Goal: Task Accomplishment & Management: Manage account settings

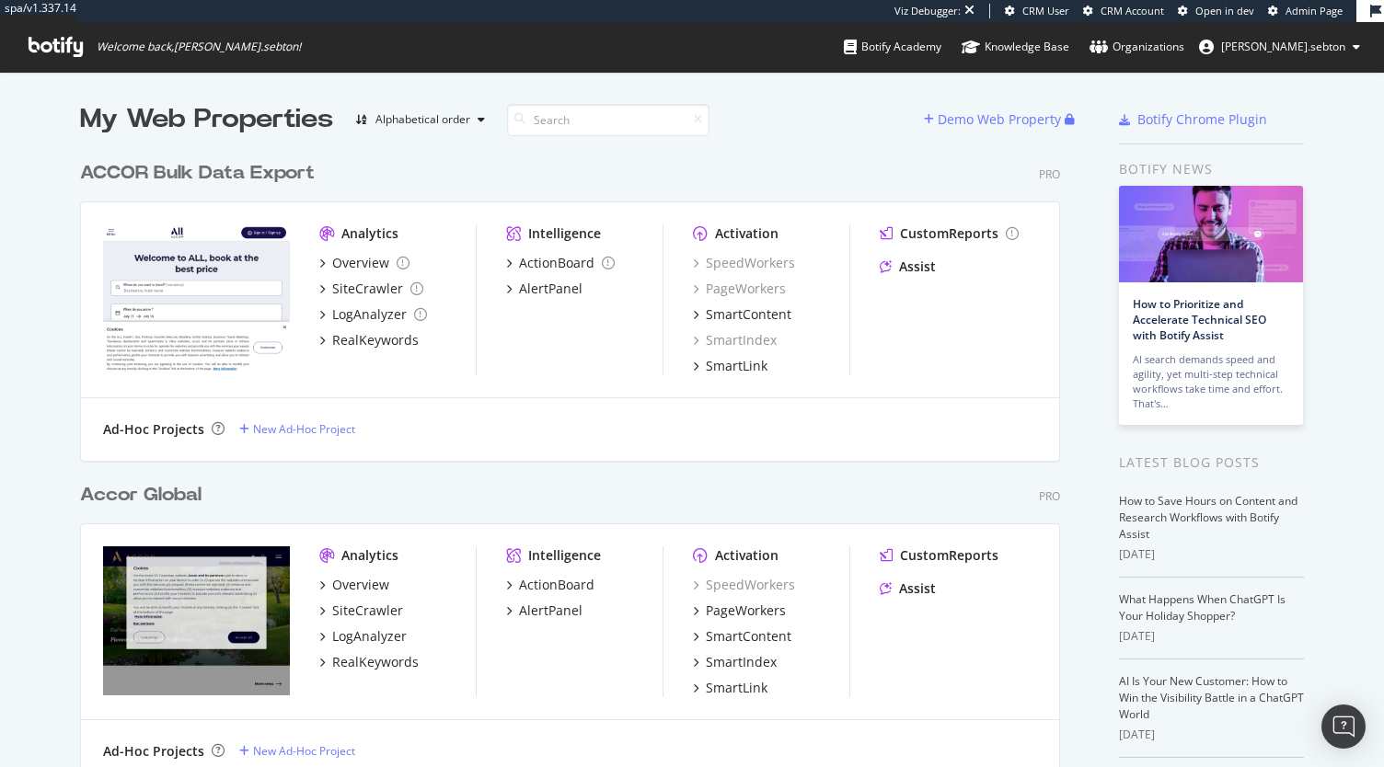
scroll to position [753, 1356]
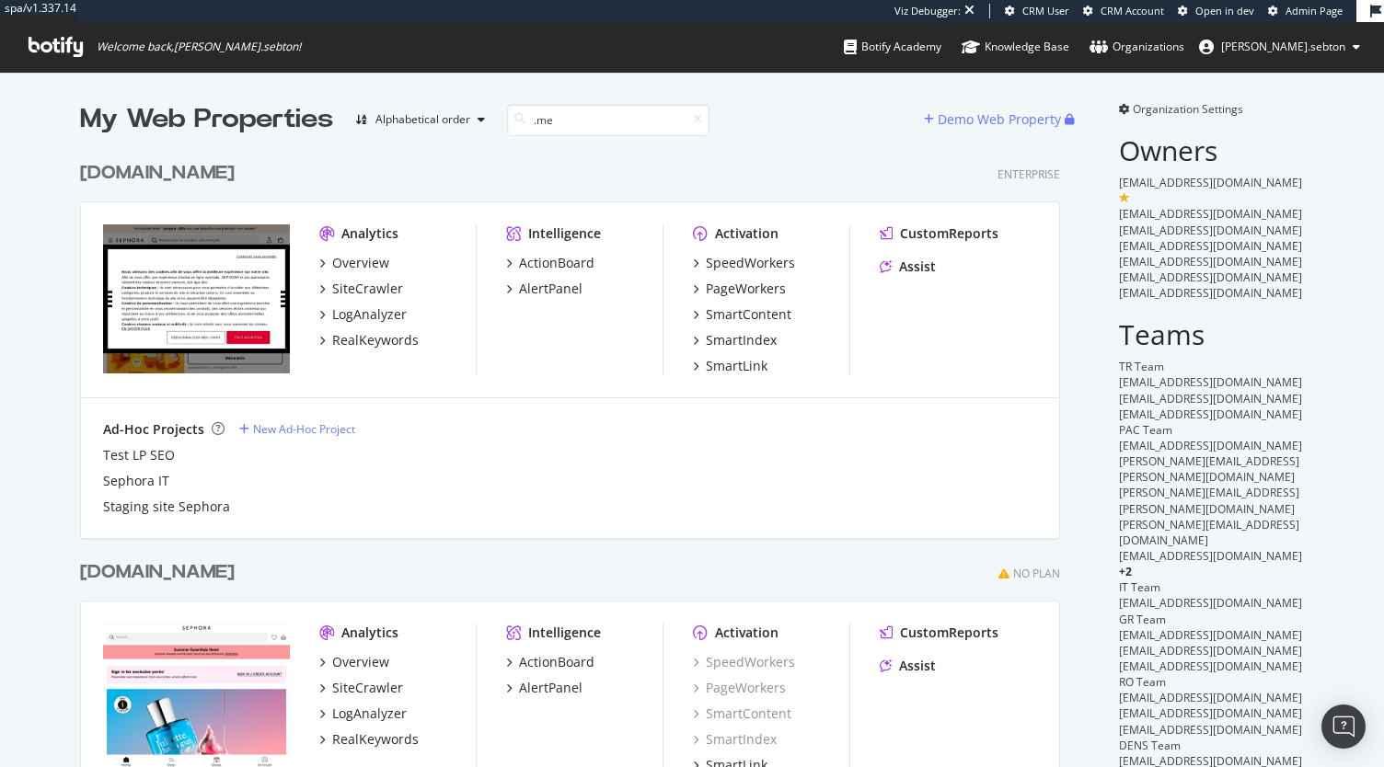
scroll to position [307, 980]
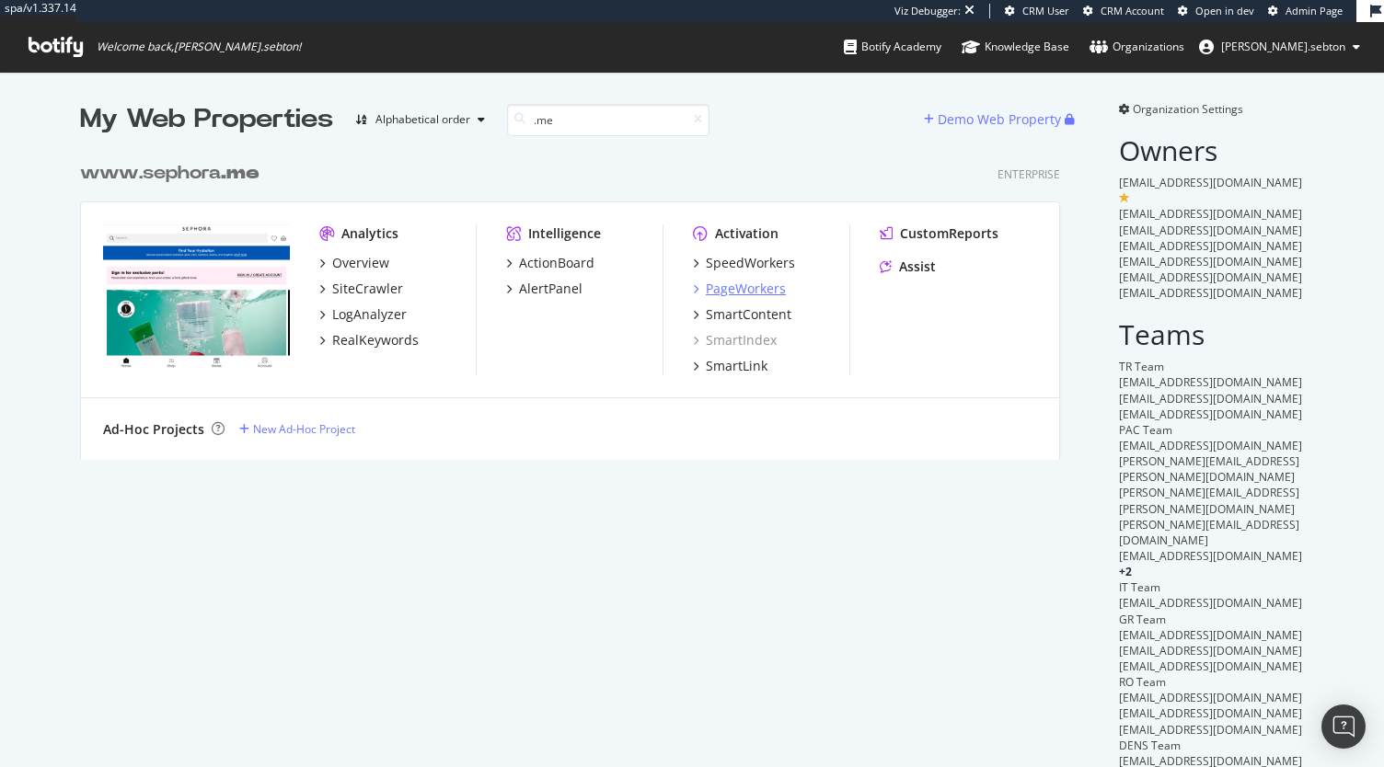
type input ".me"
click at [756, 284] on div "PageWorkers" at bounding box center [746, 289] width 80 height 18
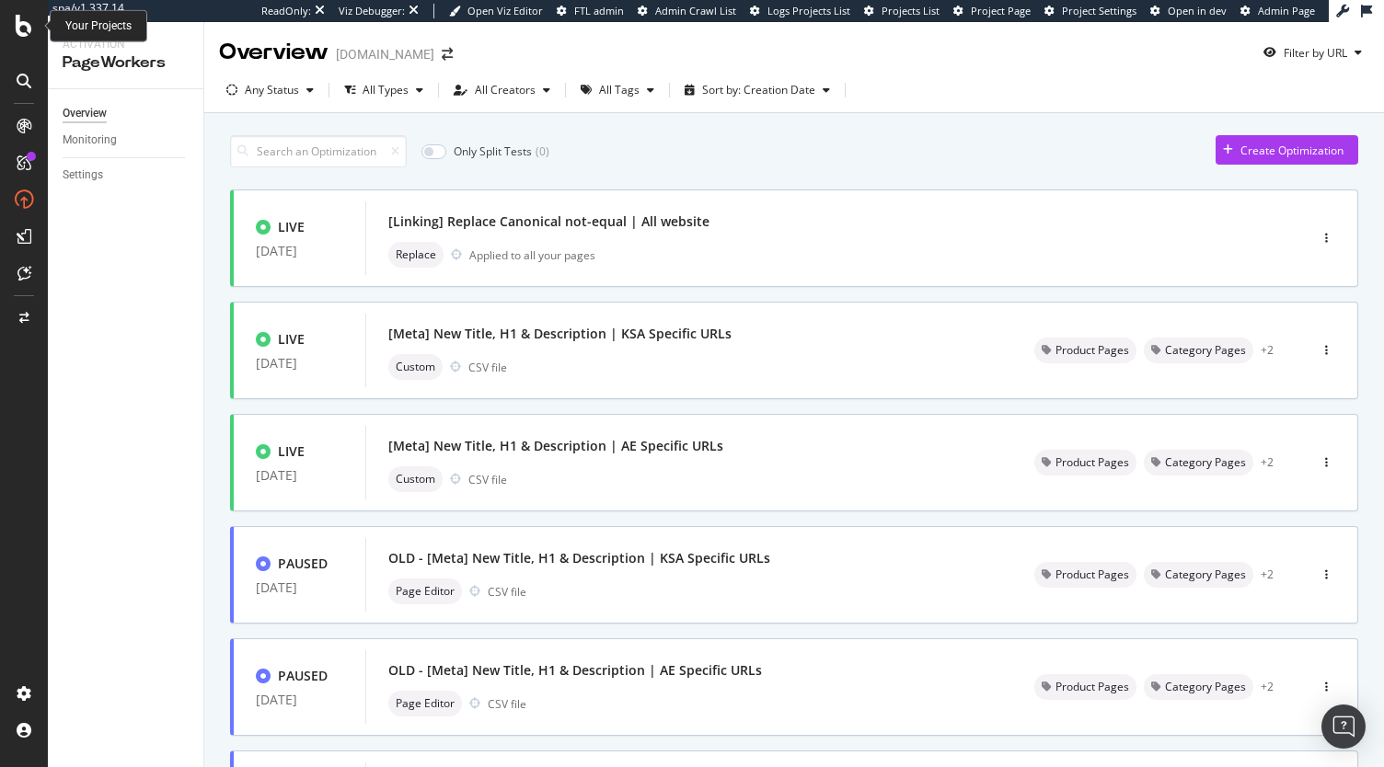
click at [28, 31] on icon at bounding box center [24, 26] width 17 height 22
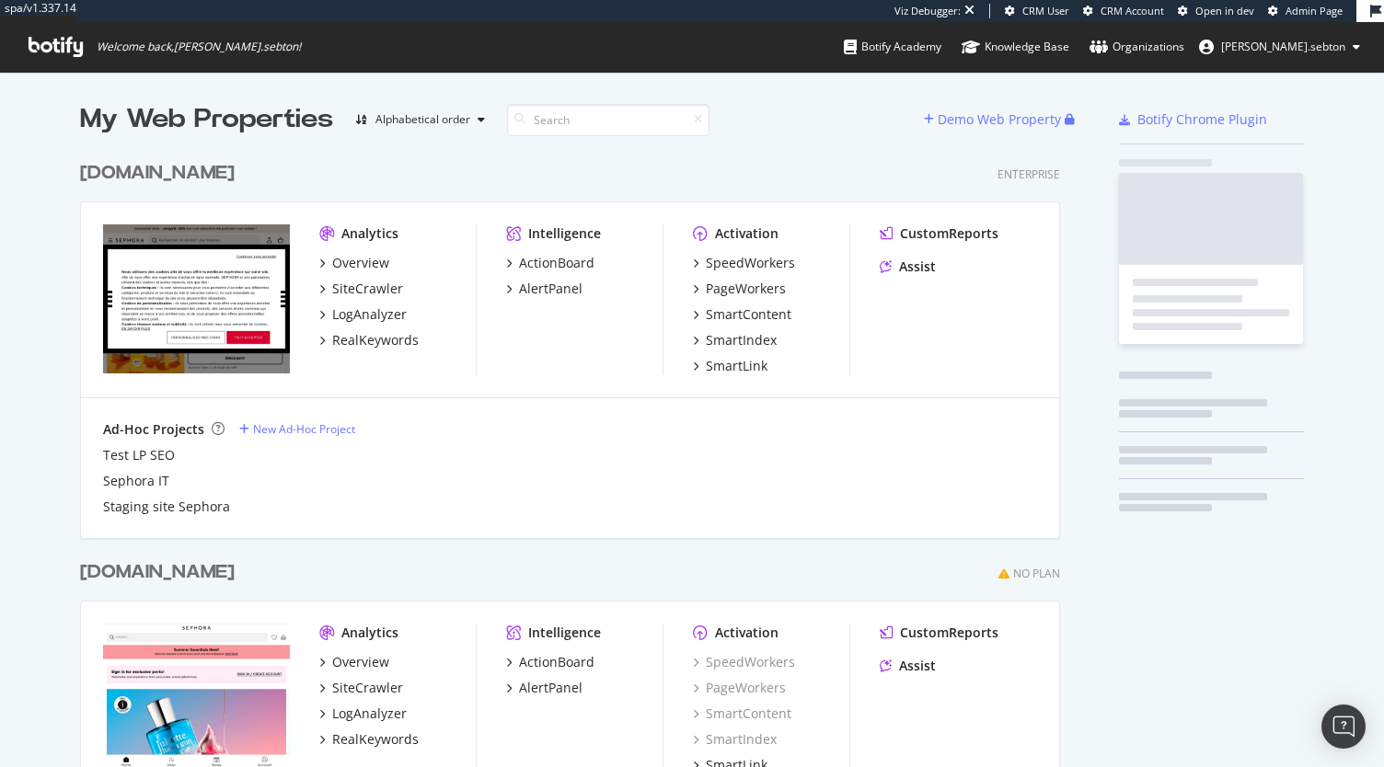
scroll to position [4443, 980]
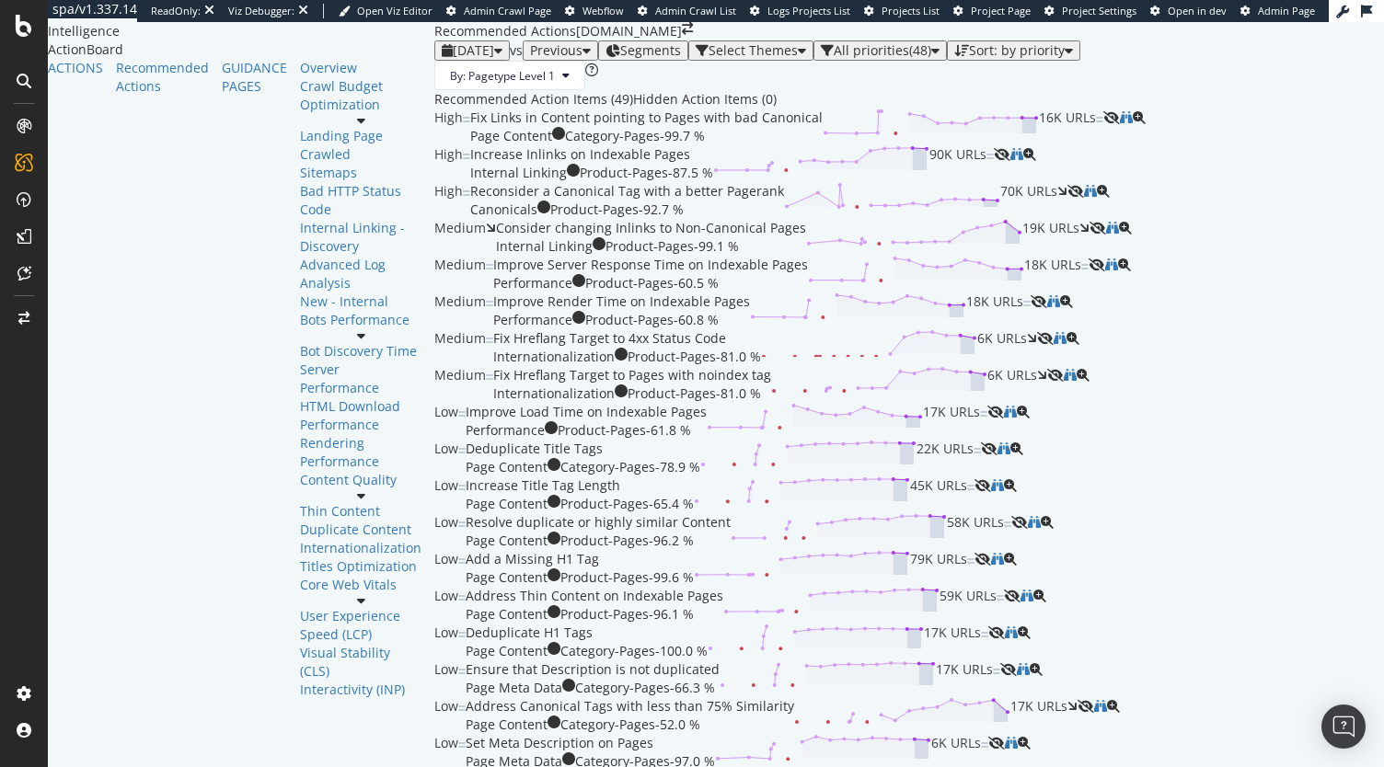
click at [652, 127] on div "Fix Links in Content pointing to Pages with bad Canonical" at bounding box center [646, 118] width 352 height 18
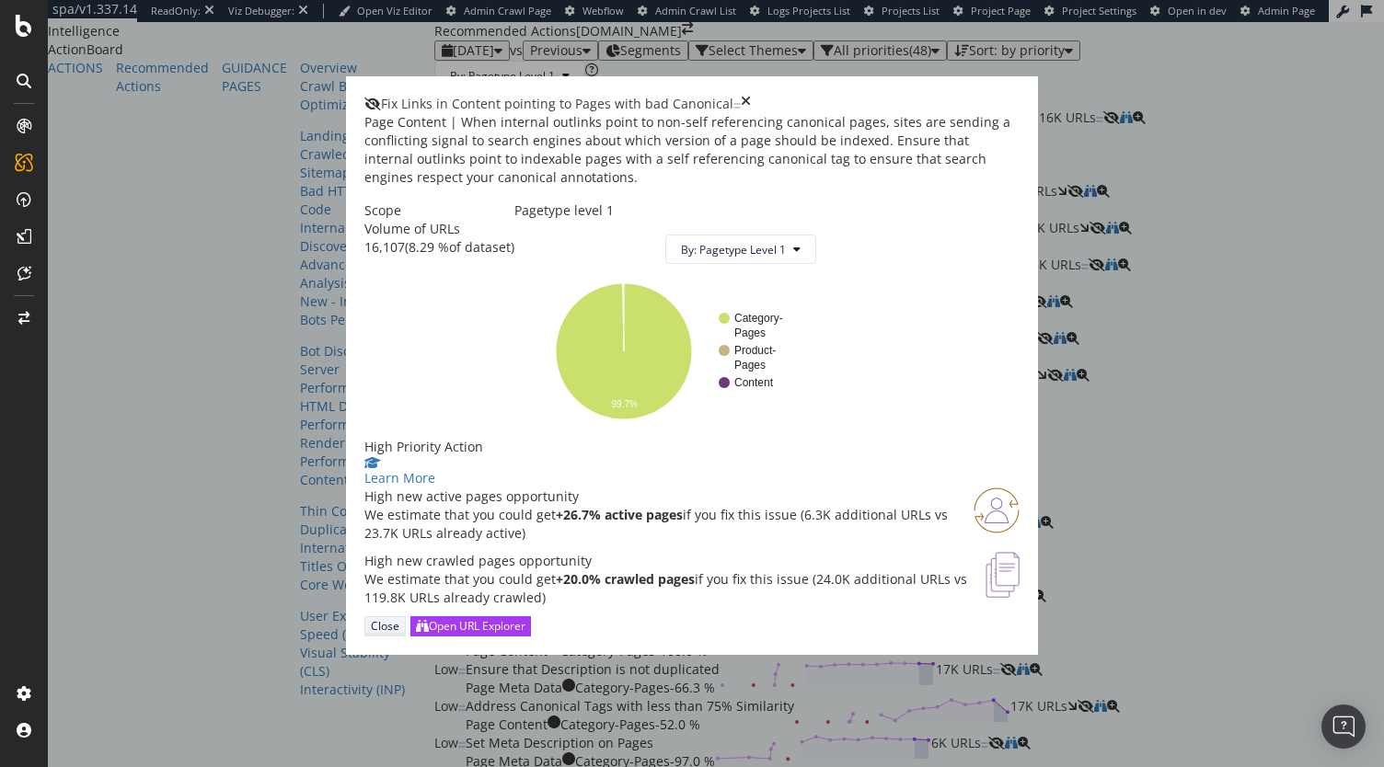
click at [399, 634] on div "Close" at bounding box center [385, 626] width 29 height 16
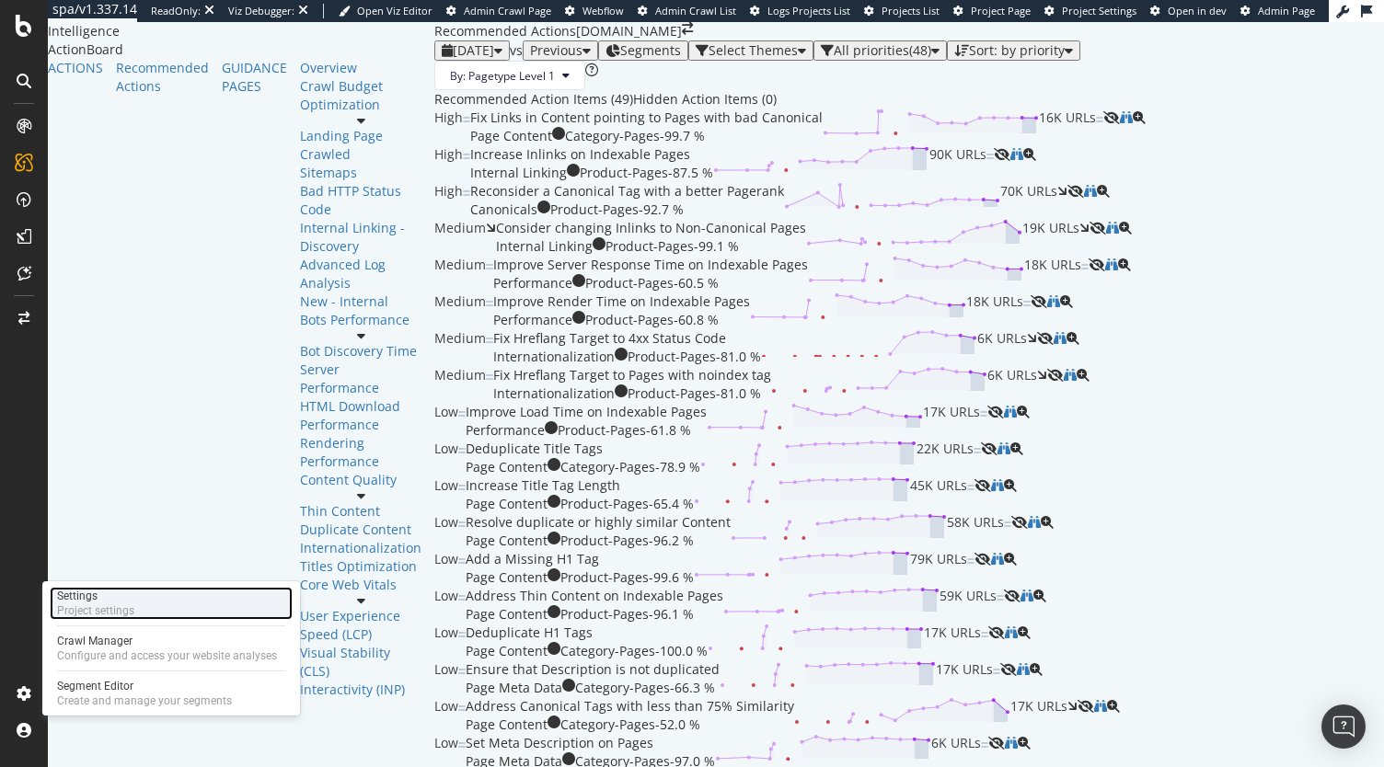
click at [87, 608] on div "Project settings" at bounding box center [95, 611] width 77 height 15
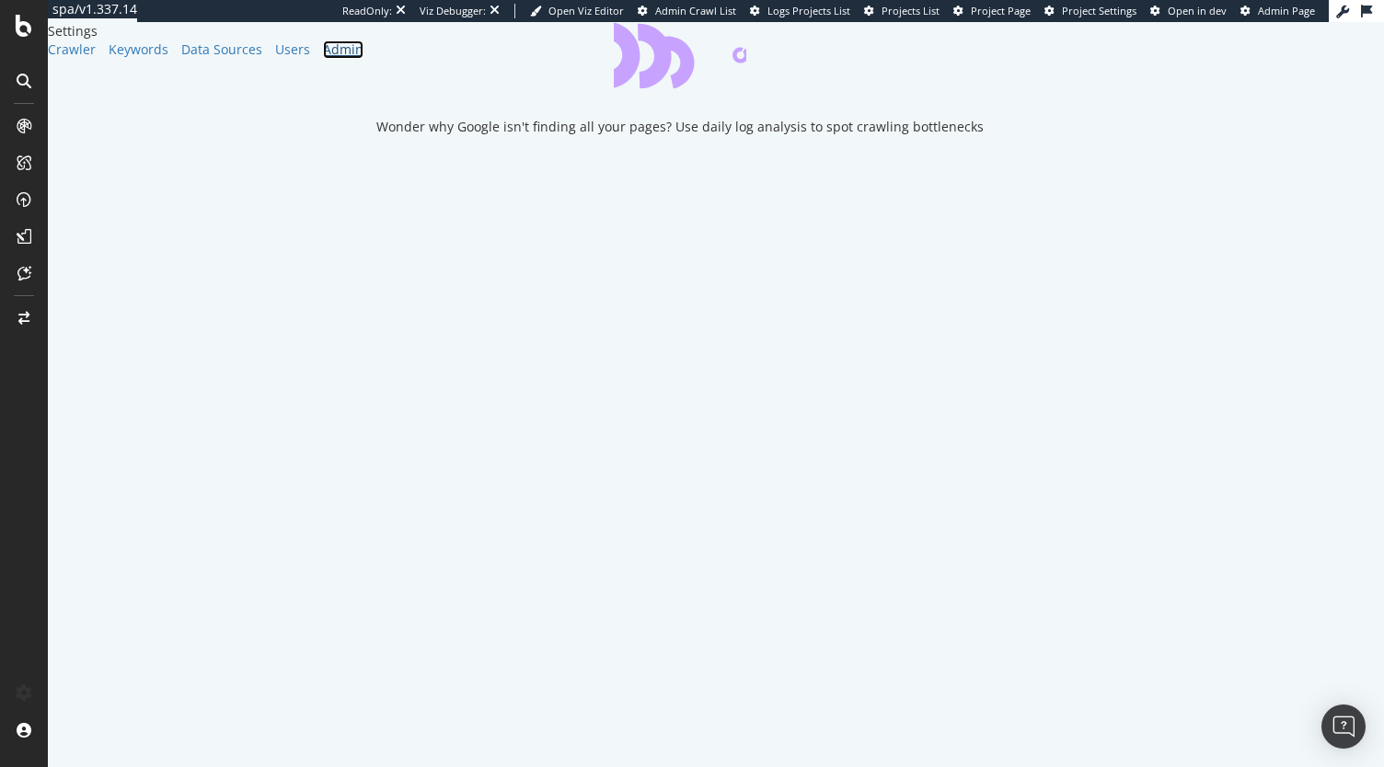
click at [323, 59] on div "Admin" at bounding box center [343, 49] width 40 height 18
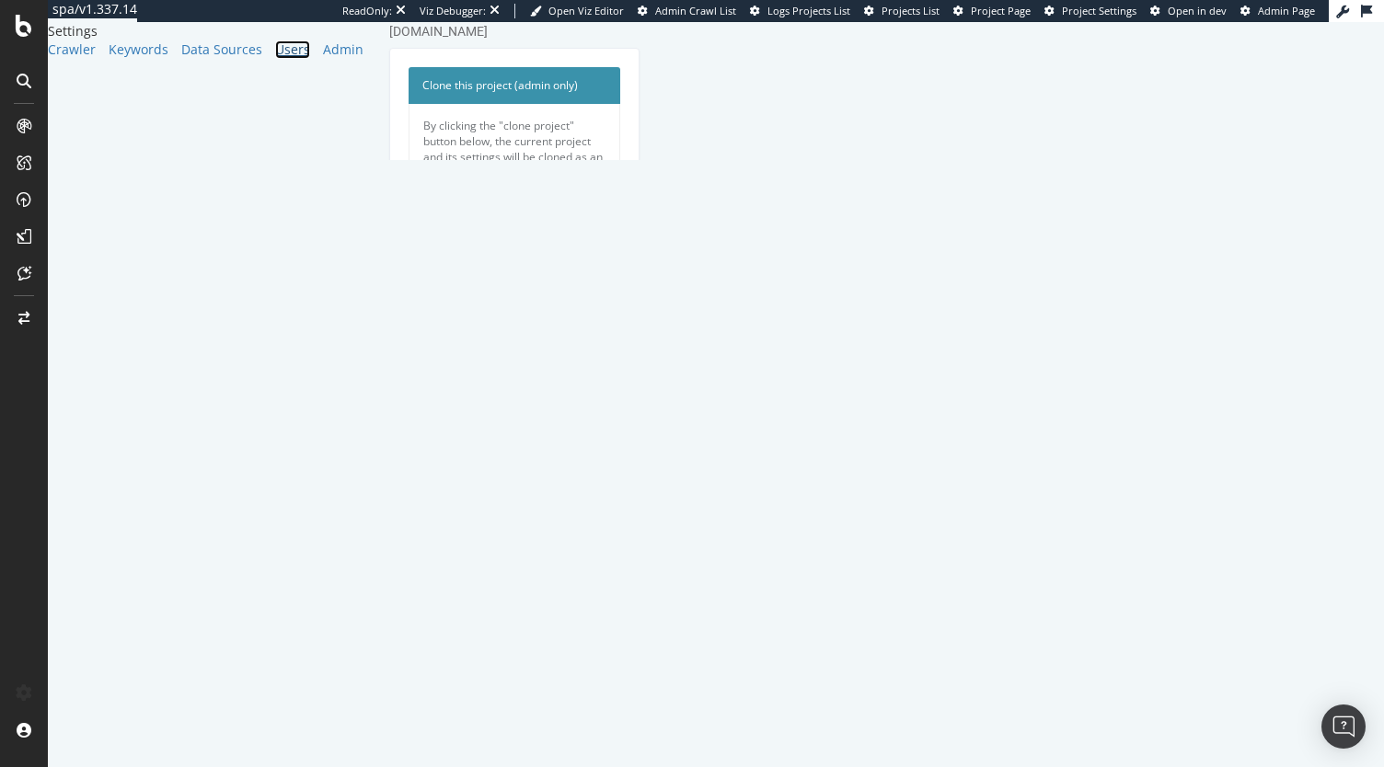
click at [275, 59] on div "Users" at bounding box center [292, 49] width 35 height 18
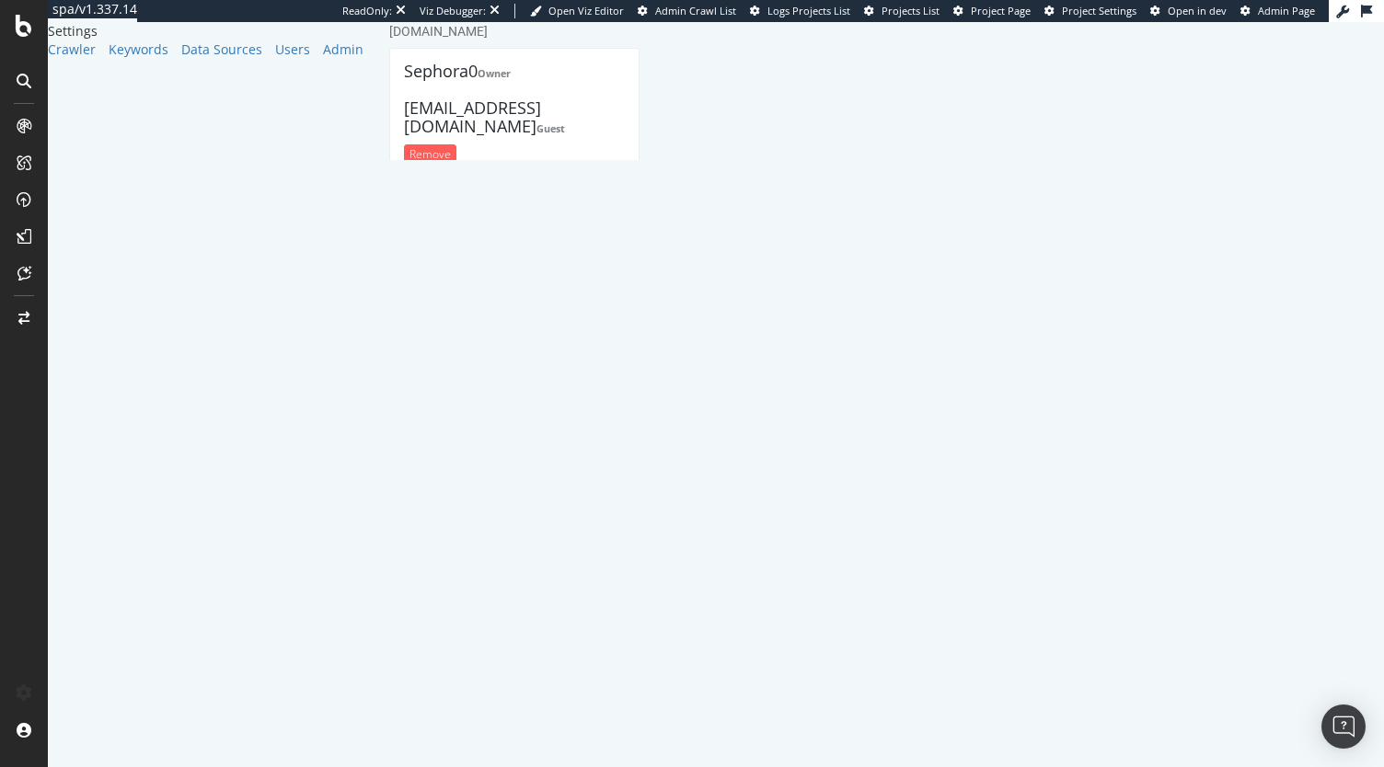
drag, startPoint x: 563, startPoint y: 194, endPoint x: 393, endPoint y: 194, distance: 170.2
click at [393, 194] on div "Sephora0 Owner shakhan@sephora.ae Guest Remove cchitale@sephora.ae Administrato…" at bounding box center [514, 507] width 250 height 919
copy h4 "cchitale@sephora.ae"
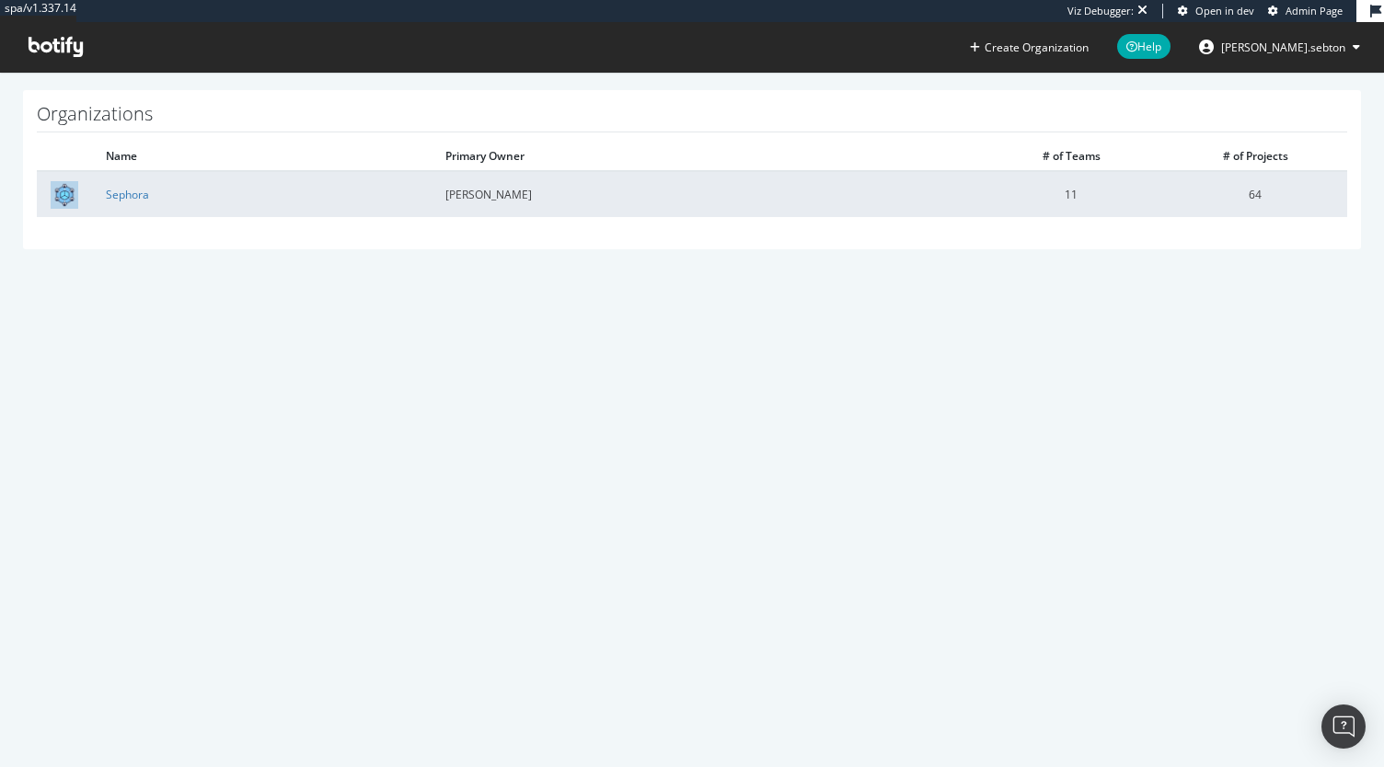
click at [144, 183] on td "Sephora" at bounding box center [262, 194] width 340 height 46
click at [131, 196] on link "Sephora" at bounding box center [127, 195] width 43 height 16
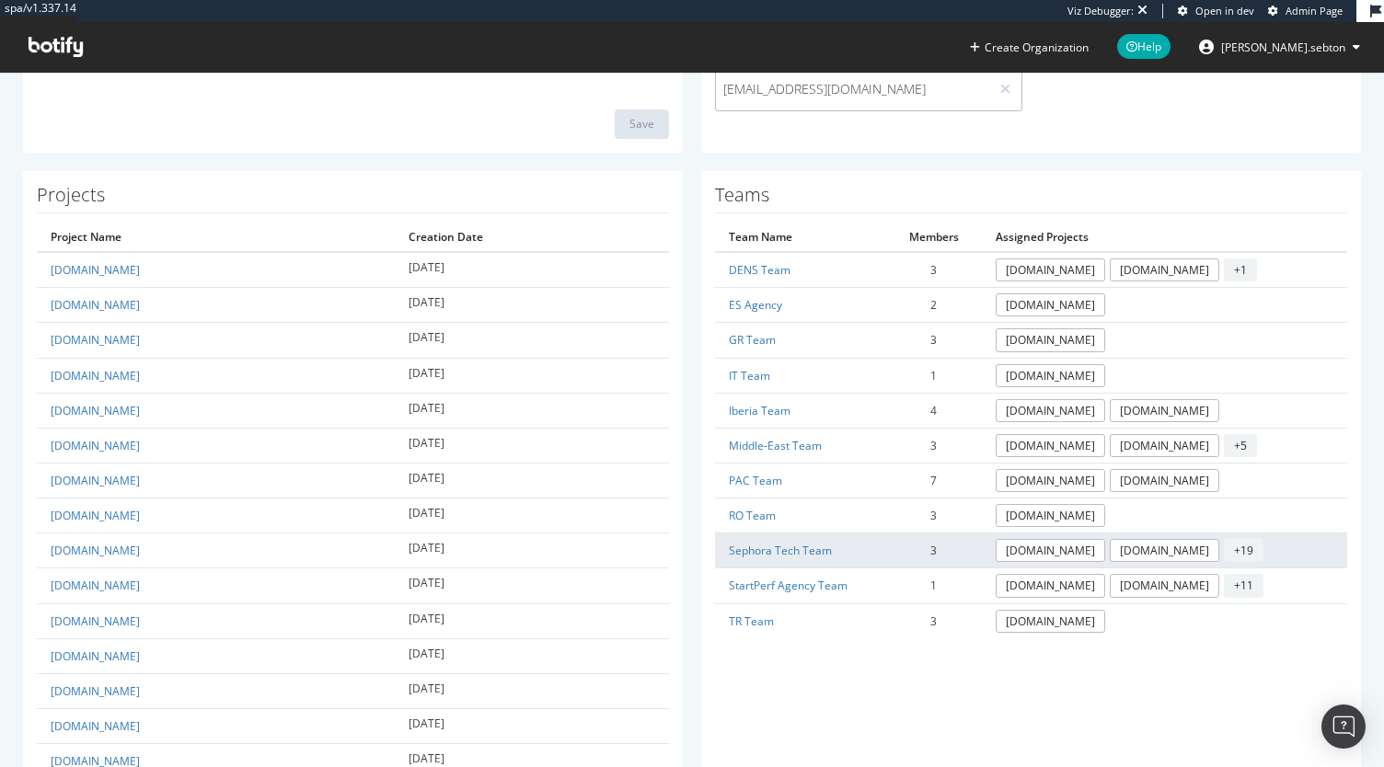
scroll to position [412, 0]
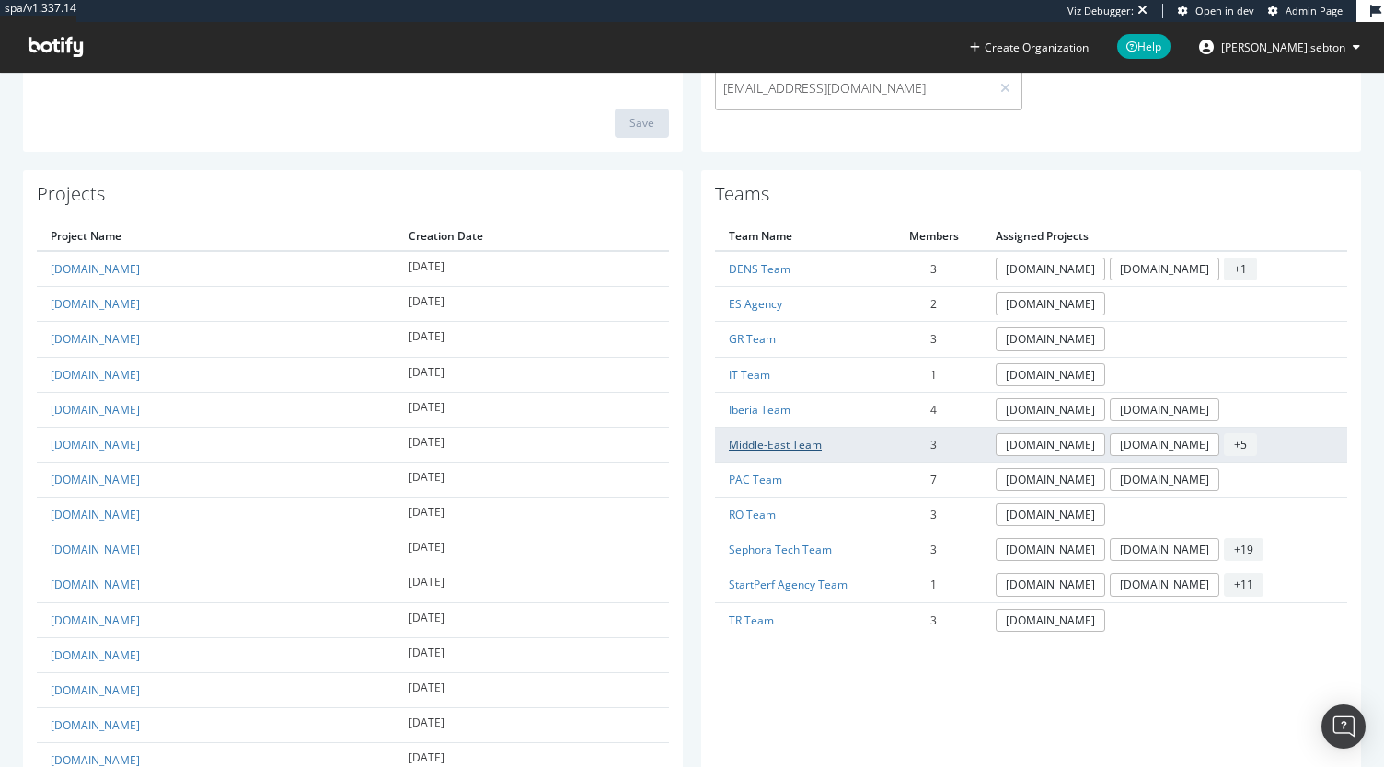
click at [766, 437] on link "Middle-East Team" at bounding box center [775, 445] width 93 height 16
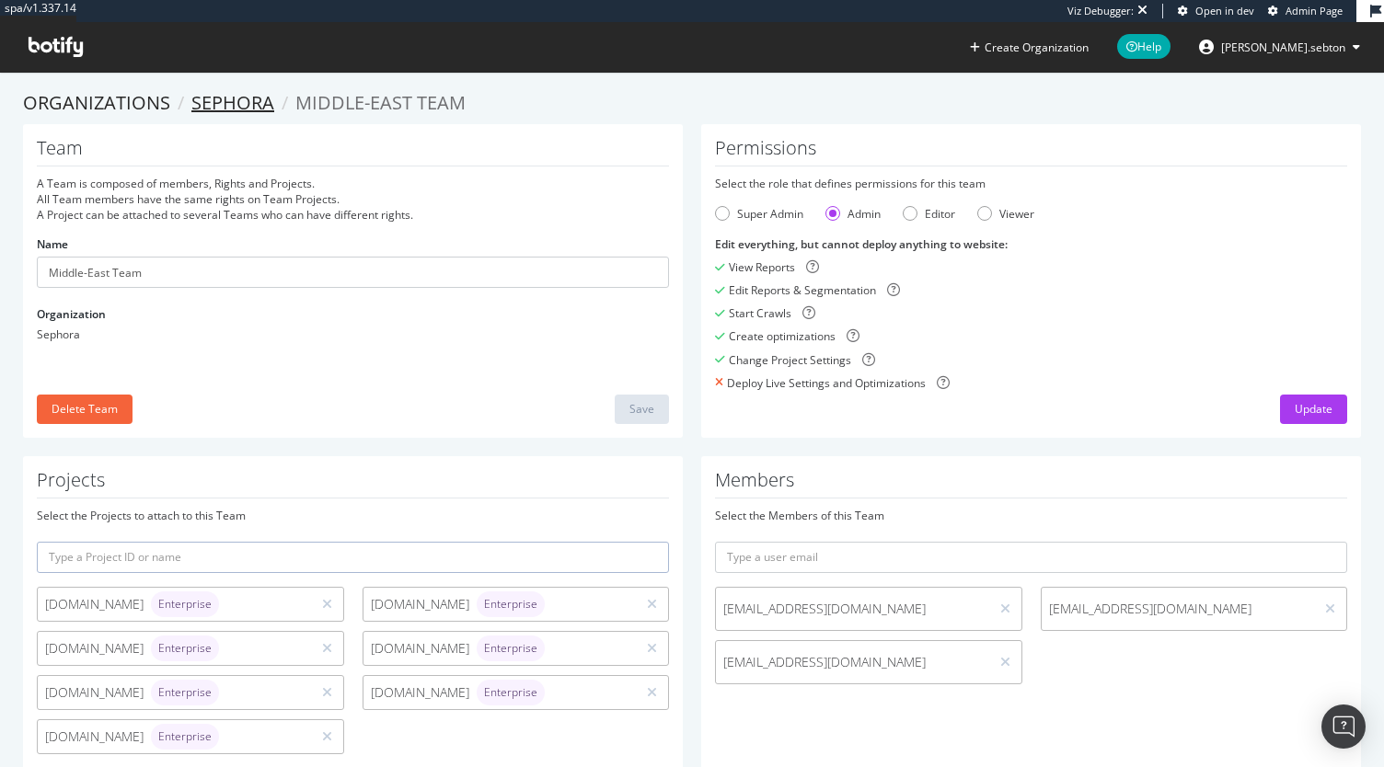
click at [239, 100] on link "Sephora" at bounding box center [232, 102] width 83 height 25
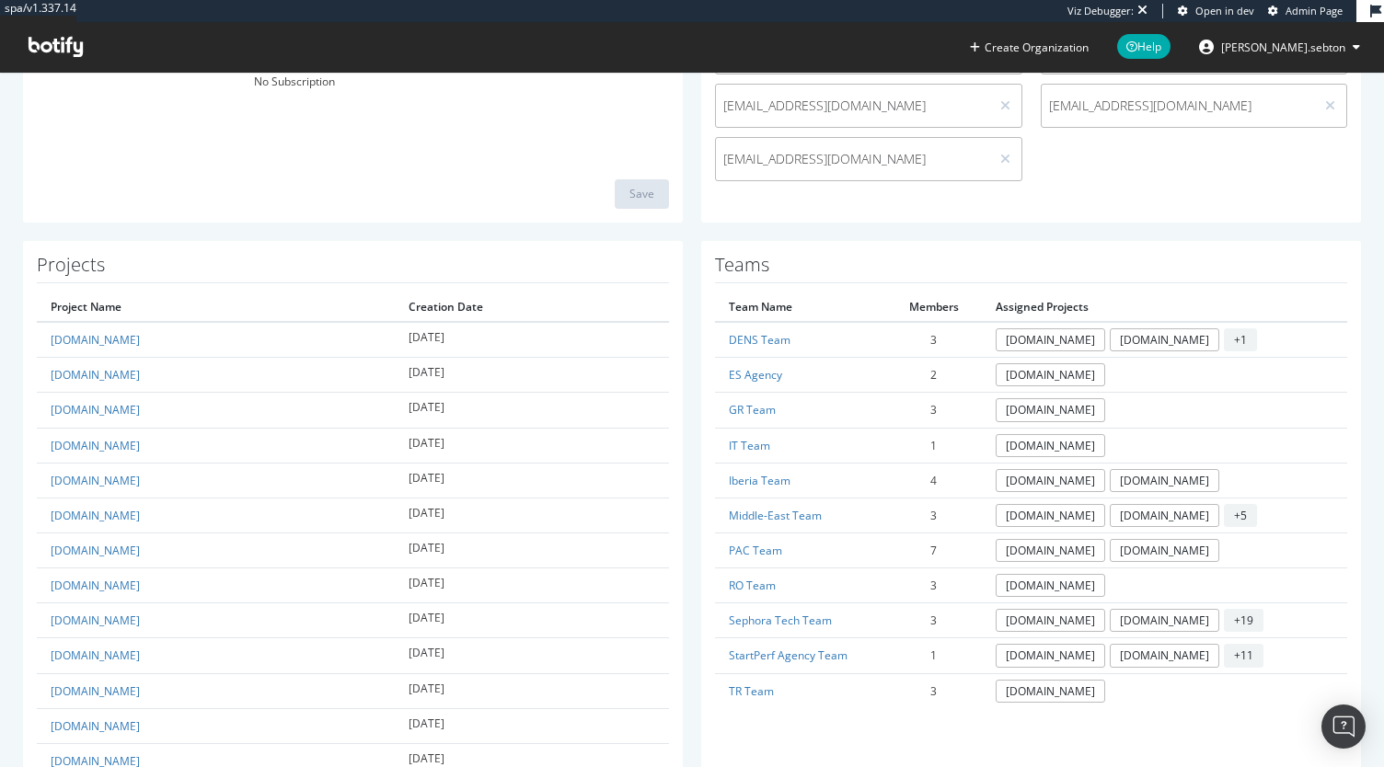
scroll to position [337, 0]
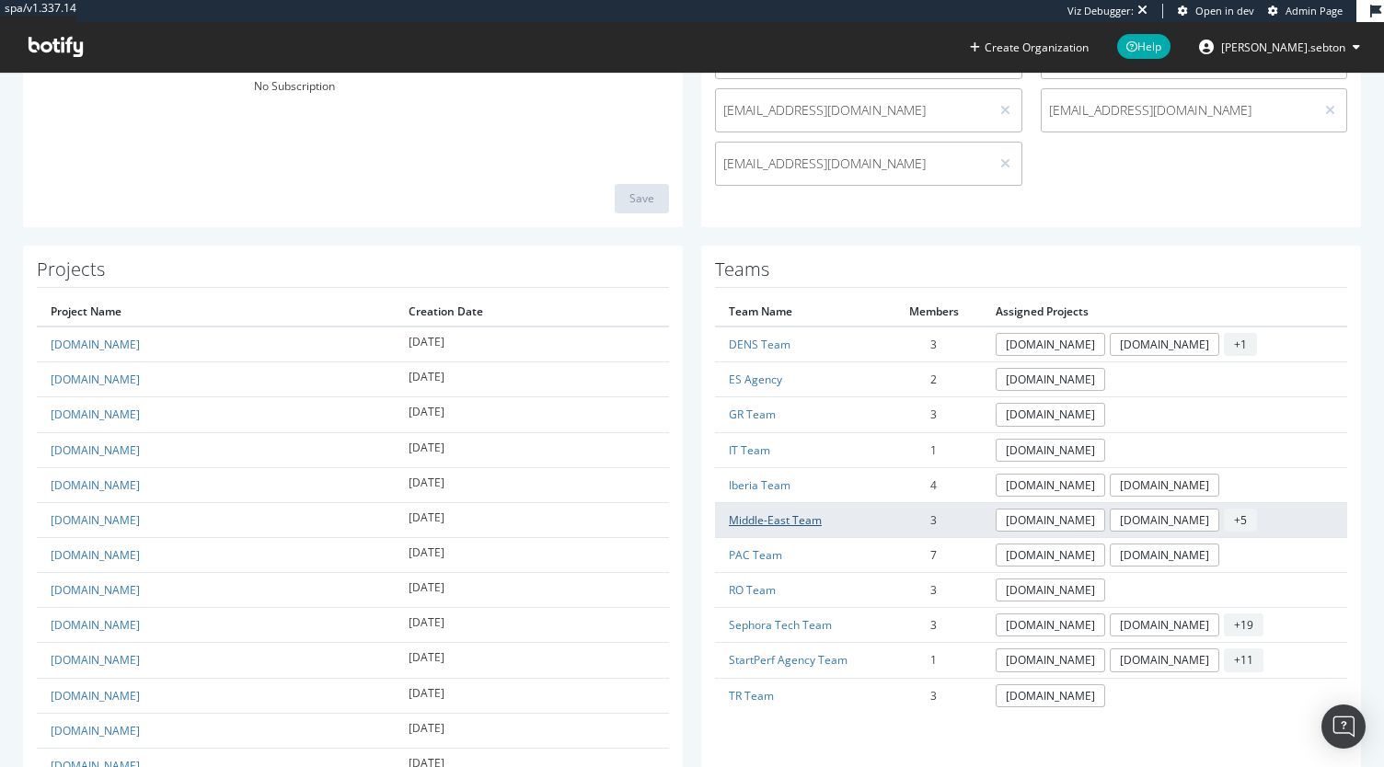
click at [759, 513] on link "Middle-East Team" at bounding box center [775, 521] width 93 height 16
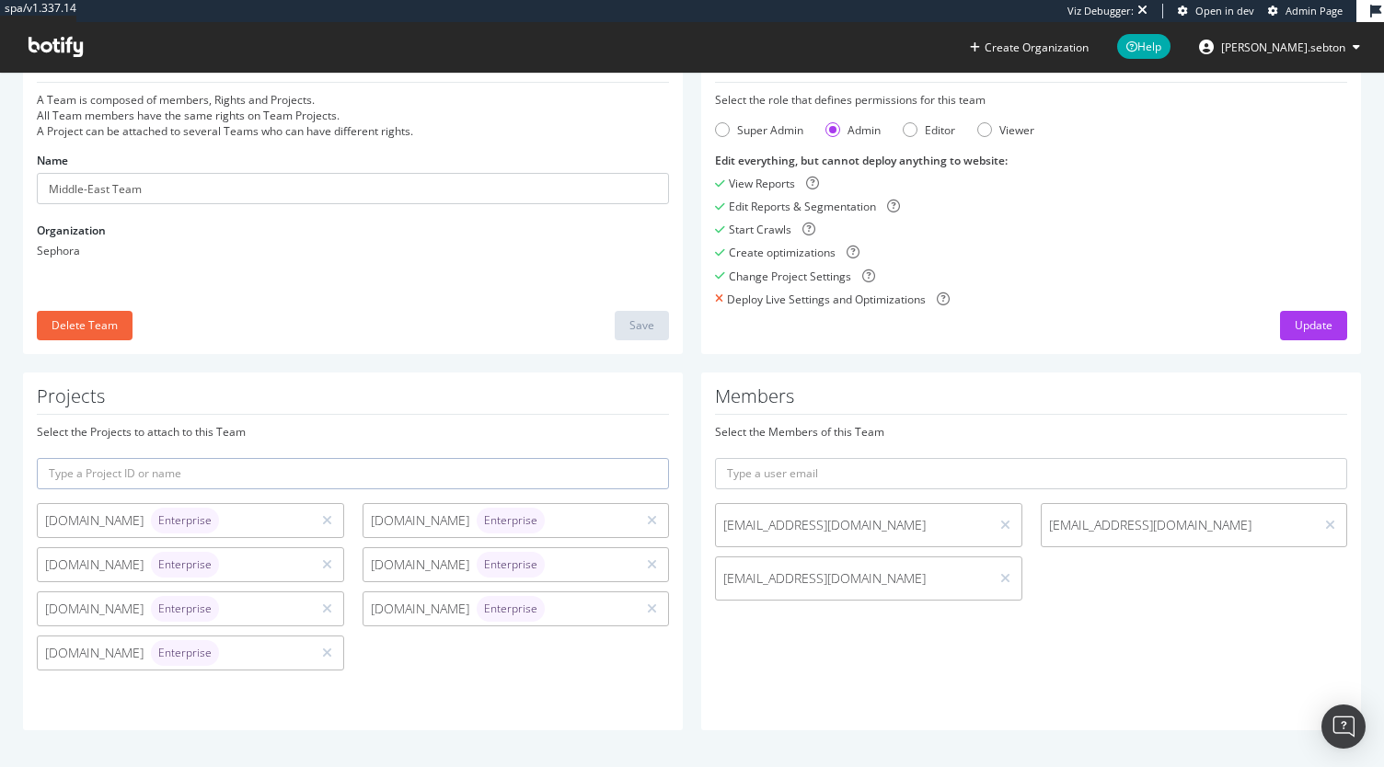
scroll to position [83, 0]
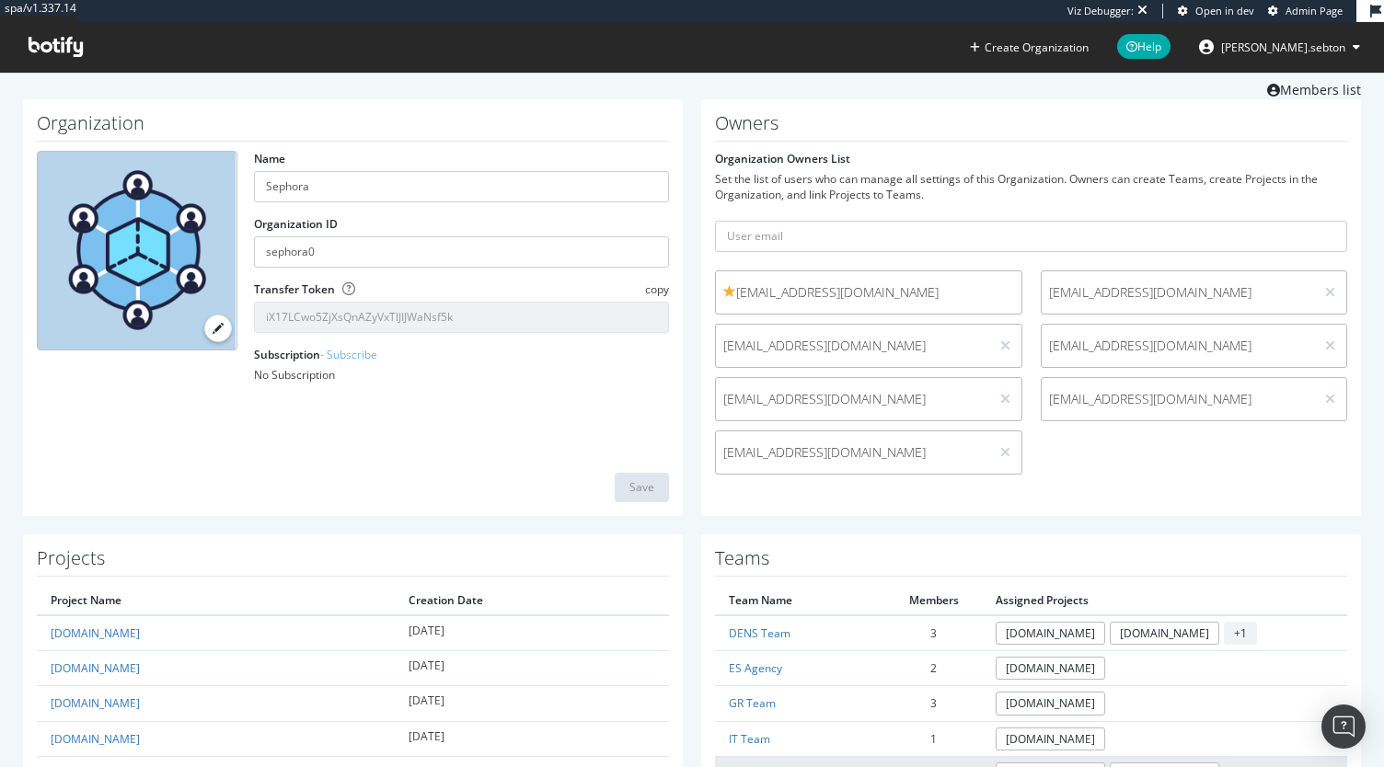
scroll to position [62, 0]
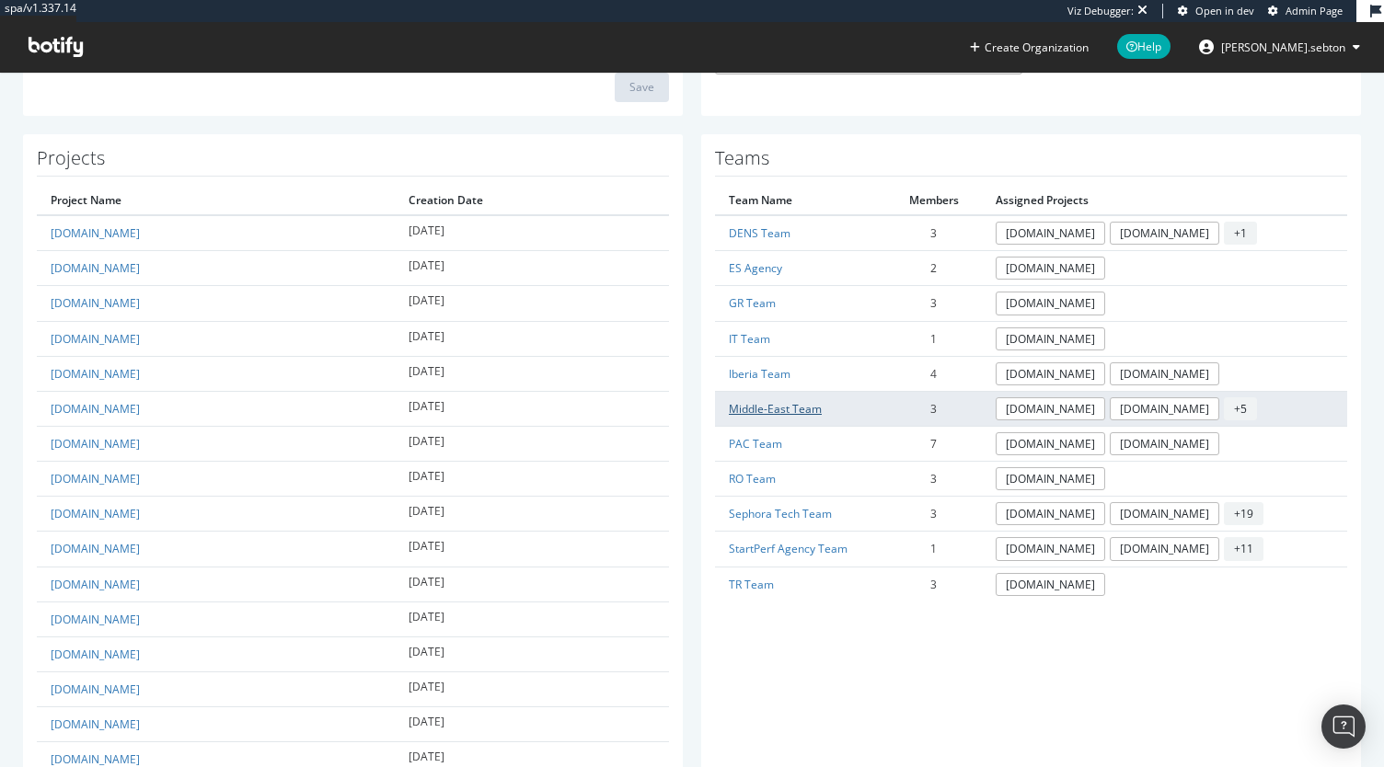
click at [777, 401] on link "Middle-East Team" at bounding box center [775, 409] width 93 height 16
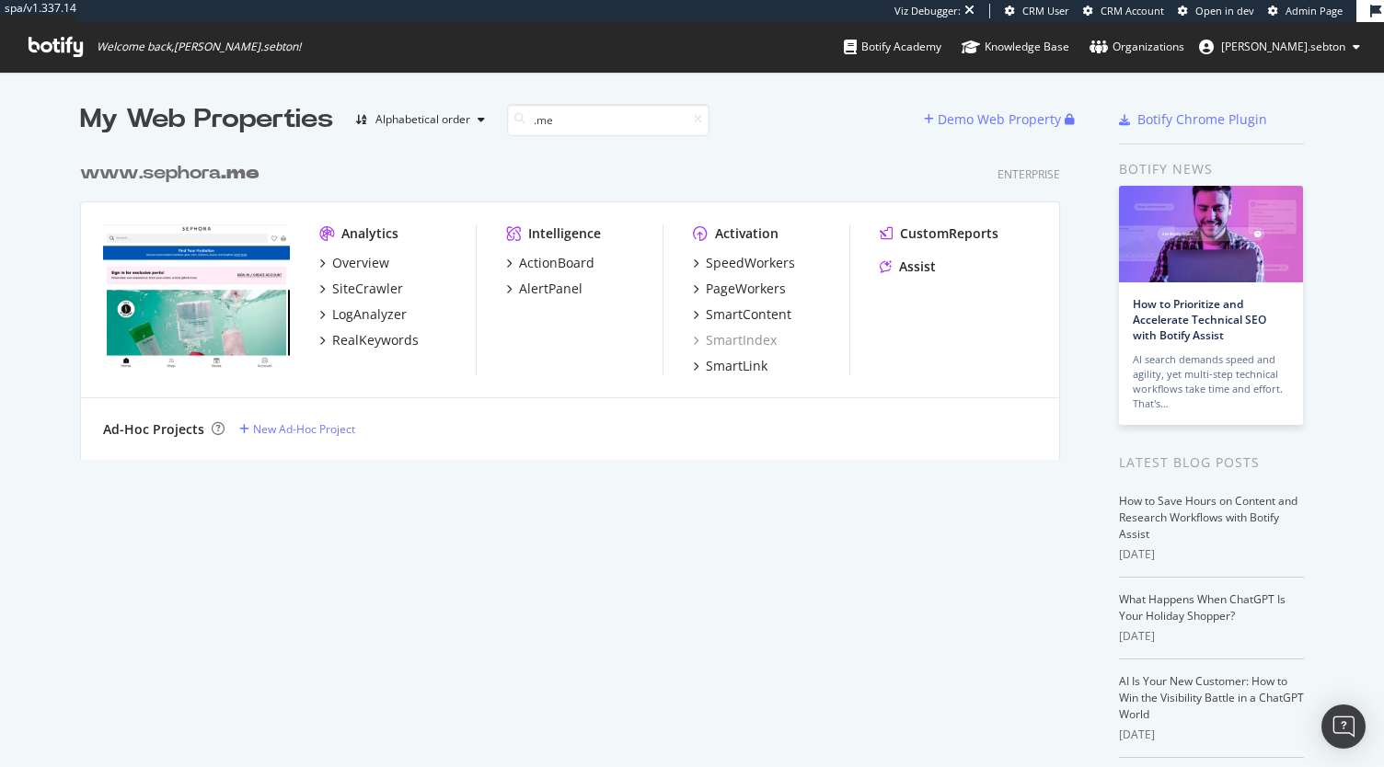
scroll to position [307, 980]
type input ".me"
click at [552, 266] on div "ActionBoard" at bounding box center [556, 263] width 75 height 18
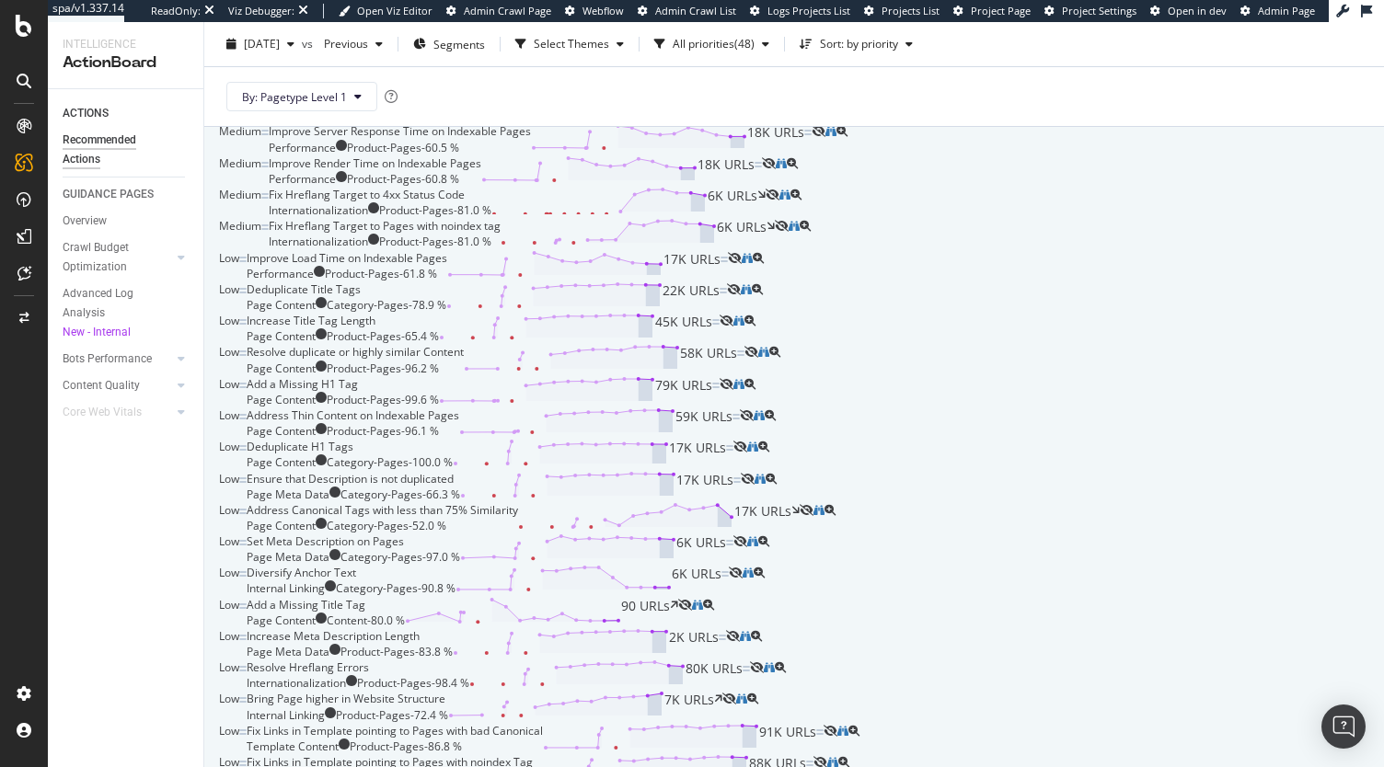
scroll to position [242, 0]
click at [465, 201] on div "Fix Hreflang Target to 4xx Status Code" at bounding box center [367, 193] width 196 height 16
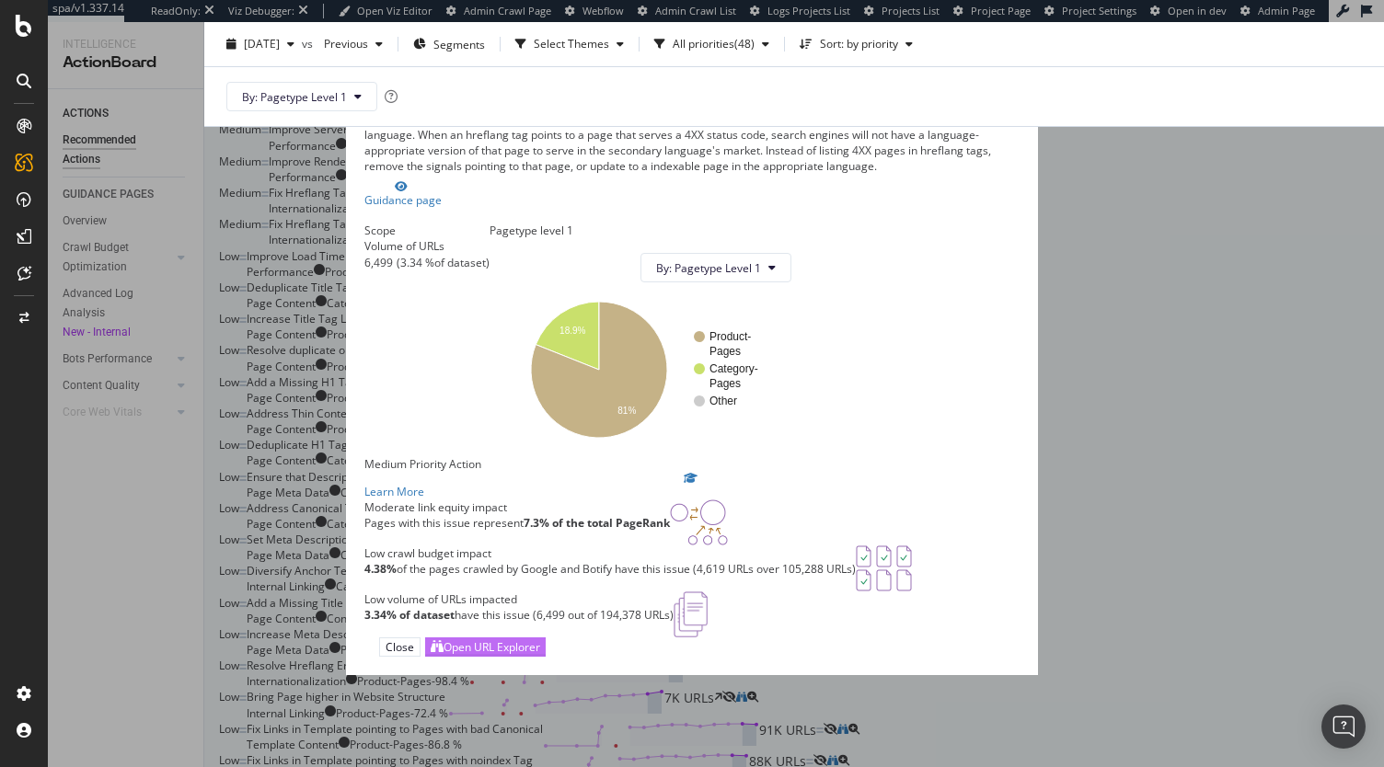
click at [540, 655] on div "Open URL Explorer" at bounding box center [492, 648] width 97 height 16
click at [601, 95] on icon "times" at bounding box center [597, 103] width 8 height 16
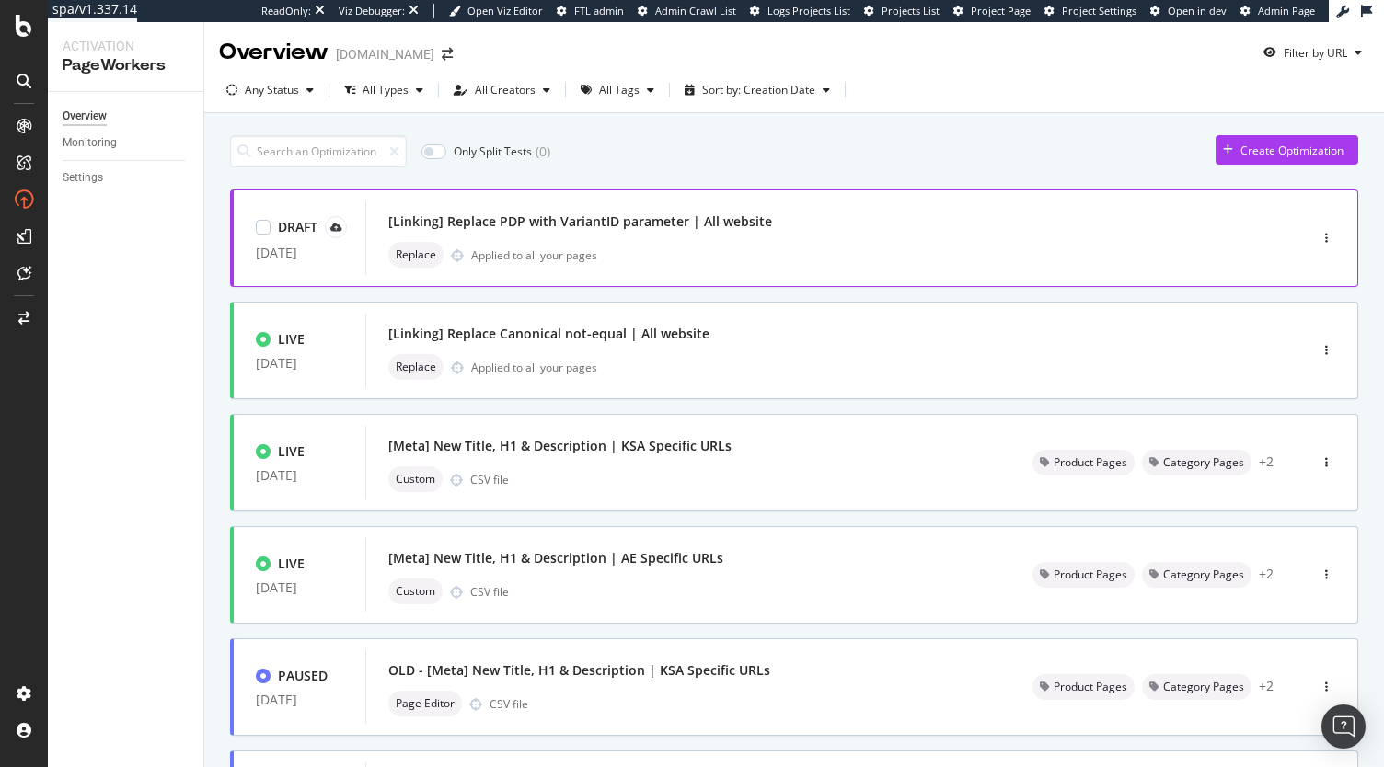
click at [646, 223] on div "[Linking] Replace PDP with VariantID parameter | All website" at bounding box center [580, 222] width 384 height 18
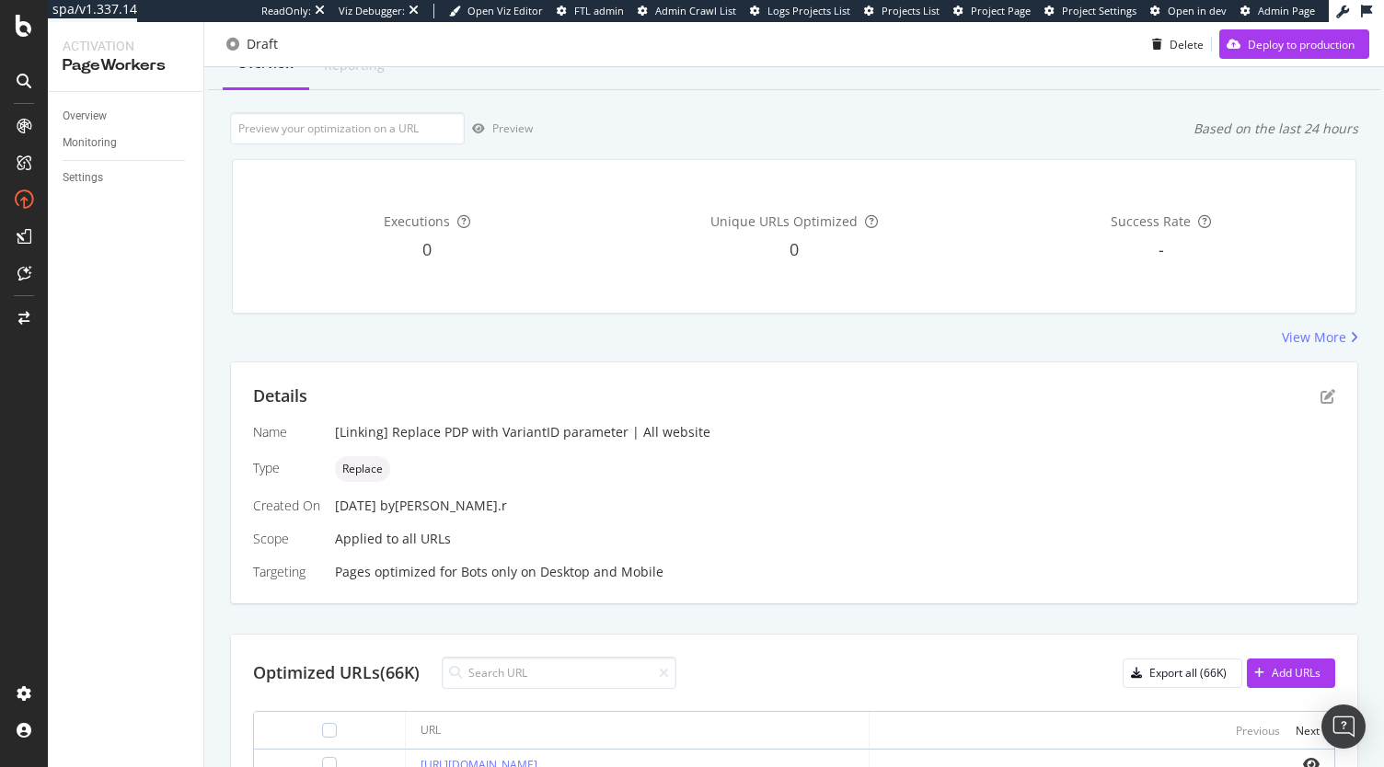
scroll to position [71, 0]
click at [1321, 402] on icon "pen-to-square" at bounding box center [1328, 397] width 15 height 15
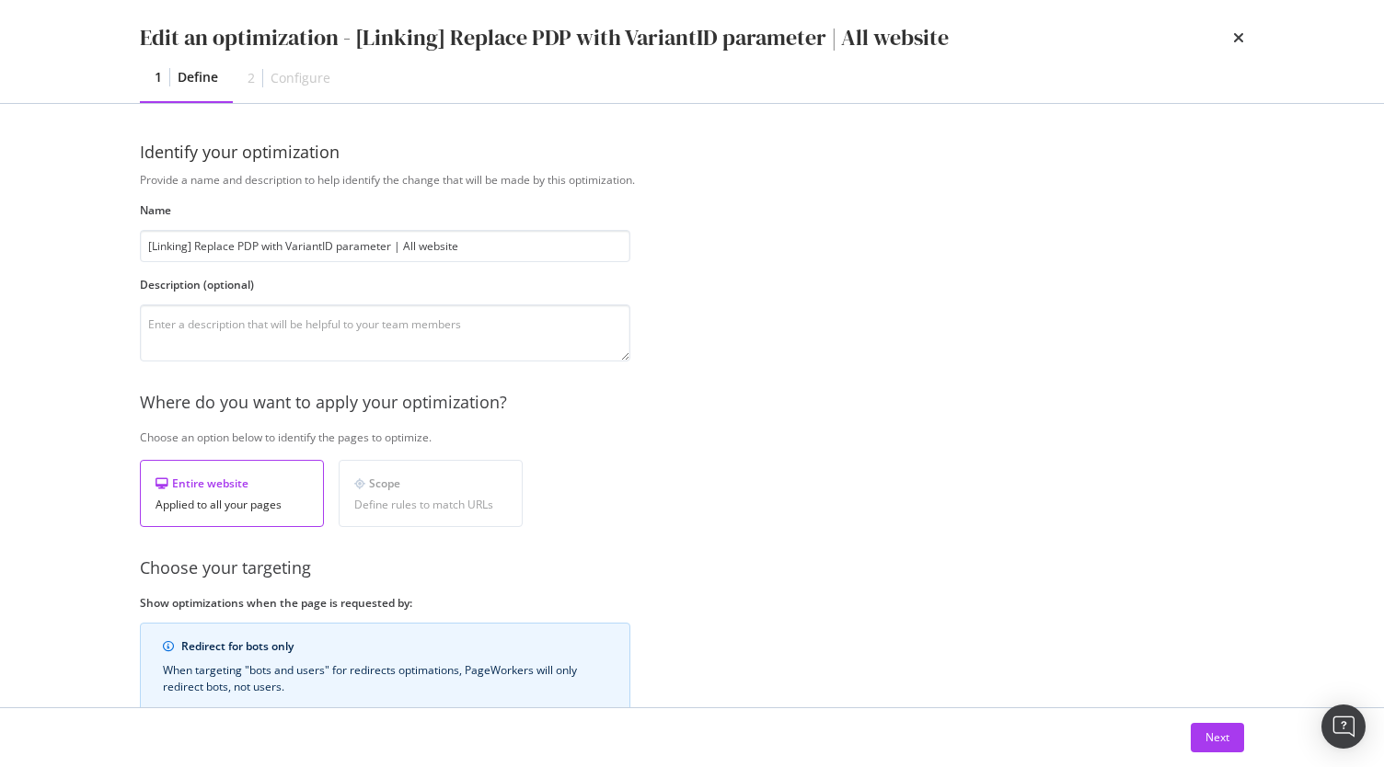
scroll to position [154, 0]
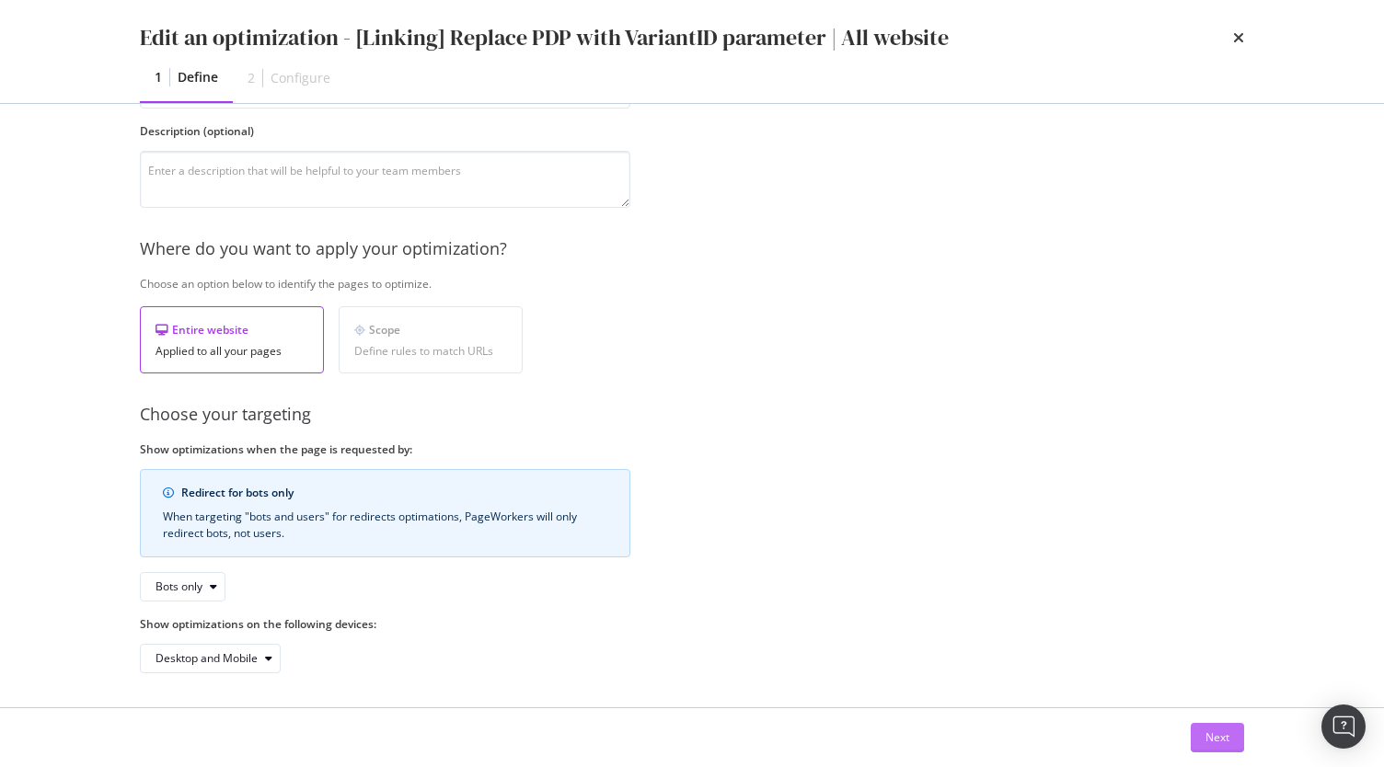
click at [1211, 744] on div "Next" at bounding box center [1218, 738] width 24 height 16
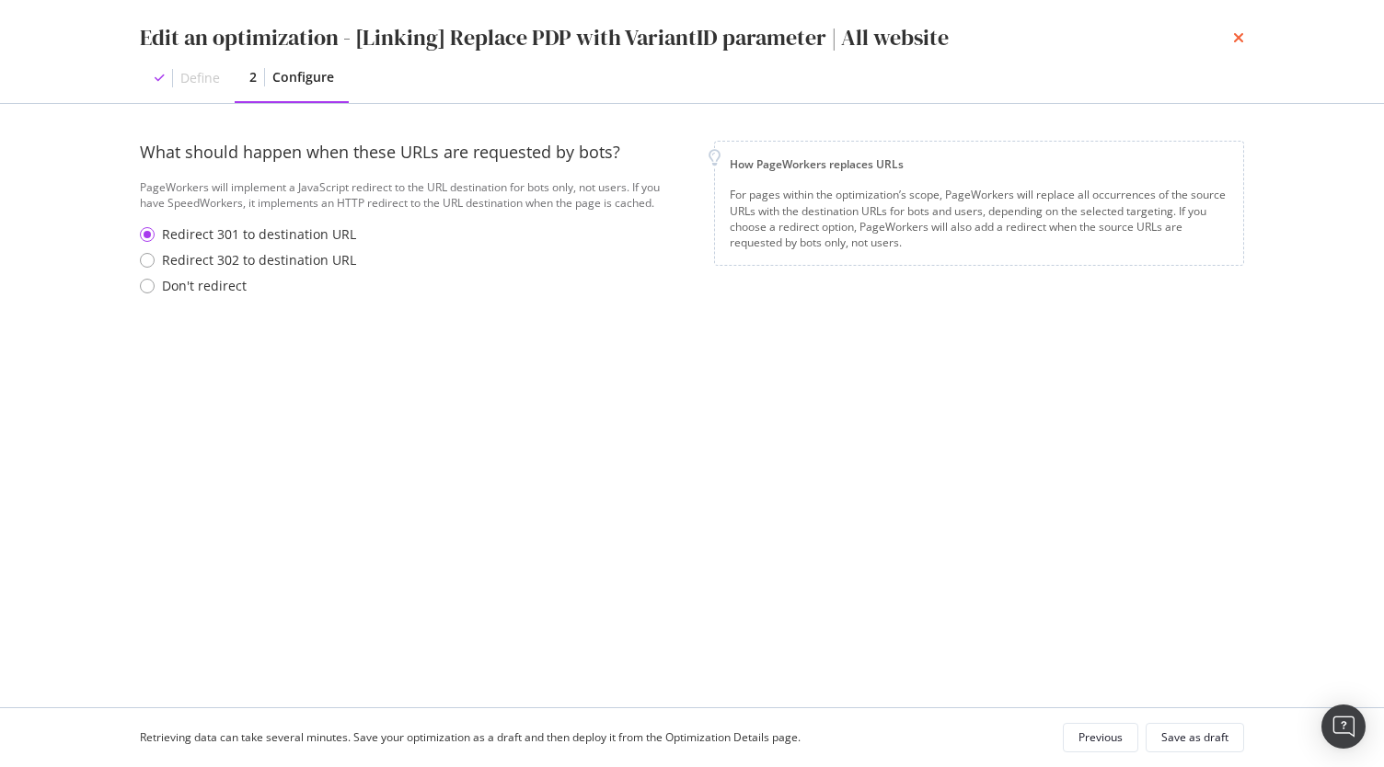
click at [1235, 39] on icon "times" at bounding box center [1238, 37] width 11 height 15
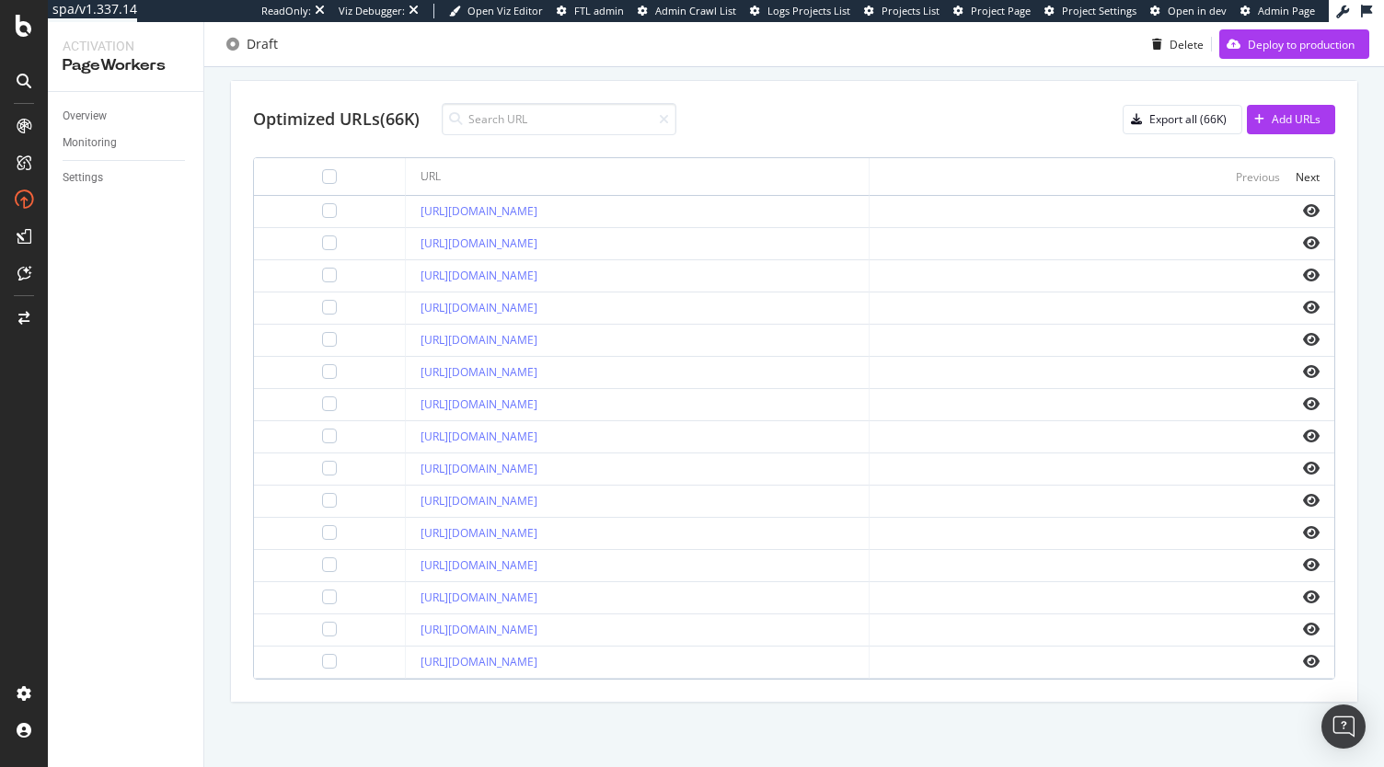
scroll to position [664, 0]
click at [1303, 203] on icon "eye" at bounding box center [1311, 210] width 17 height 15
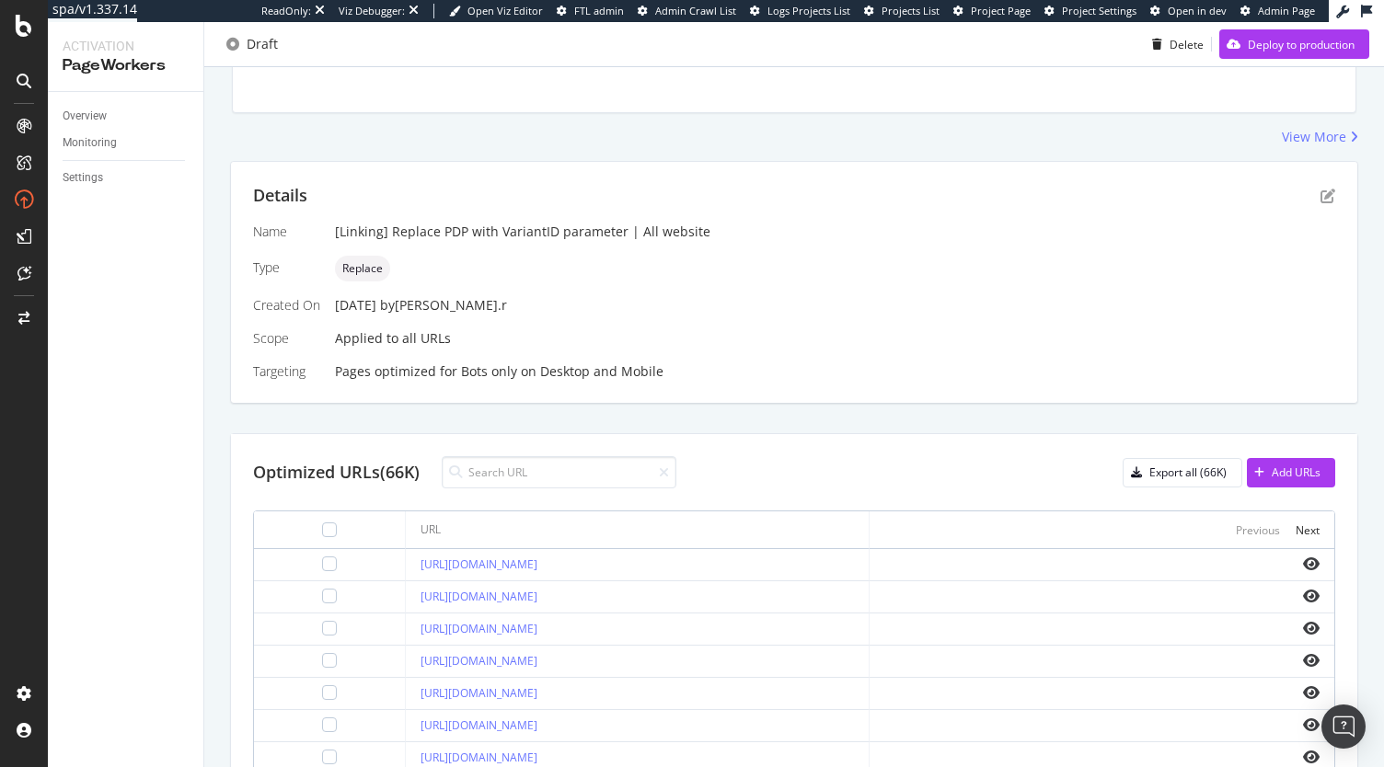
scroll to position [235, 0]
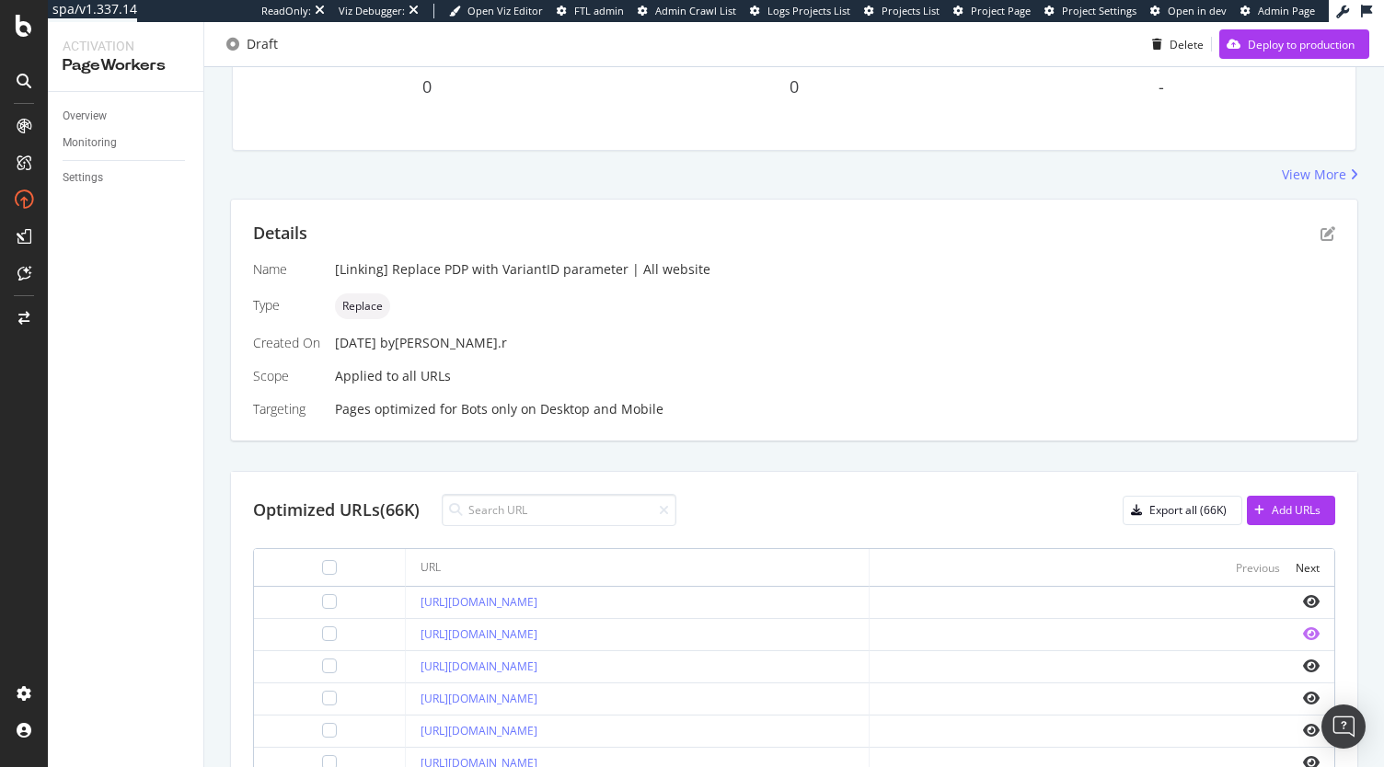
click at [1303, 641] on icon "eye" at bounding box center [1311, 634] width 17 height 15
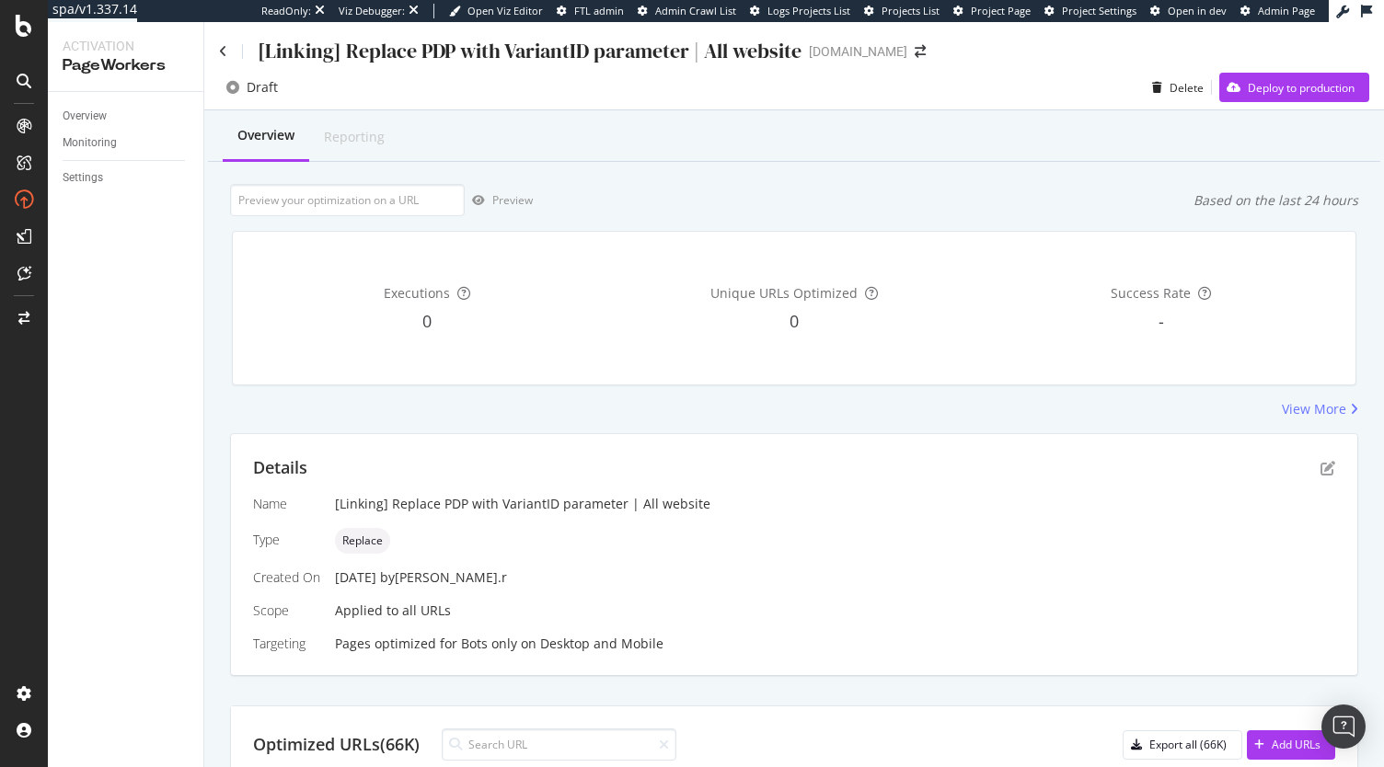
drag, startPoint x: 578, startPoint y: 0, endPoint x: 933, endPoint y: 430, distance: 557.6
click at [933, 430] on div "Overview Reporting Preview Based on the last 24 hours Executions 0 Unique URLs …" at bounding box center [794, 751] width 1180 height 1283
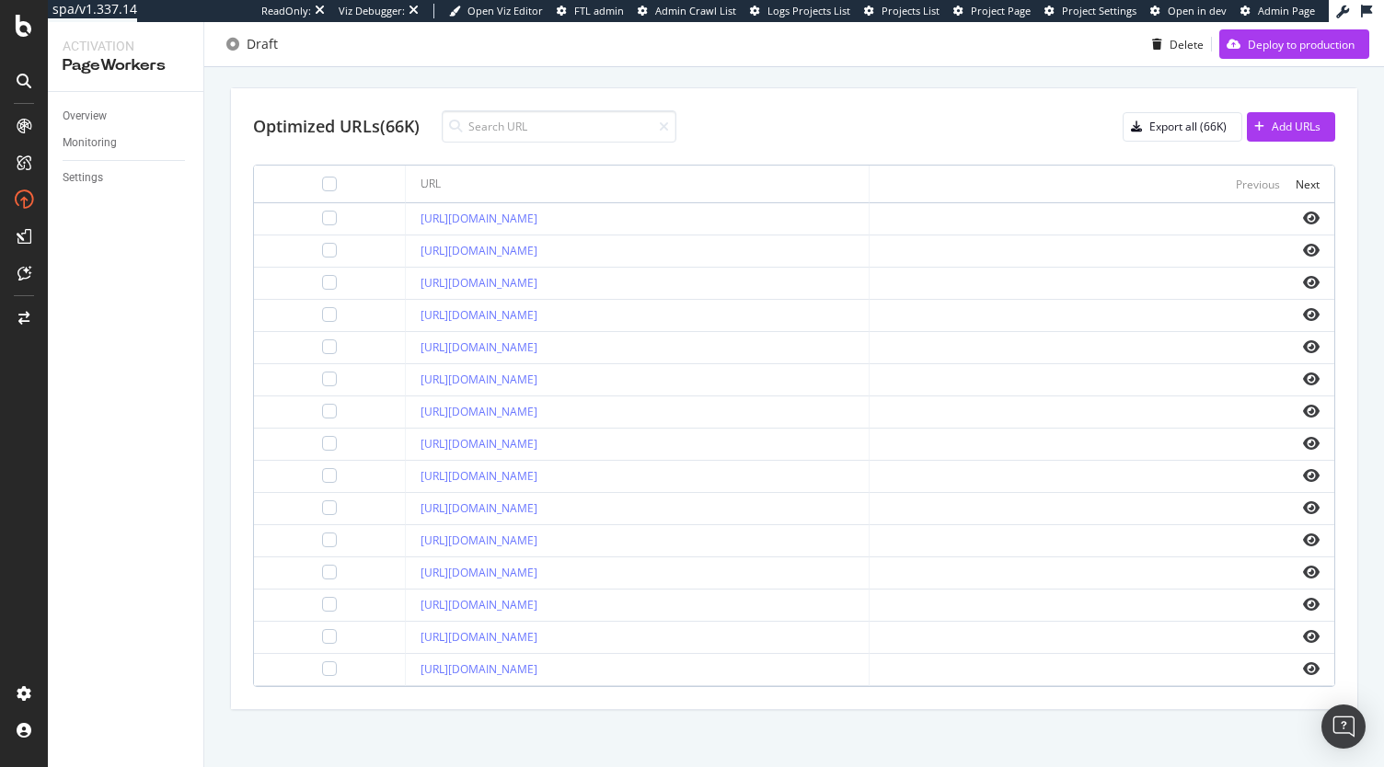
scroll to position [263, 0]
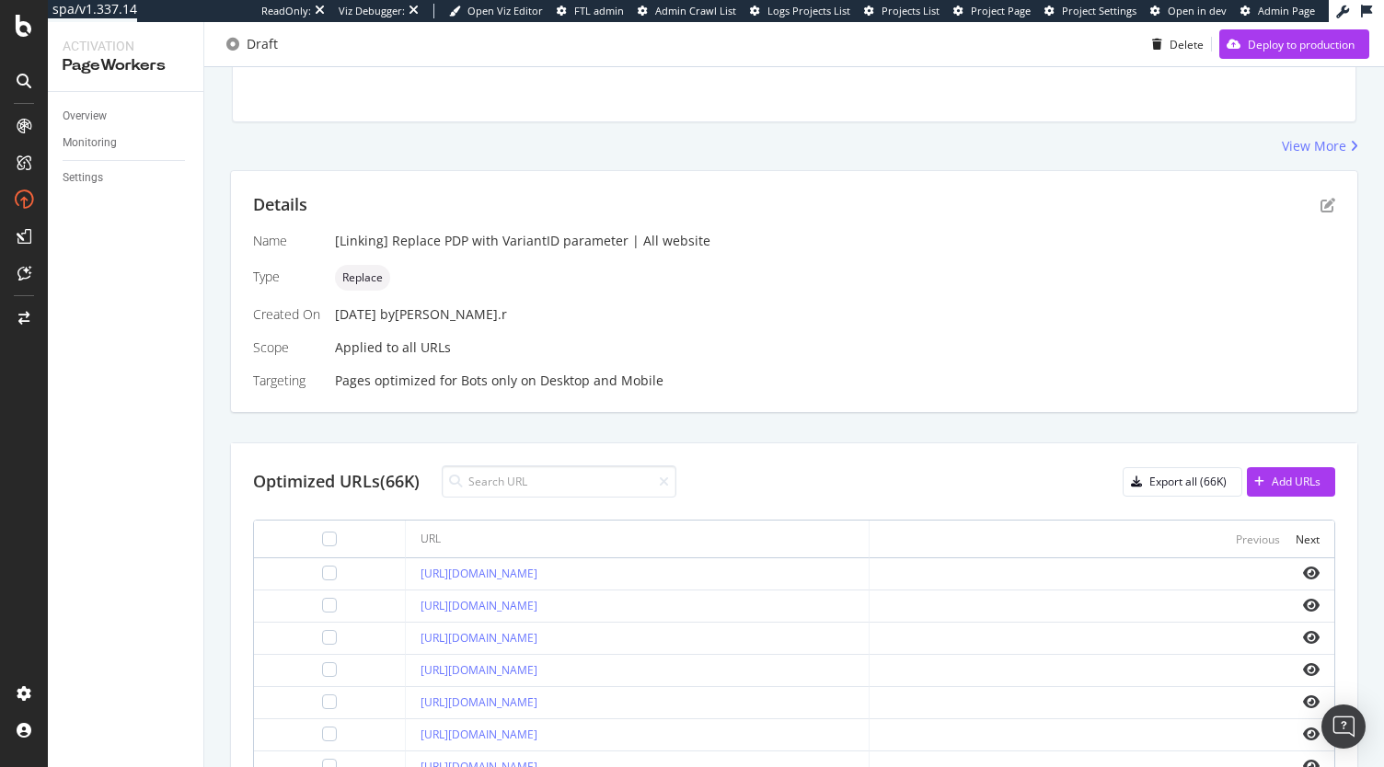
click at [1306, 205] on div "Details" at bounding box center [794, 205] width 1082 height 24
click at [1321, 205] on icon "pen-to-square" at bounding box center [1328, 205] width 15 height 15
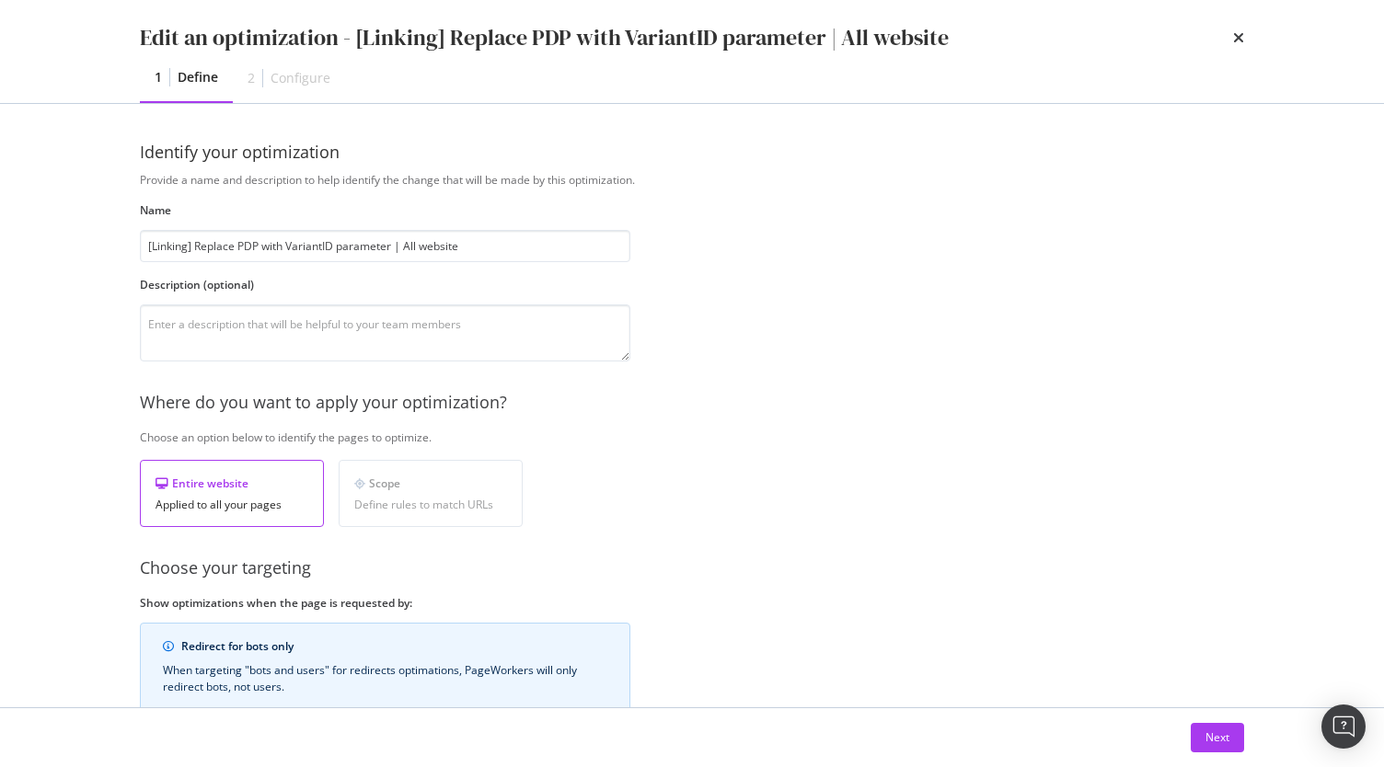
scroll to position [154, 0]
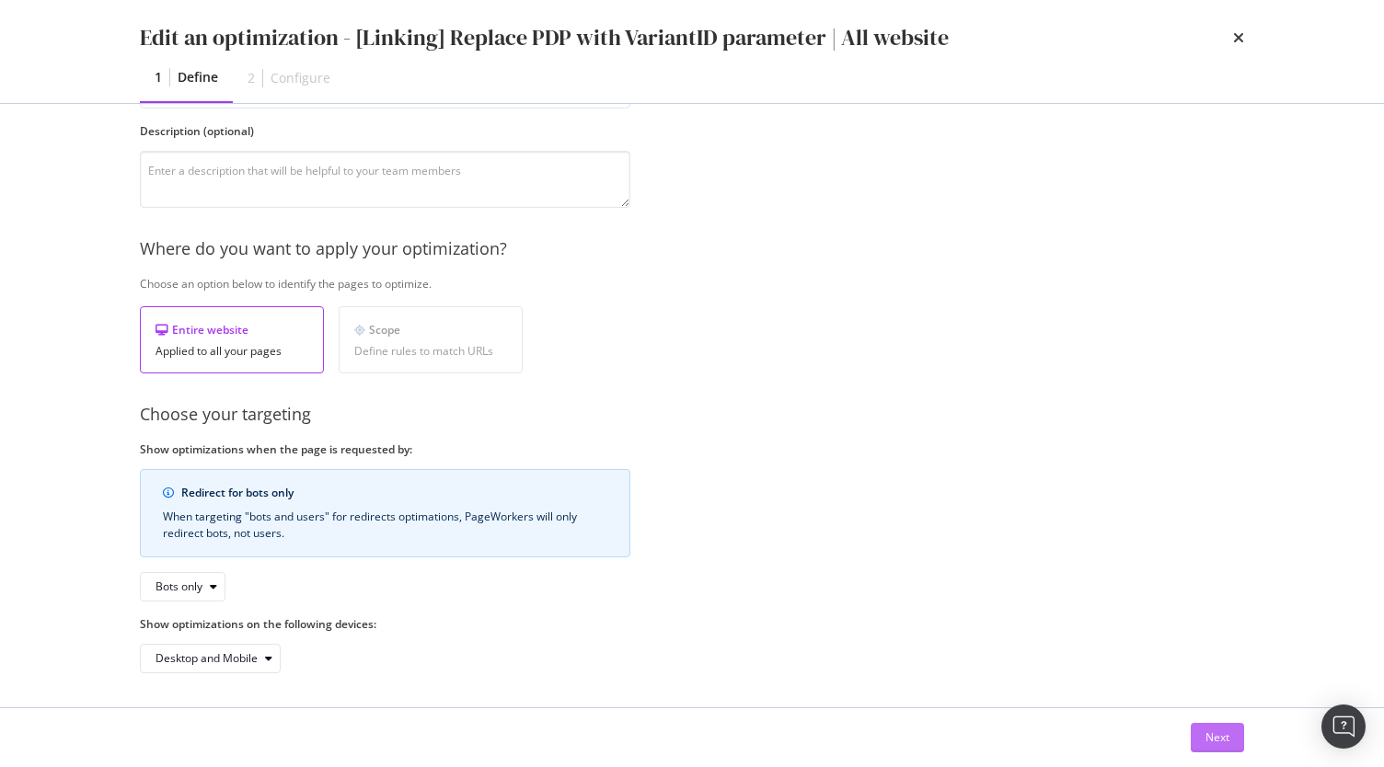
click at [1207, 751] on div "Next" at bounding box center [1218, 738] width 24 height 28
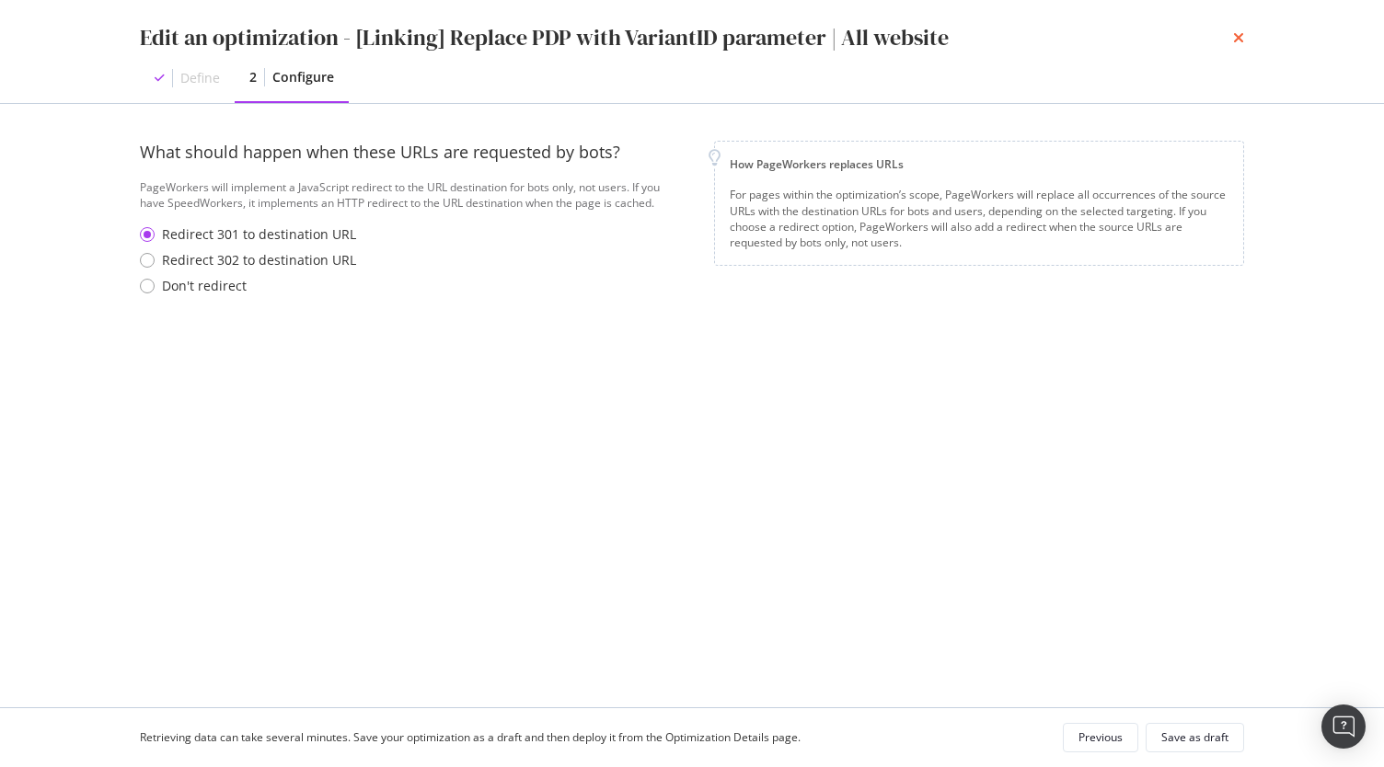
click at [1239, 35] on icon "times" at bounding box center [1238, 37] width 11 height 15
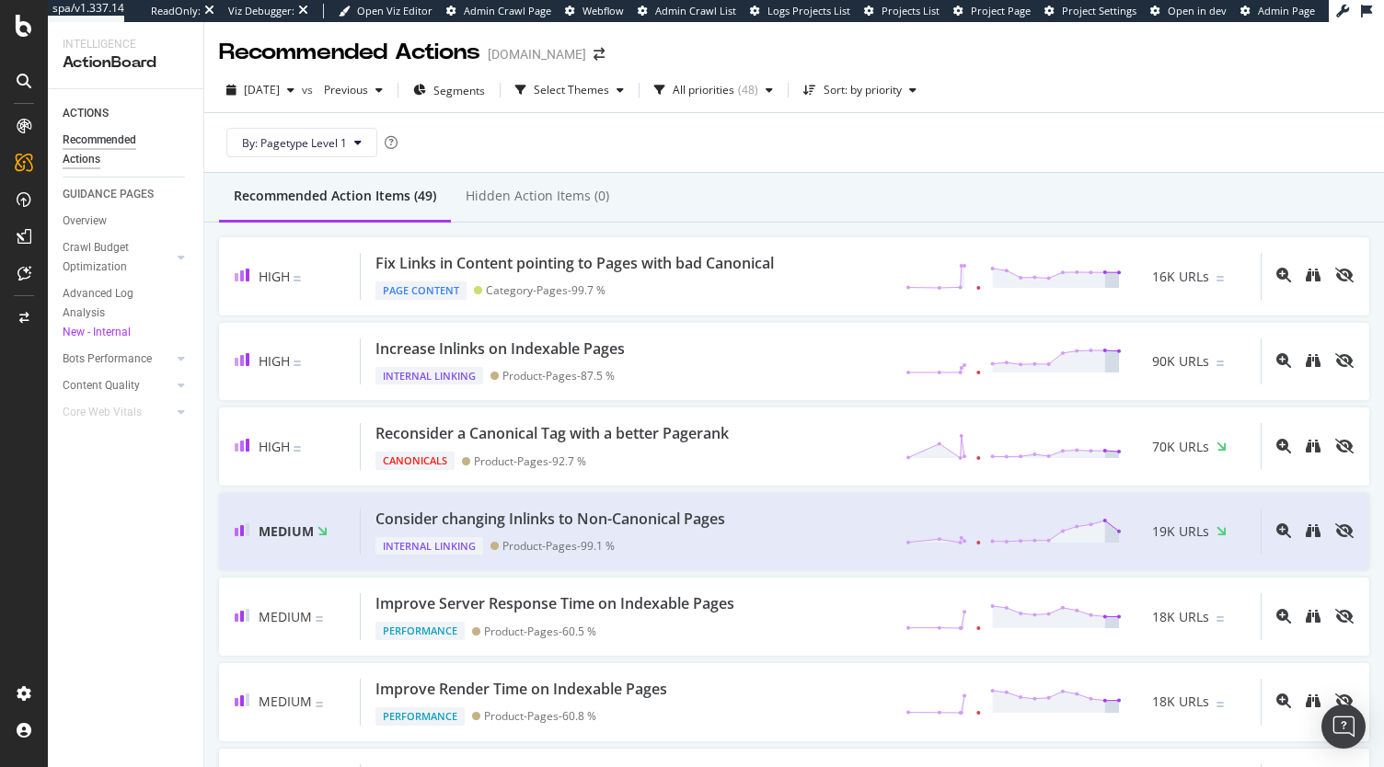
scroll to position [242, 0]
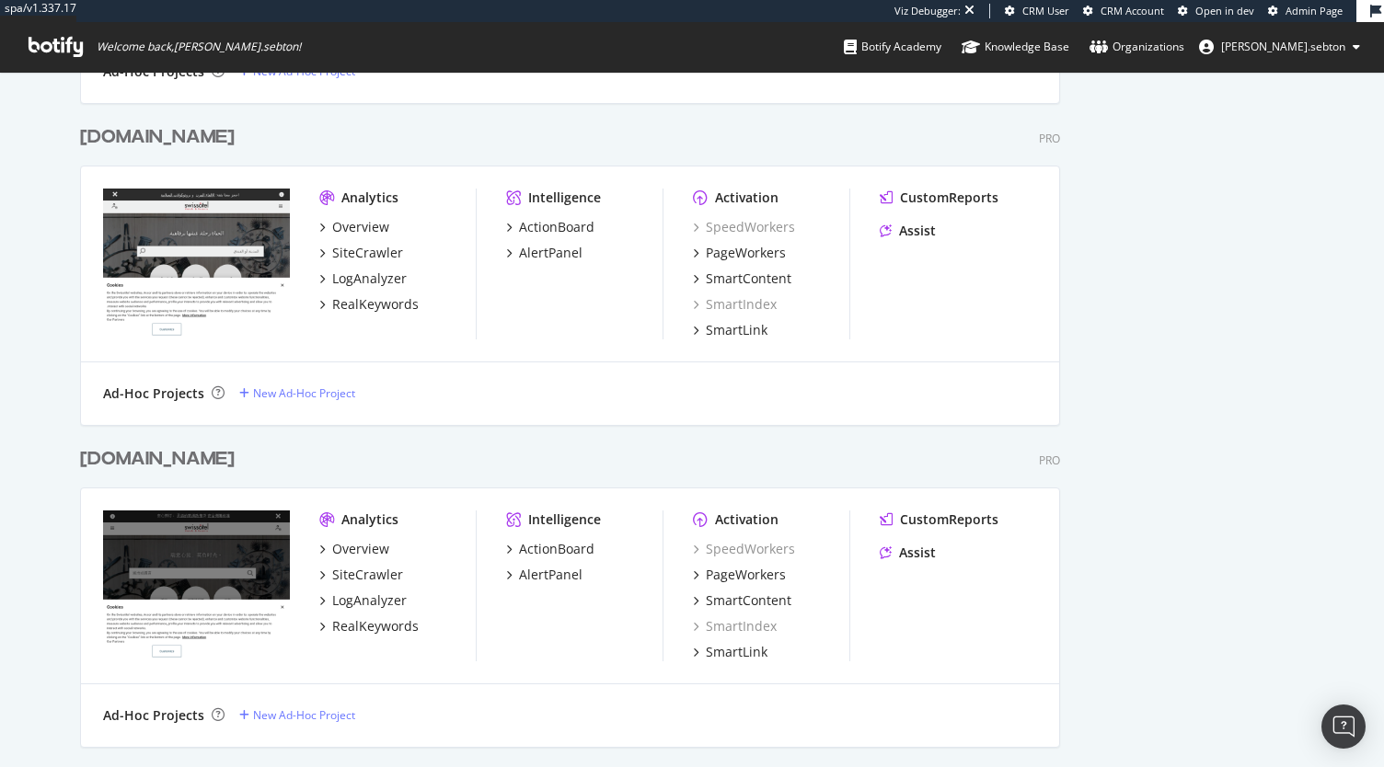
scroll to position [970, 0]
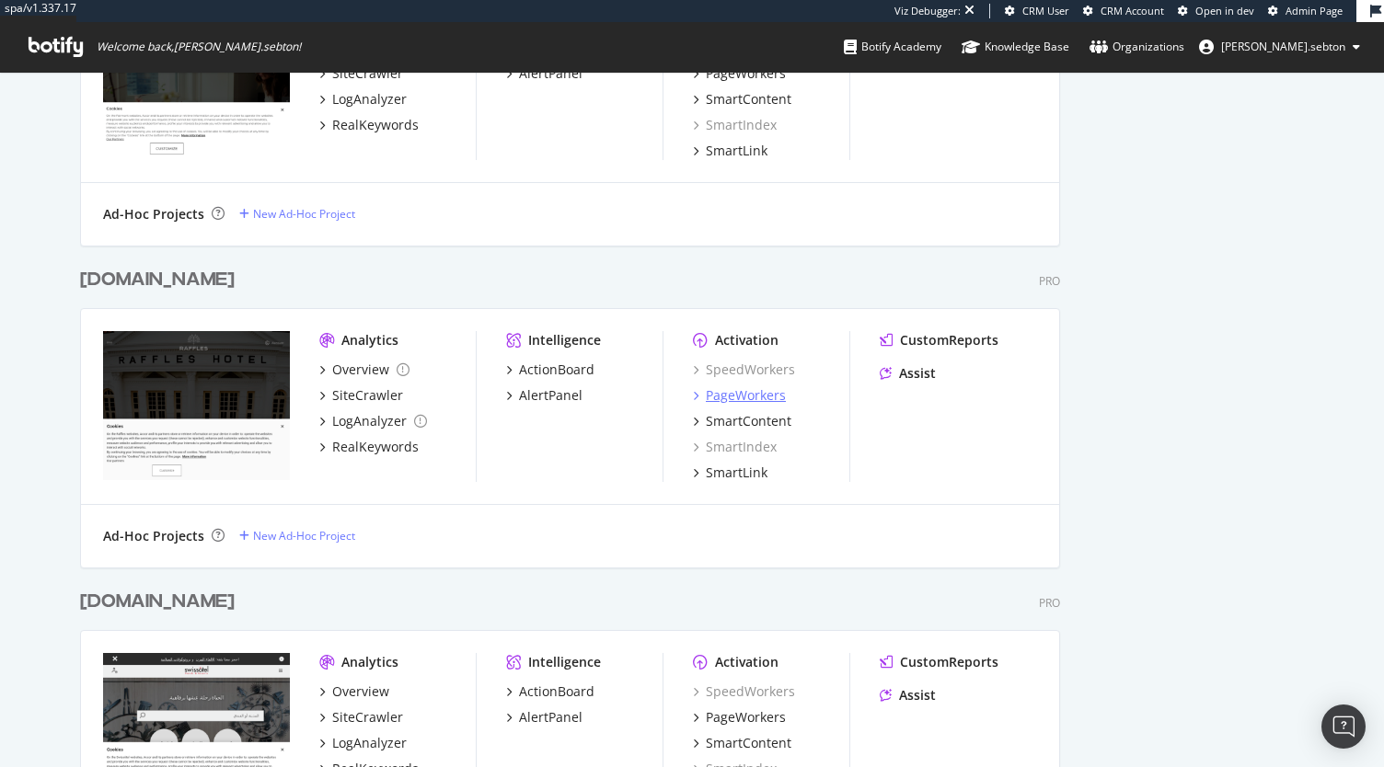
click at [756, 387] on div "PageWorkers" at bounding box center [746, 396] width 80 height 18
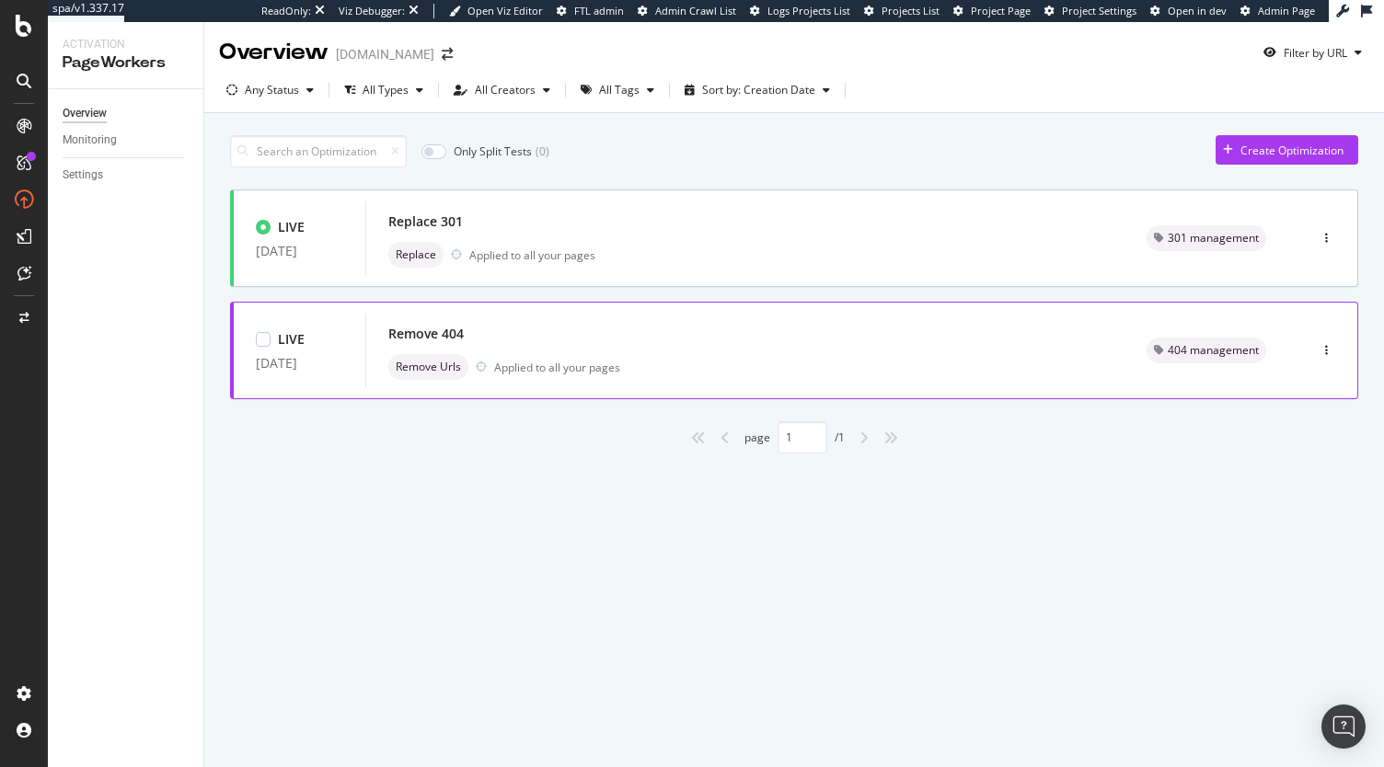
click at [434, 331] on div "Remove 404" at bounding box center [425, 334] width 75 height 18
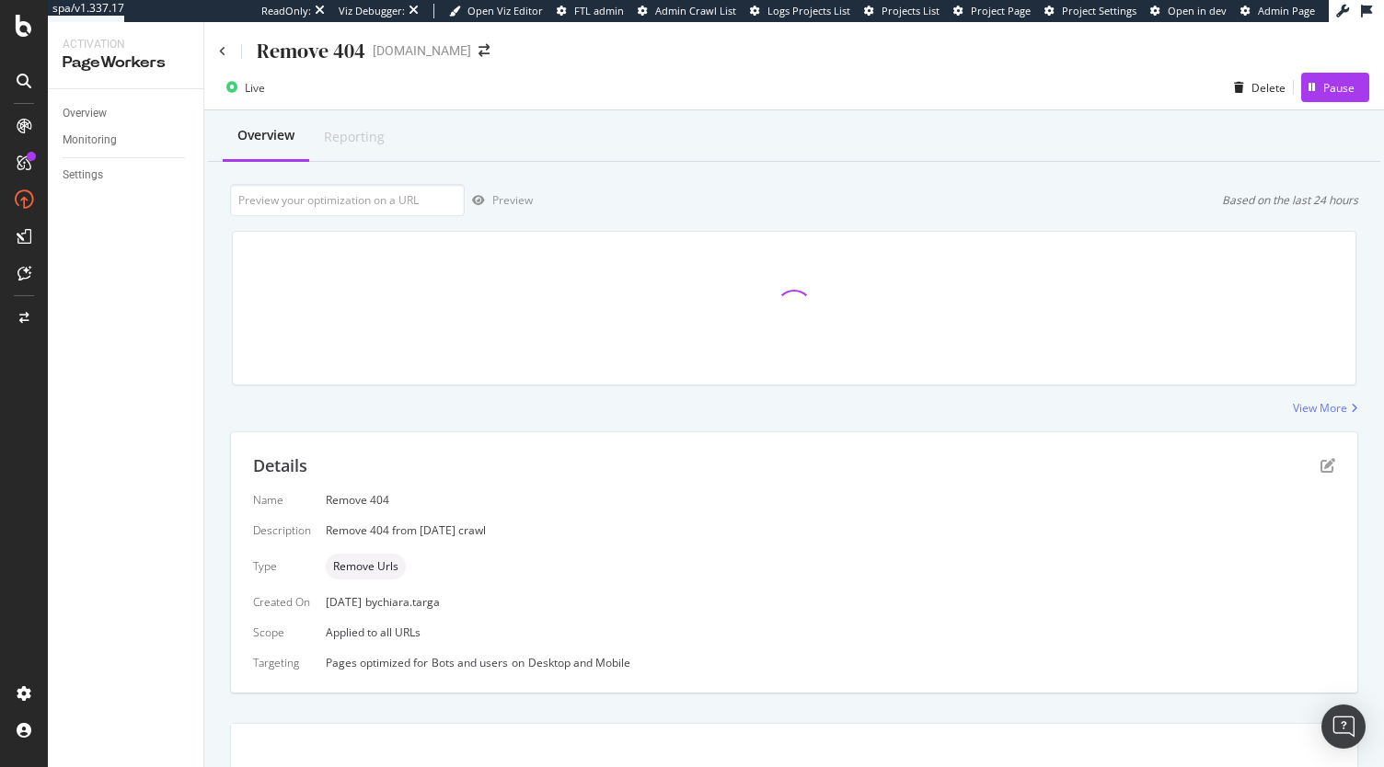
scroll to position [9, 0]
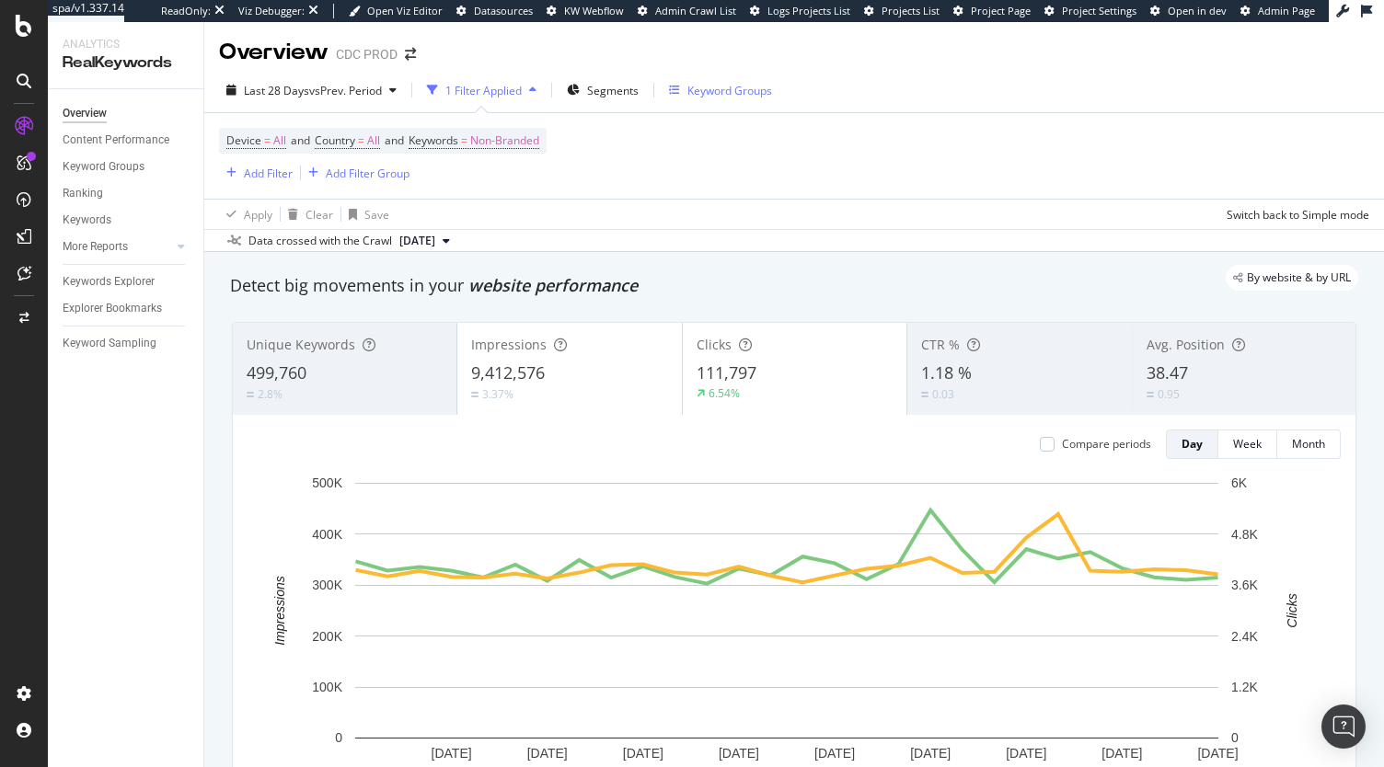
click at [721, 92] on div "Keyword Groups" at bounding box center [729, 91] width 85 height 16
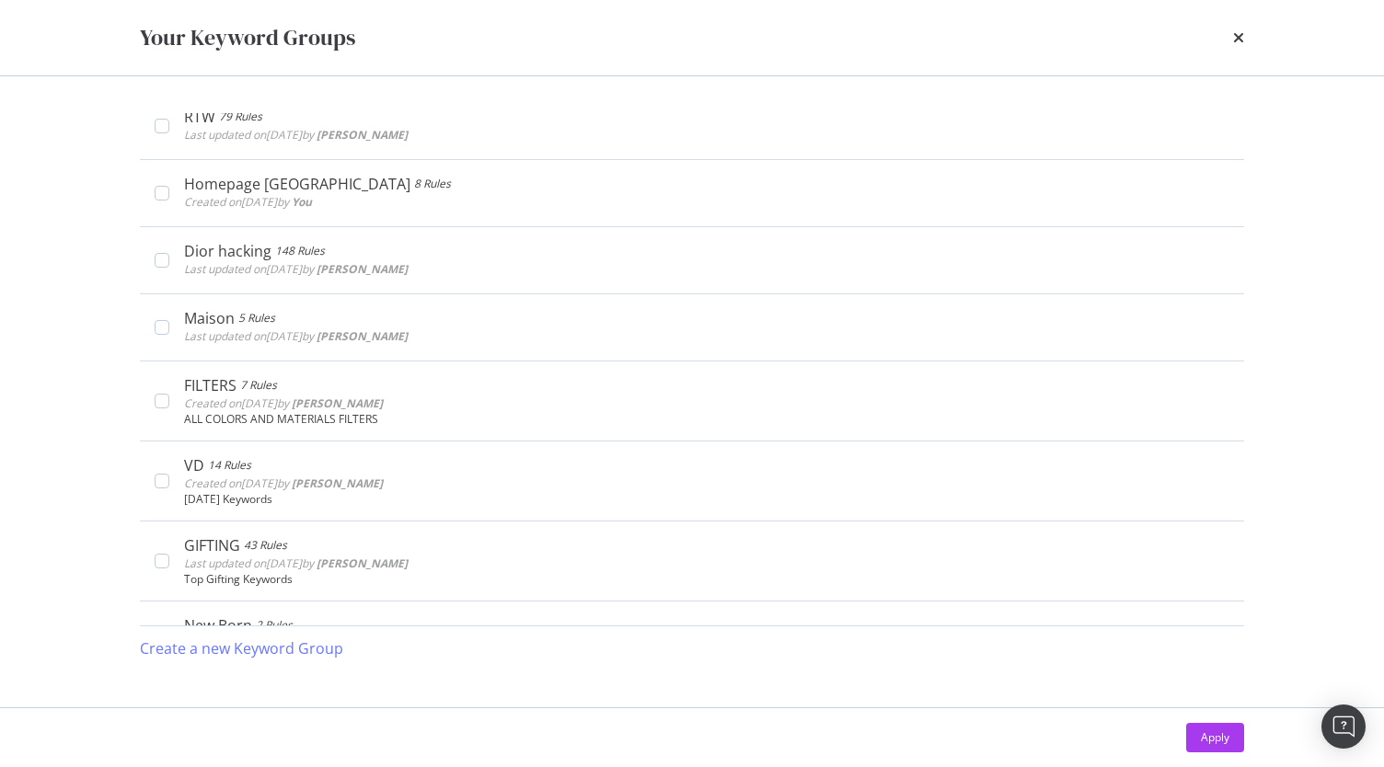
scroll to position [848, 0]
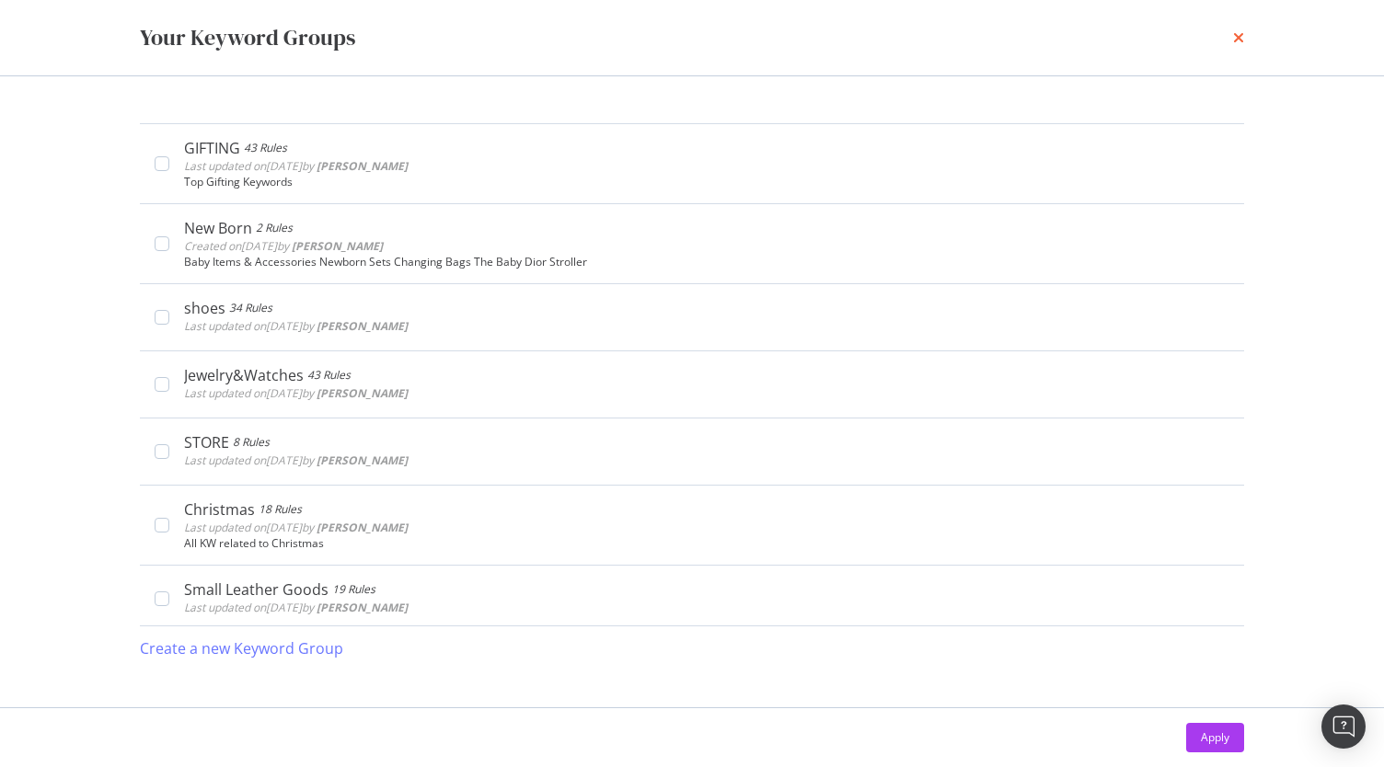
click at [1239, 40] on icon "times" at bounding box center [1238, 37] width 11 height 15
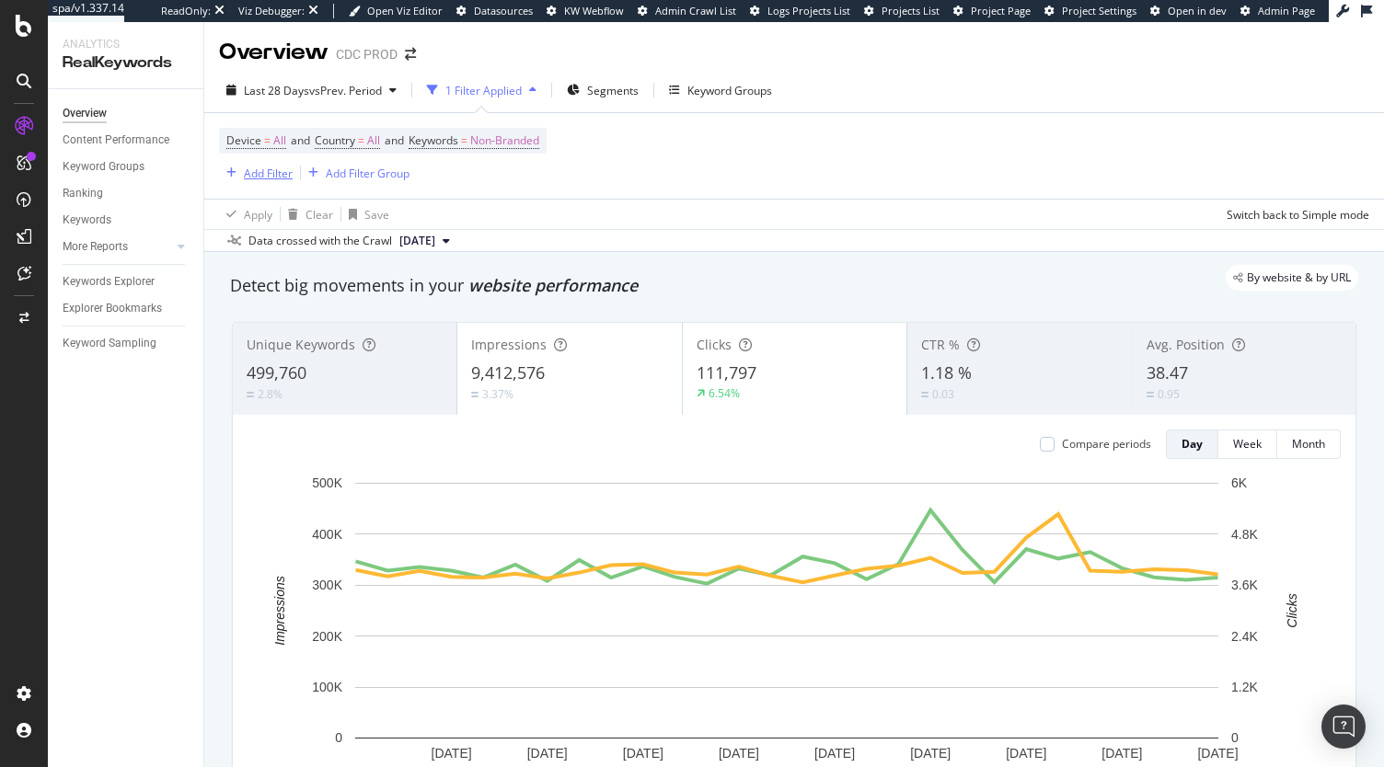
click at [271, 170] on div "Add Filter" at bounding box center [268, 174] width 49 height 16
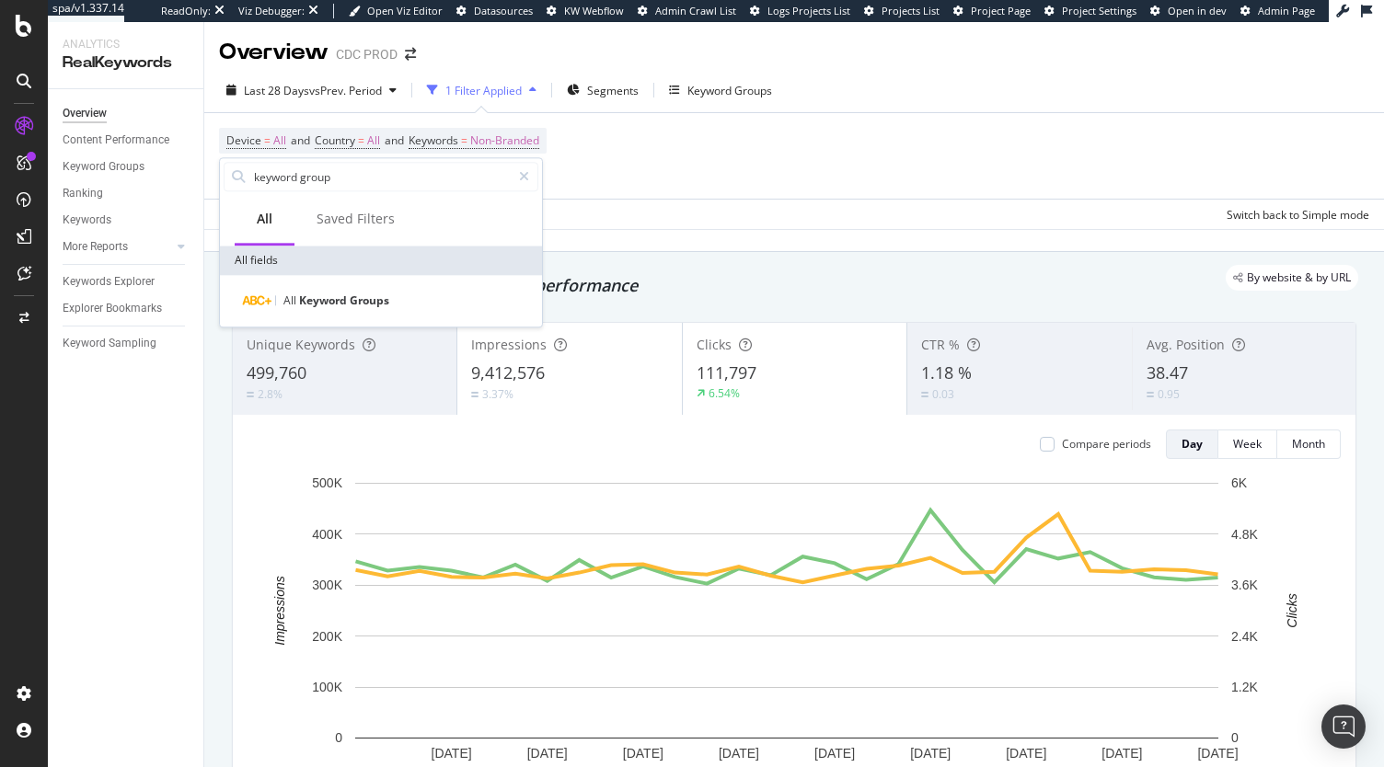
type input "keyword group"
click at [316, 312] on div "All Keyword Groups" at bounding box center [381, 301] width 322 height 52
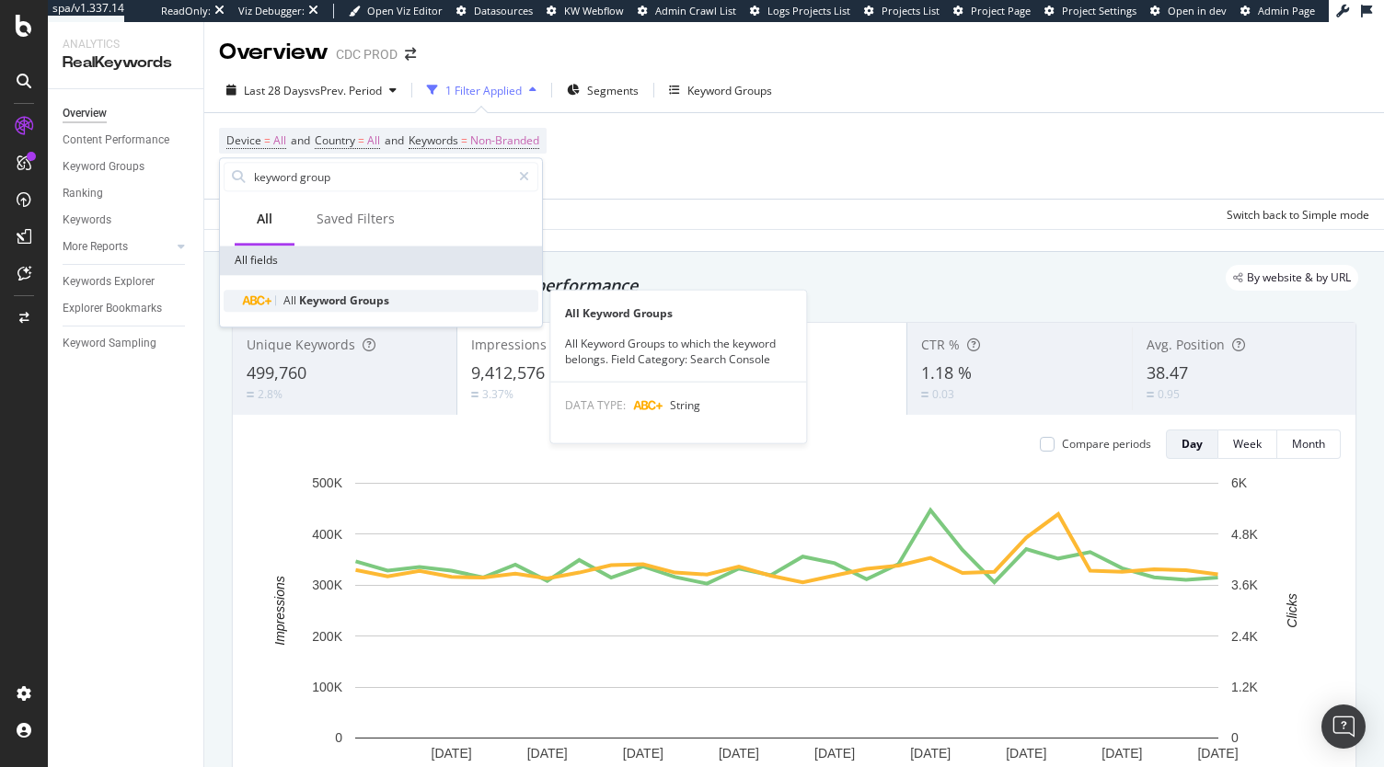
click at [306, 308] on div "All Keyword Groups" at bounding box center [392, 301] width 293 height 22
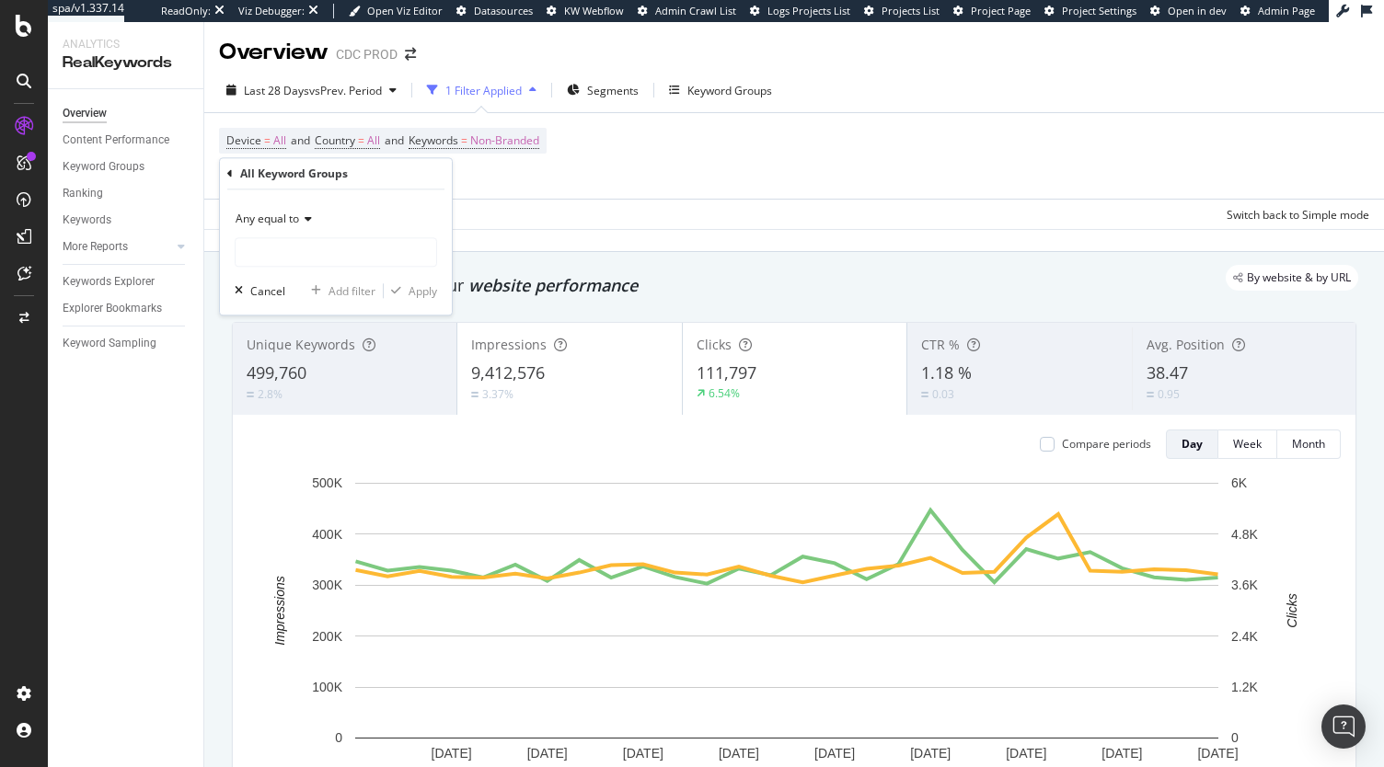
click at [280, 224] on span "Any equal to" at bounding box center [267, 219] width 63 height 16
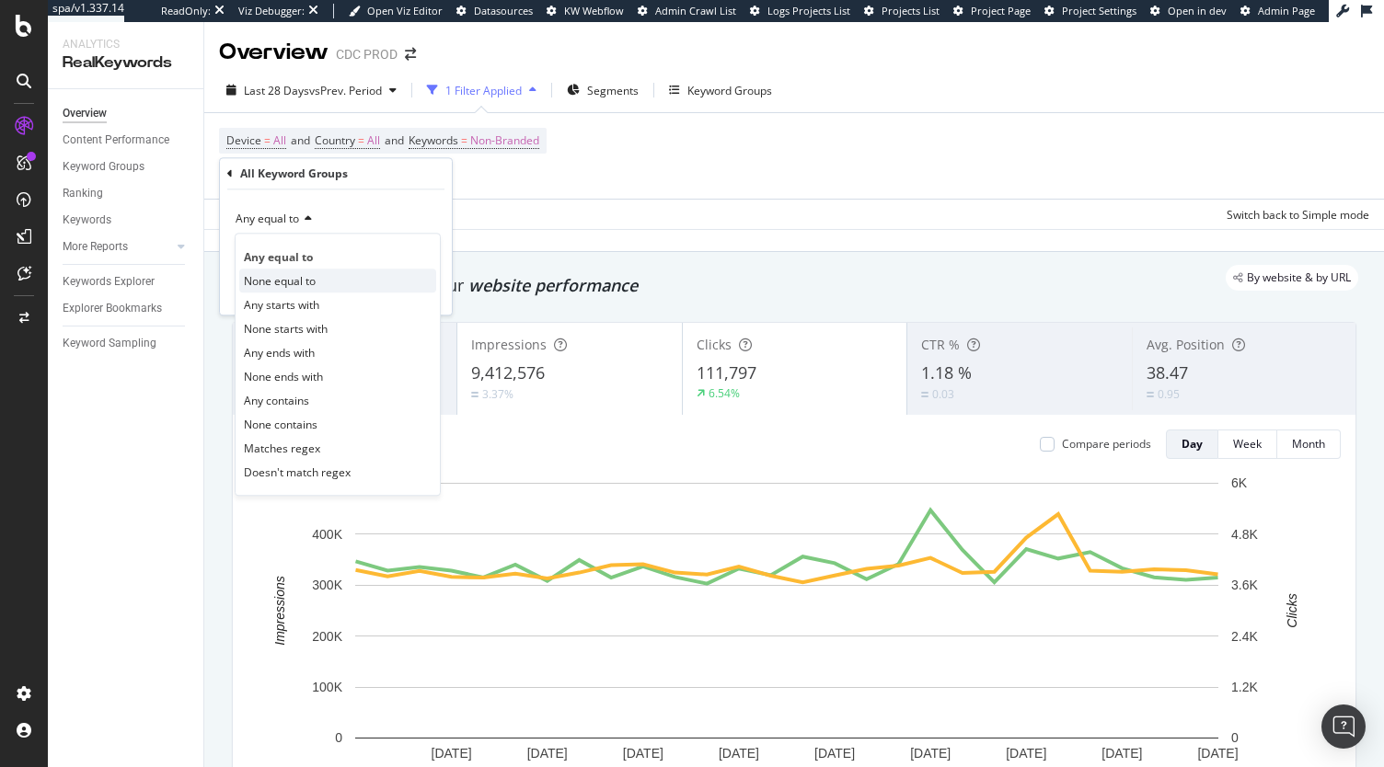
click at [299, 275] on span "None equal to" at bounding box center [280, 281] width 72 height 16
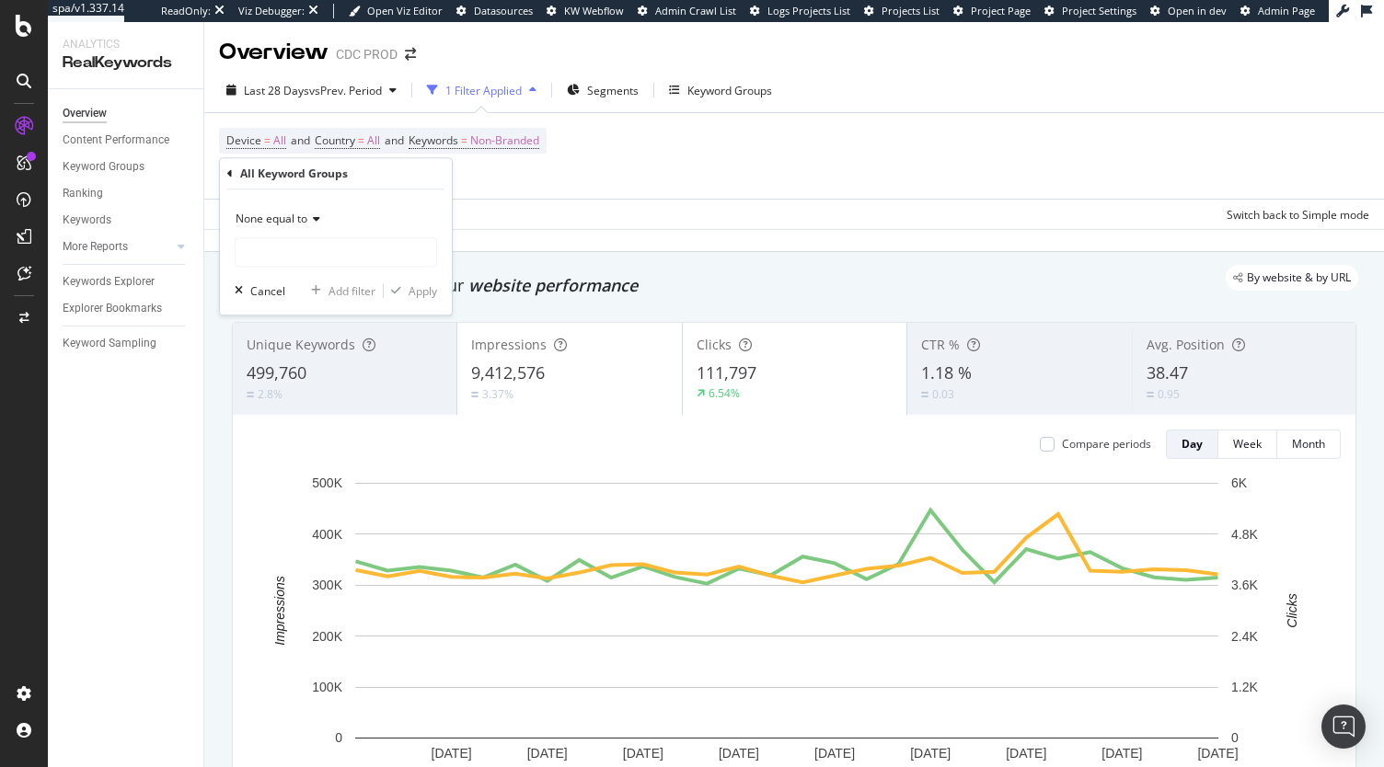
click at [282, 271] on div "None equal to Cancel Add filter Apply" at bounding box center [336, 252] width 232 height 125
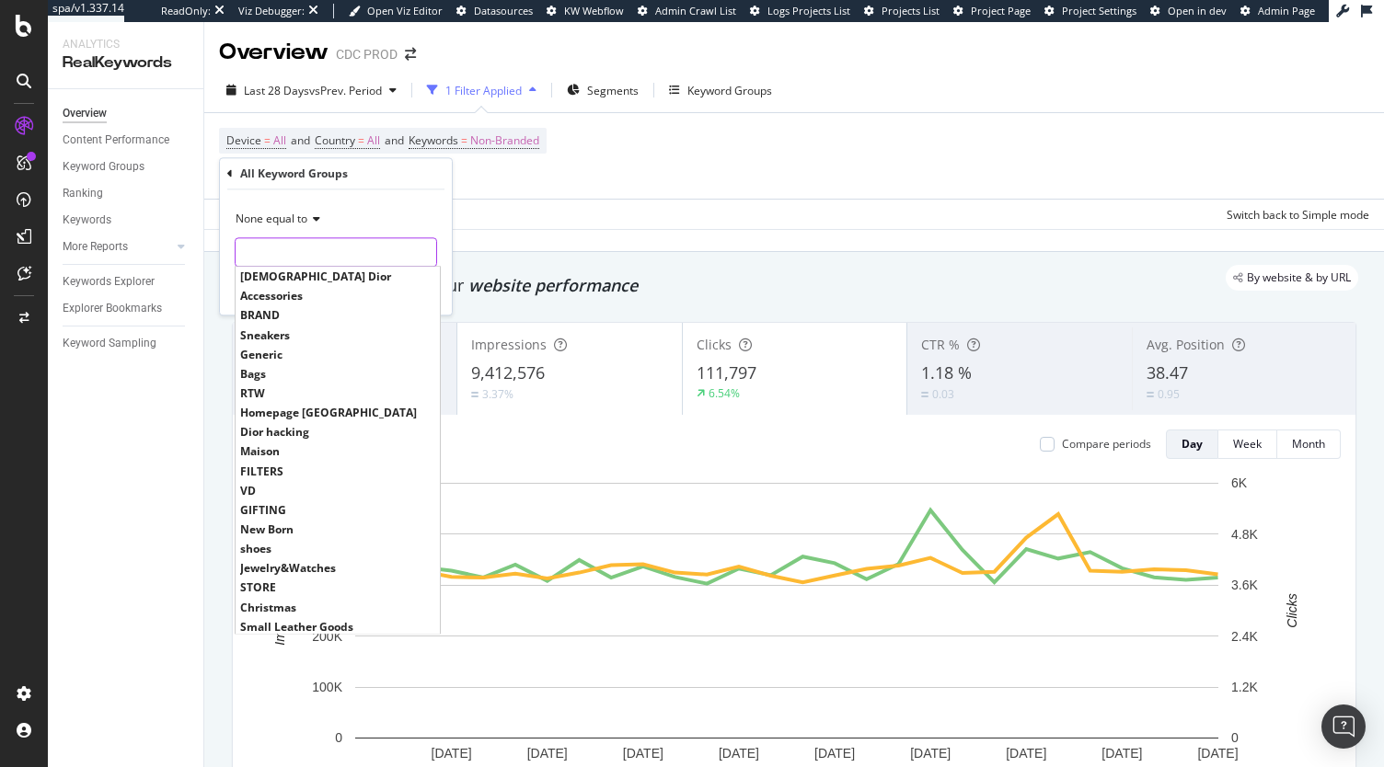
click at [278, 256] on input "text" at bounding box center [336, 251] width 201 height 29
click at [285, 272] on span "Lady Dior" at bounding box center [337, 277] width 195 height 16
type input "Lady Dior"
click at [313, 253] on input "Lady Dior" at bounding box center [323, 251] width 174 height 29
click at [315, 218] on icon at bounding box center [313, 219] width 13 height 11
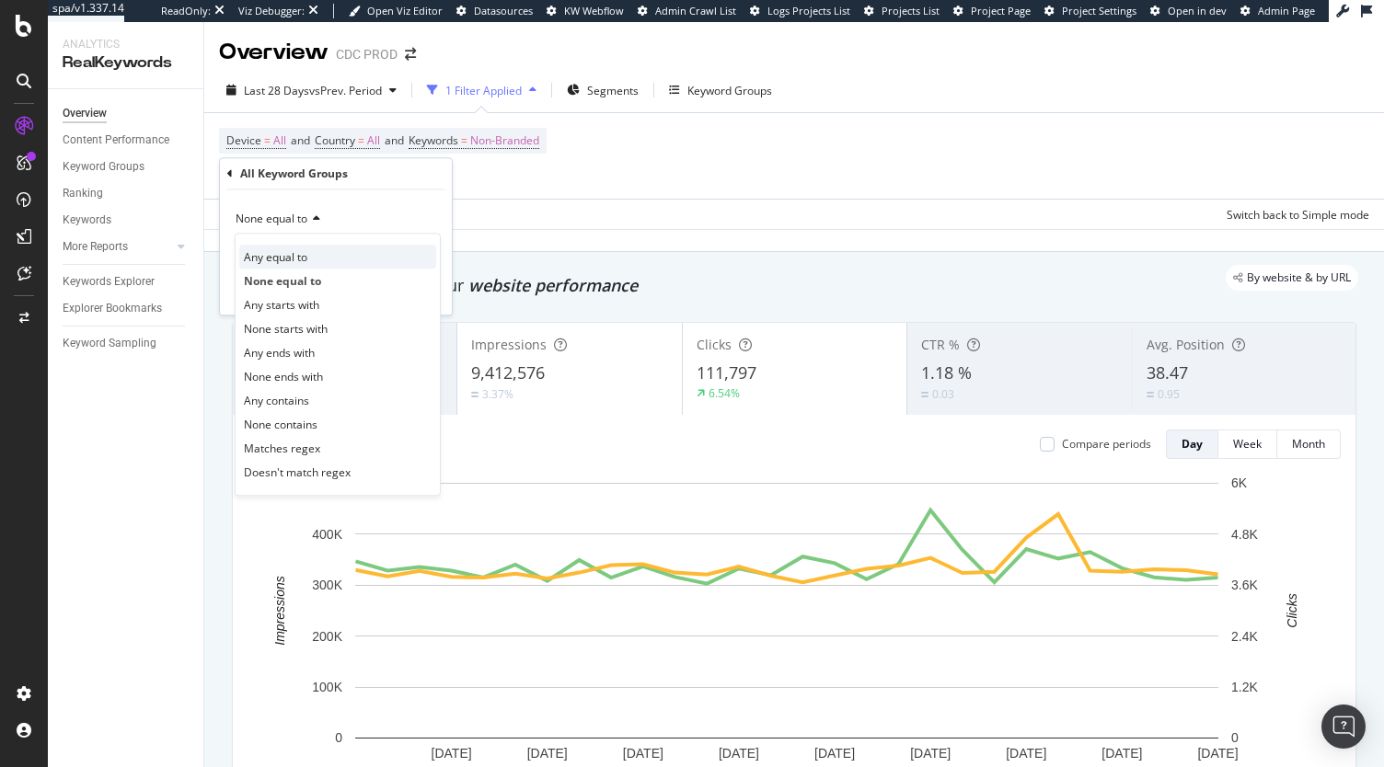
click at [285, 252] on span "Any equal to" at bounding box center [275, 257] width 63 height 16
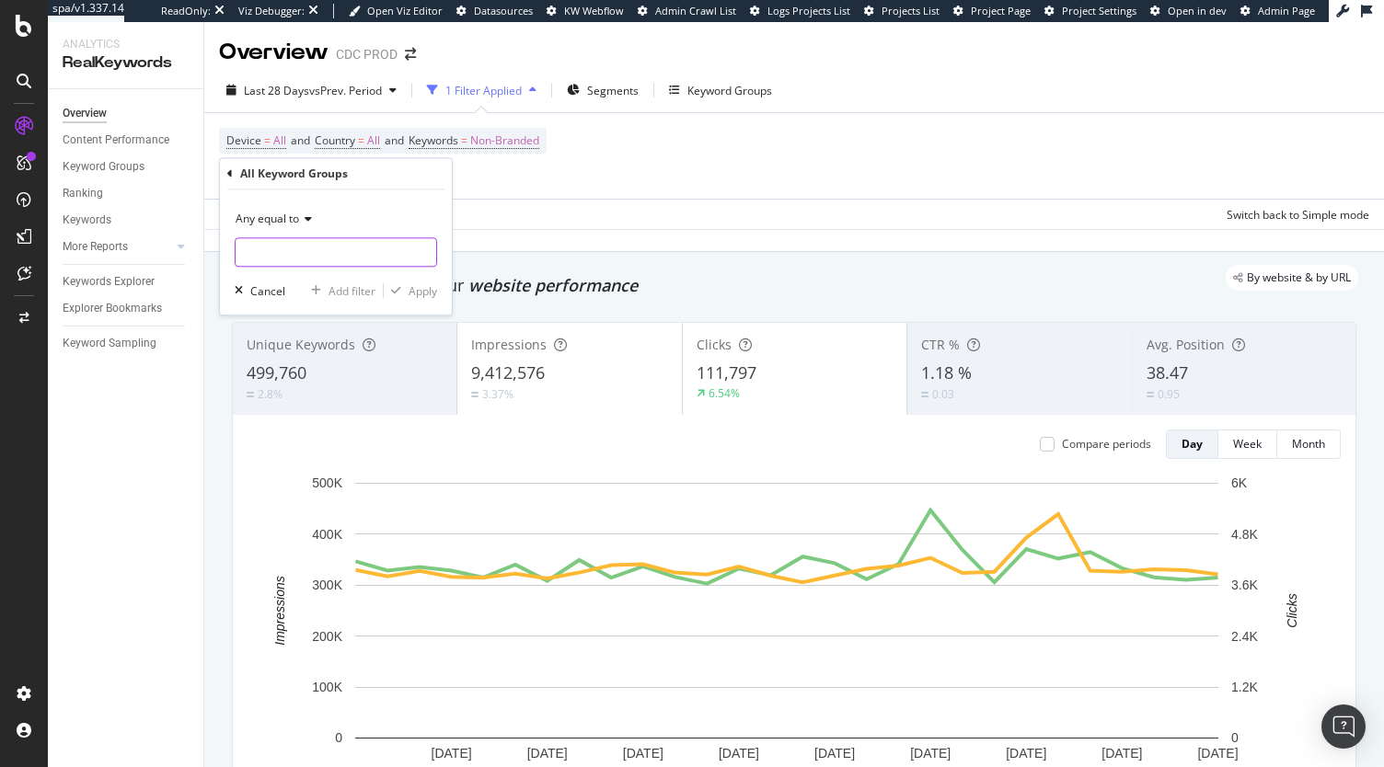
click at [284, 253] on input "text" at bounding box center [336, 251] width 201 height 29
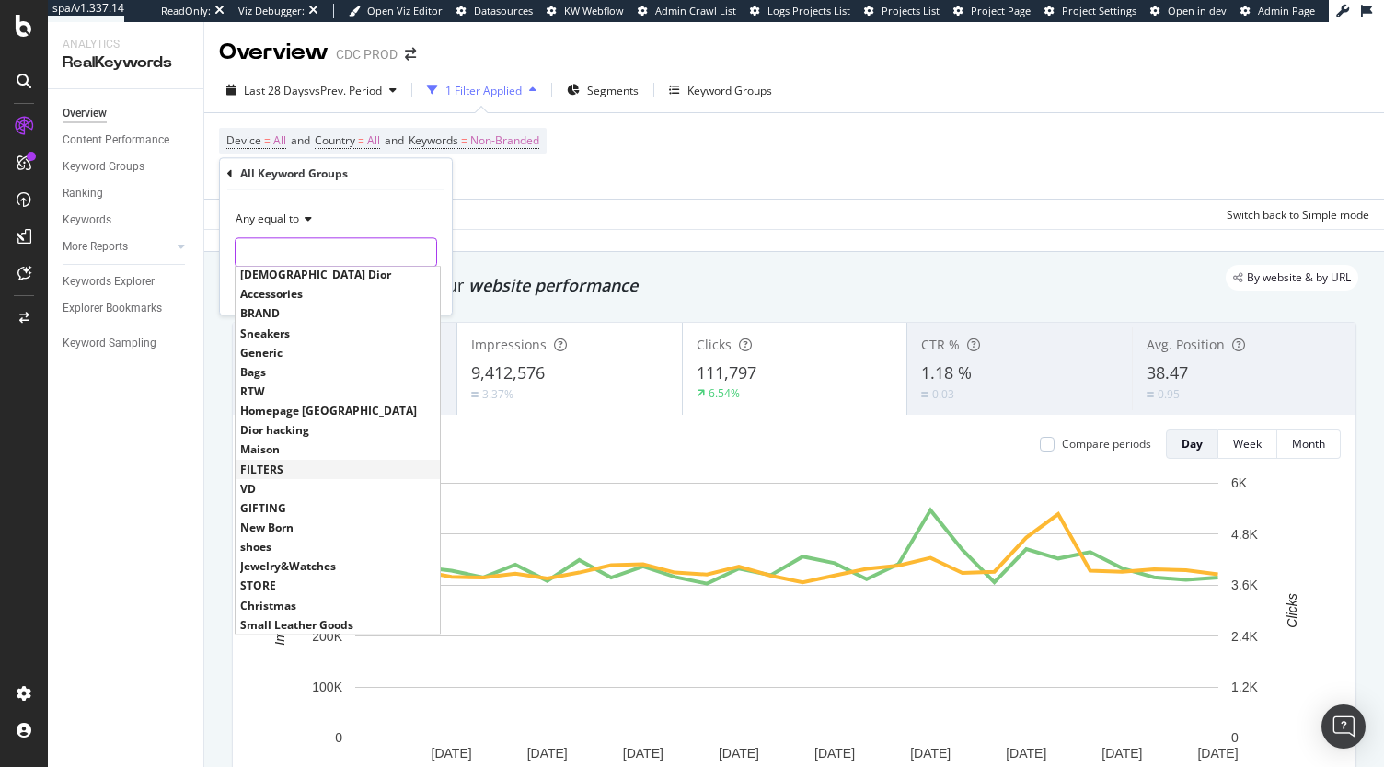
scroll to position [0, 0]
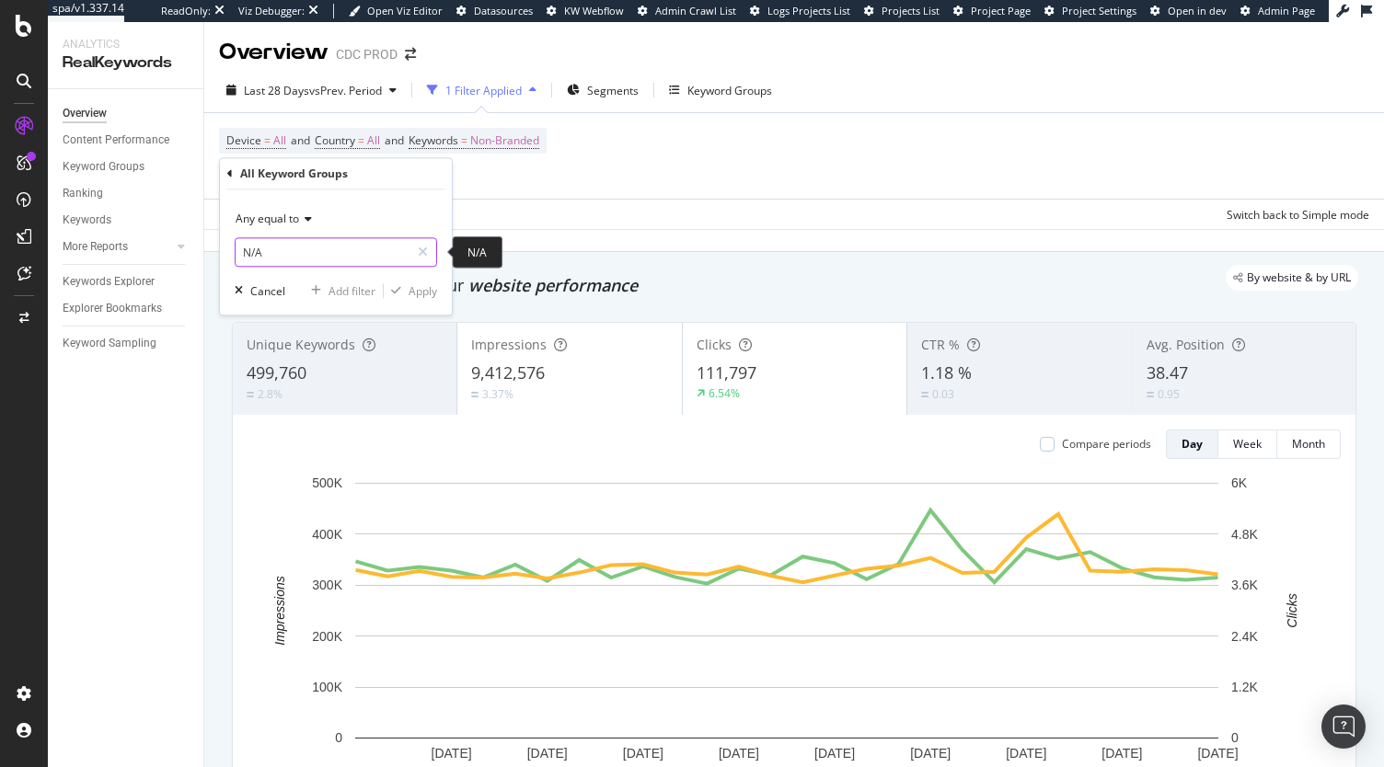
click at [353, 253] on input "N/A" at bounding box center [323, 251] width 174 height 29
type input "#N/A"
click at [425, 251] on icon at bounding box center [423, 252] width 10 height 13
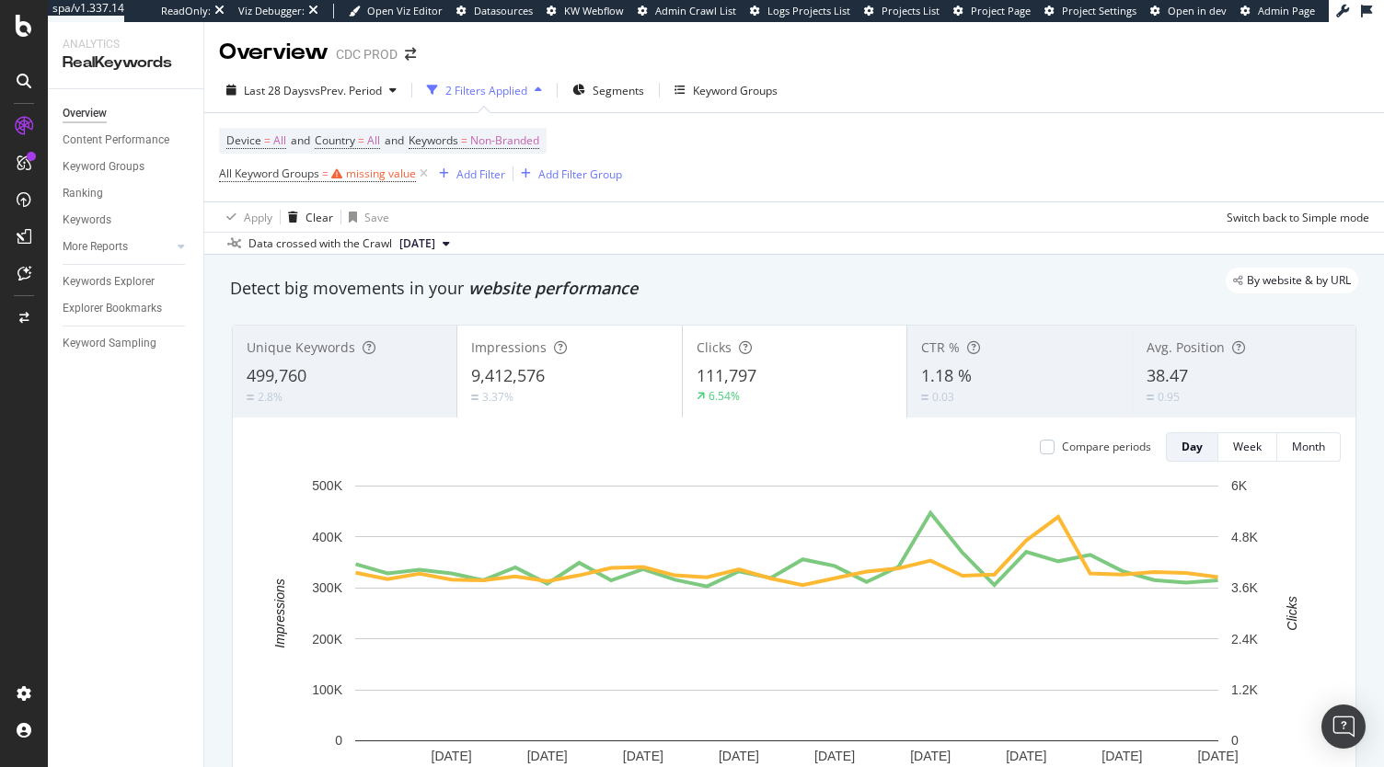
click at [564, 174] on div "Device = All and Country = All and Keywords = Non-Branded All Keyword Groups = …" at bounding box center [794, 157] width 1150 height 88
click at [98, 283] on div "Keywords Explorer" at bounding box center [109, 281] width 92 height 19
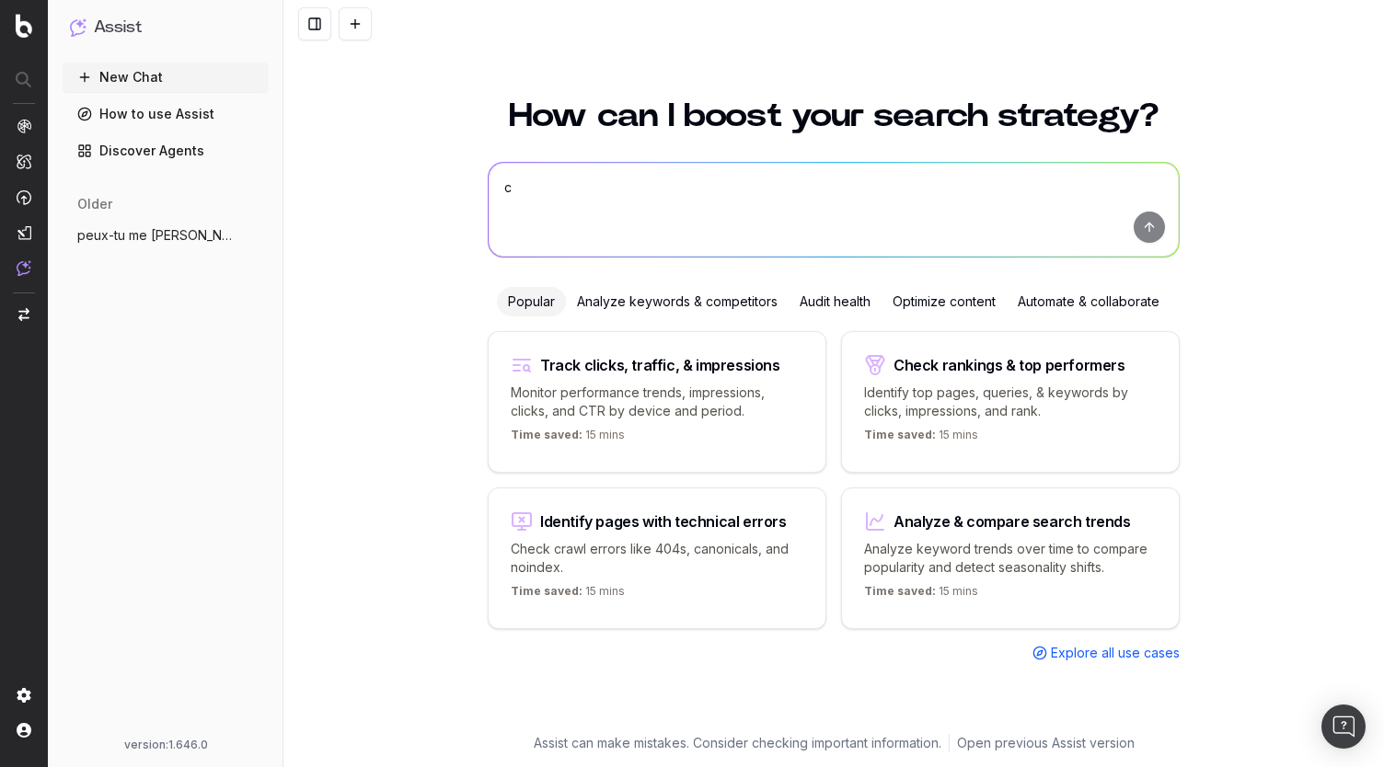
click at [688, 214] on textarea "c" at bounding box center [834, 210] width 690 height 94
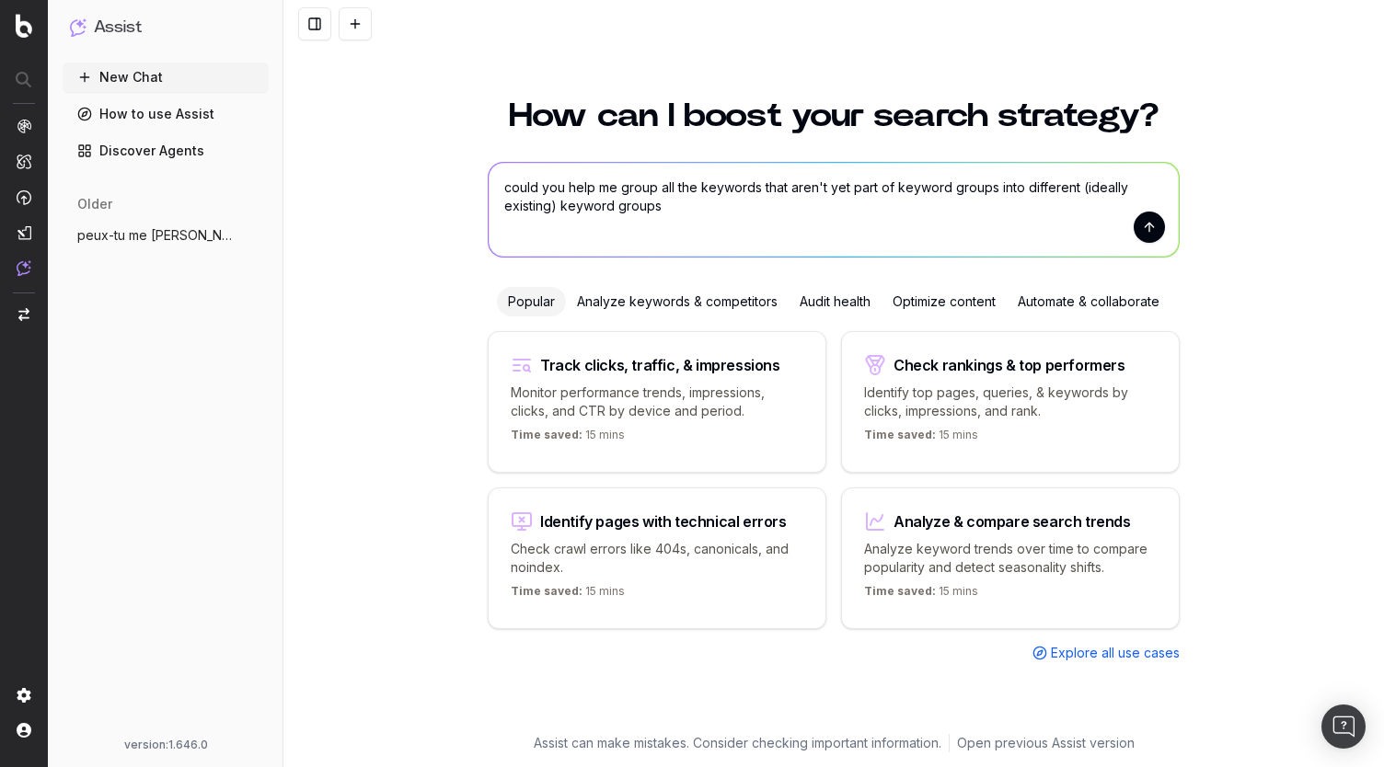
type textarea "could you help me group all the keywords that aren't yet part of keyword groups…"
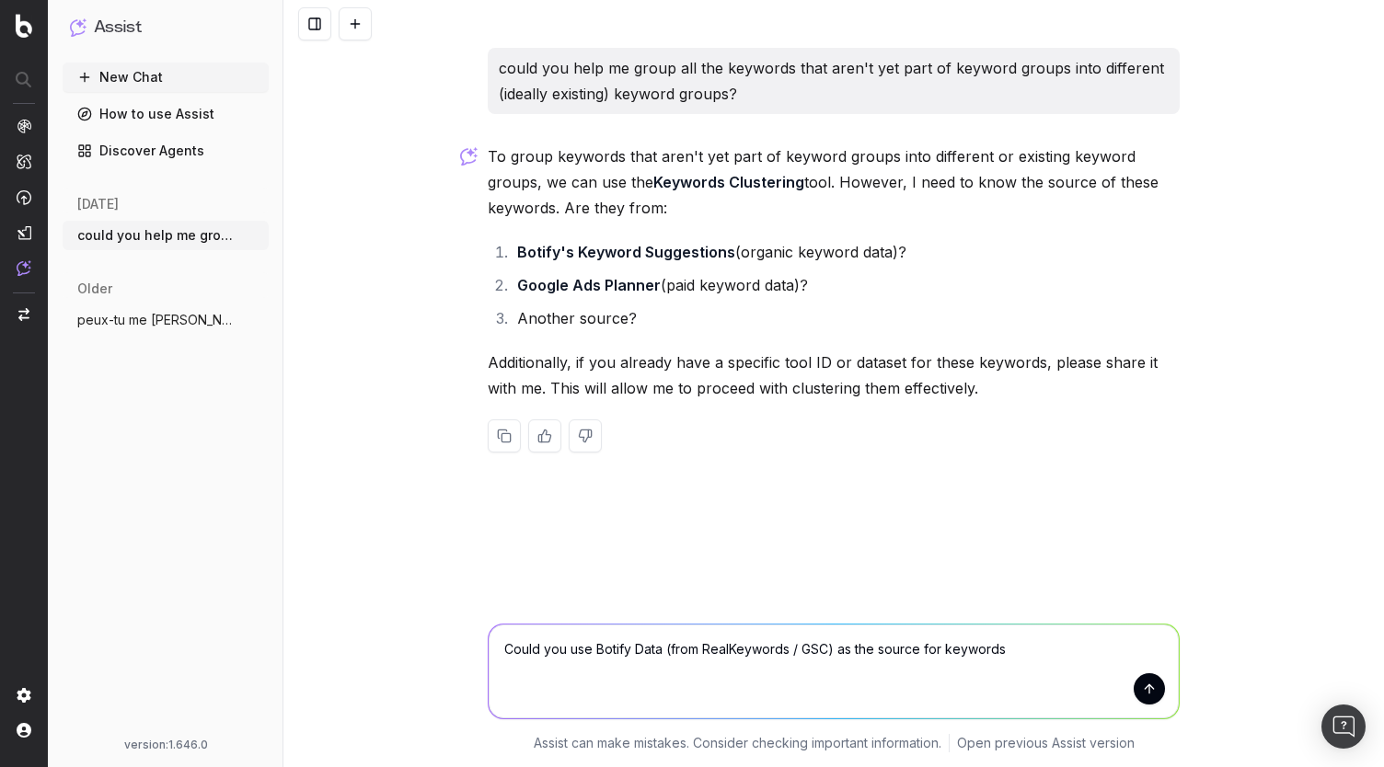
type textarea "Could you use Botify Data (from RealKeywords / GSC) as the source for keywords?"
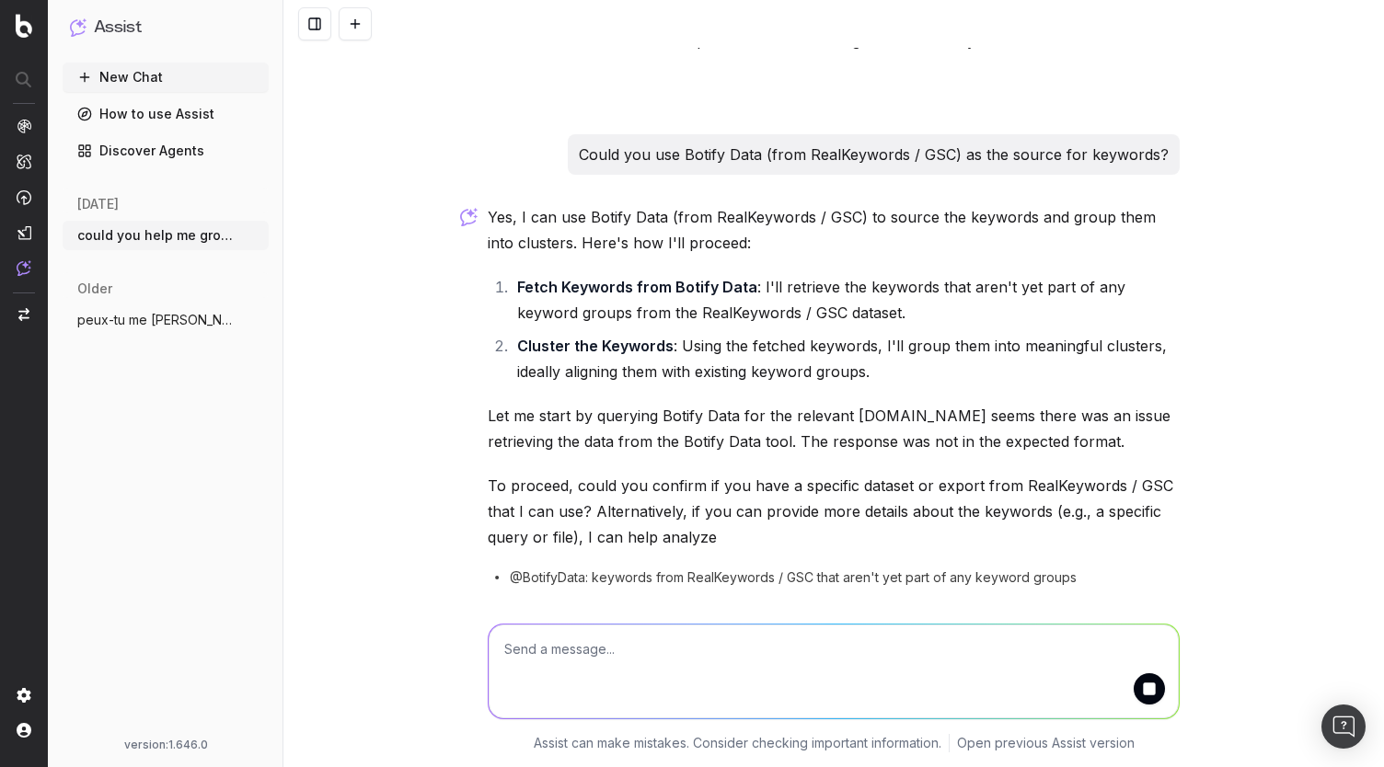
scroll to position [410, 0]
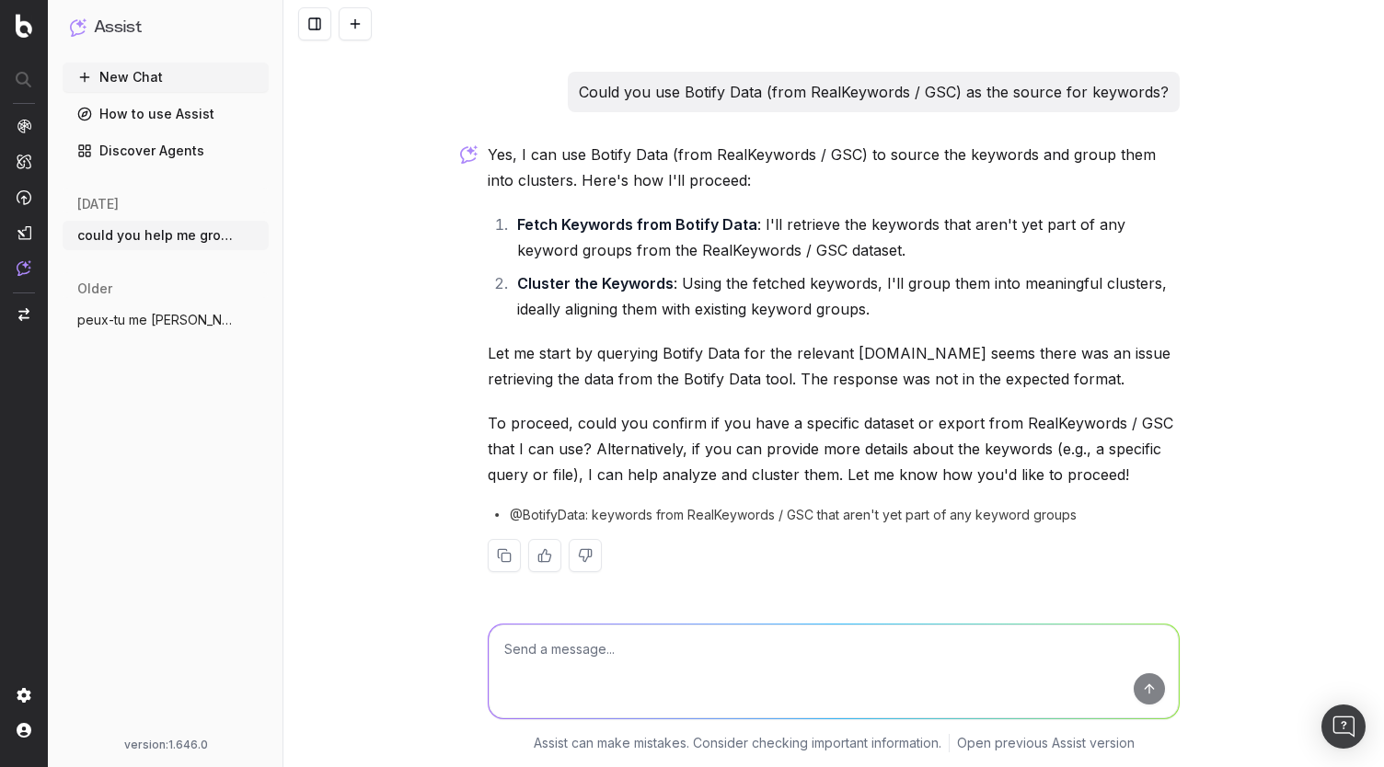
click at [831, 652] on textarea at bounding box center [834, 672] width 690 height 94
click at [659, 661] on textarea at bounding box center [834, 672] width 690 height 94
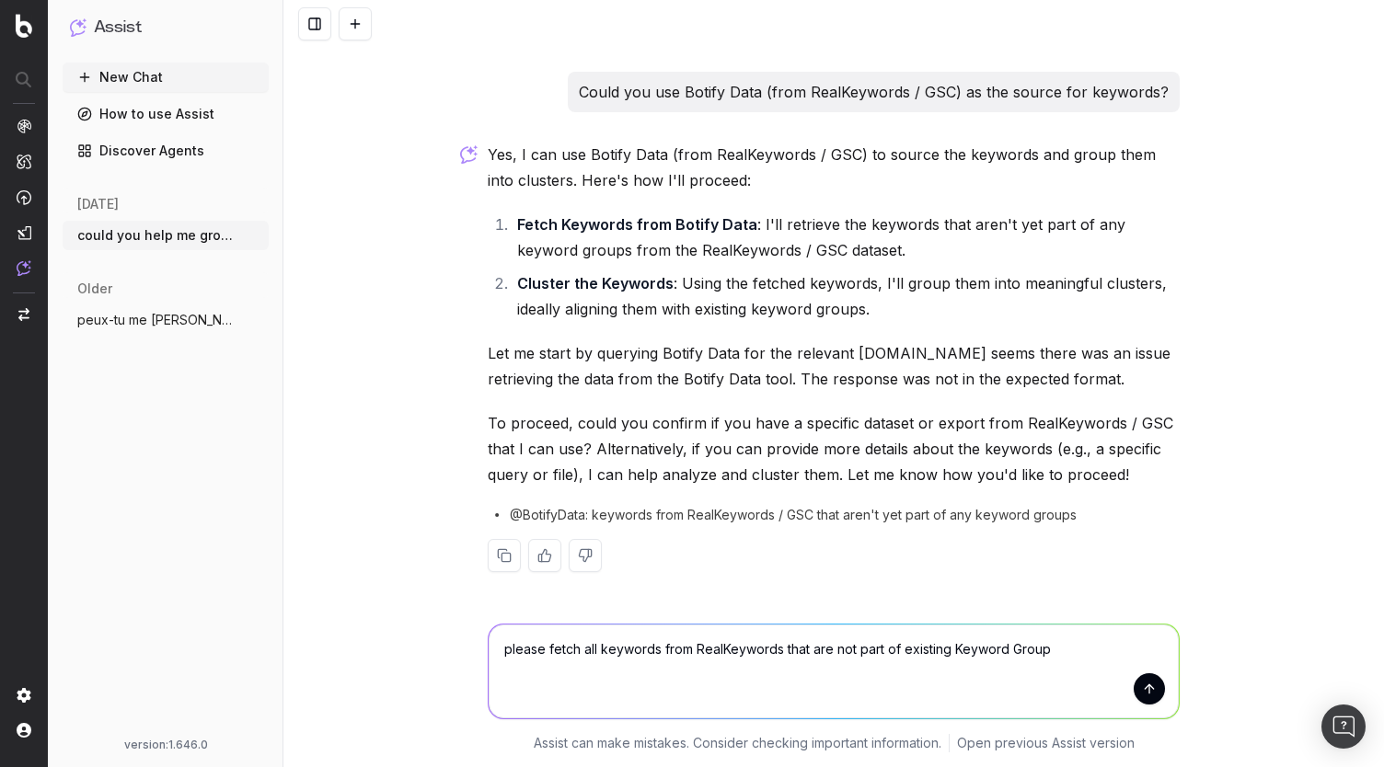
type textarea "please fetch all keywords from RealKeywords that are not part of existing Keywo…"
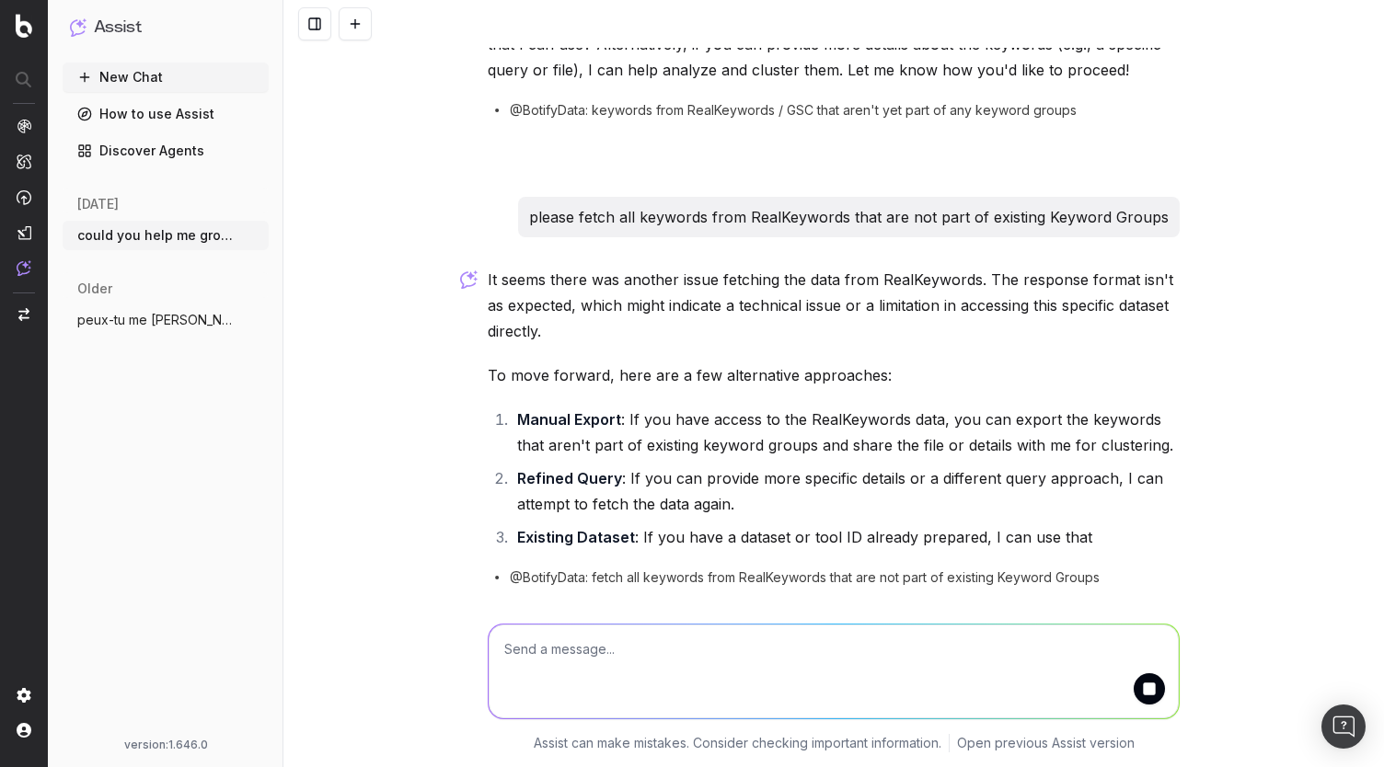
scroll to position [922, 0]
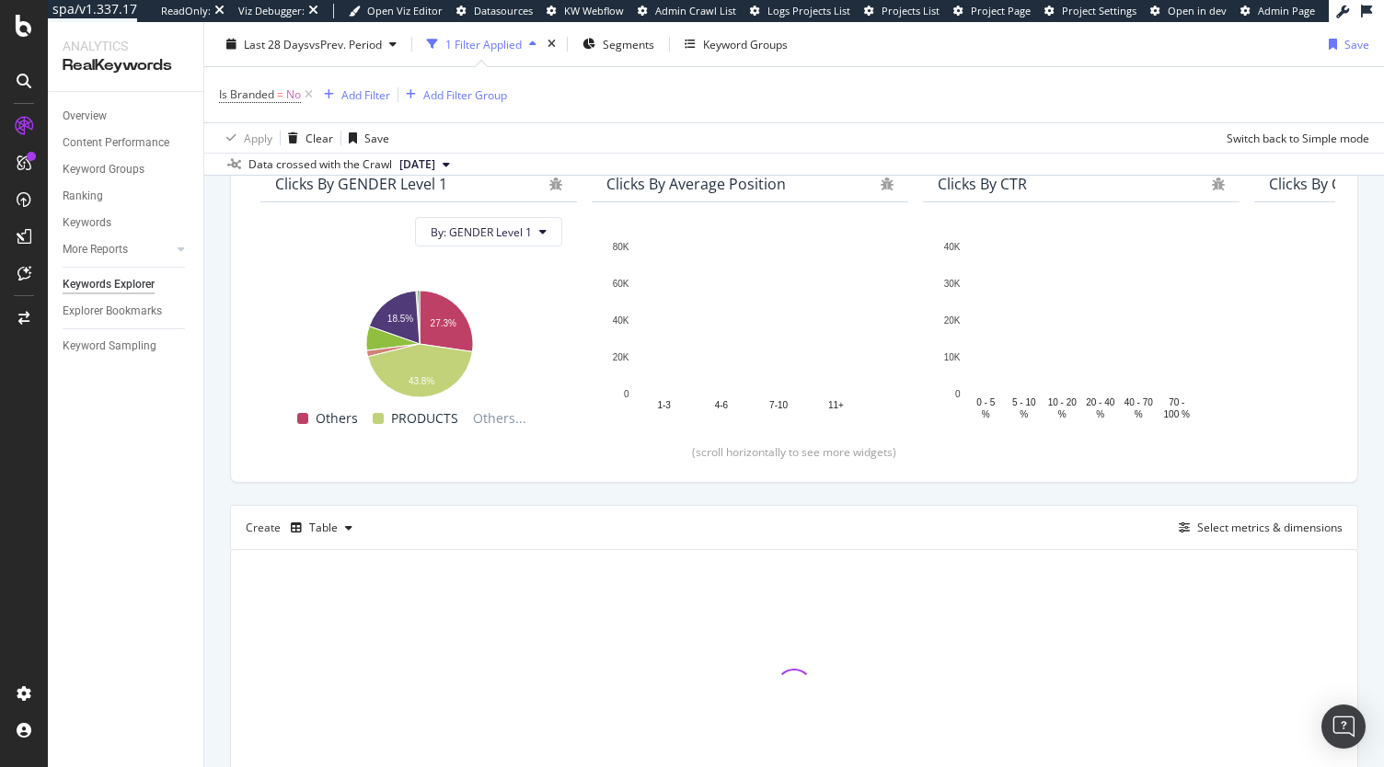
scroll to position [188, 0]
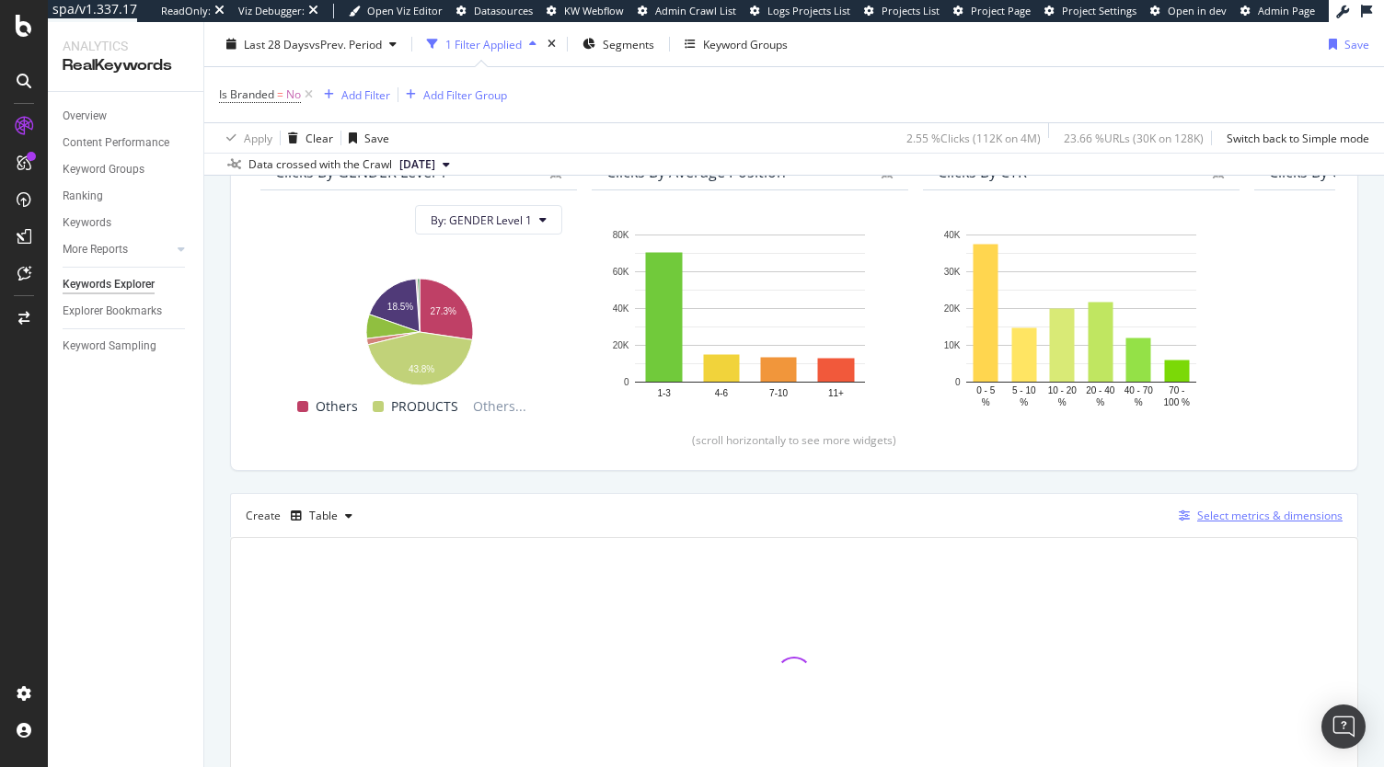
click at [1204, 514] on div "Select metrics & dimensions" at bounding box center [1269, 516] width 145 height 16
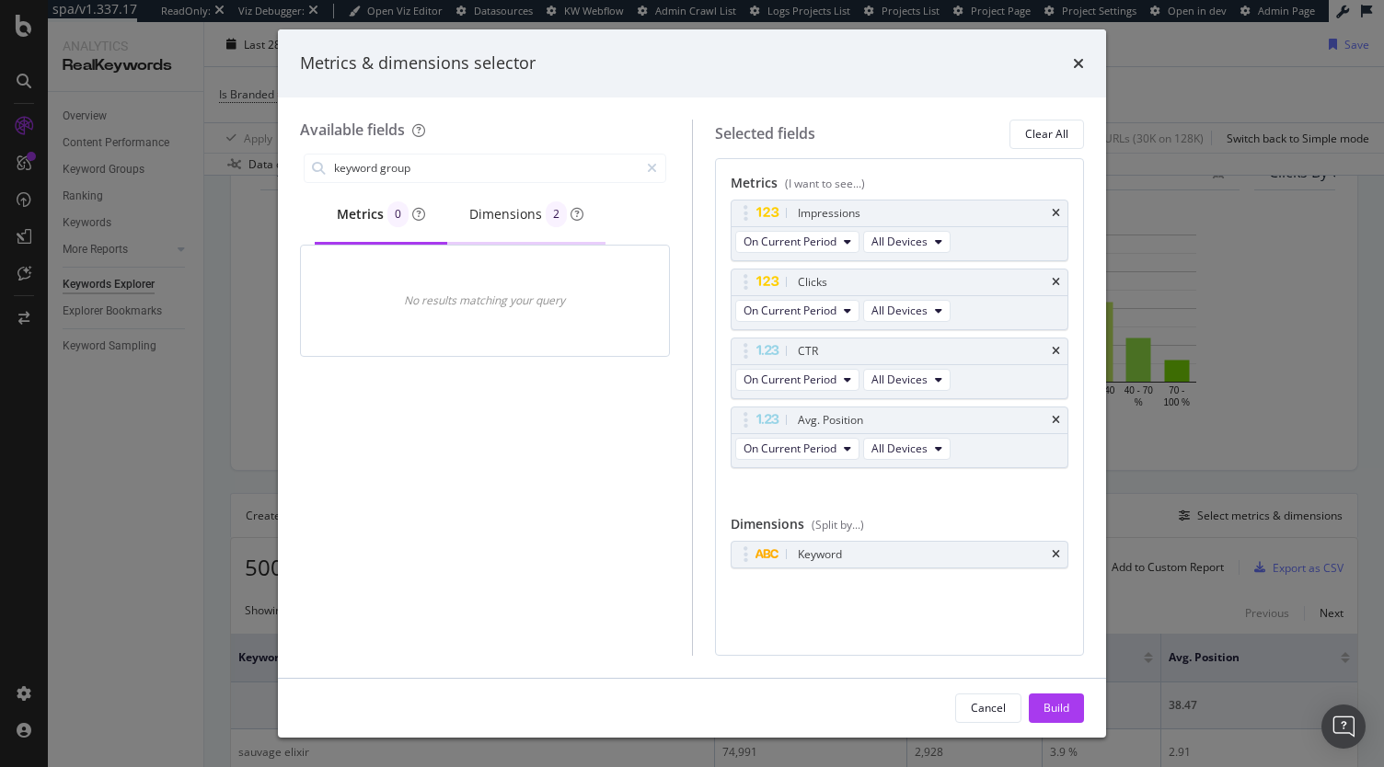
type input "keyword group"
click at [512, 215] on div "Dimensions 2" at bounding box center [526, 215] width 114 height 26
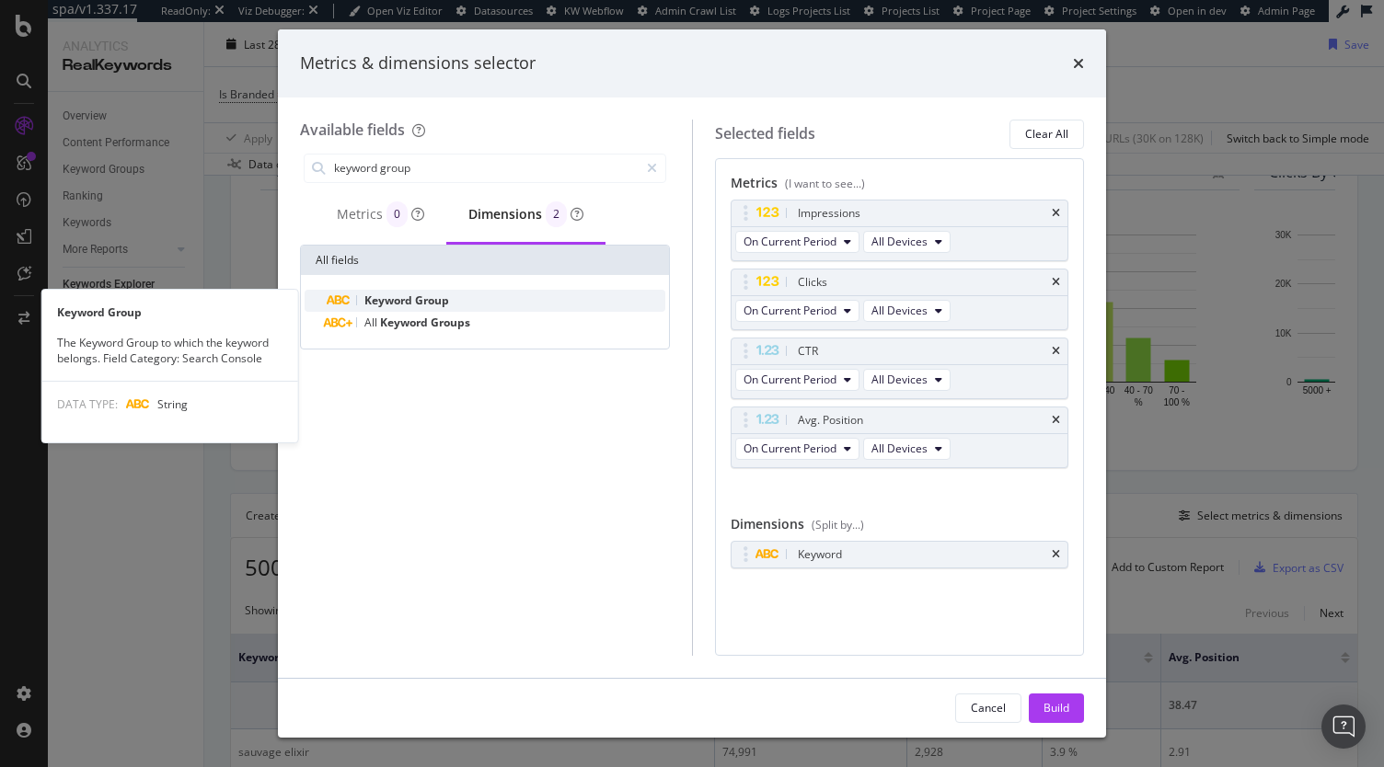
click at [457, 298] on div "Keyword Group" at bounding box center [496, 301] width 339 height 22
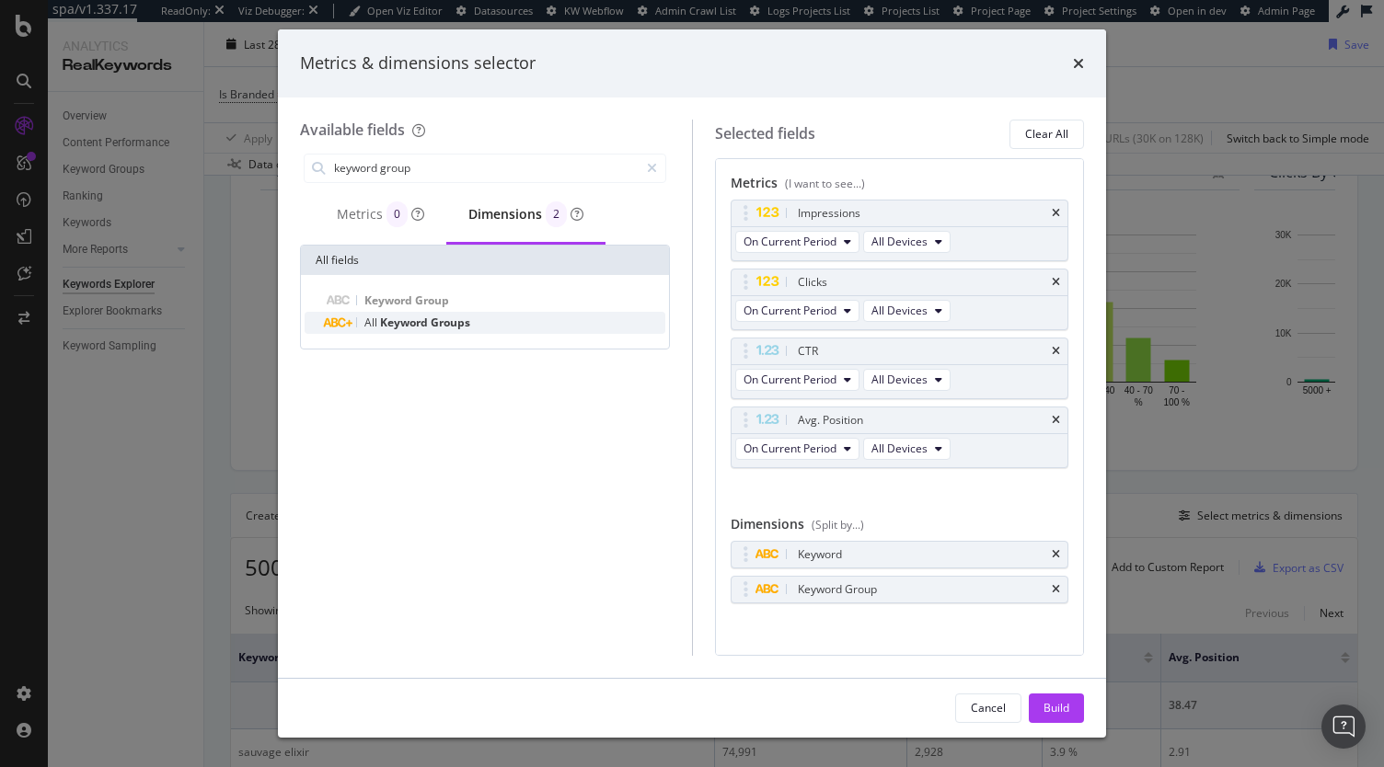
click at [426, 323] on span "Keyword" at bounding box center [405, 323] width 51 height 16
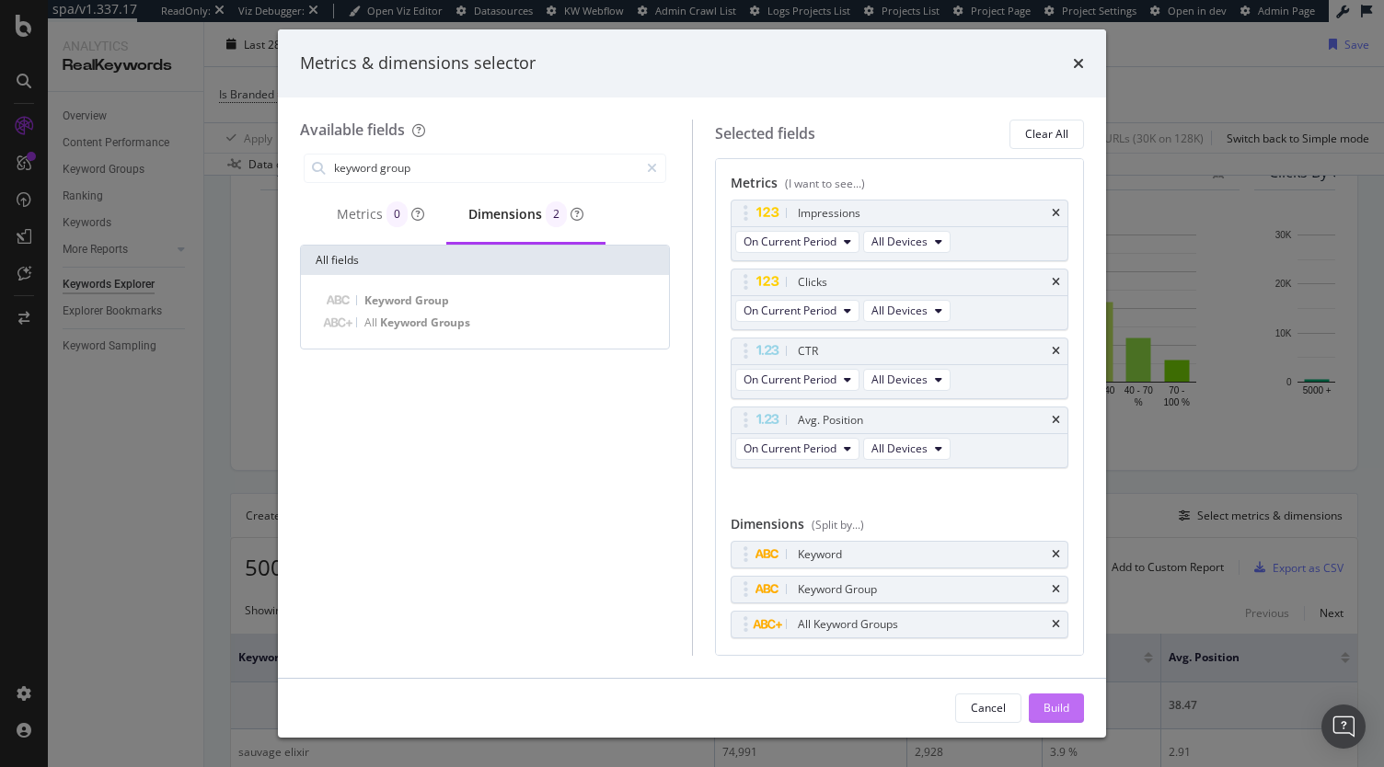
click at [1067, 700] on div "Build" at bounding box center [1057, 708] width 26 height 16
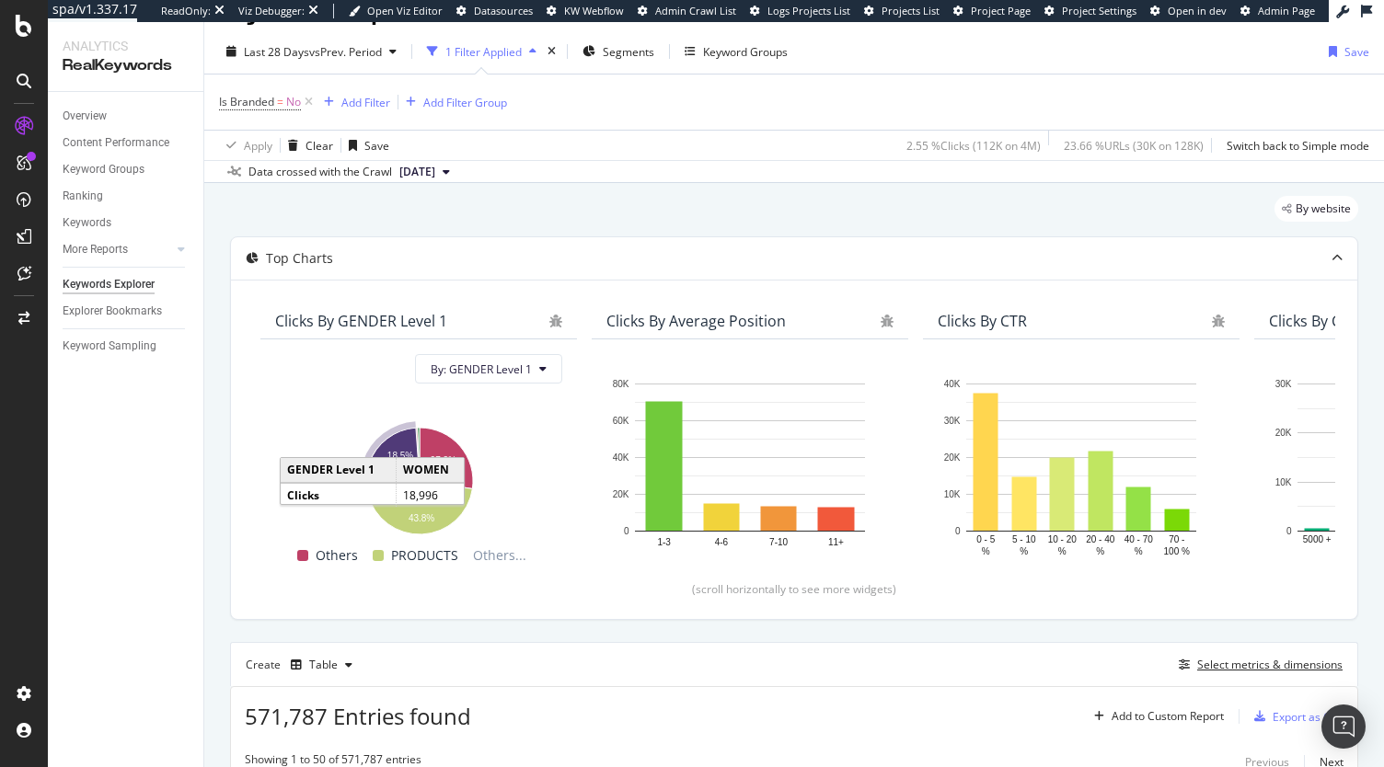
scroll to position [217, 0]
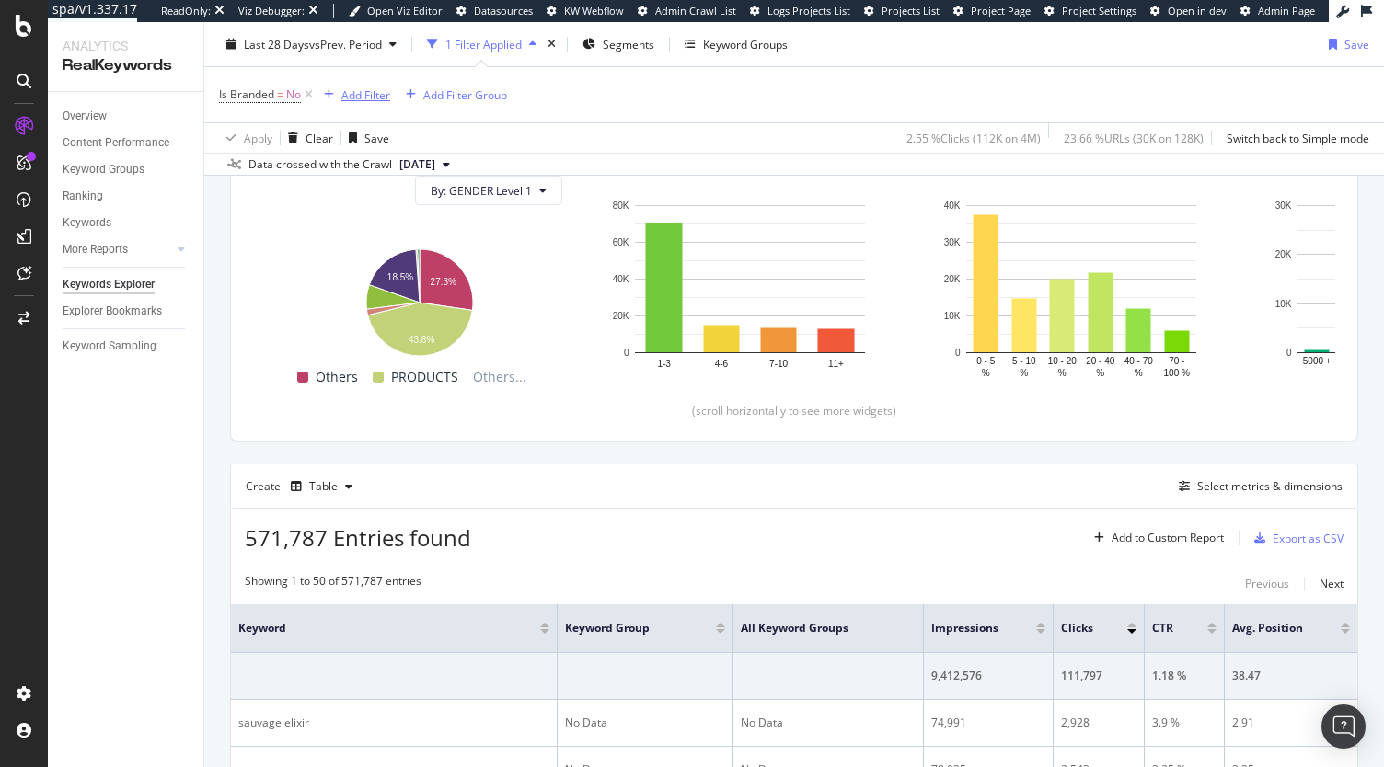
click at [381, 97] on div "Add Filter" at bounding box center [365, 95] width 49 height 16
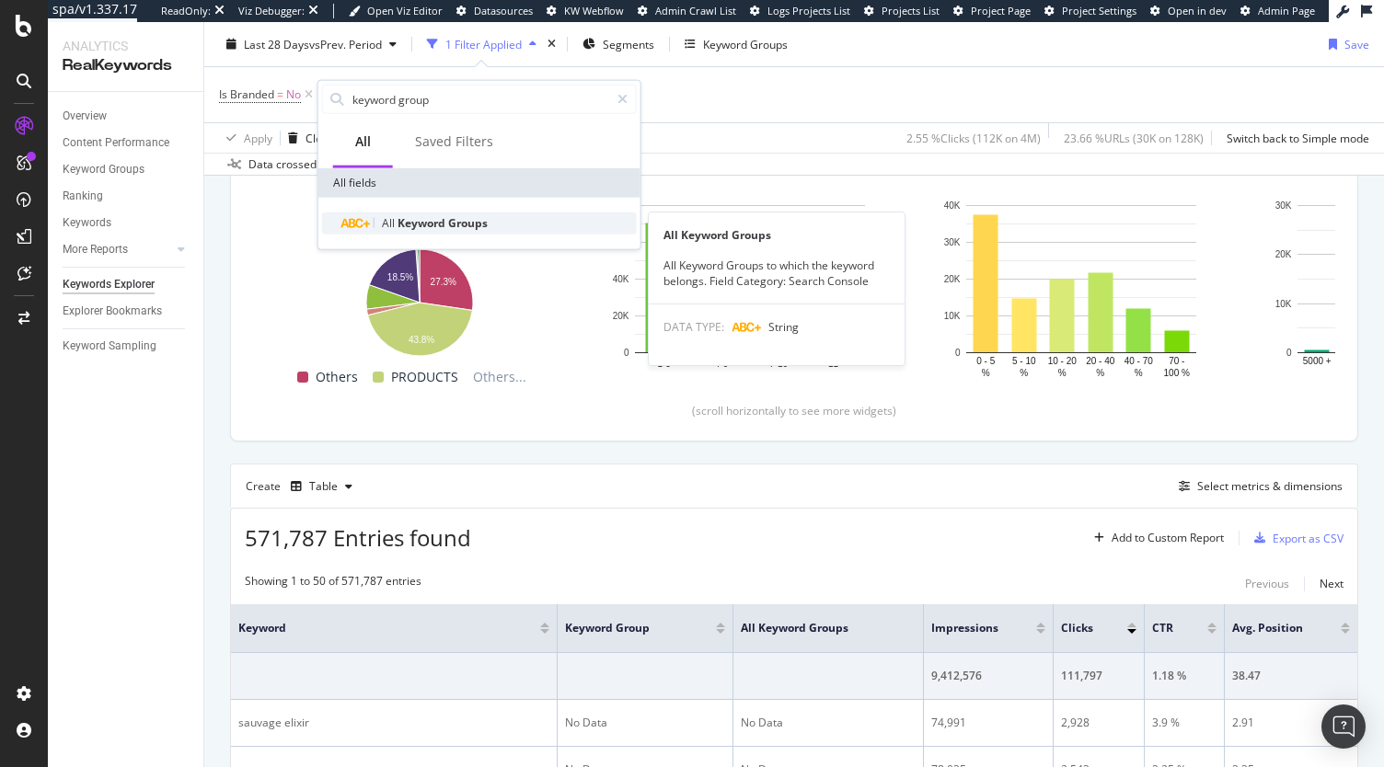
type input "keyword group"
click at [433, 221] on span "Keyword" at bounding box center [423, 223] width 51 height 16
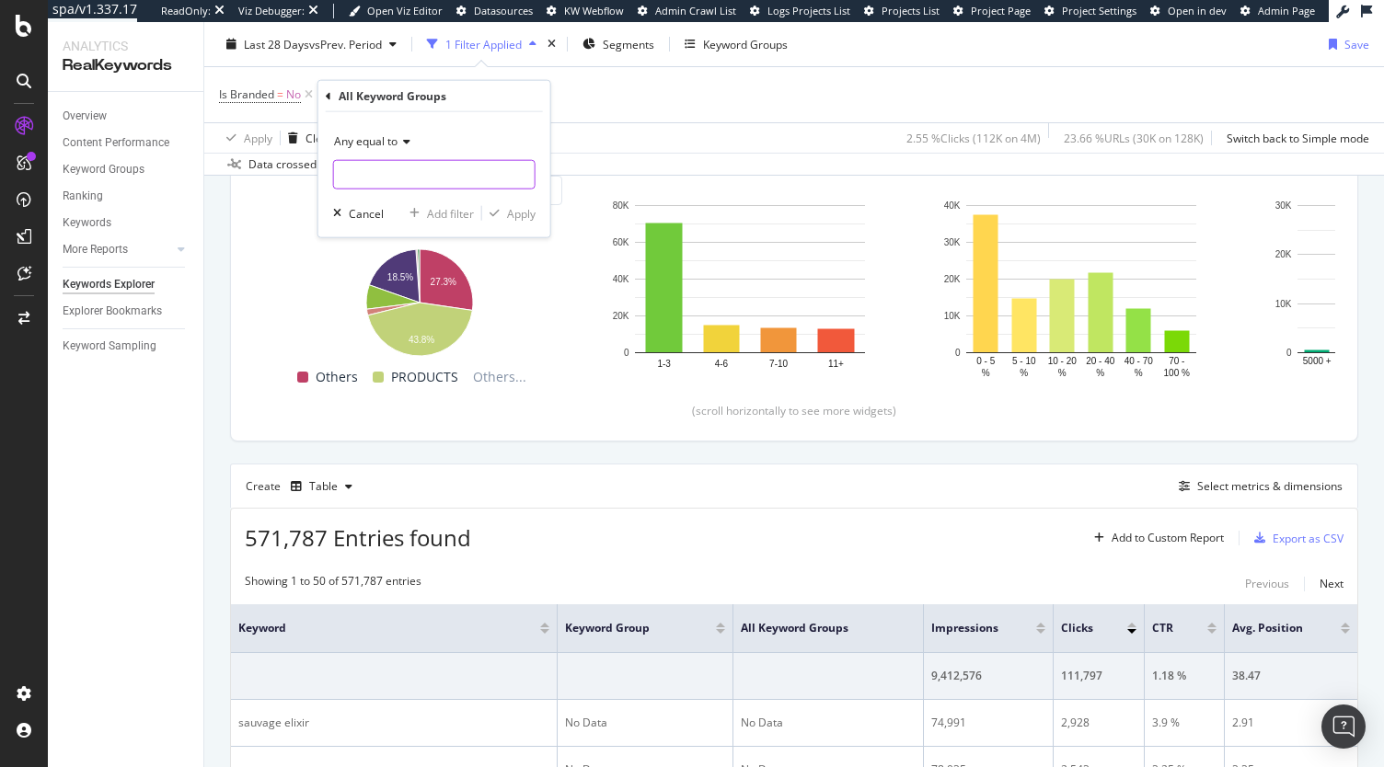
click at [390, 178] on input "text" at bounding box center [434, 174] width 201 height 29
type input "No Data"
click at [515, 165] on div at bounding box center [521, 174] width 27 height 29
click at [431, 163] on input "text" at bounding box center [434, 174] width 201 height 29
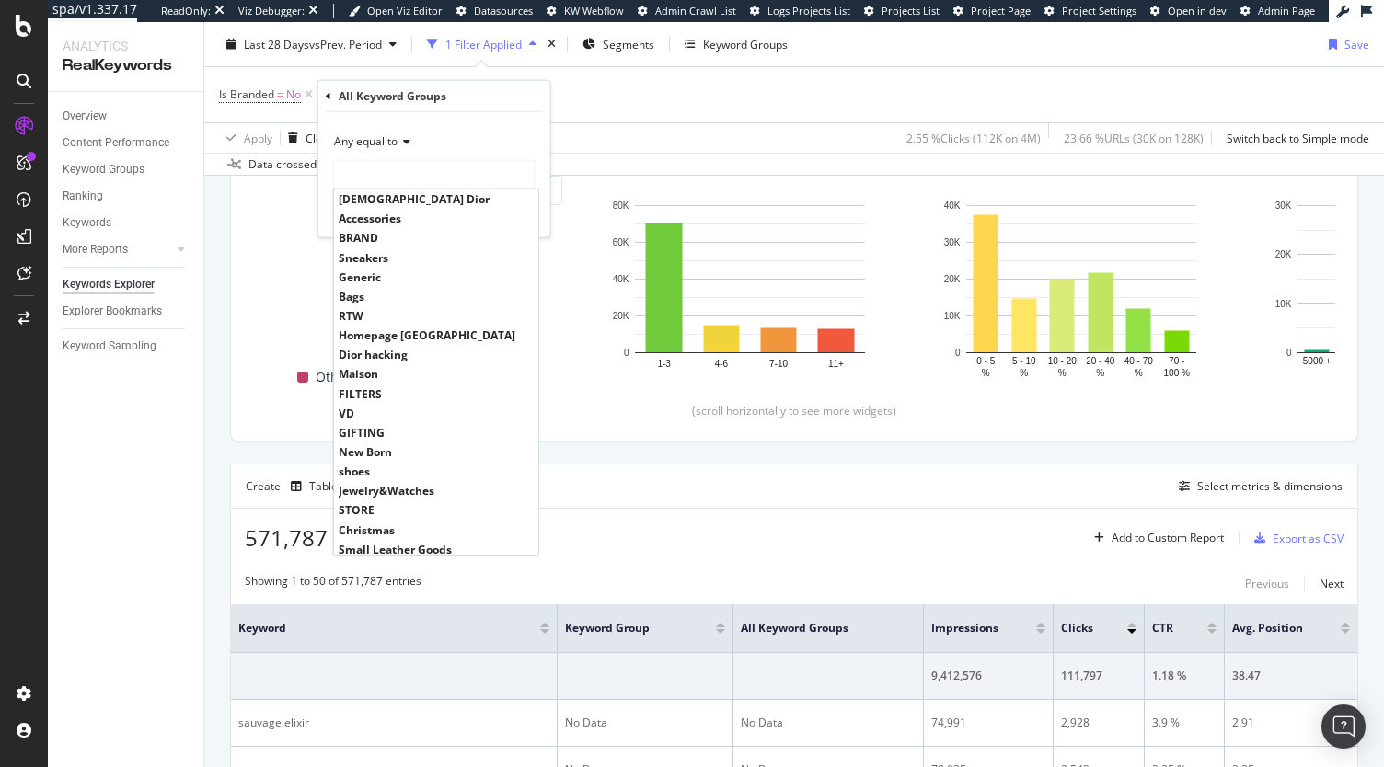
click at [396, 130] on div "Any equal to" at bounding box center [434, 141] width 202 height 29
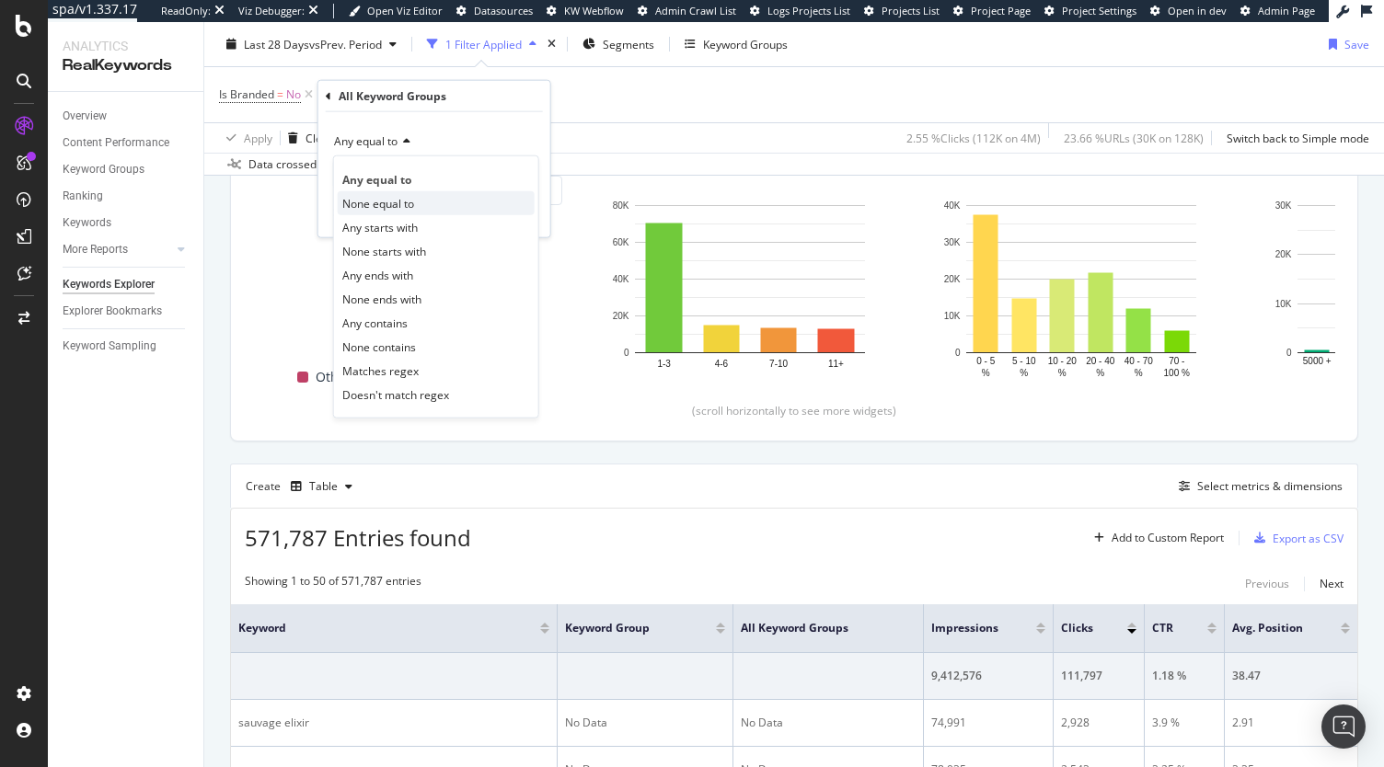
click at [416, 202] on div "None equal to" at bounding box center [436, 203] width 197 height 24
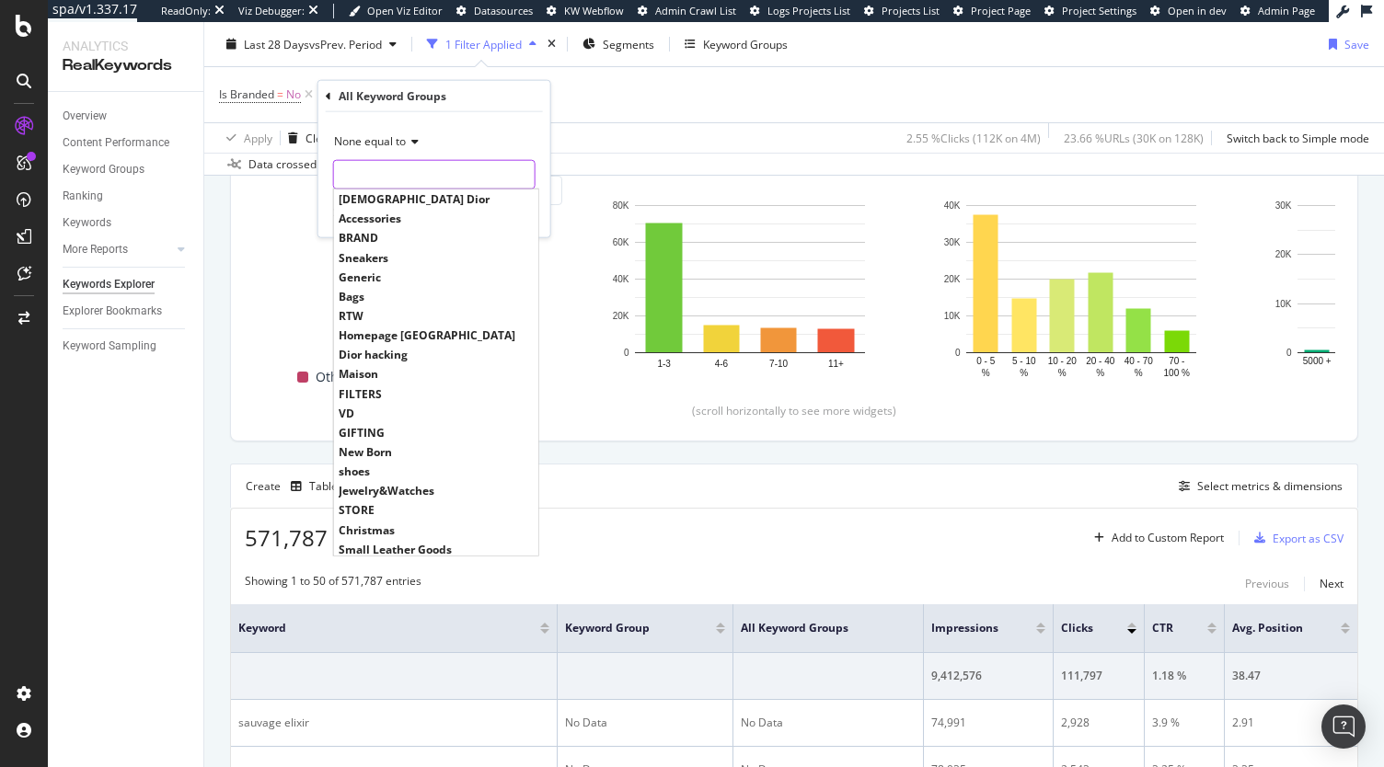
click at [399, 176] on input "text" at bounding box center [434, 174] width 201 height 29
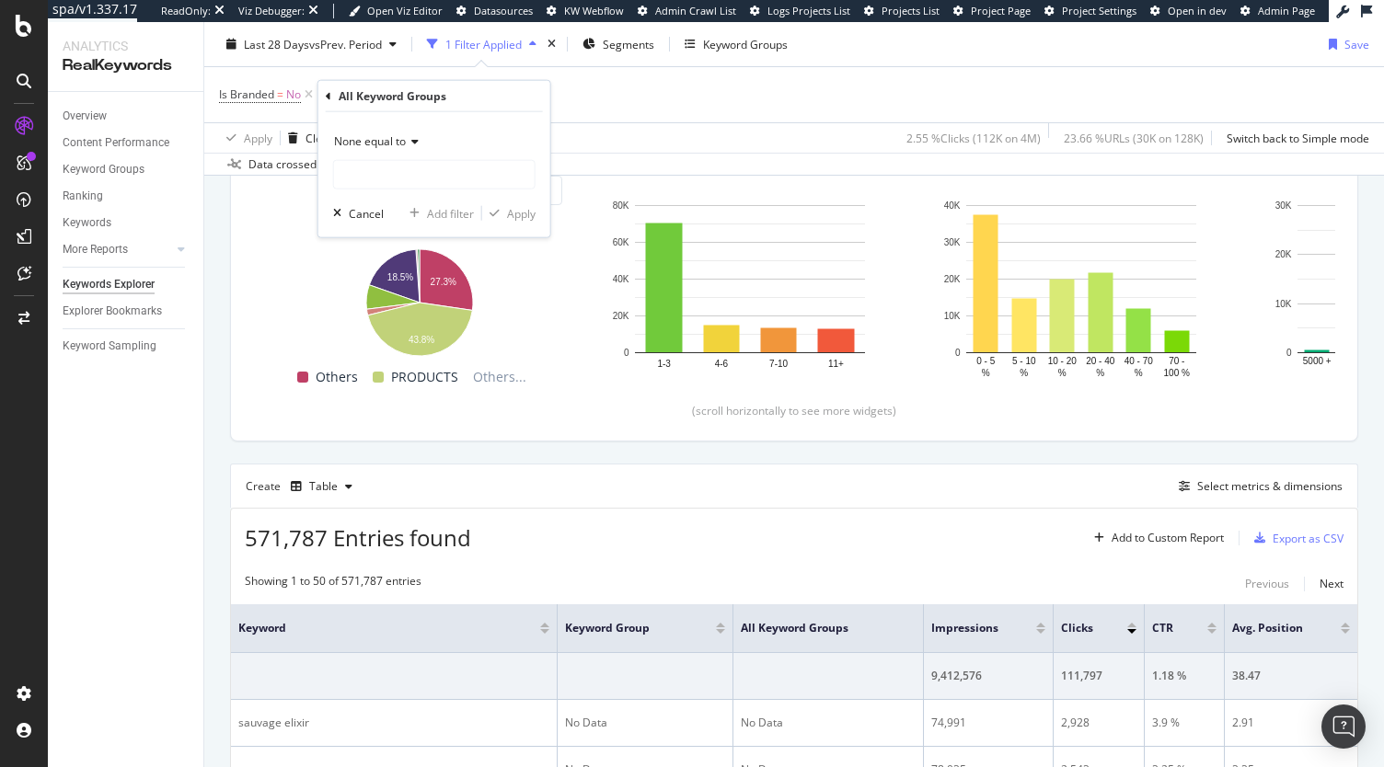
click at [400, 156] on div "None equal to" at bounding box center [434, 158] width 202 height 63
click at [396, 142] on span "None equal to" at bounding box center [370, 141] width 72 height 16
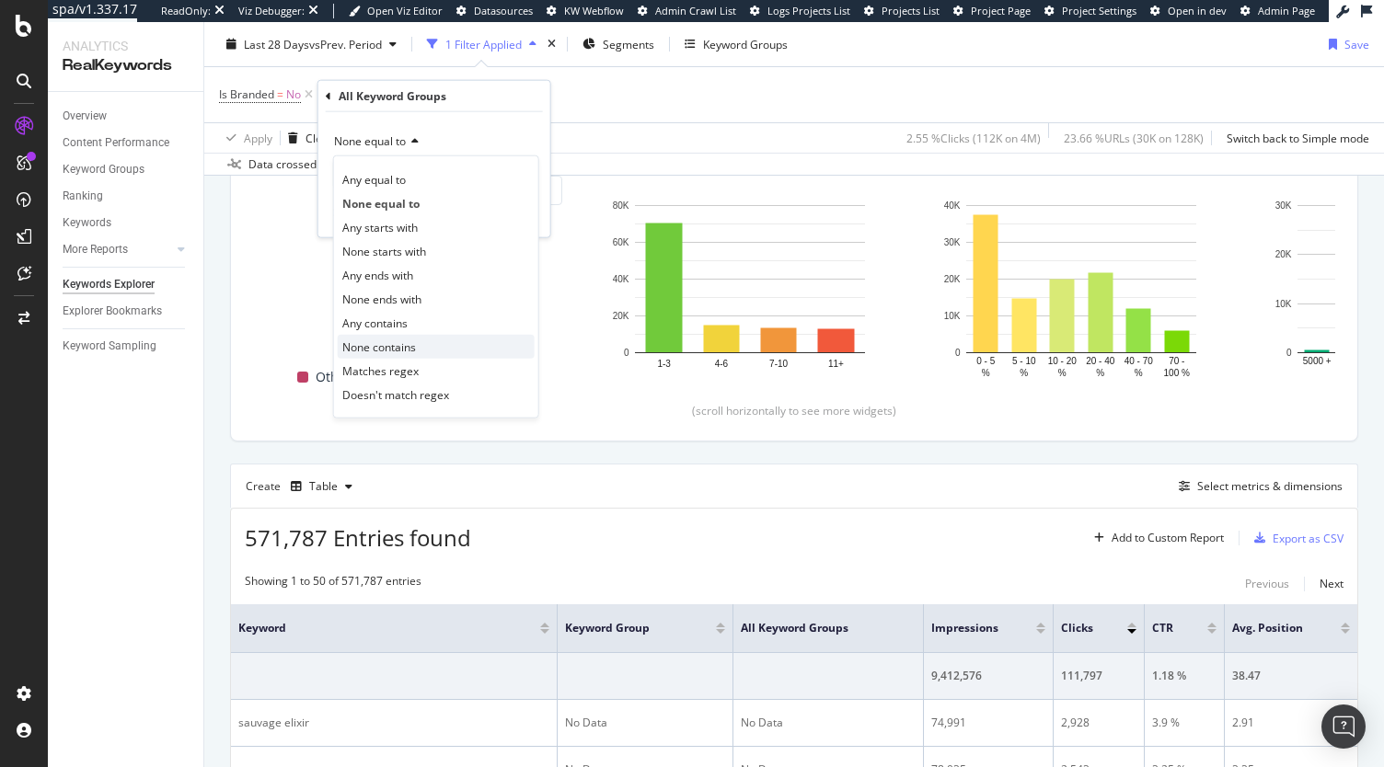
click at [423, 348] on div "None contains" at bounding box center [436, 347] width 197 height 24
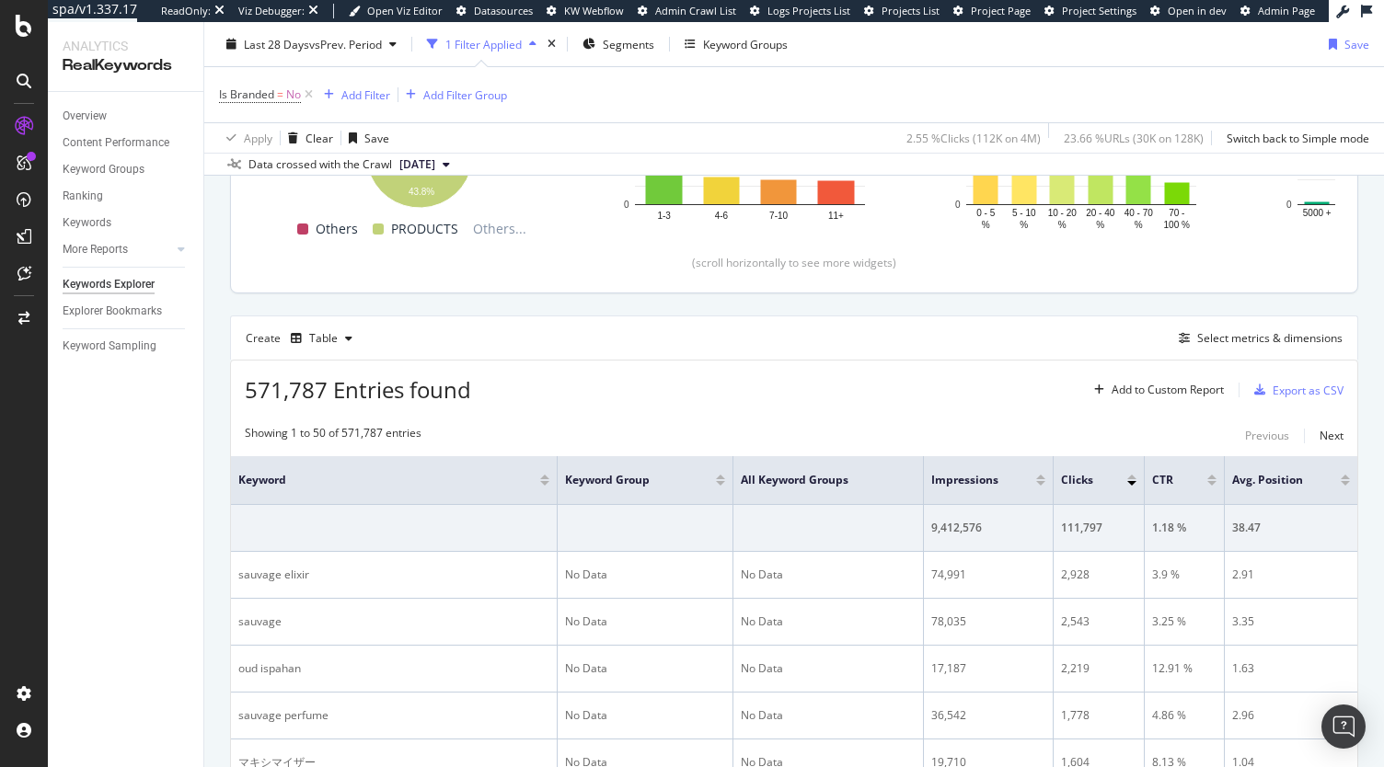
scroll to position [0, 0]
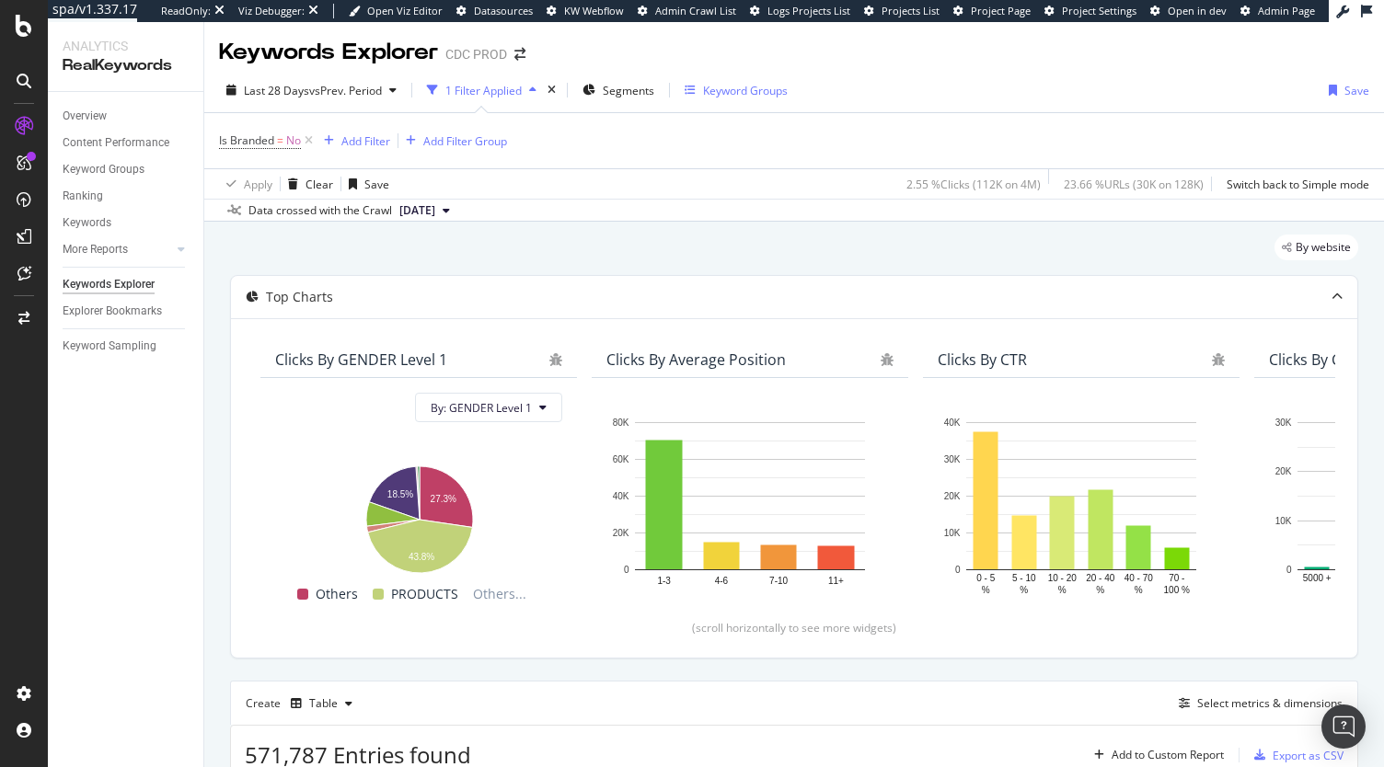
click at [733, 91] on div "Keyword Groups" at bounding box center [745, 91] width 85 height 16
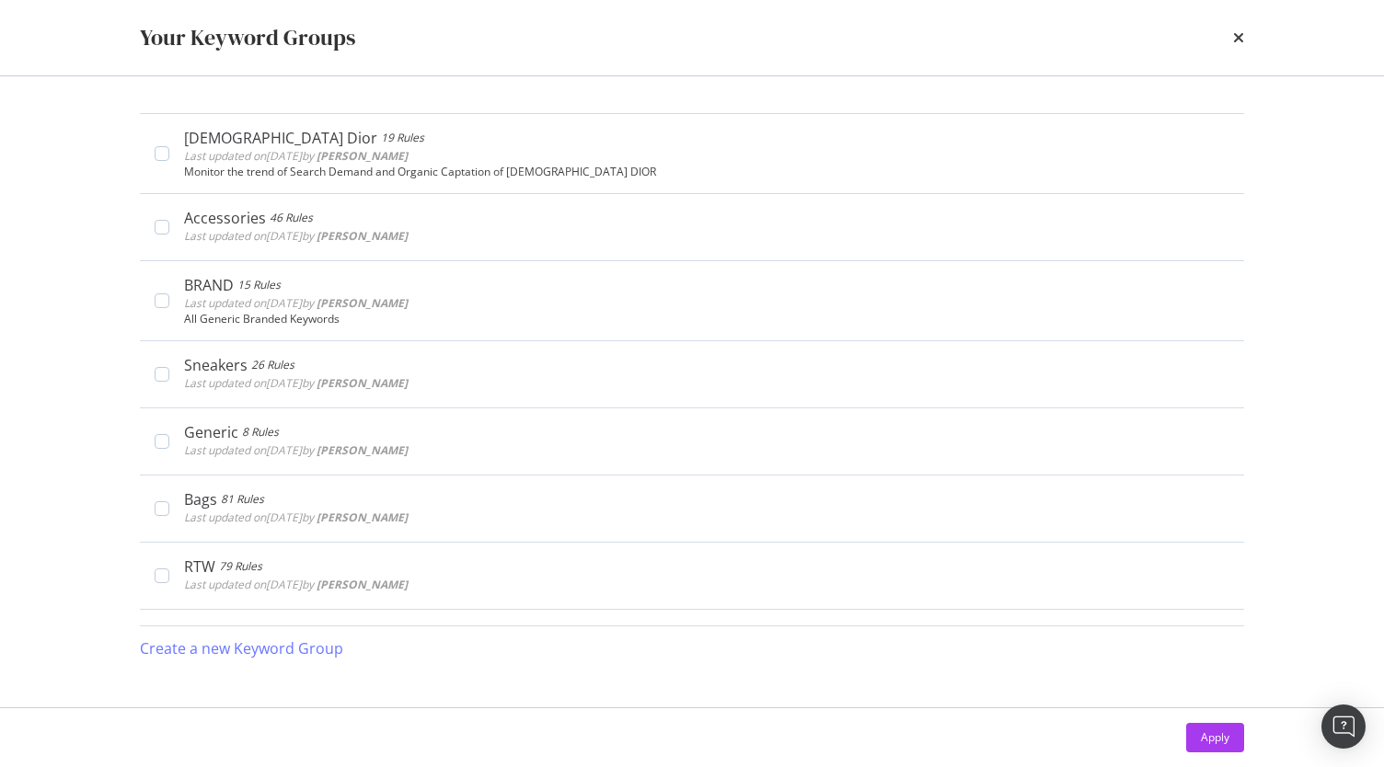
click at [1231, 41] on div "Your Keyword Groups" at bounding box center [692, 37] width 1104 height 31
click at [1235, 40] on icon "times" at bounding box center [1238, 37] width 11 height 15
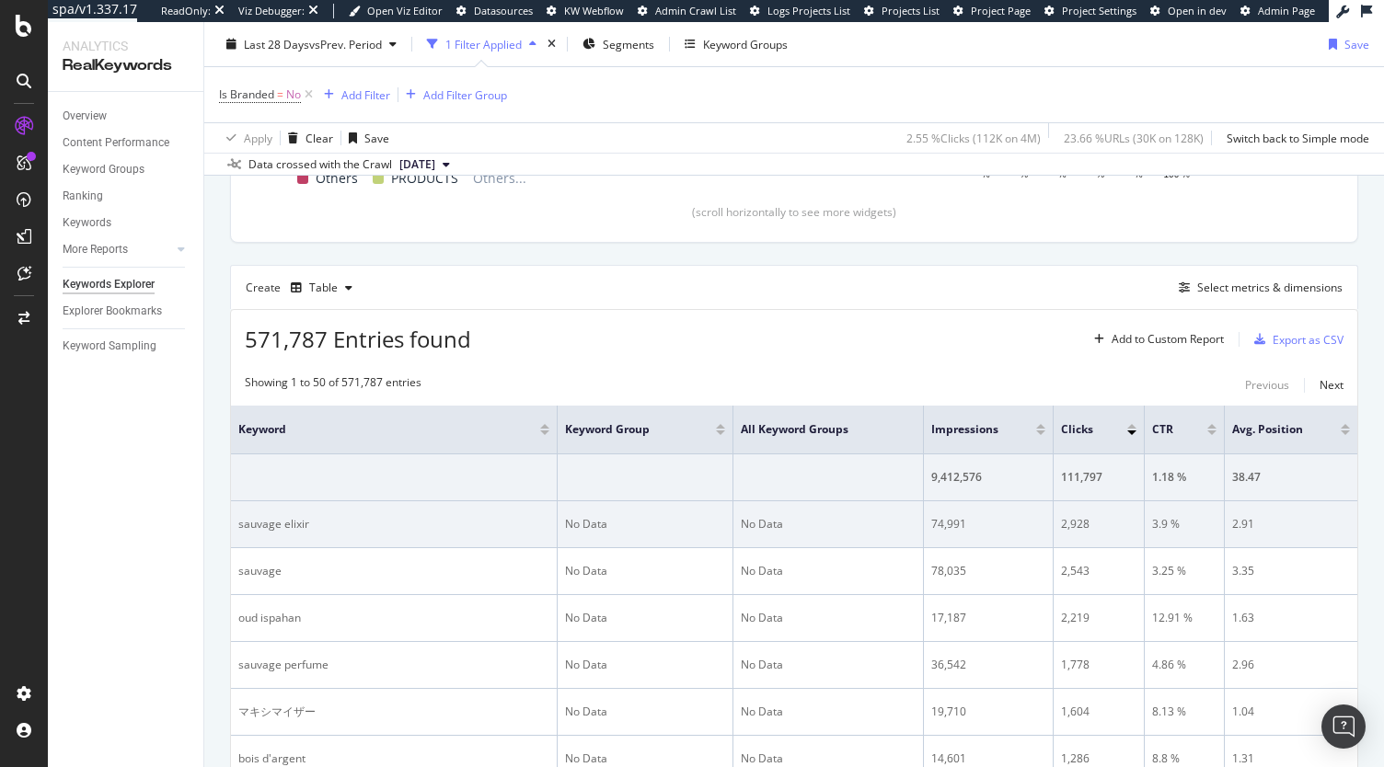
scroll to position [422, 0]
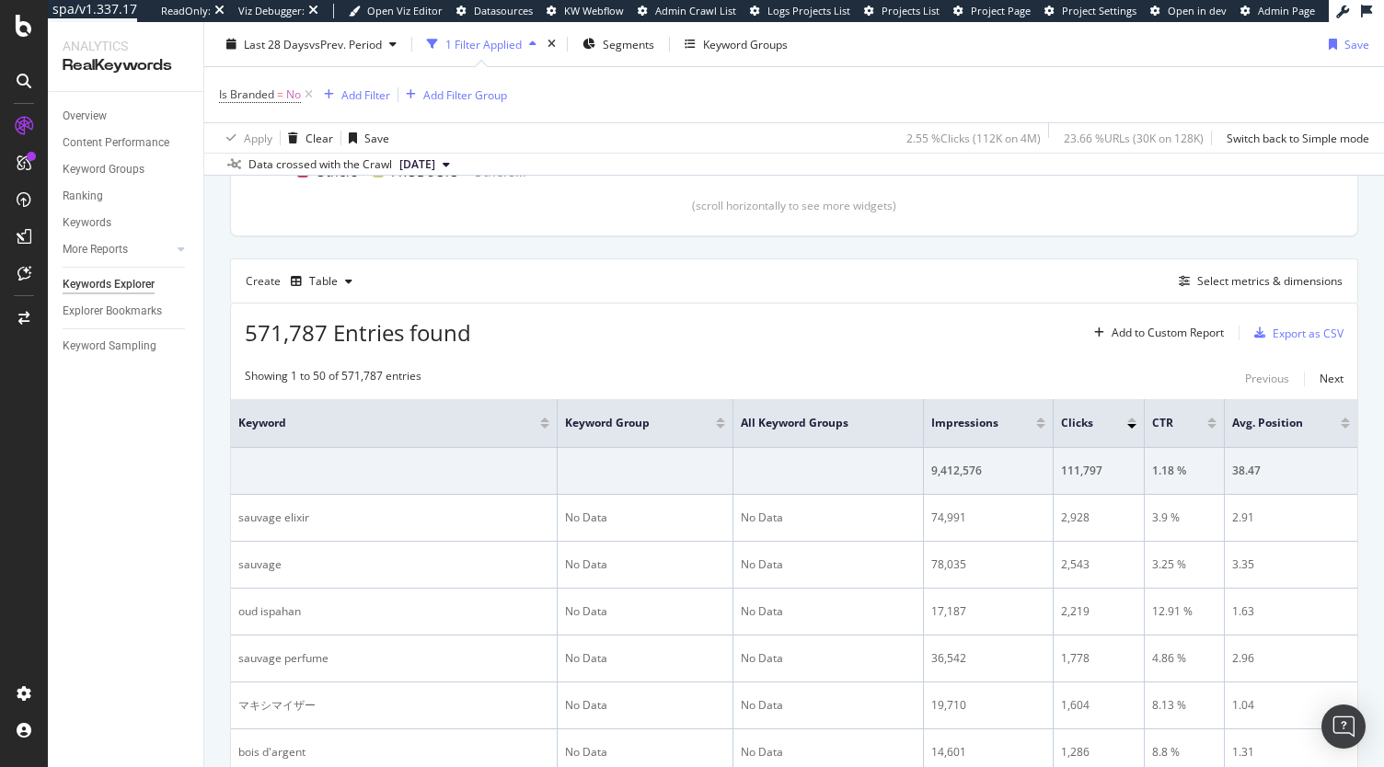
click at [716, 424] on div at bounding box center [720, 426] width 9 height 5
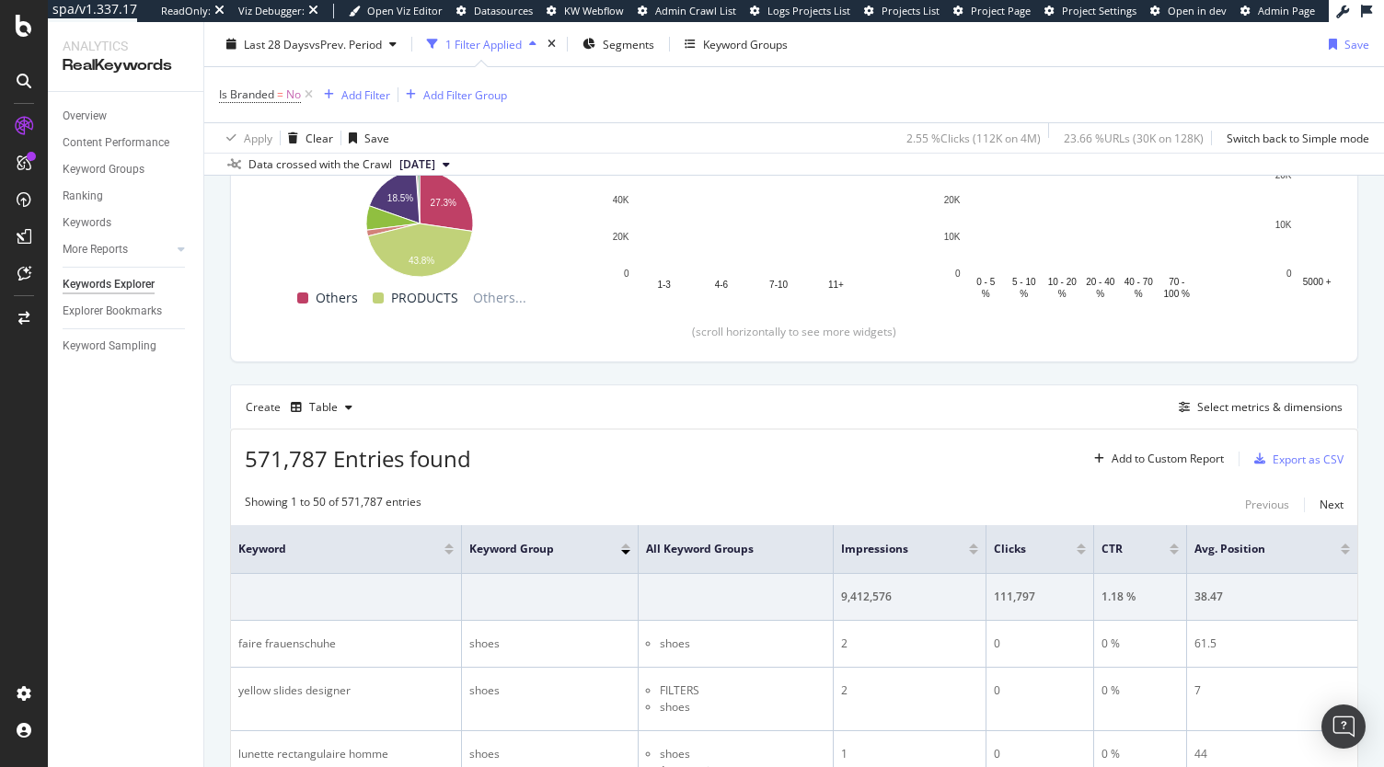
scroll to position [422, 0]
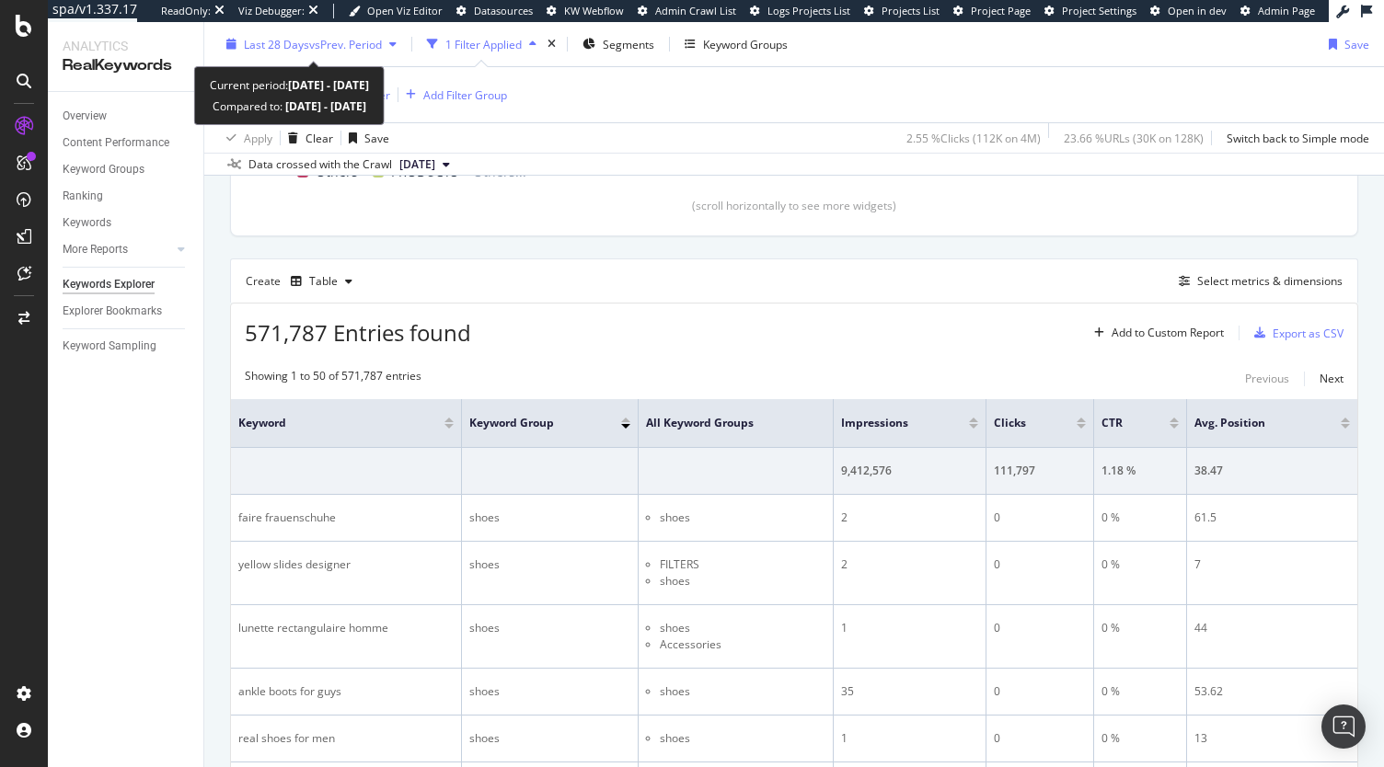
click at [328, 44] on span "vs Prev. Period" at bounding box center [345, 44] width 73 height 16
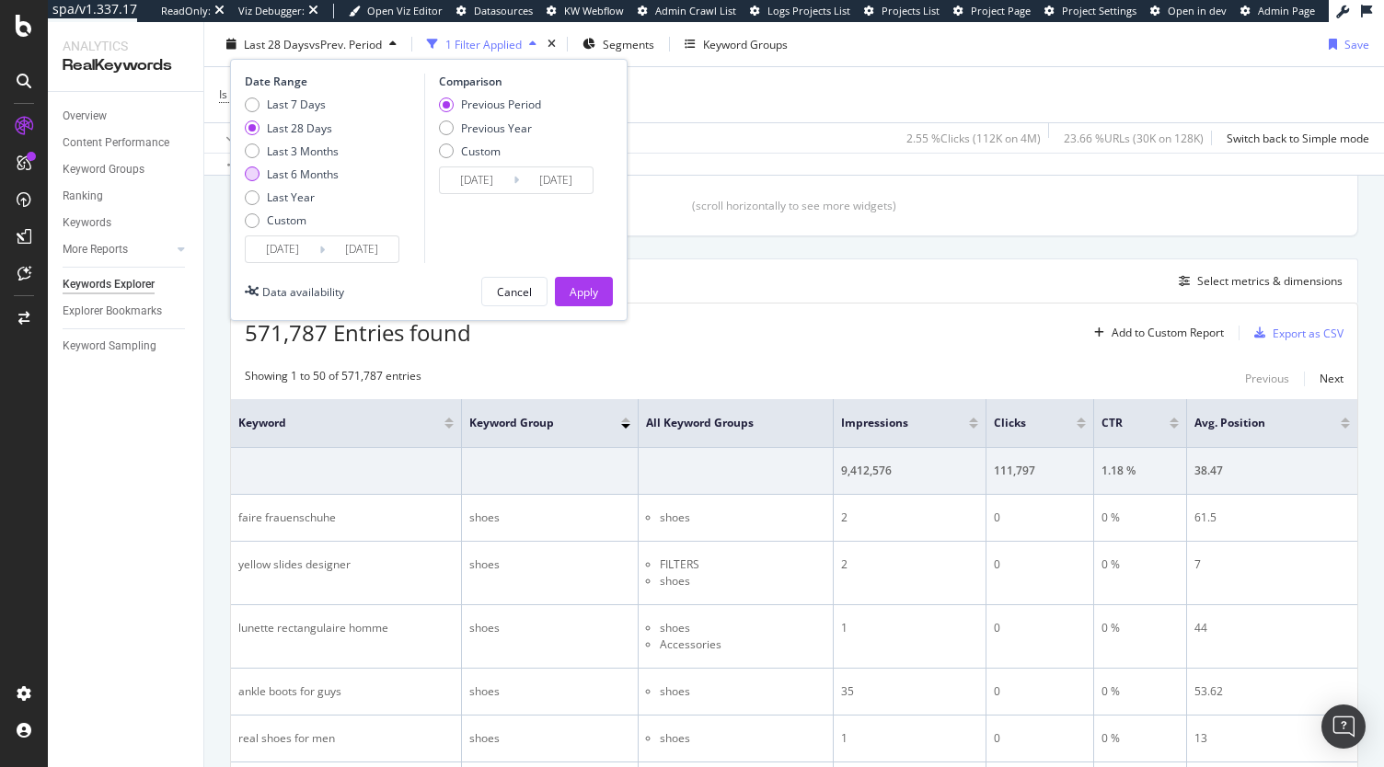
click at [290, 180] on div "Last 6 Months" at bounding box center [303, 175] width 72 height 16
type input "2025/03/06"
type input "2024/09/02"
type input "2025/03/05"
click at [580, 296] on div "Apply" at bounding box center [584, 291] width 29 height 16
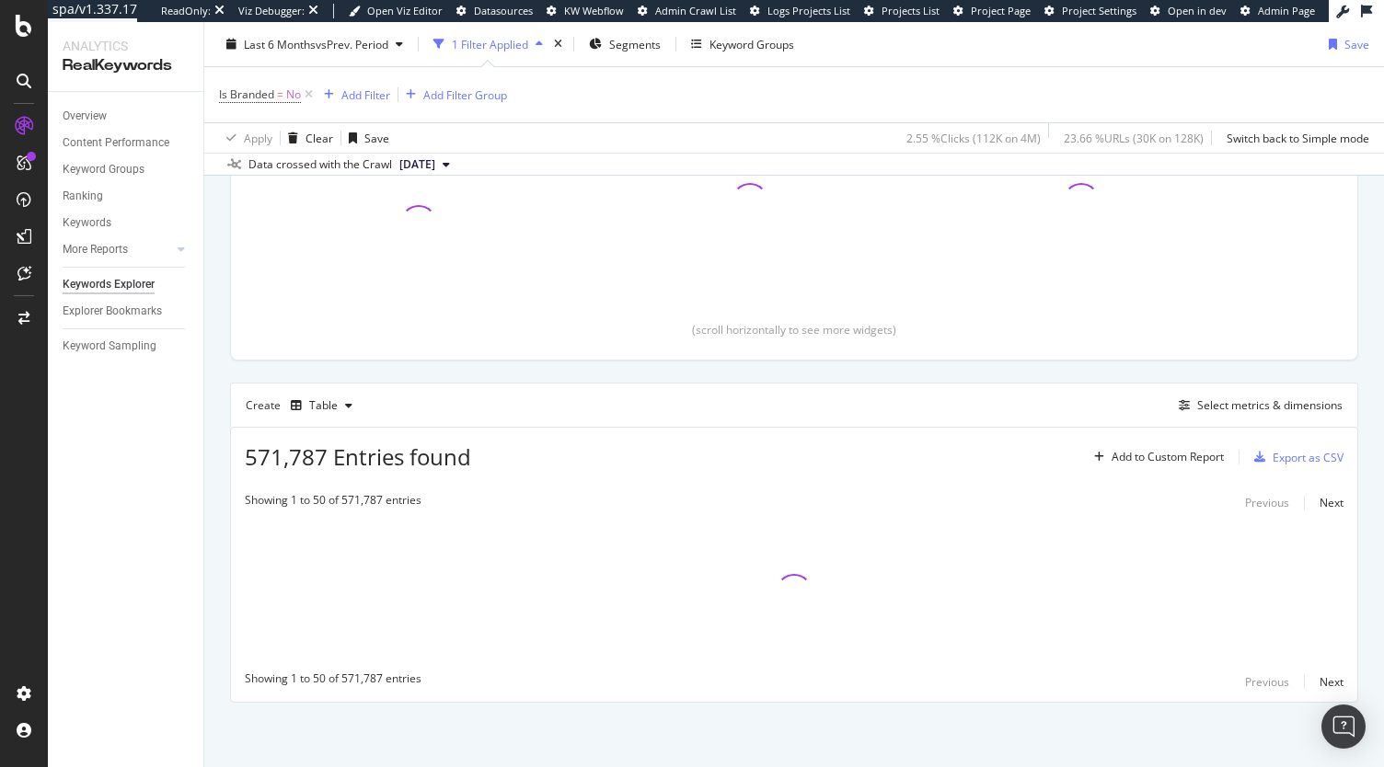
scroll to position [296, 0]
click at [757, 52] on div "Keyword Groups" at bounding box center [742, 44] width 103 height 28
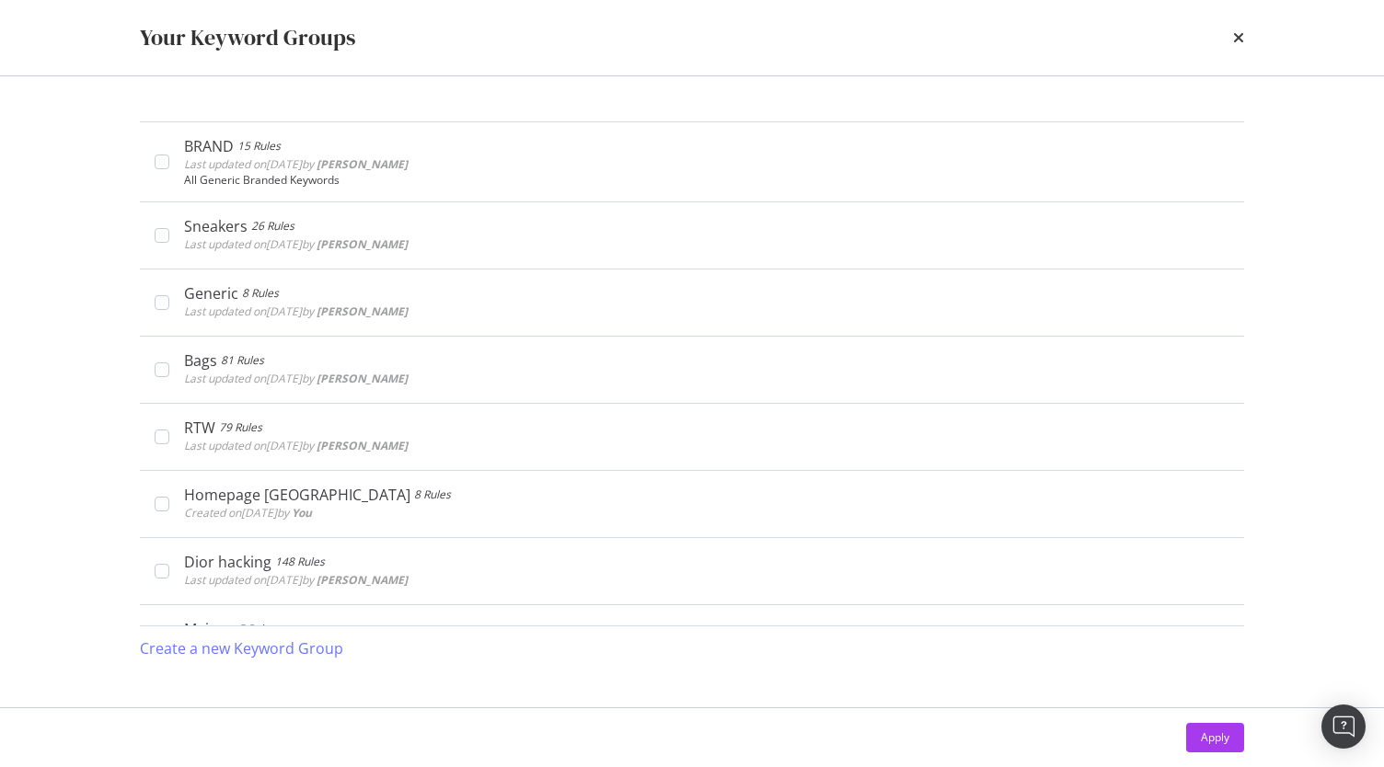
scroll to position [0, 0]
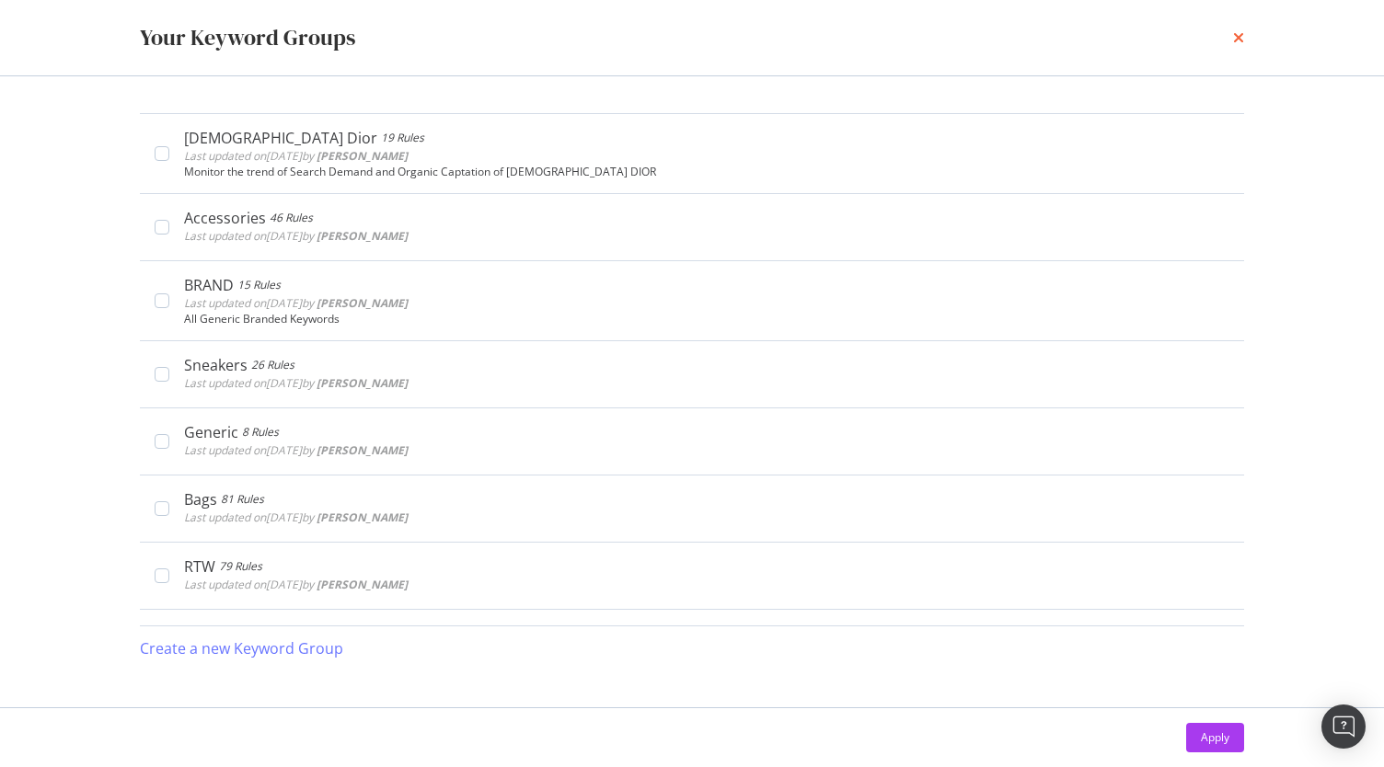
click at [1236, 40] on icon "times" at bounding box center [1238, 37] width 11 height 15
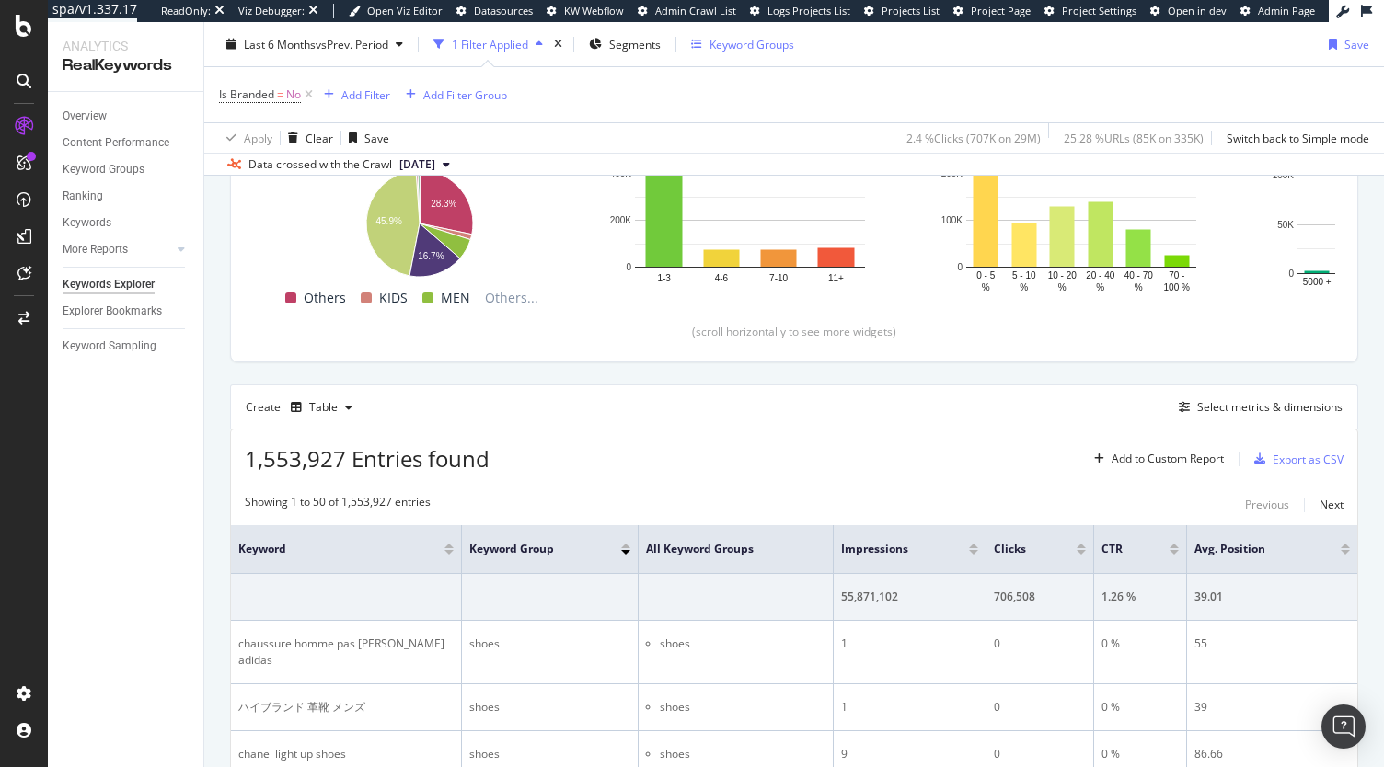
click at [729, 51] on div "Keyword Groups" at bounding box center [752, 44] width 85 height 16
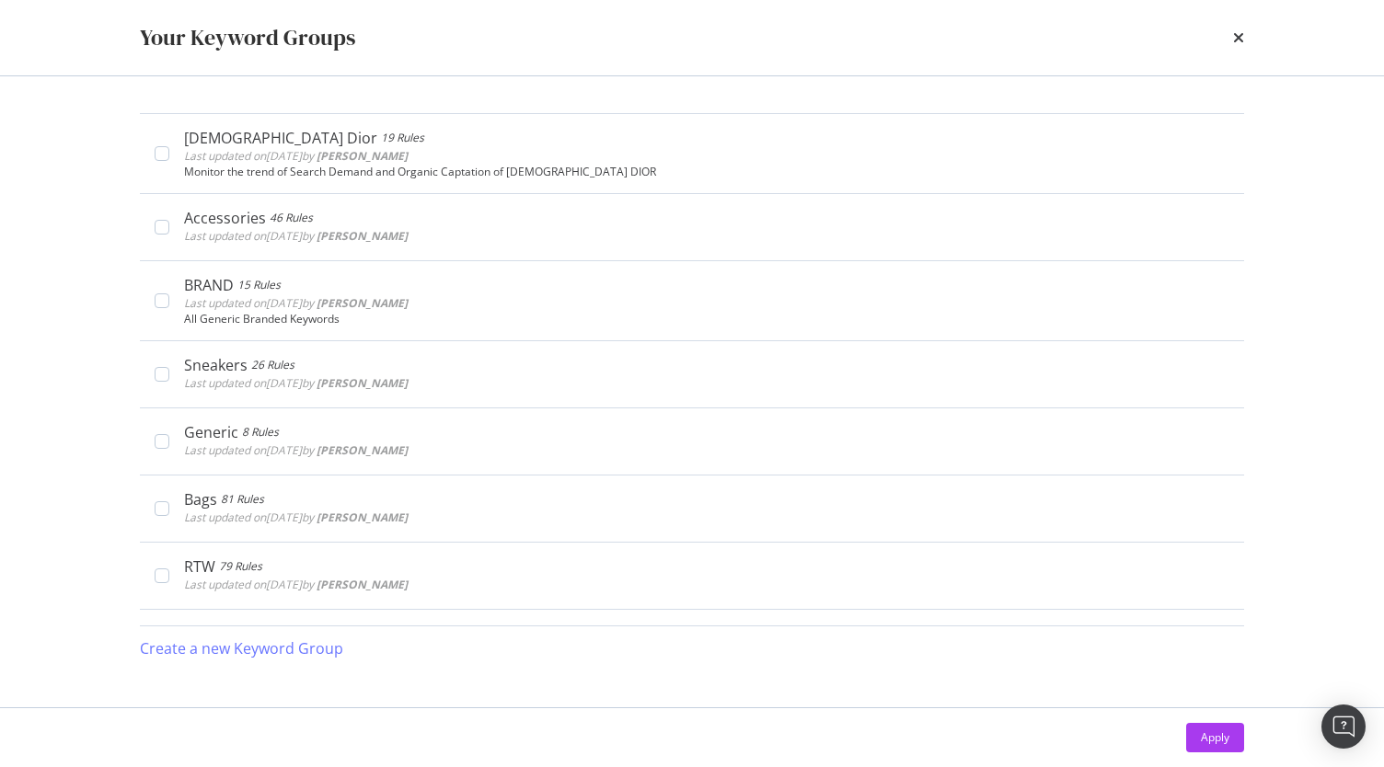
click at [1237, 27] on div "times" at bounding box center [1238, 37] width 11 height 31
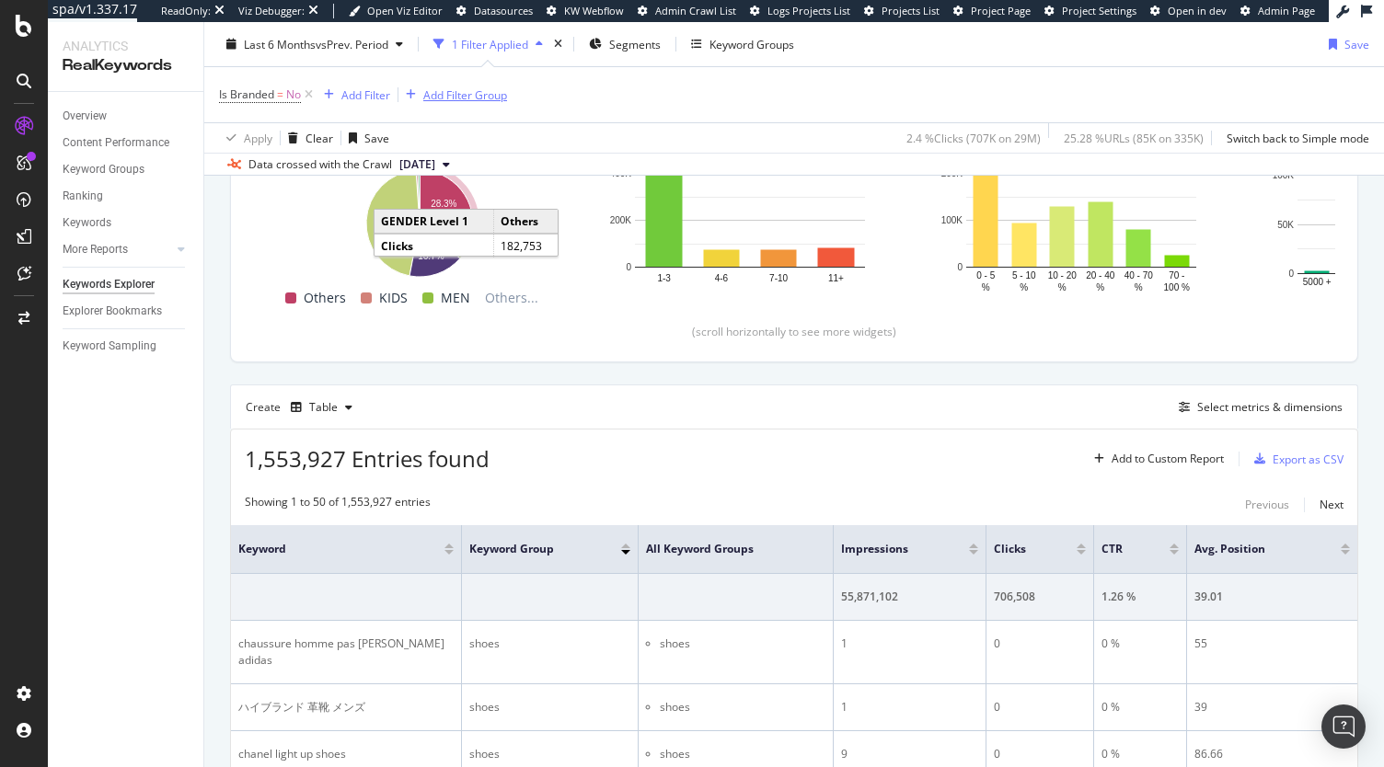
click at [463, 88] on div "Add Filter Group" at bounding box center [465, 95] width 84 height 16
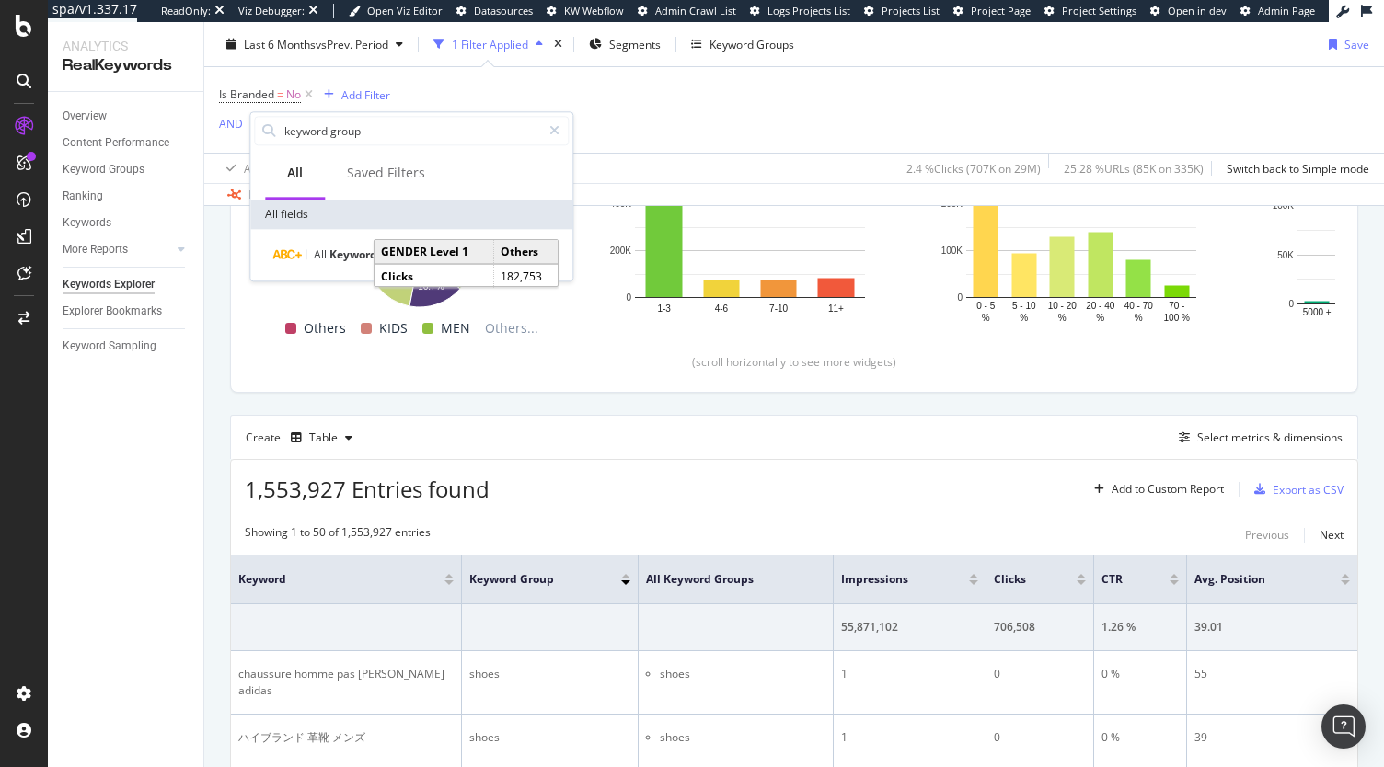
scroll to position [328, 0]
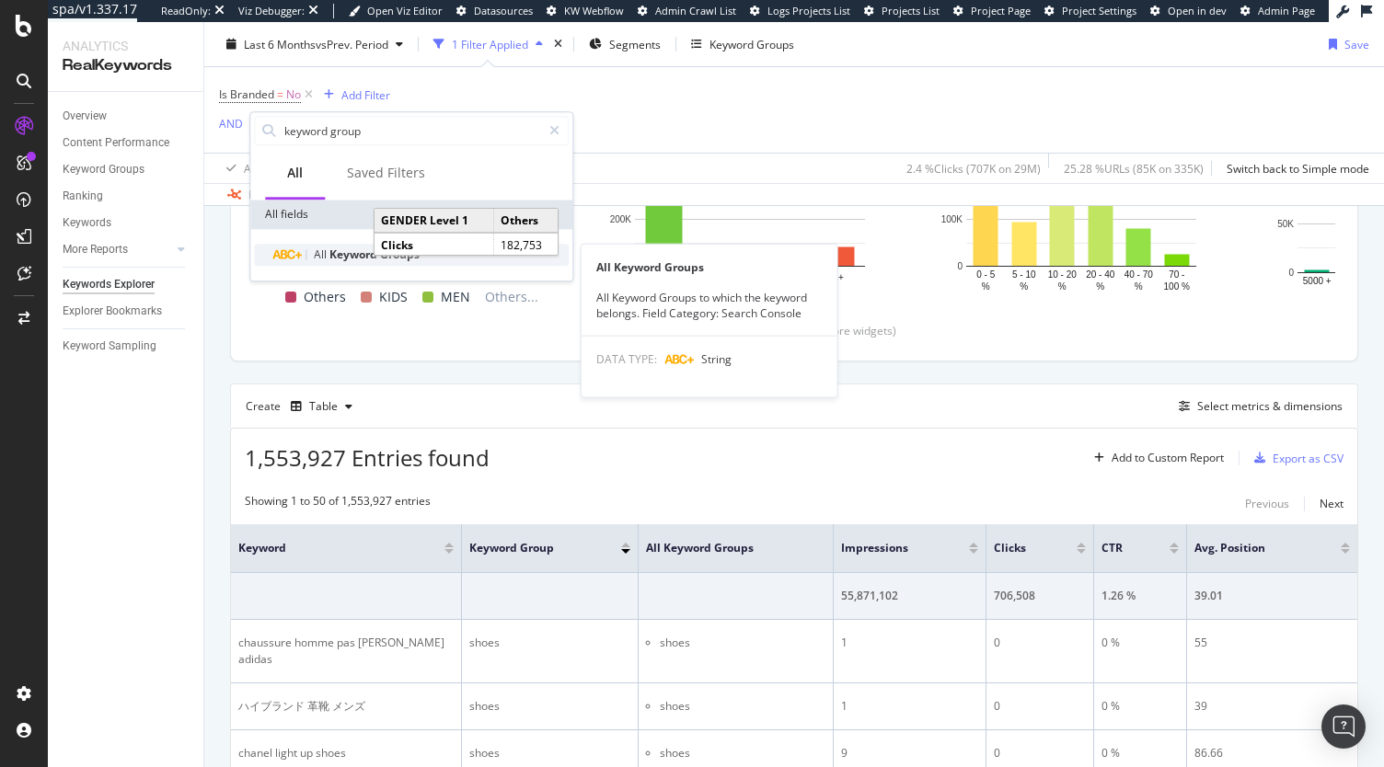
click at [333, 252] on span "Keyword" at bounding box center [354, 255] width 51 height 16
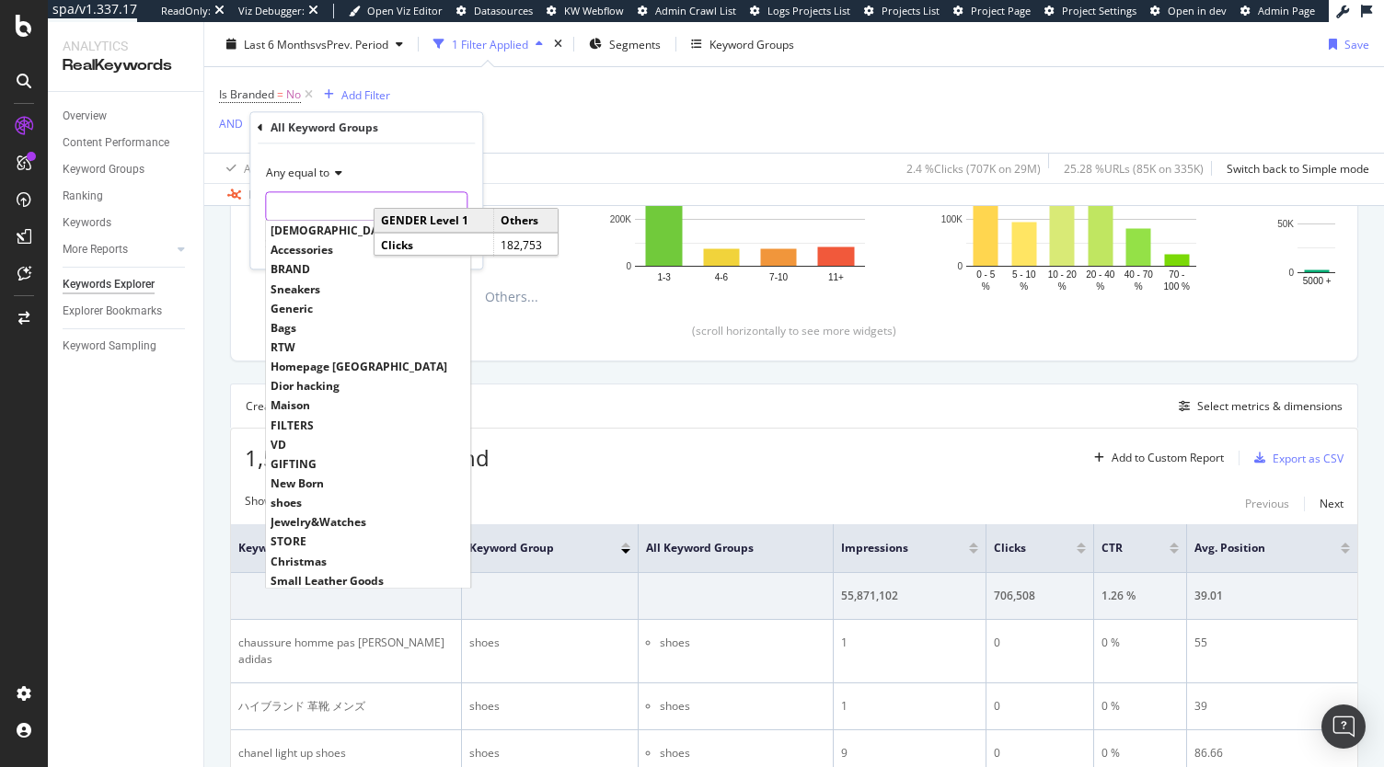
click at [288, 200] on input "text" at bounding box center [366, 205] width 201 height 29
click at [318, 164] on div "Any equal to" at bounding box center [366, 172] width 202 height 29
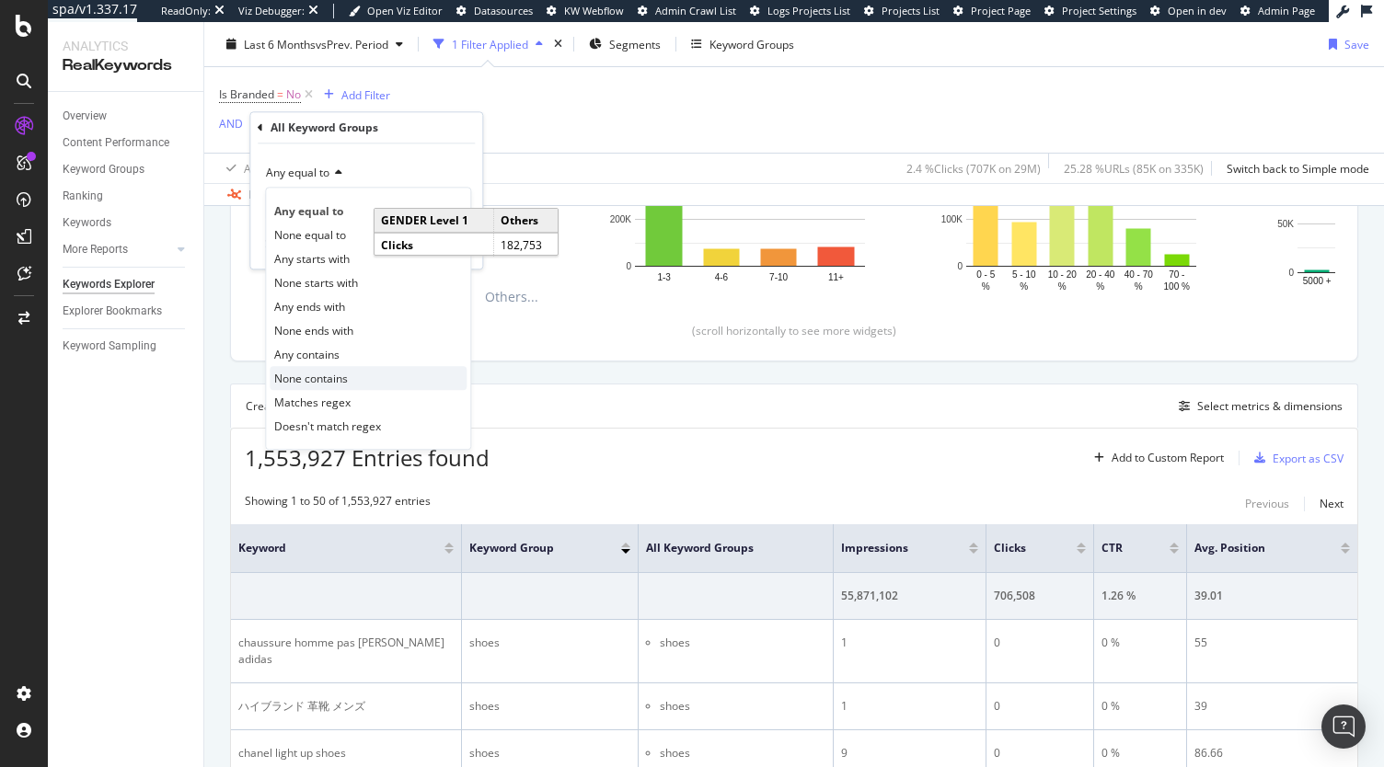
click at [313, 375] on span "None contains" at bounding box center [311, 379] width 74 height 16
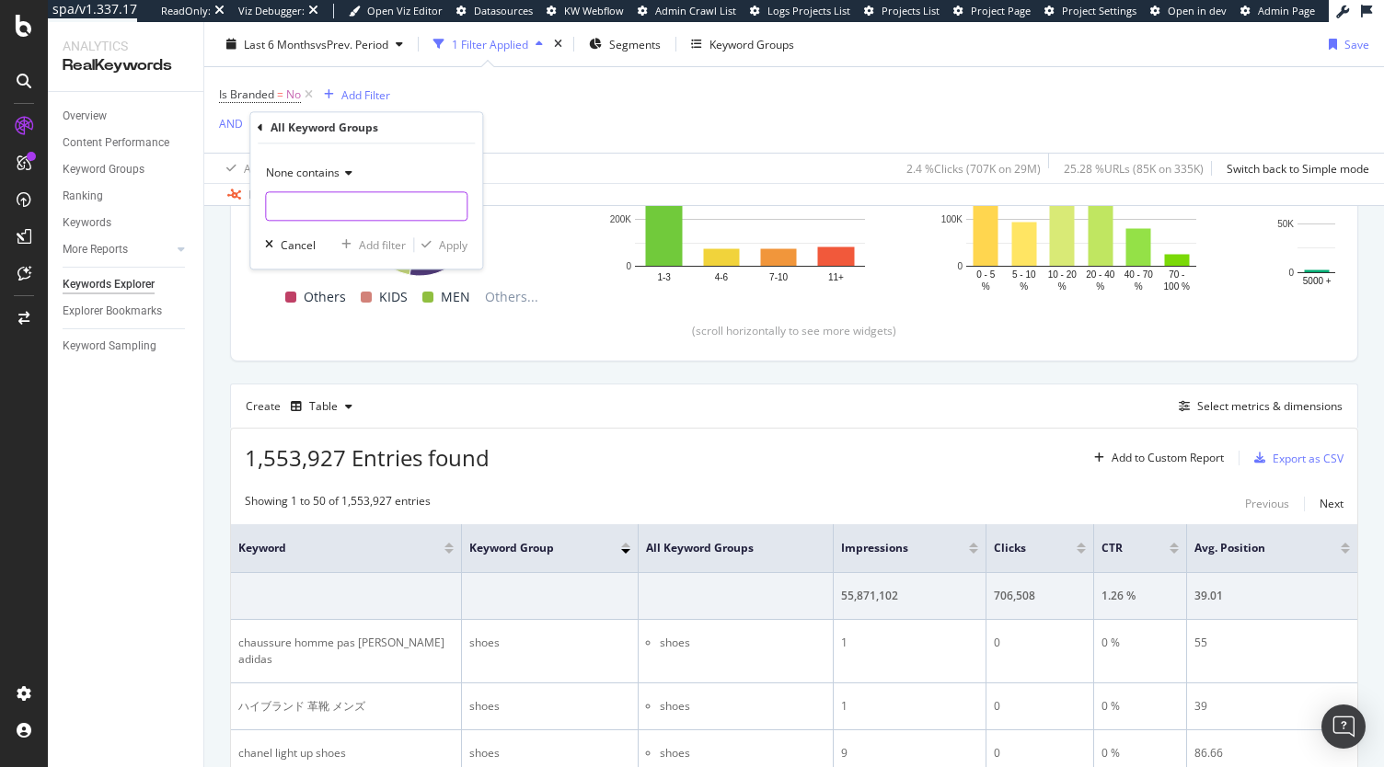
click at [317, 213] on input "text" at bounding box center [366, 205] width 201 height 29
type input "No Data"
click at [321, 161] on div "None contains" at bounding box center [366, 172] width 202 height 29
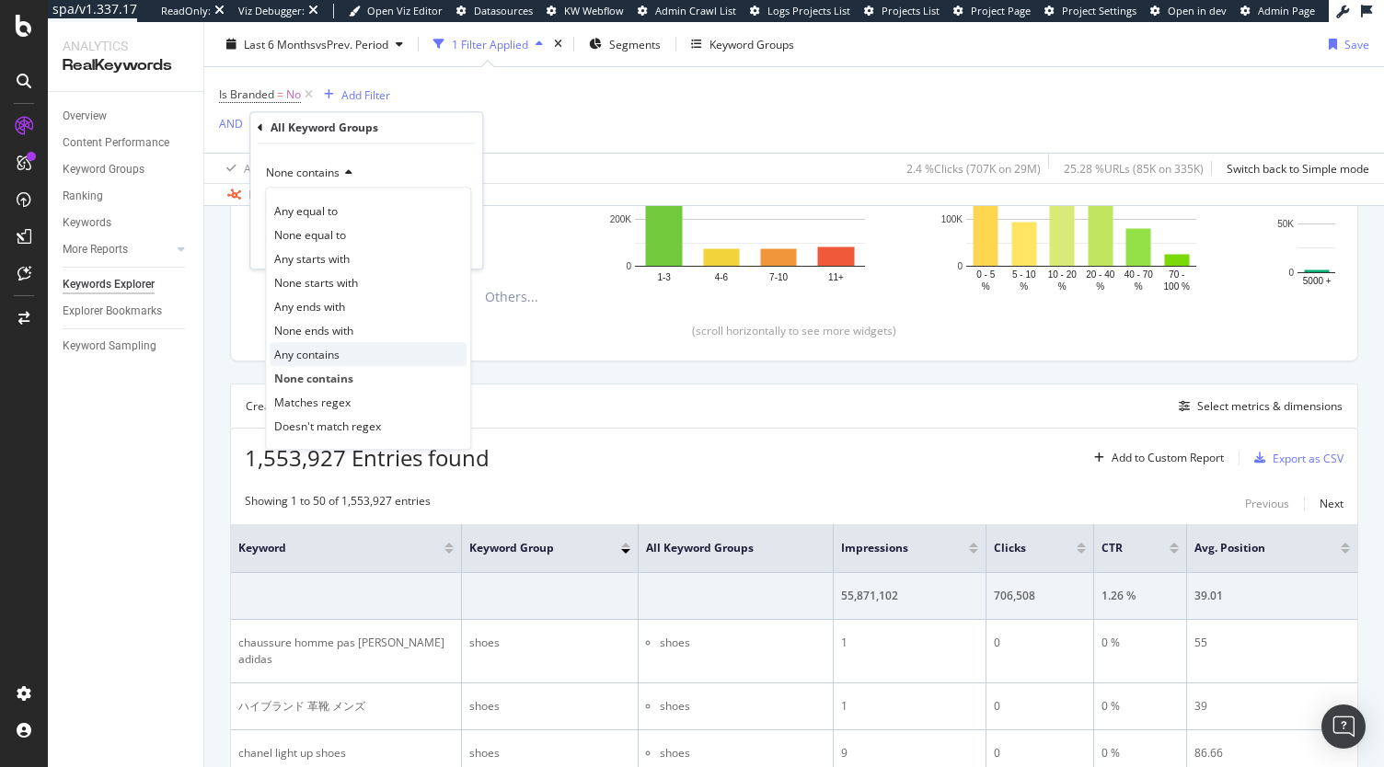
click at [324, 351] on span "Any contains" at bounding box center [306, 355] width 65 height 16
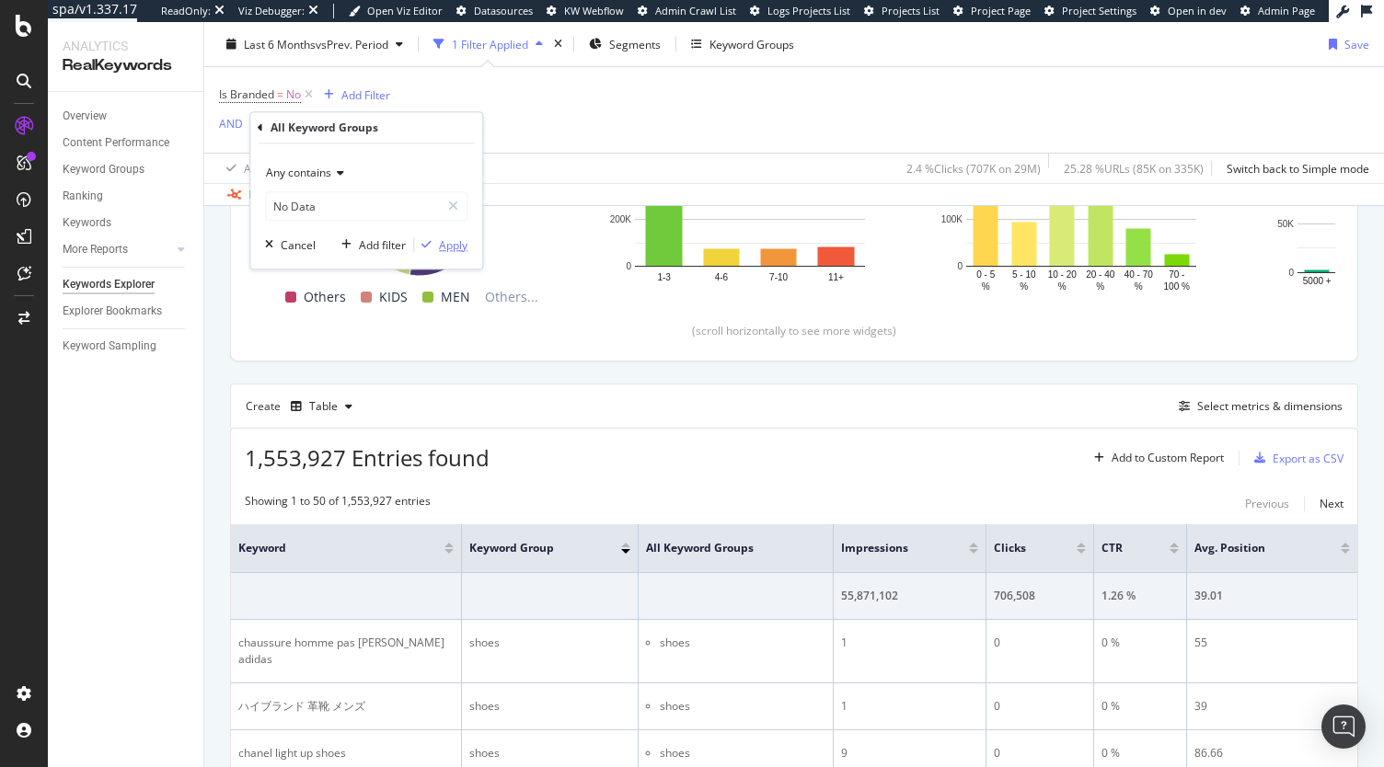
click at [444, 240] on div "Apply" at bounding box center [453, 245] width 29 height 16
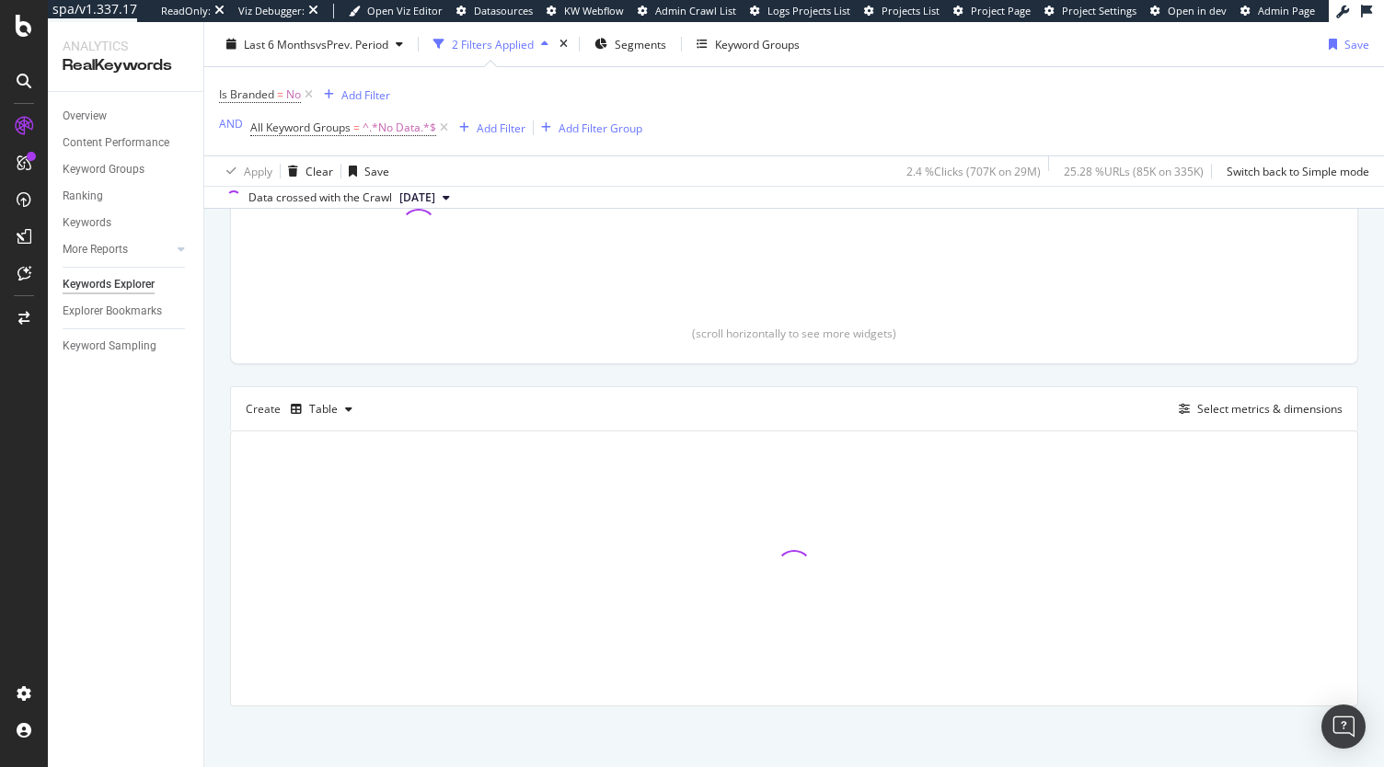
scroll to position [330, 0]
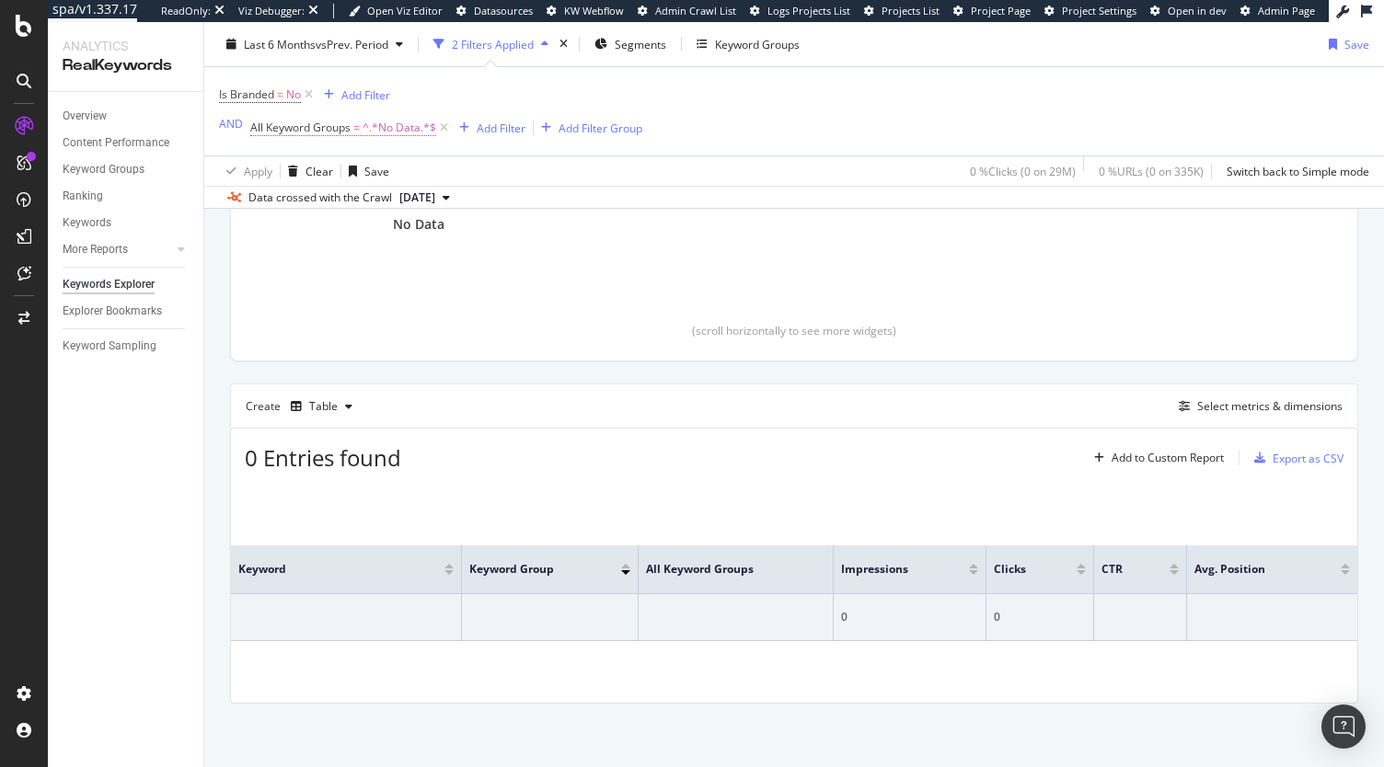
click at [356, 133] on span "=" at bounding box center [356, 128] width 6 height 16
click at [234, 127] on div "AND" at bounding box center [231, 124] width 24 height 16
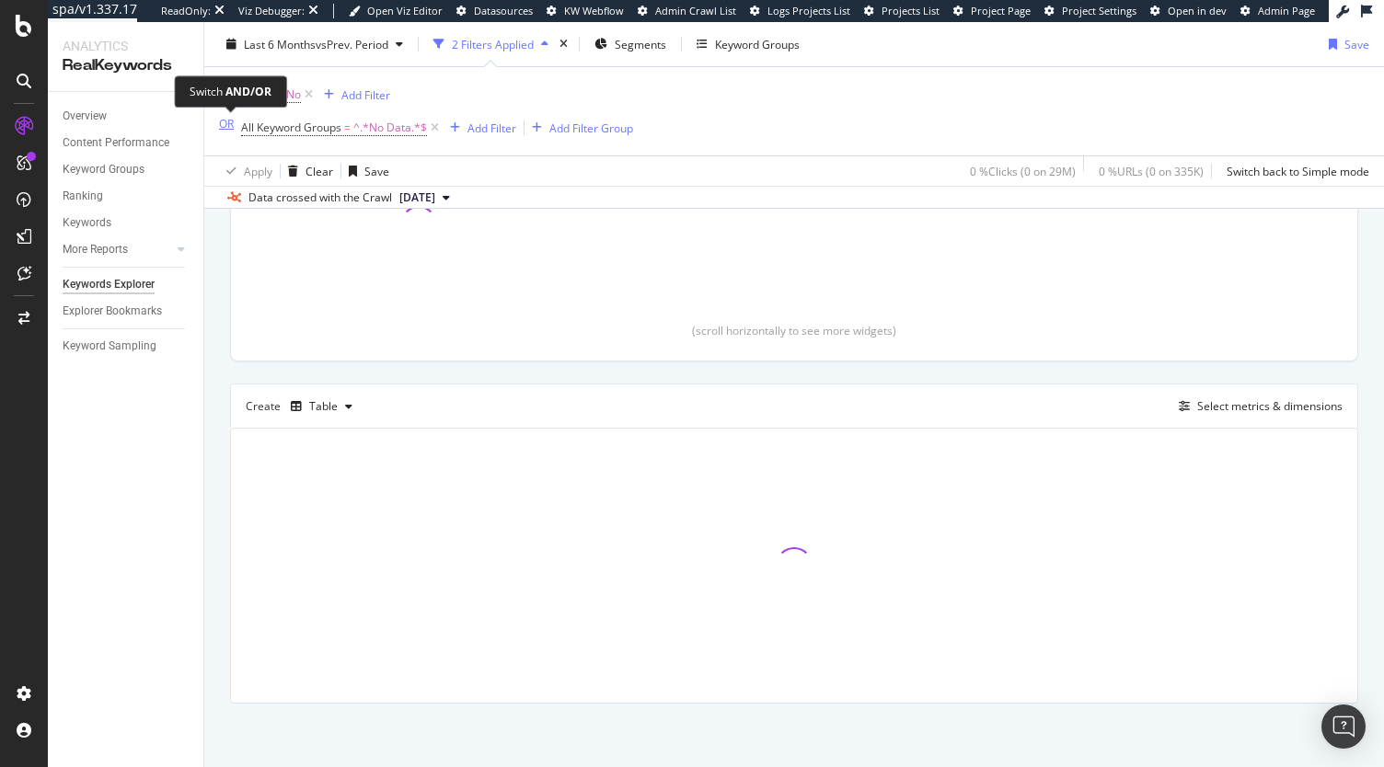
click at [225, 128] on div "OR" at bounding box center [226, 124] width 15 height 16
click at [333, 125] on span "All Keyword Groups" at bounding box center [300, 128] width 100 height 16
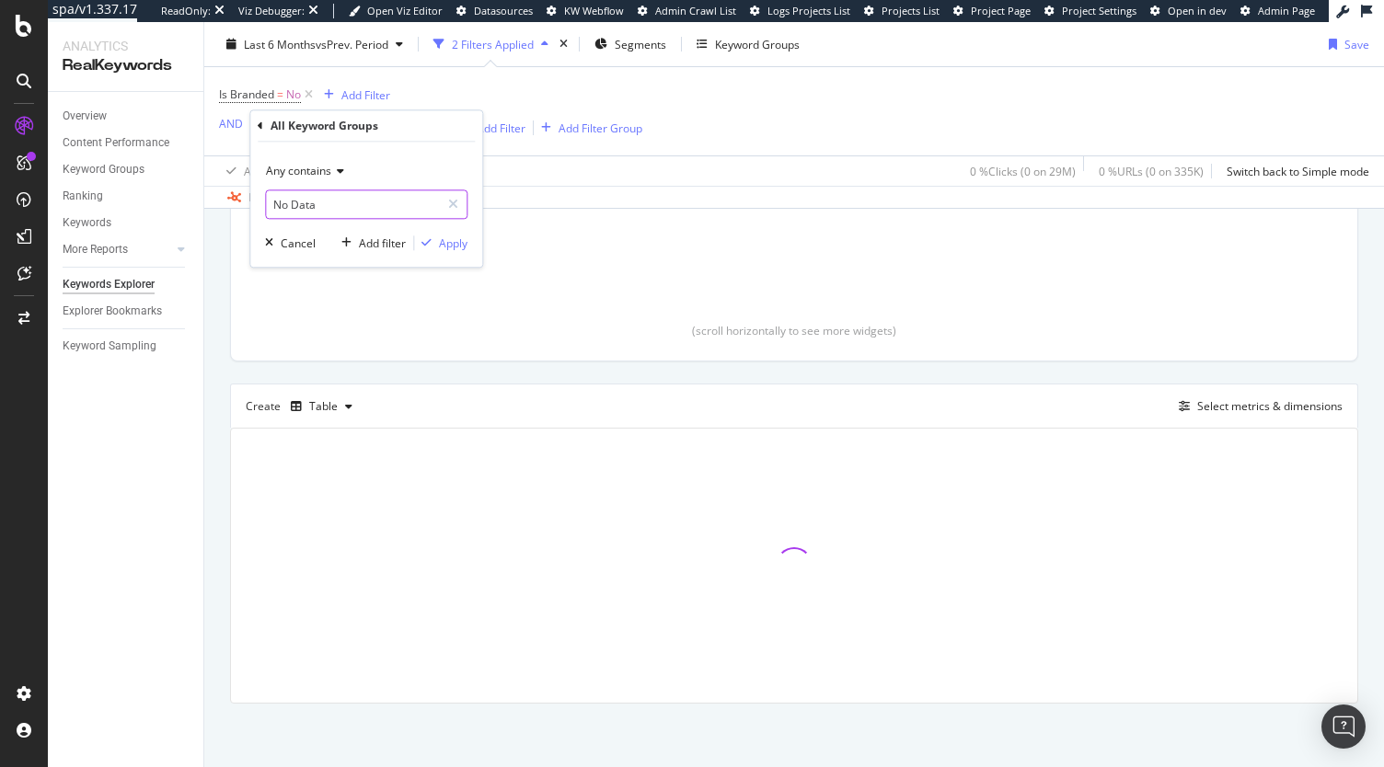
click at [313, 214] on input "No Data" at bounding box center [353, 204] width 174 height 29
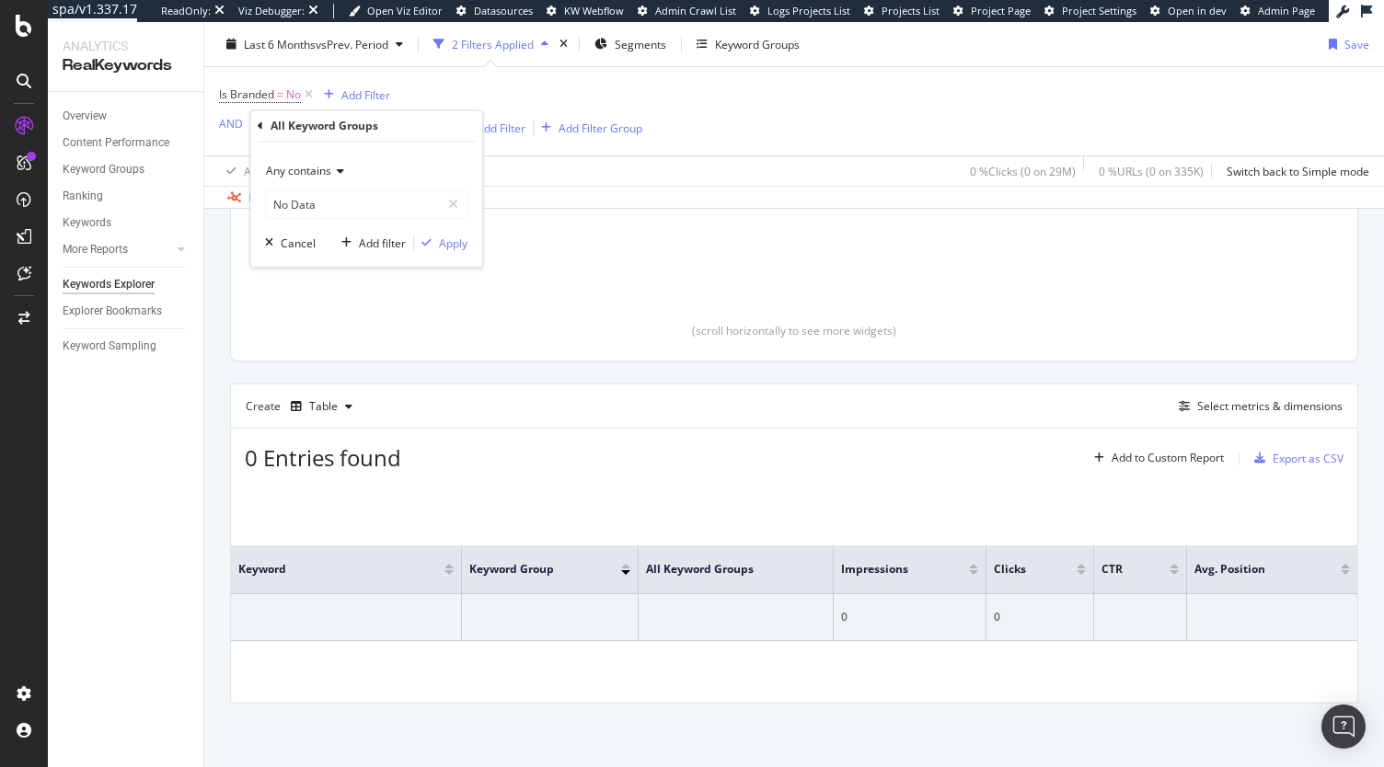
click at [333, 178] on div "Any contains" at bounding box center [366, 170] width 202 height 29
click at [255, 132] on div "All Keyword Groups Any contains No Data Cancel Add filter Apply" at bounding box center [366, 188] width 232 height 156
click at [260, 125] on icon at bounding box center [261, 126] width 6 height 11
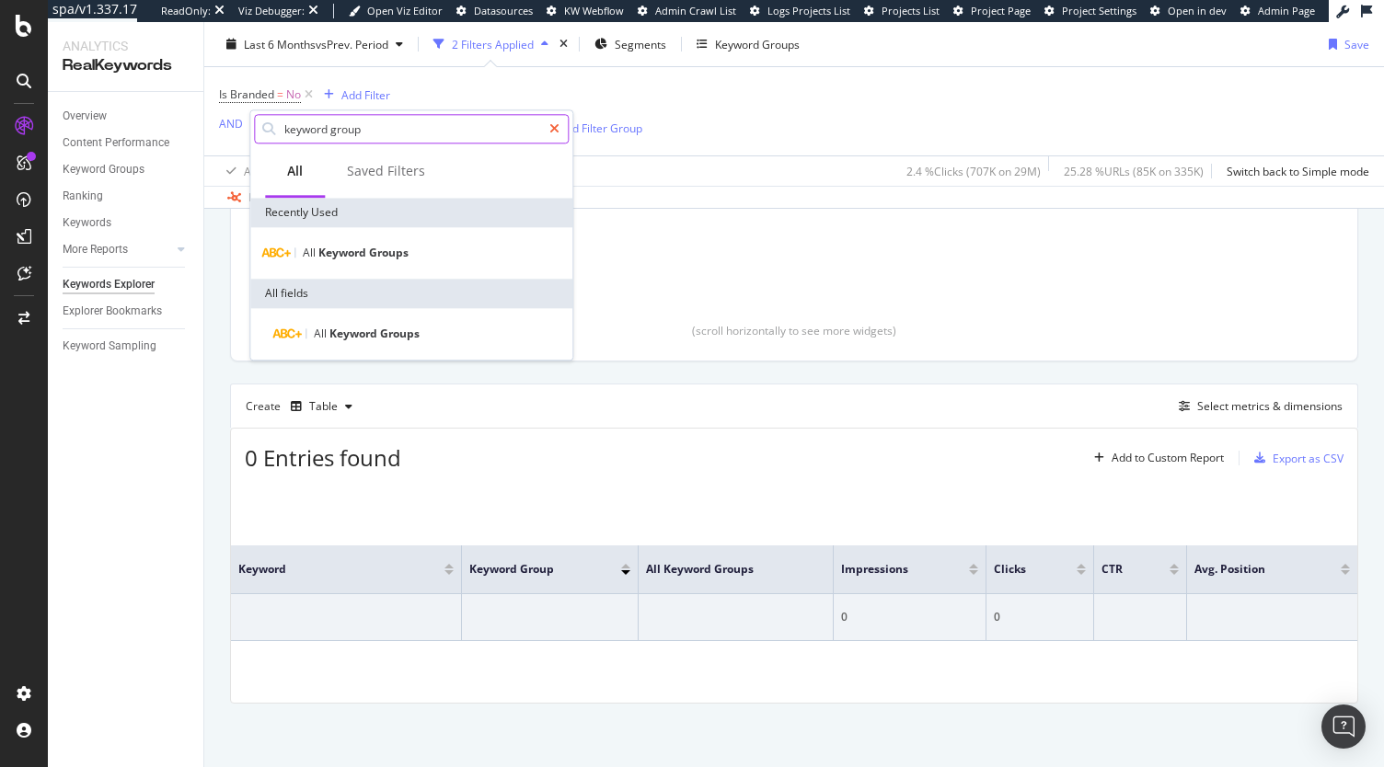
click at [560, 124] on icon at bounding box center [554, 128] width 10 height 13
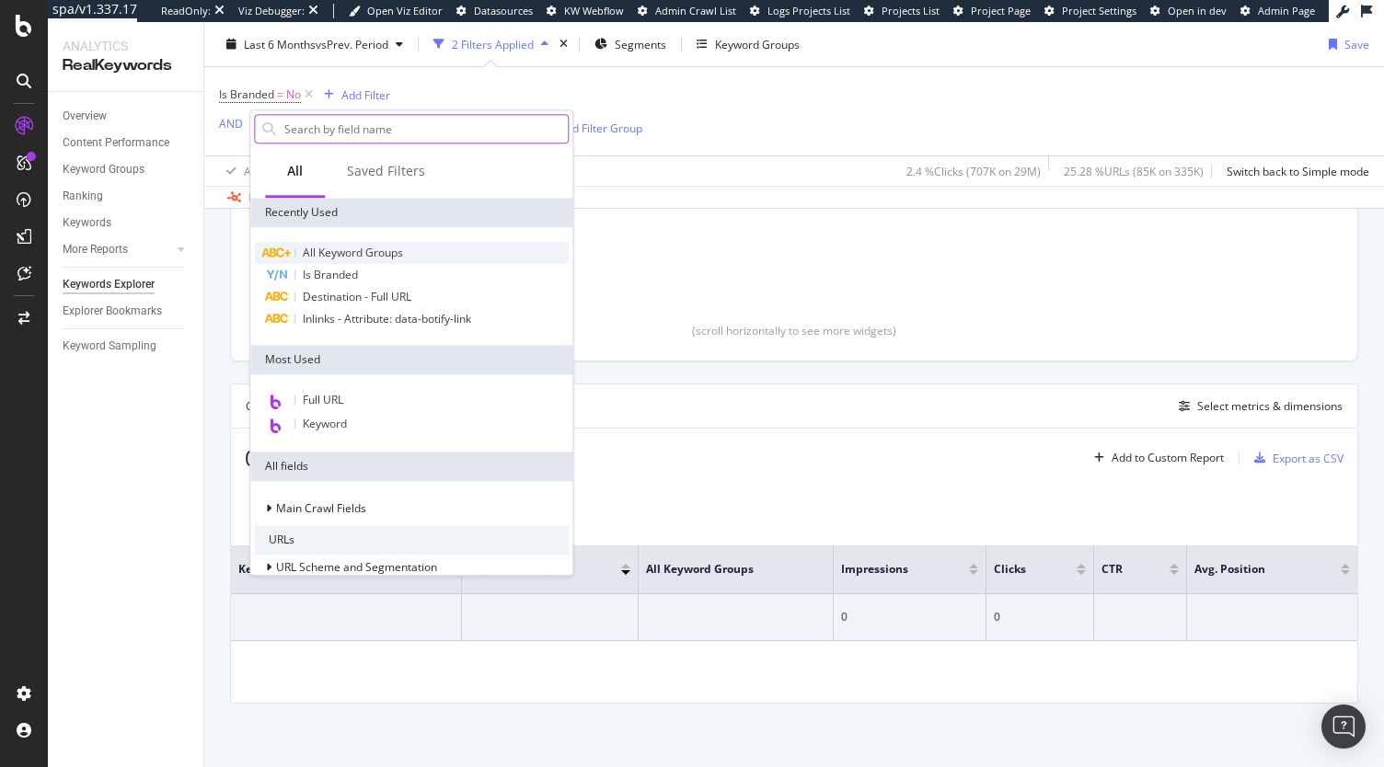
click at [357, 257] on span "All Keyword Groups" at bounding box center [353, 253] width 100 height 16
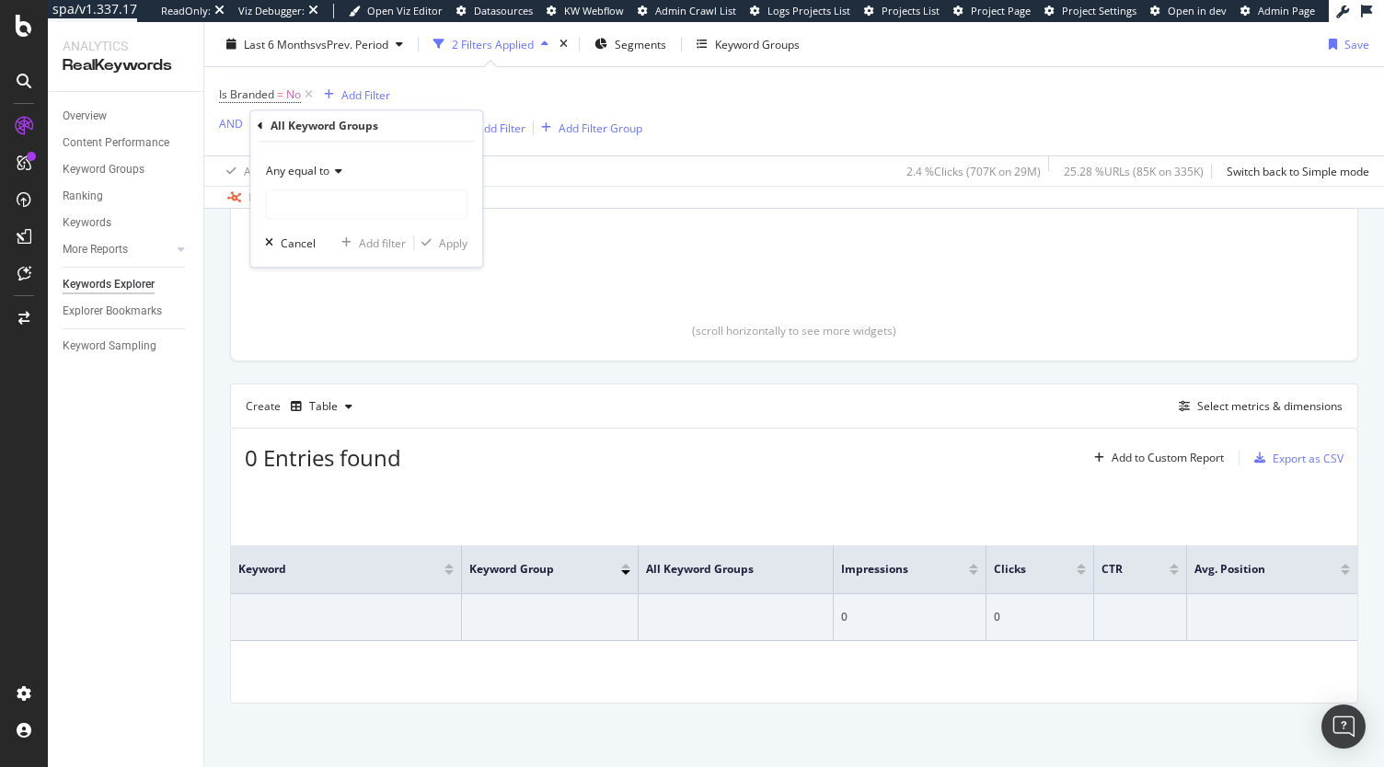
click at [333, 219] on div "Any equal to Cancel Add filter Apply" at bounding box center [366, 204] width 232 height 125
click at [328, 209] on input "text" at bounding box center [366, 204] width 201 height 29
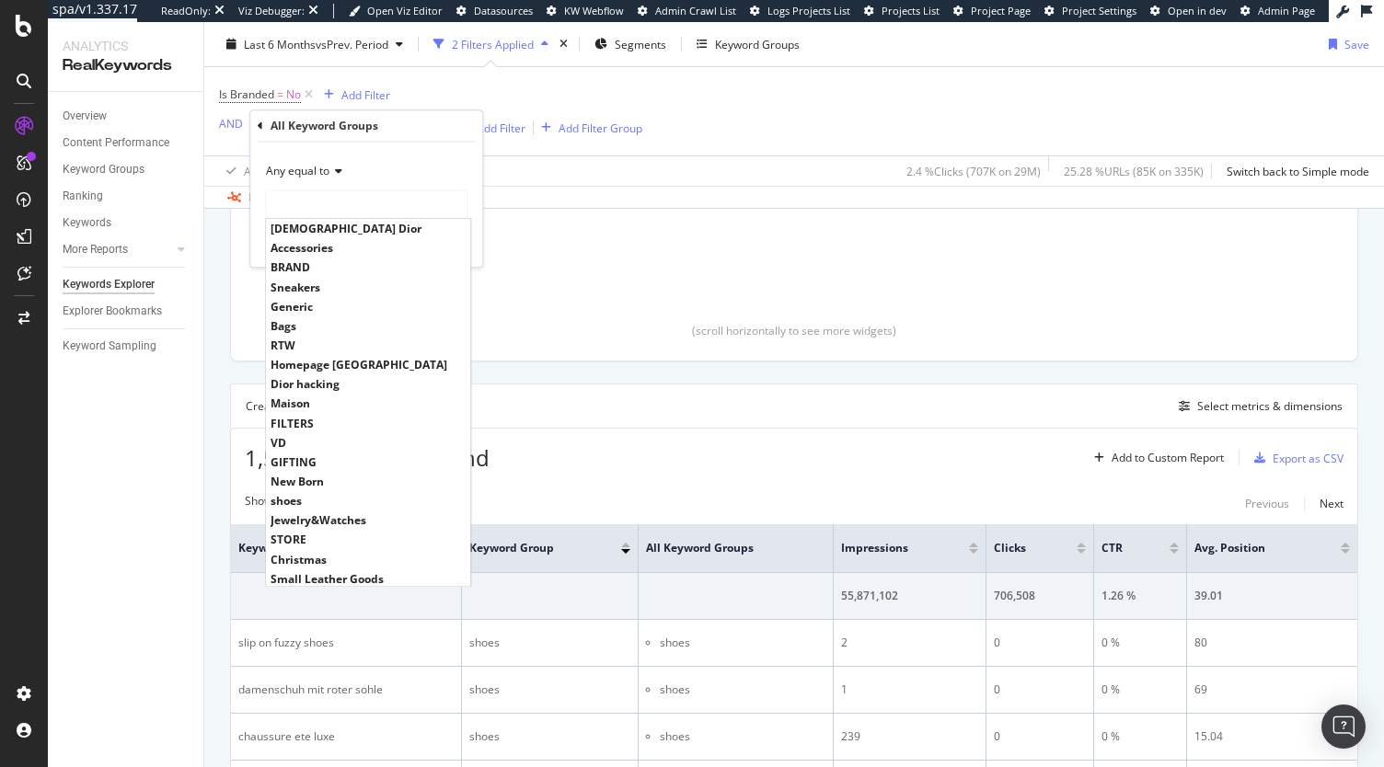
click at [329, 167] on span "Any equal to" at bounding box center [297, 171] width 63 height 16
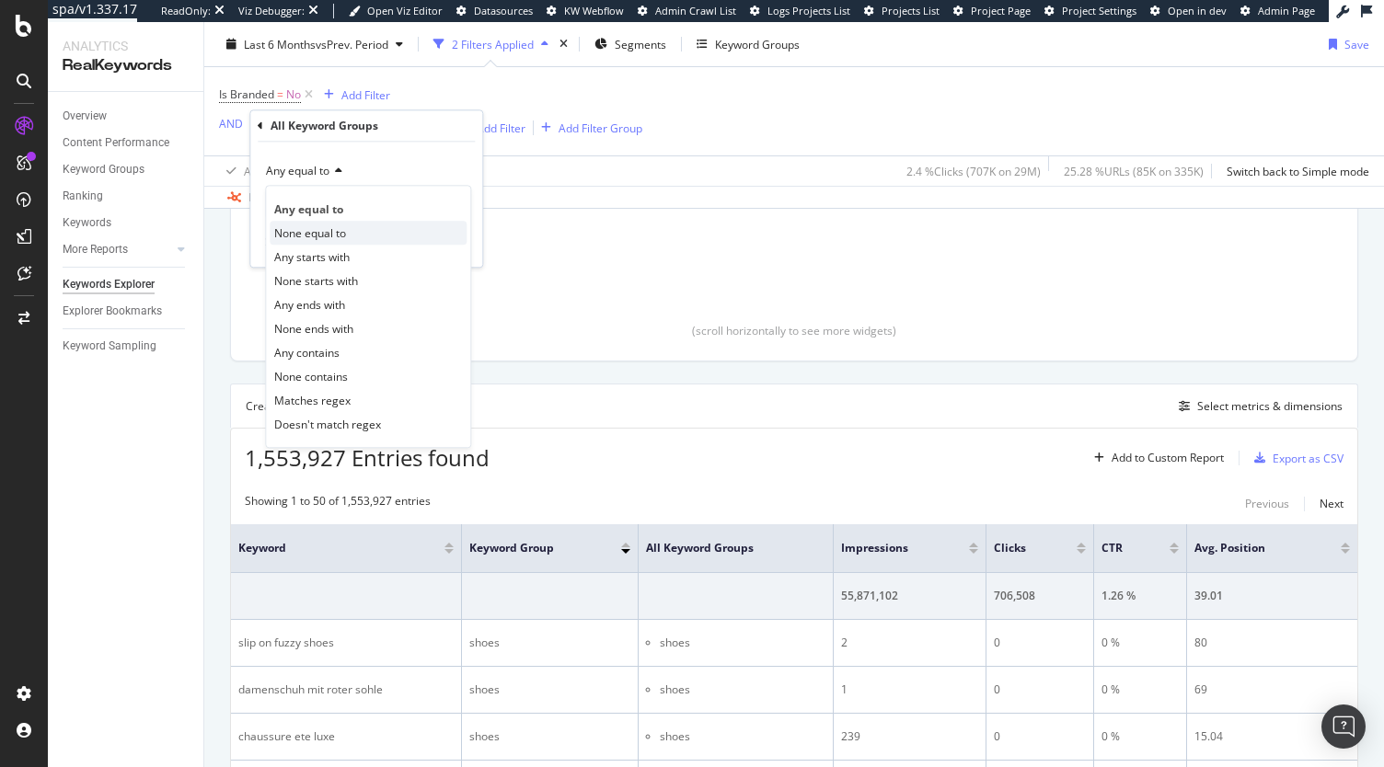
click at [327, 225] on span "None equal to" at bounding box center [310, 233] width 72 height 16
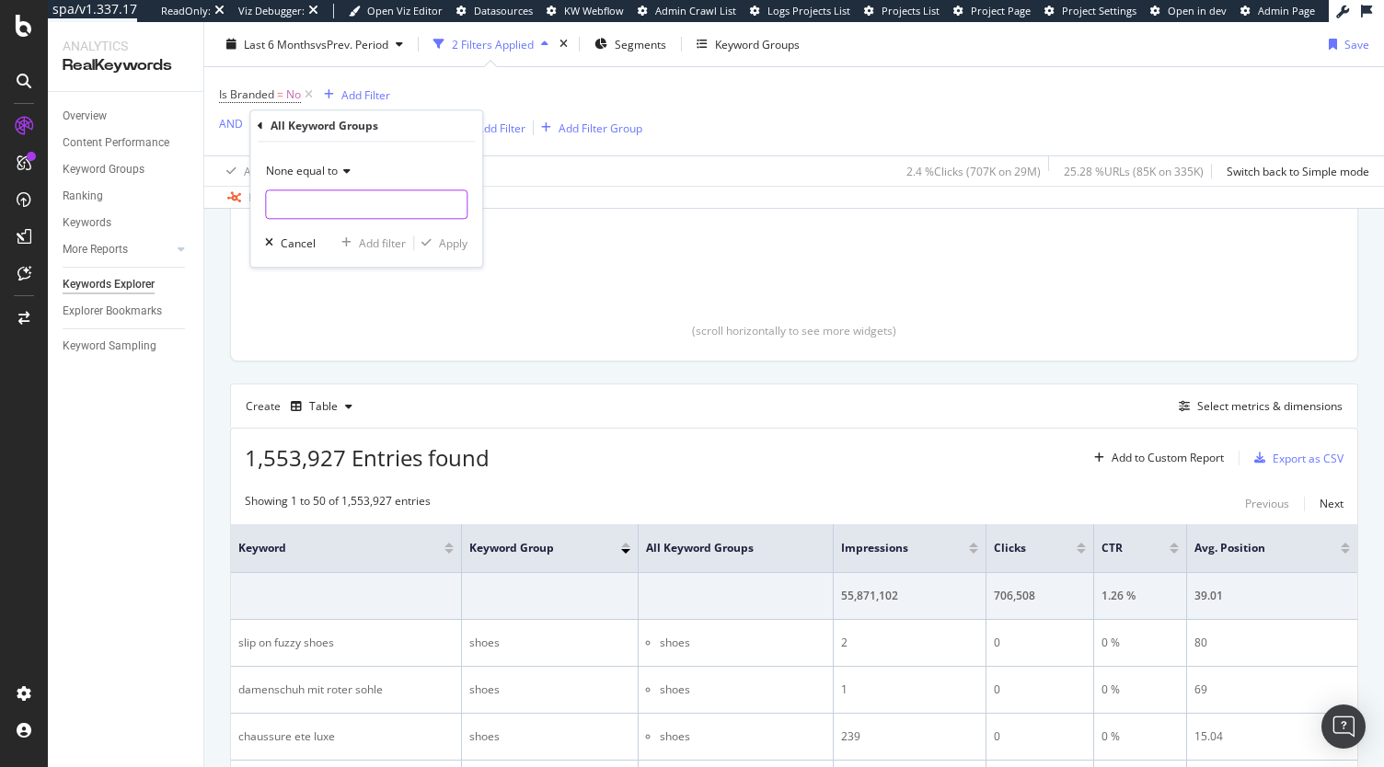
click at [311, 211] on input "text" at bounding box center [366, 204] width 201 height 29
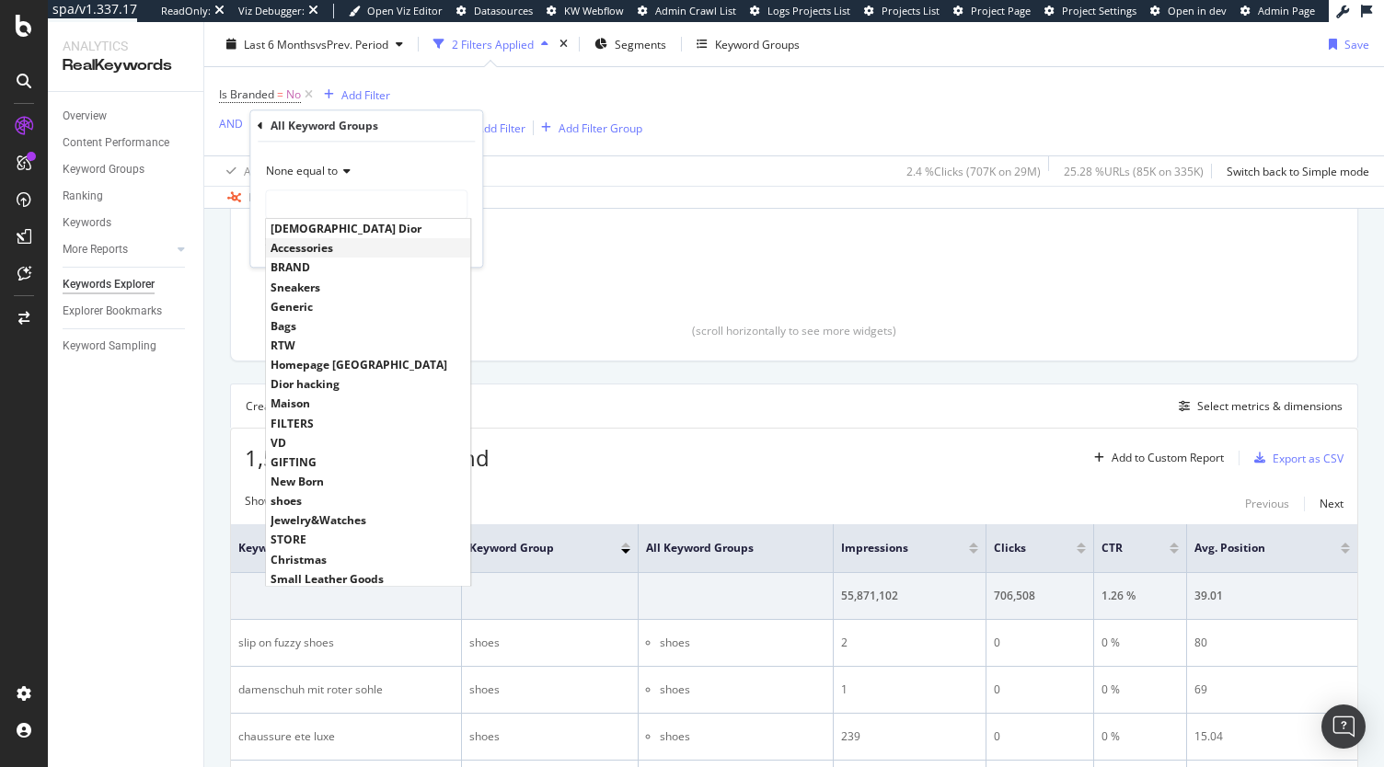
click at [311, 239] on div "Accessories" at bounding box center [368, 248] width 204 height 19
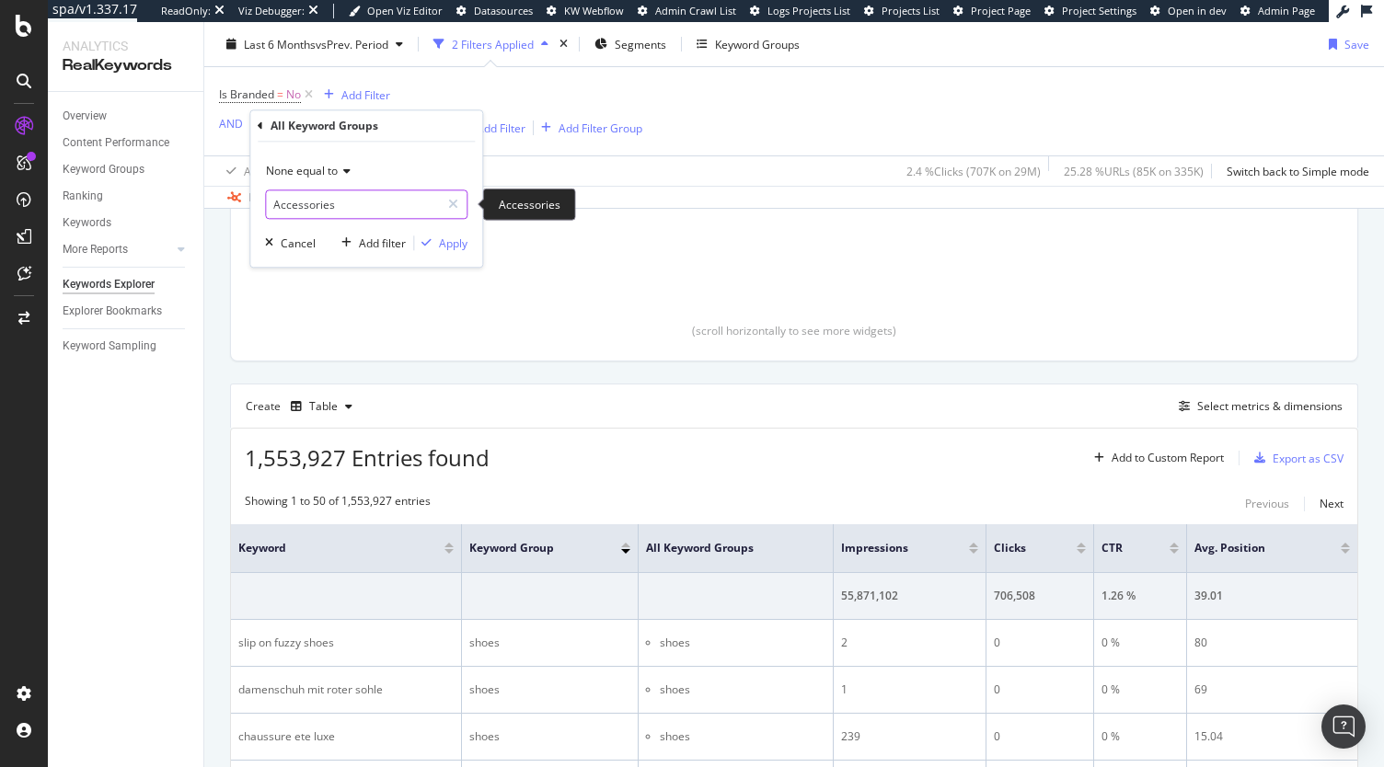
click at [306, 218] on div "Accessories Accessories" at bounding box center [366, 204] width 202 height 29
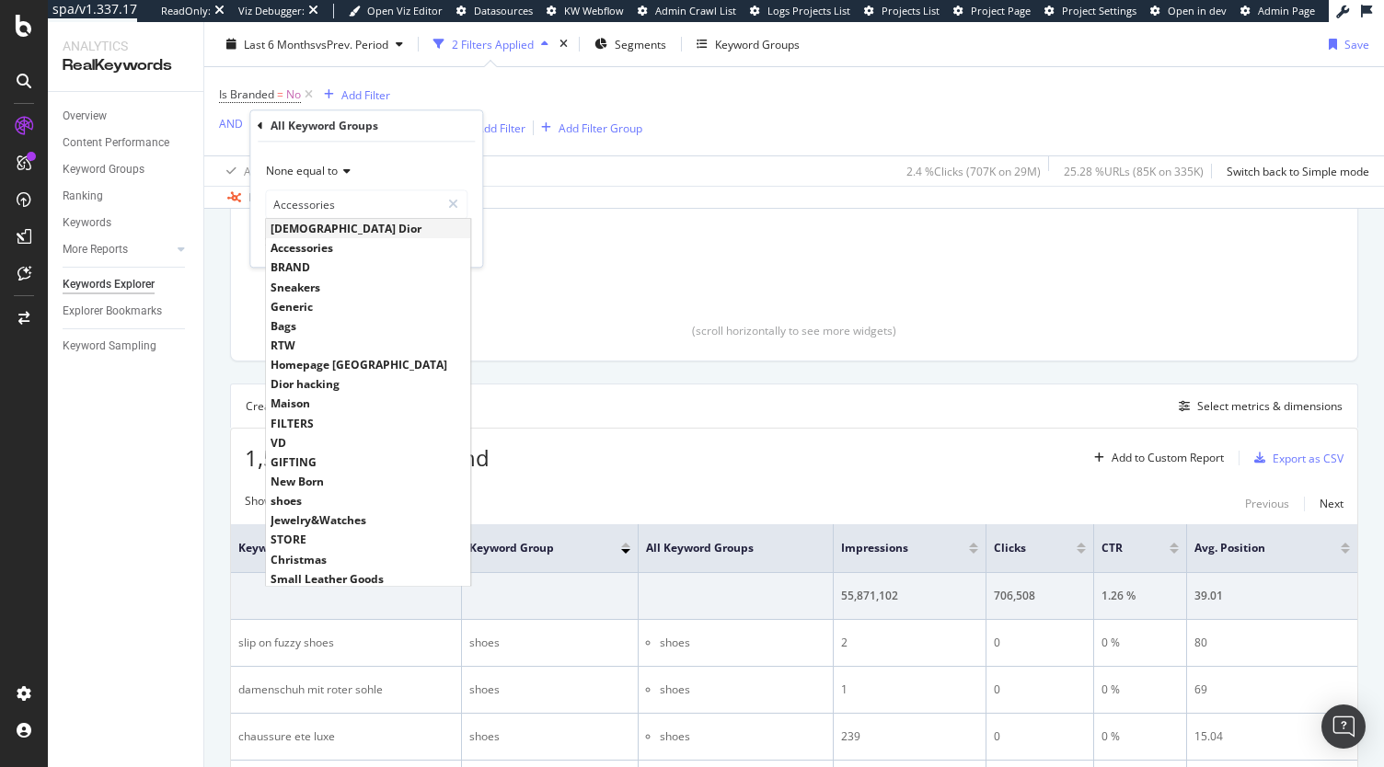
click at [315, 225] on span "Lady Dior" at bounding box center [368, 229] width 195 height 16
type input "Lady Dior"
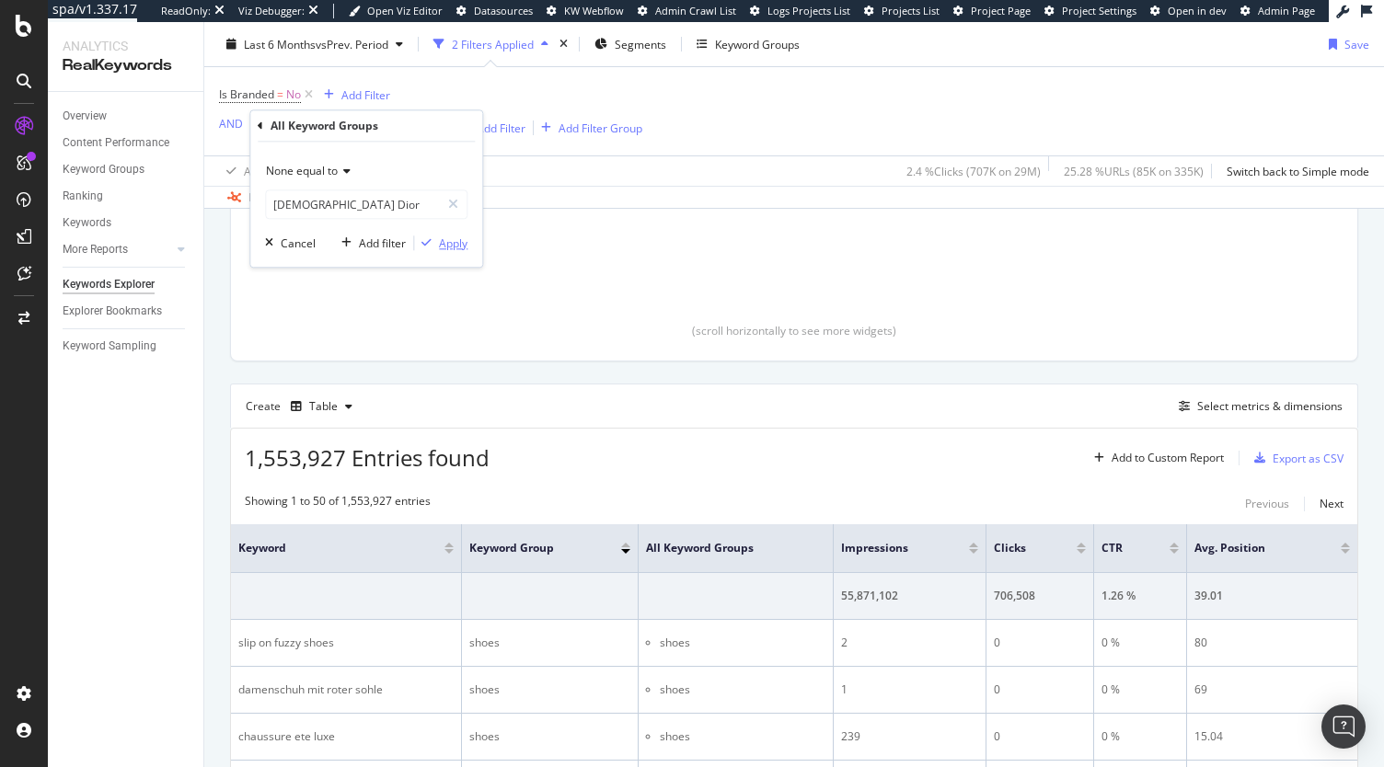
click at [444, 241] on div "Apply" at bounding box center [453, 244] width 29 height 16
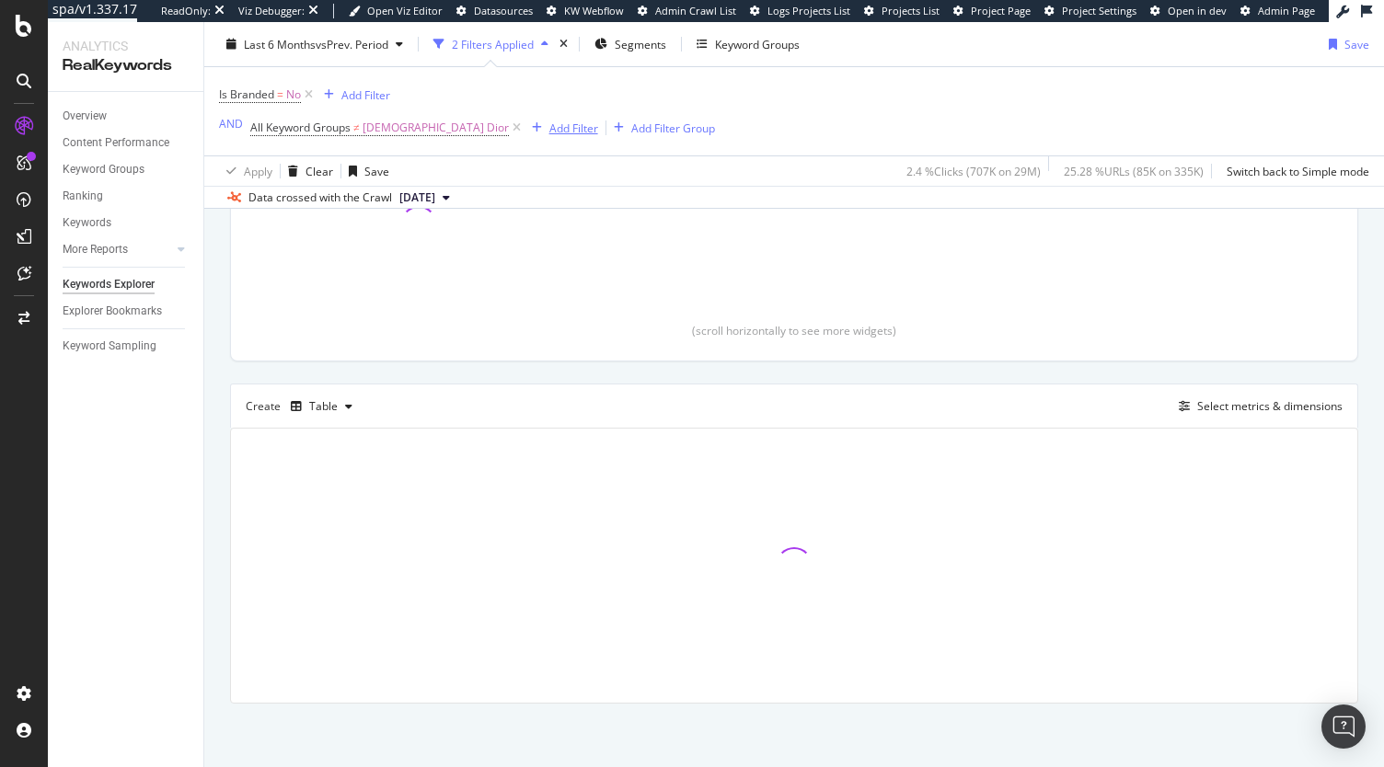
click at [549, 130] on div "Add Filter" at bounding box center [573, 128] width 49 height 16
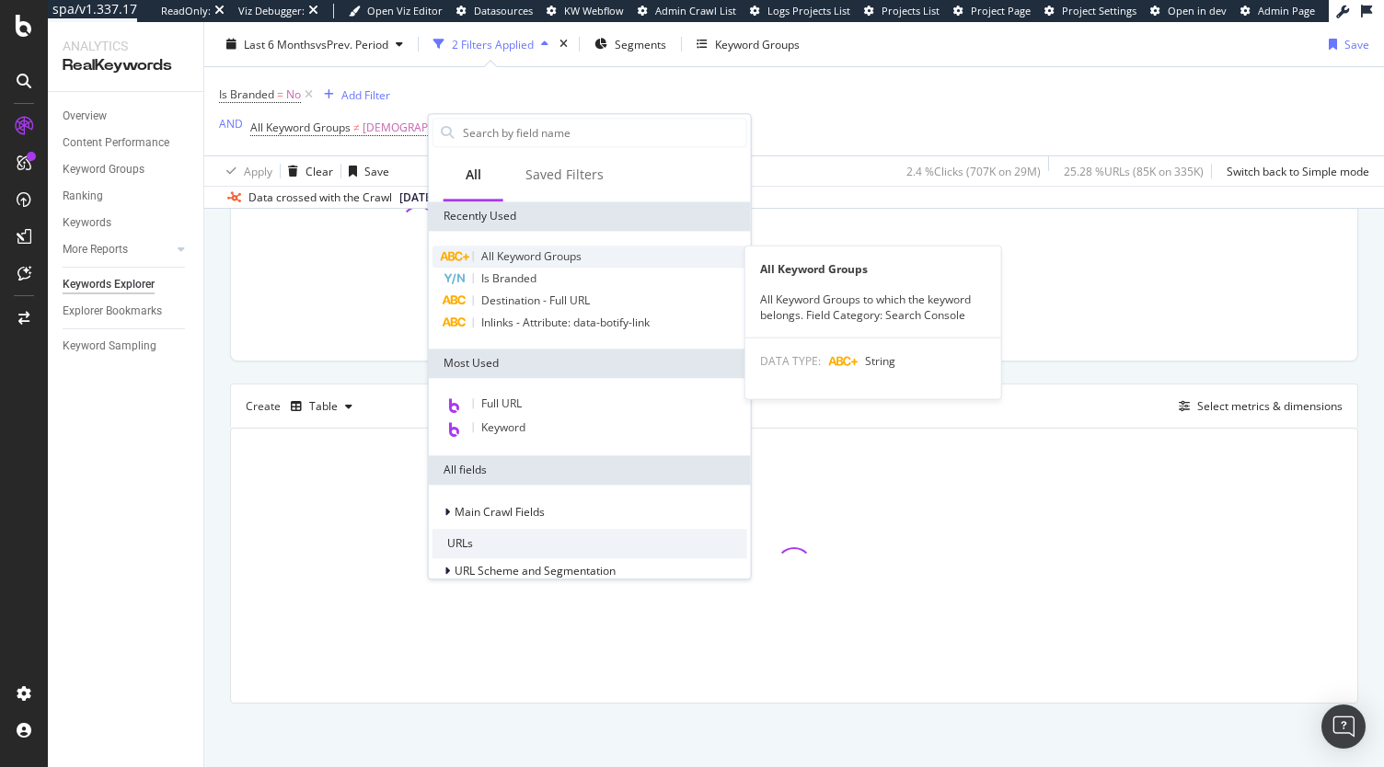
click at [529, 257] on span "All Keyword Groups" at bounding box center [531, 256] width 100 height 16
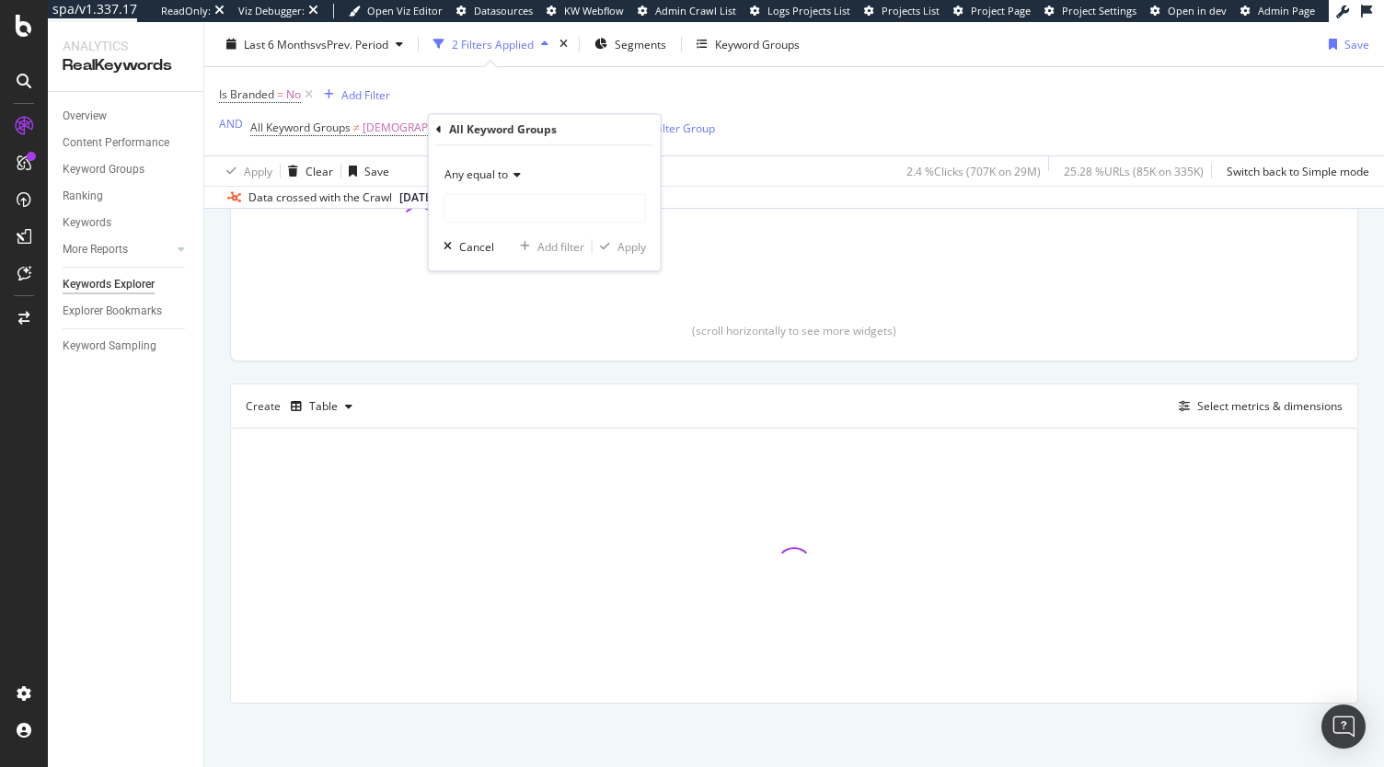
click at [489, 185] on div "Any equal to" at bounding box center [545, 174] width 202 height 29
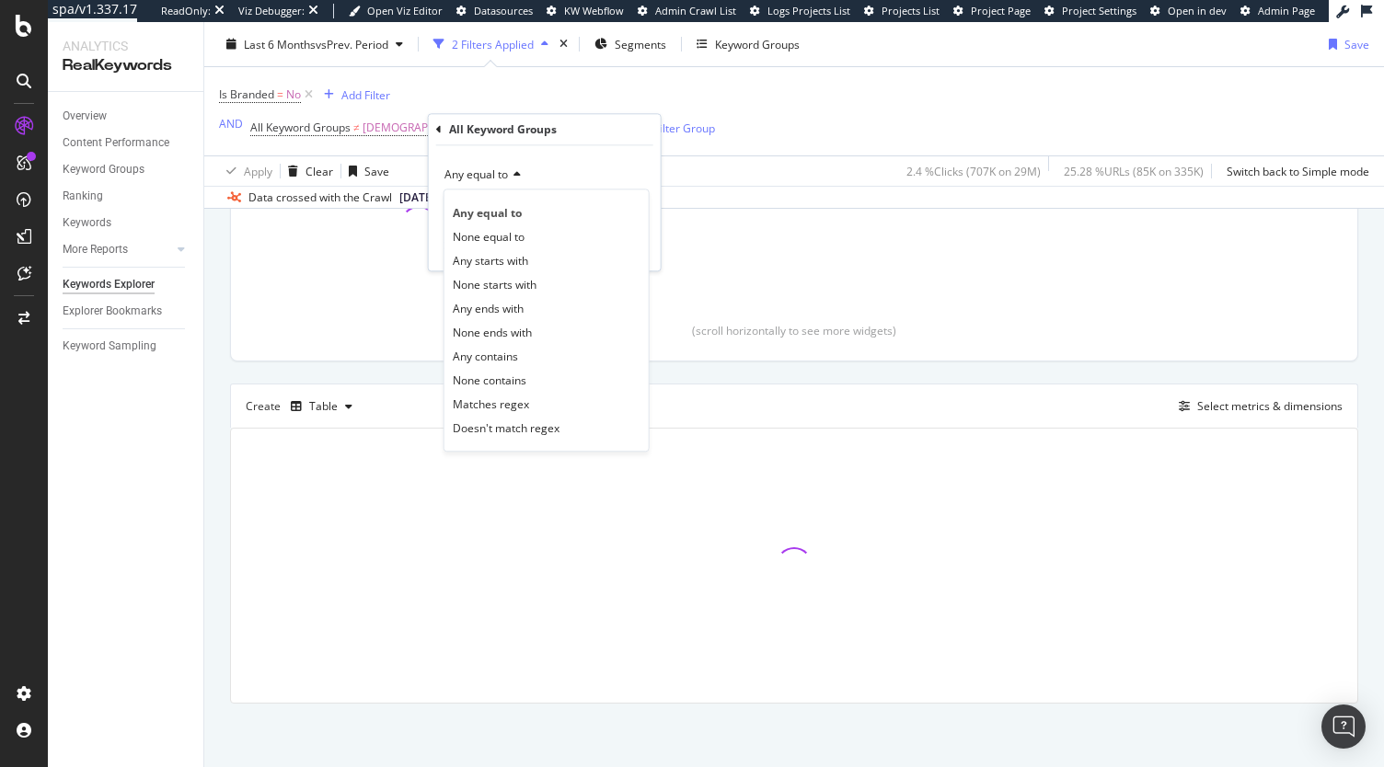
click at [540, 185] on div "Any equal to" at bounding box center [545, 174] width 202 height 29
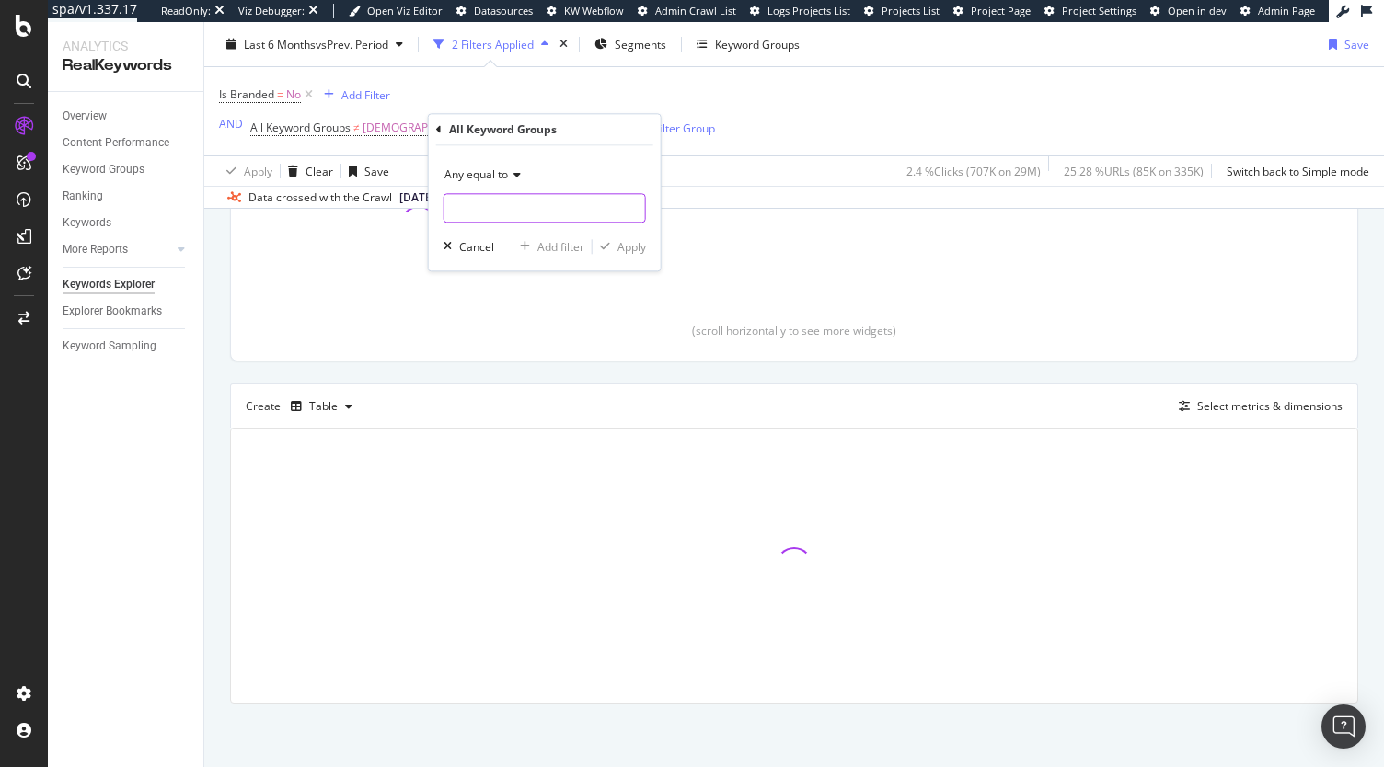
click at [512, 206] on input "text" at bounding box center [544, 207] width 201 height 29
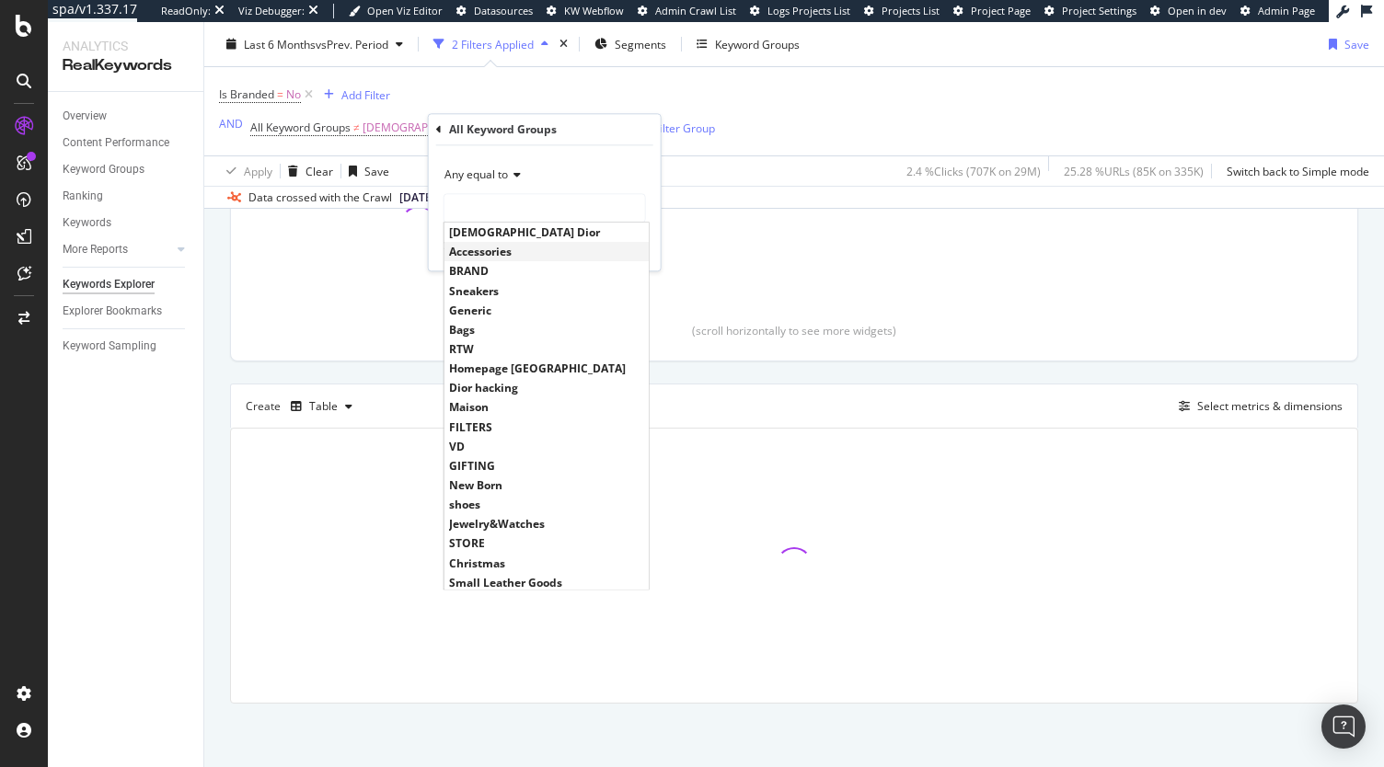
click at [510, 253] on span "Accessories" at bounding box center [546, 253] width 195 height 16
type input "Accessories"
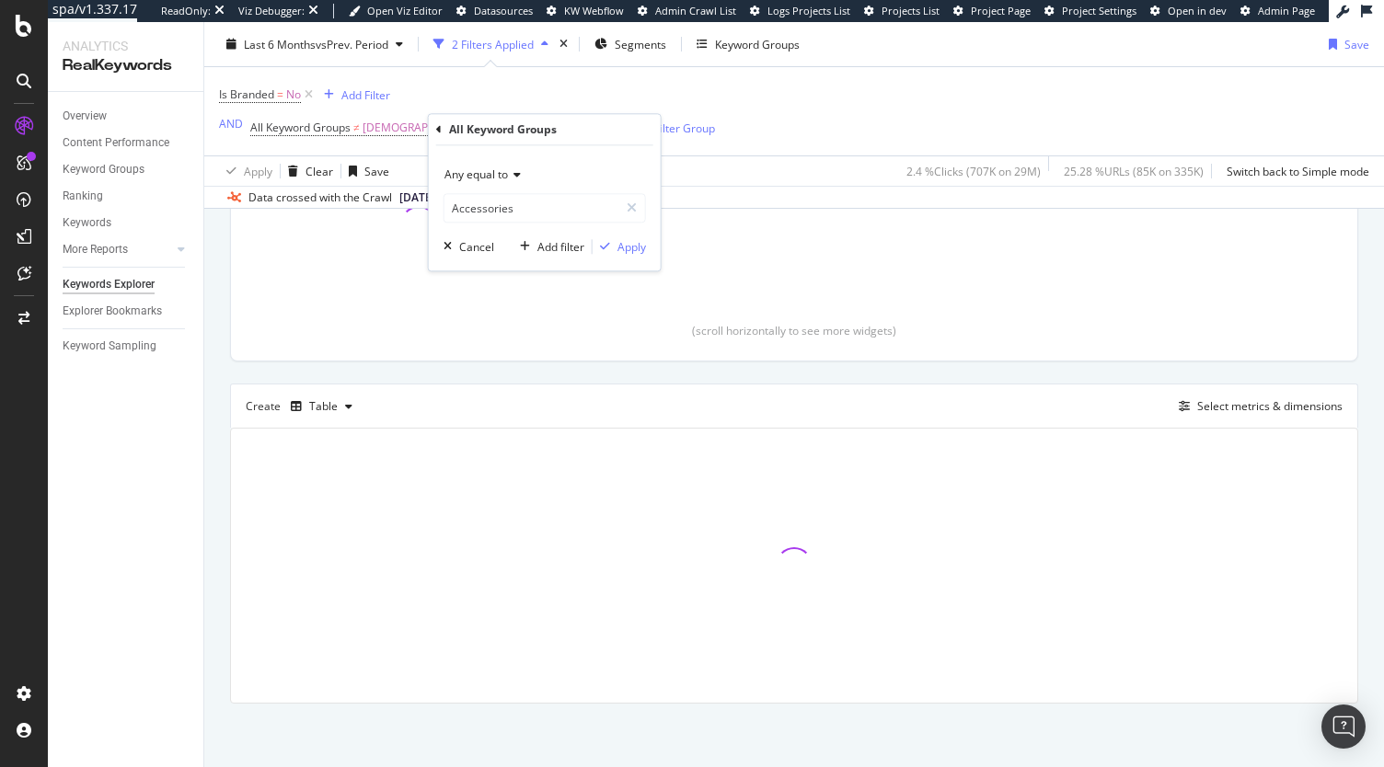
click at [617, 256] on div "Any equal to Accessories Accessories Cancel Add filter Apply" at bounding box center [545, 207] width 232 height 125
click at [617, 249] on div "Apply" at bounding box center [631, 247] width 29 height 16
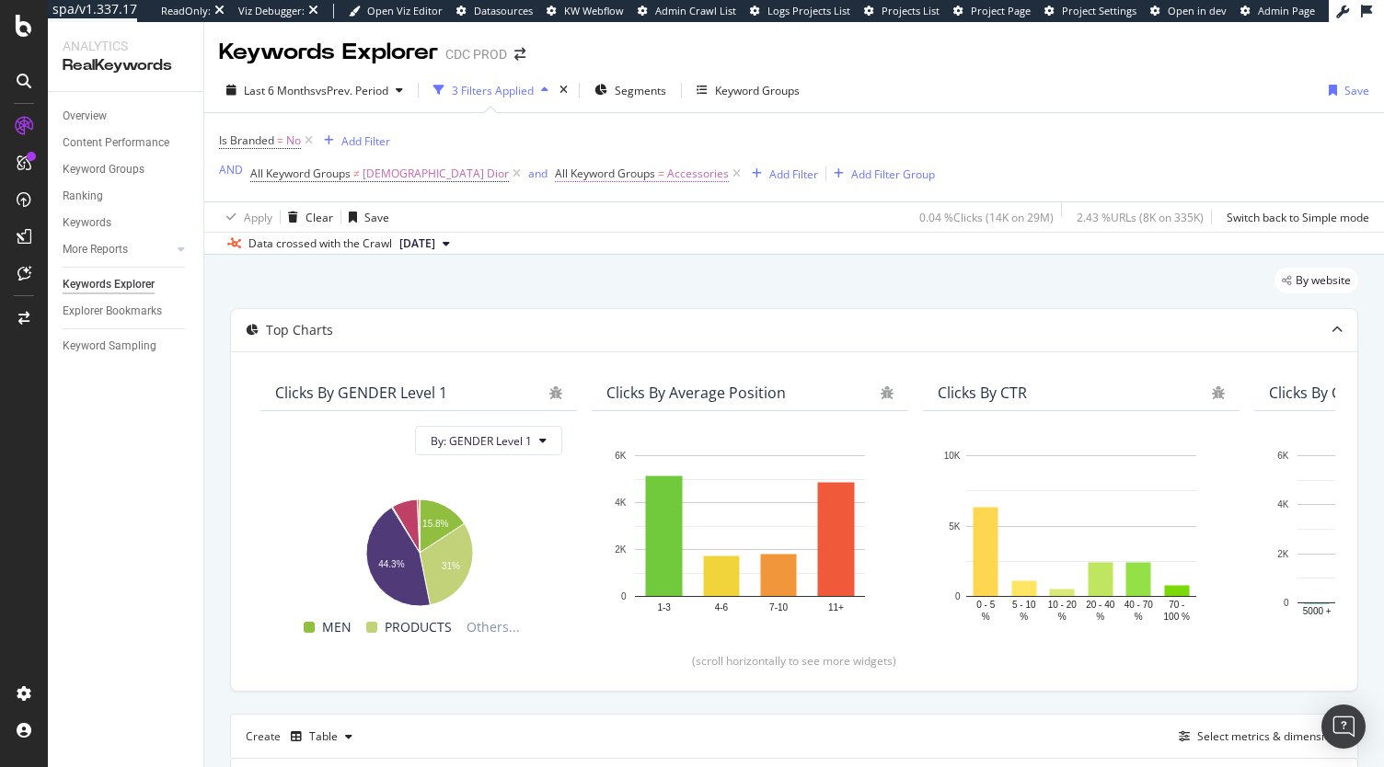
click at [555, 174] on span "All Keyword Groups" at bounding box center [605, 174] width 100 height 16
click at [530, 227] on div "Any equal to" at bounding box center [575, 216] width 202 height 29
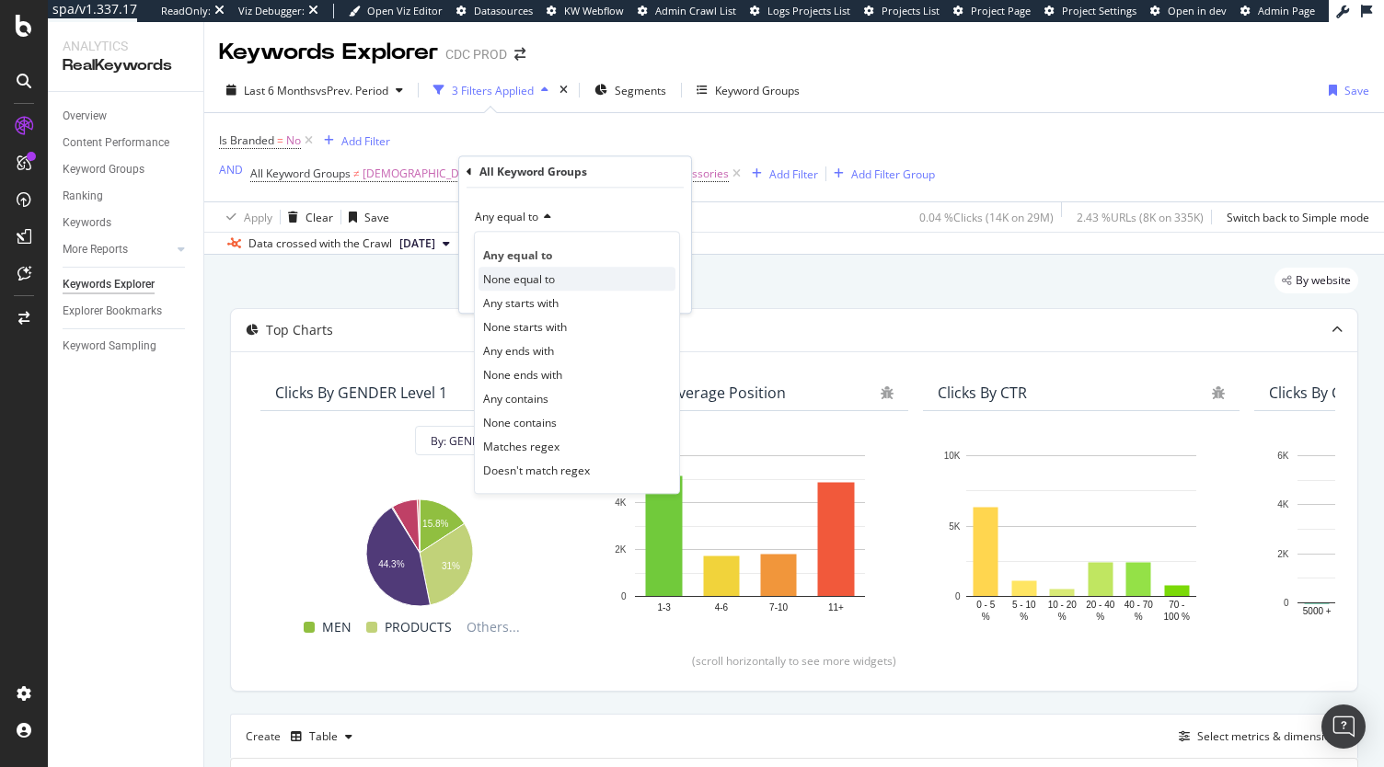
click at [517, 271] on span "None equal to" at bounding box center [519, 279] width 72 height 16
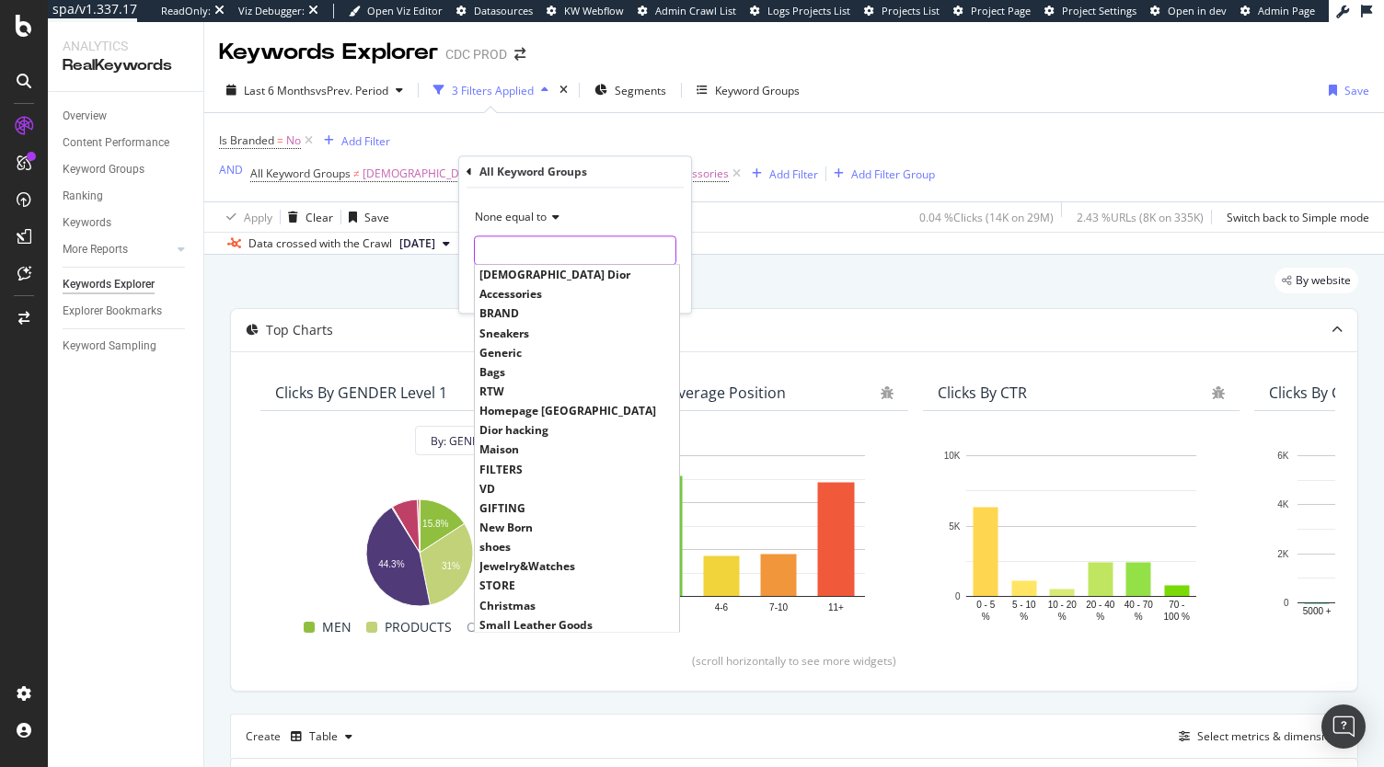
click at [576, 257] on input "text" at bounding box center [575, 250] width 201 height 29
click at [537, 297] on span "Accessories" at bounding box center [576, 295] width 195 height 16
type input "Accessories"
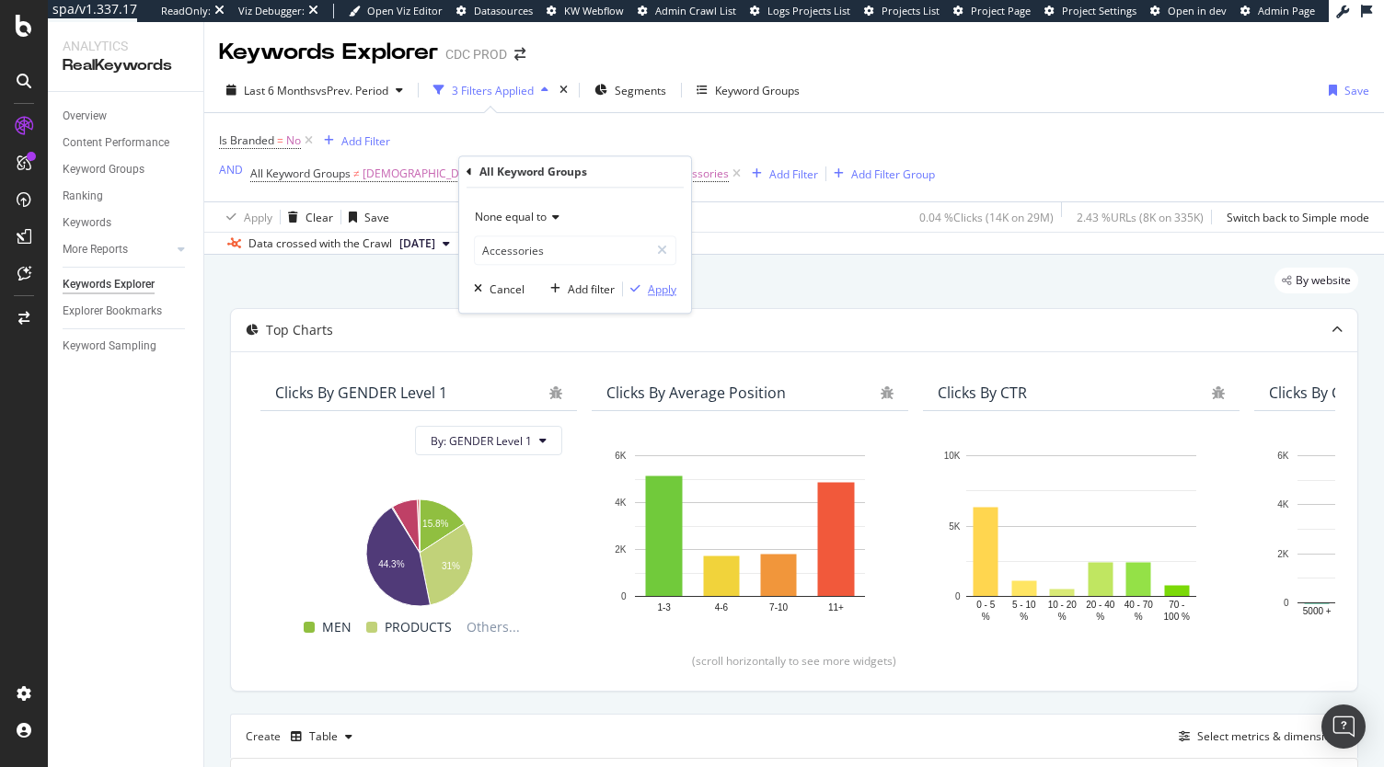
click at [650, 286] on div "Apply" at bounding box center [662, 290] width 29 height 16
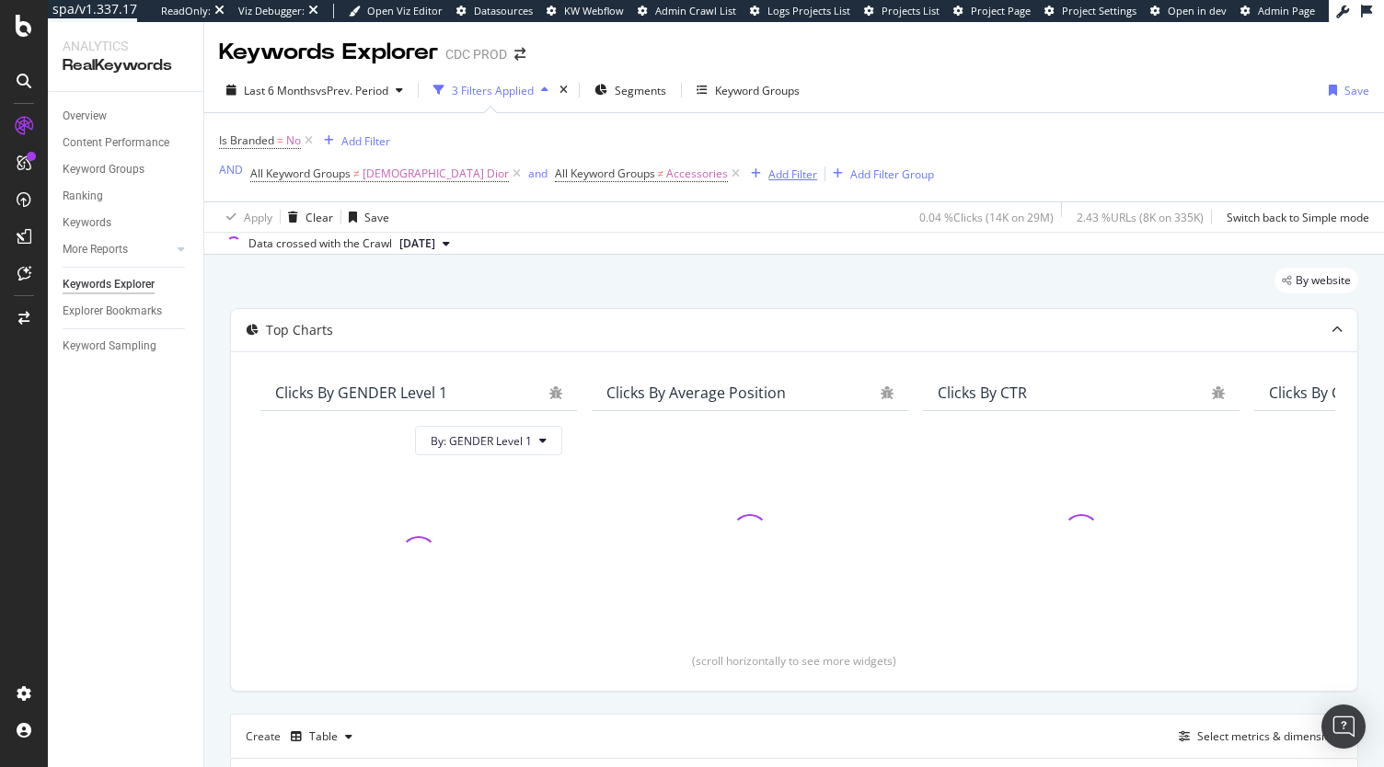
click at [768, 174] on div "Add Filter" at bounding box center [792, 175] width 49 height 16
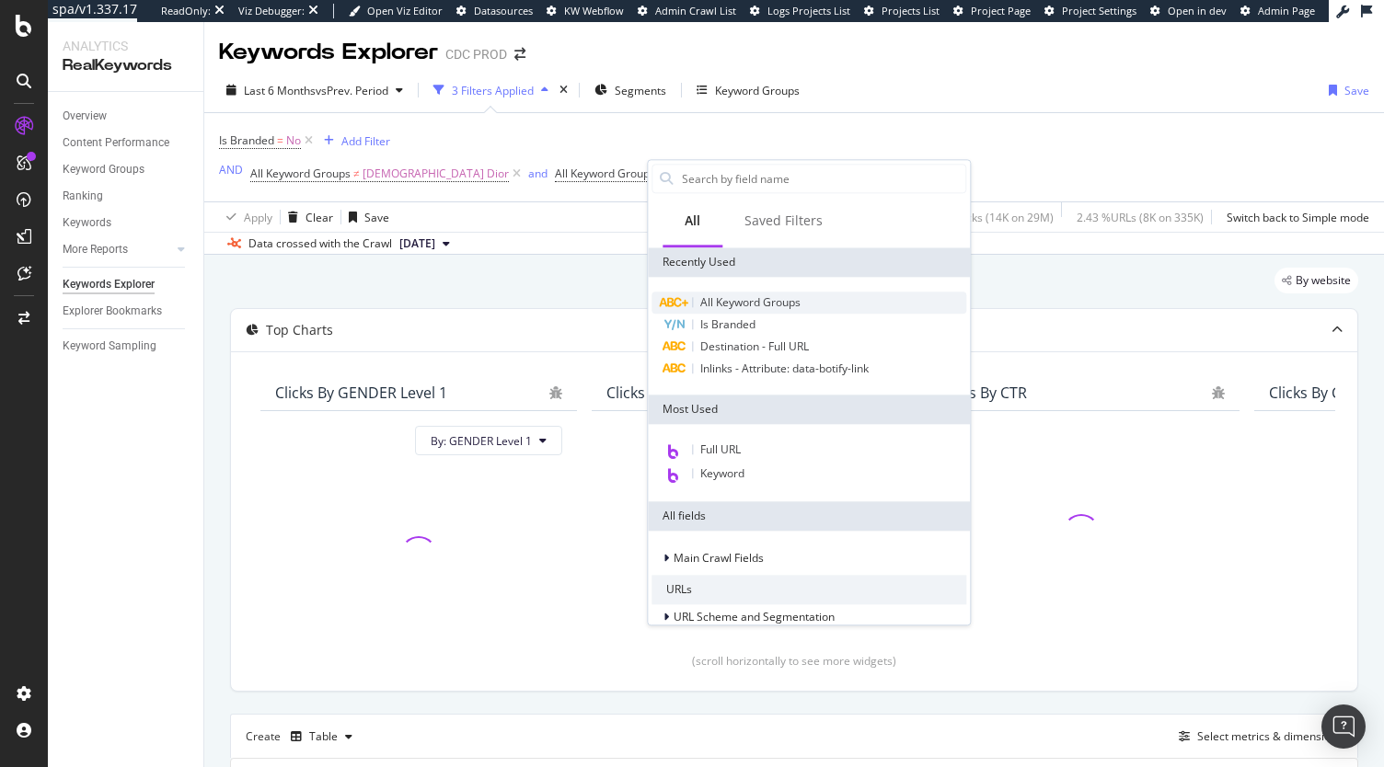
click at [723, 305] on span "All Keyword Groups" at bounding box center [750, 302] width 100 height 16
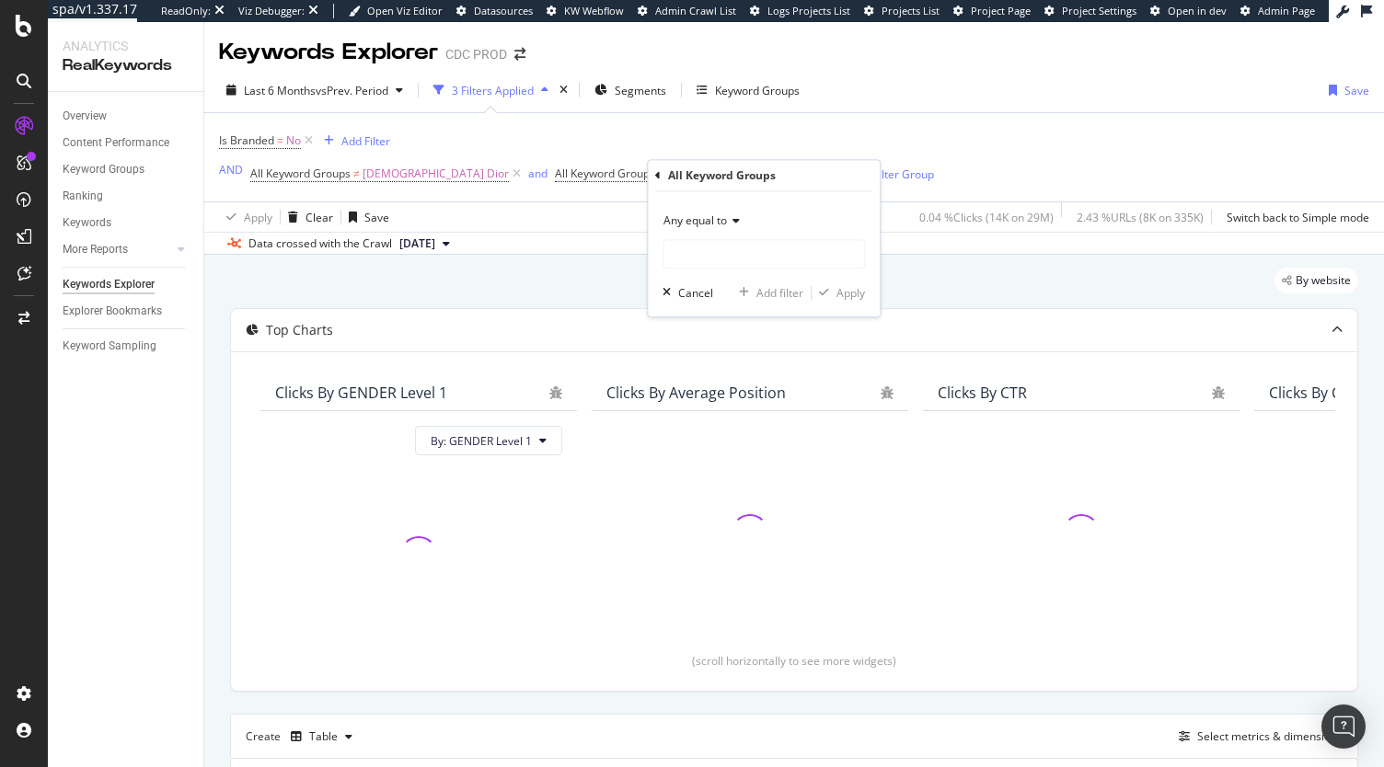
click at [712, 221] on span "Any equal to" at bounding box center [695, 221] width 63 height 16
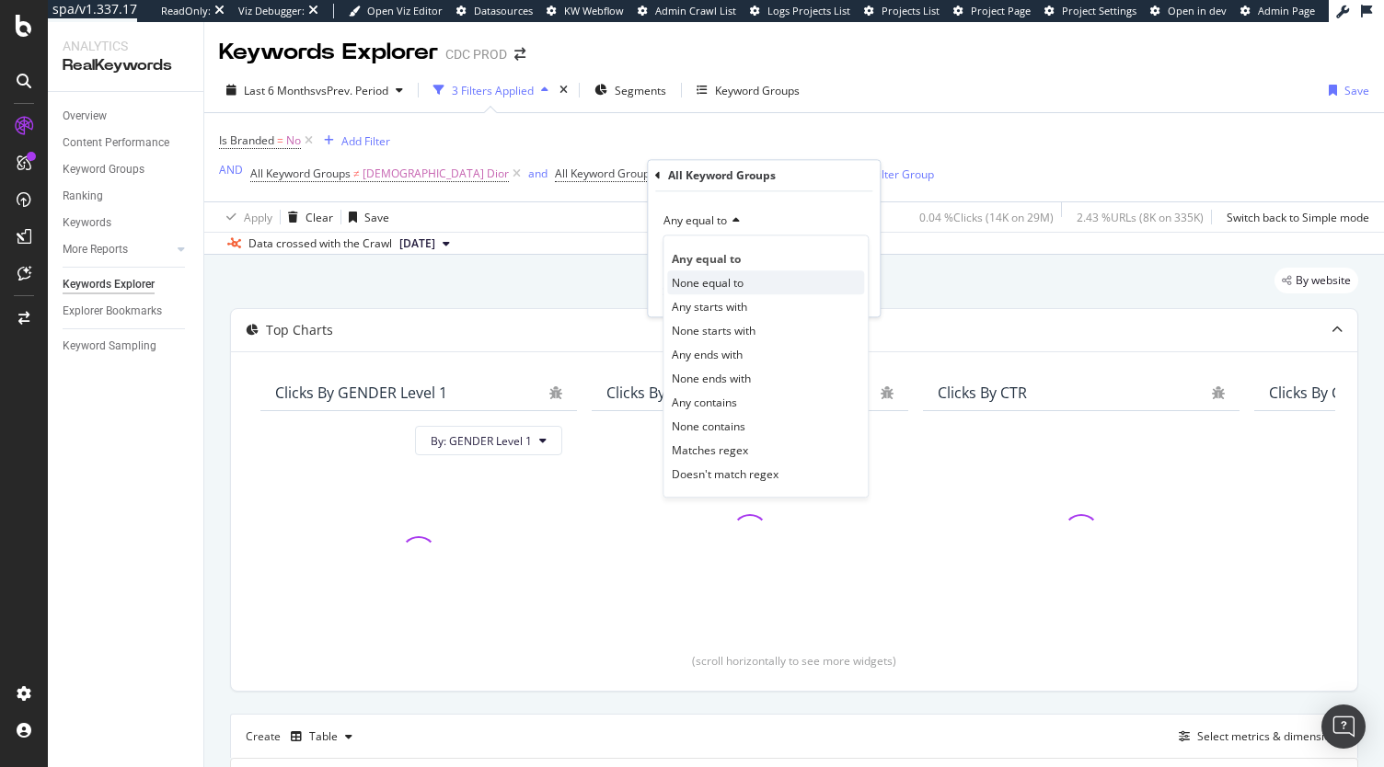
click at [705, 275] on span "None equal to" at bounding box center [708, 283] width 72 height 16
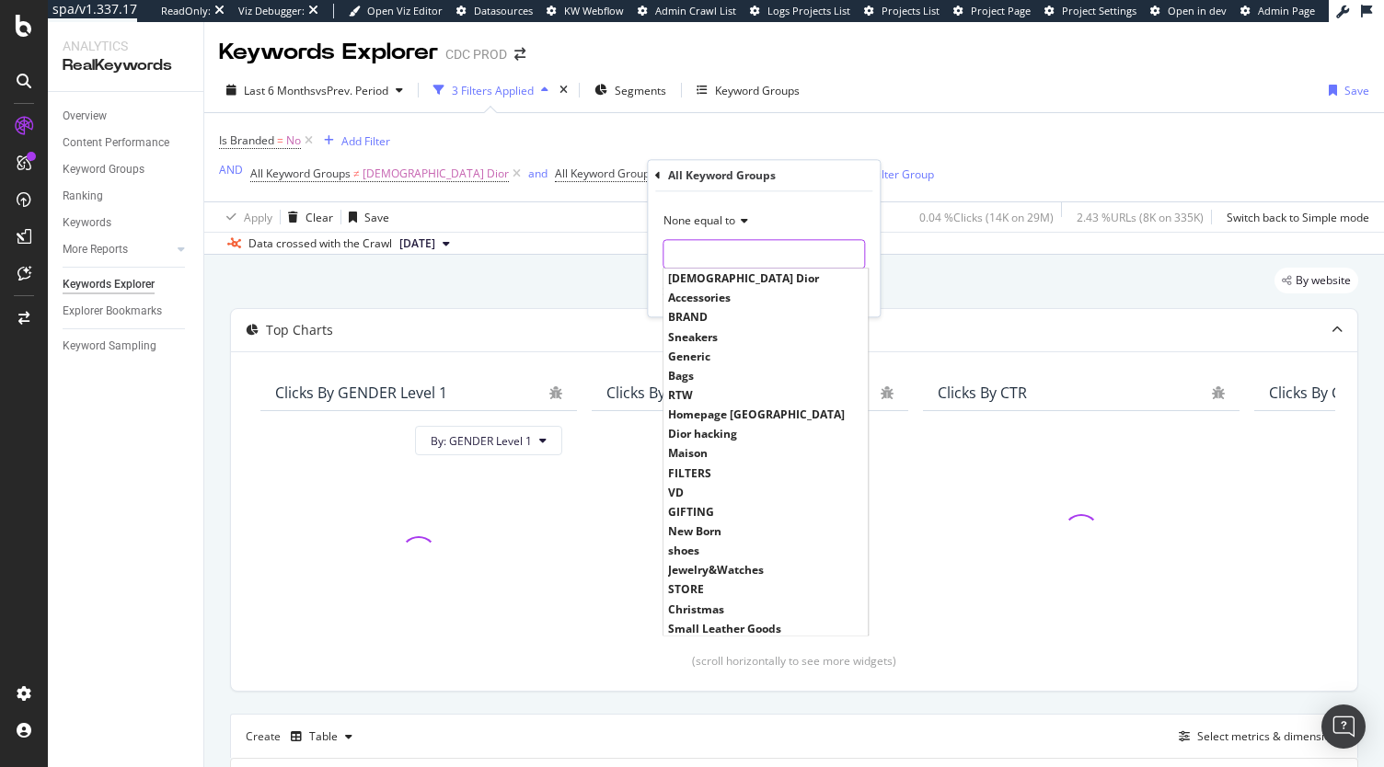
click at [703, 254] on input "text" at bounding box center [764, 253] width 201 height 29
click at [721, 314] on span "BRAND" at bounding box center [765, 318] width 195 height 16
type input "BRAND"
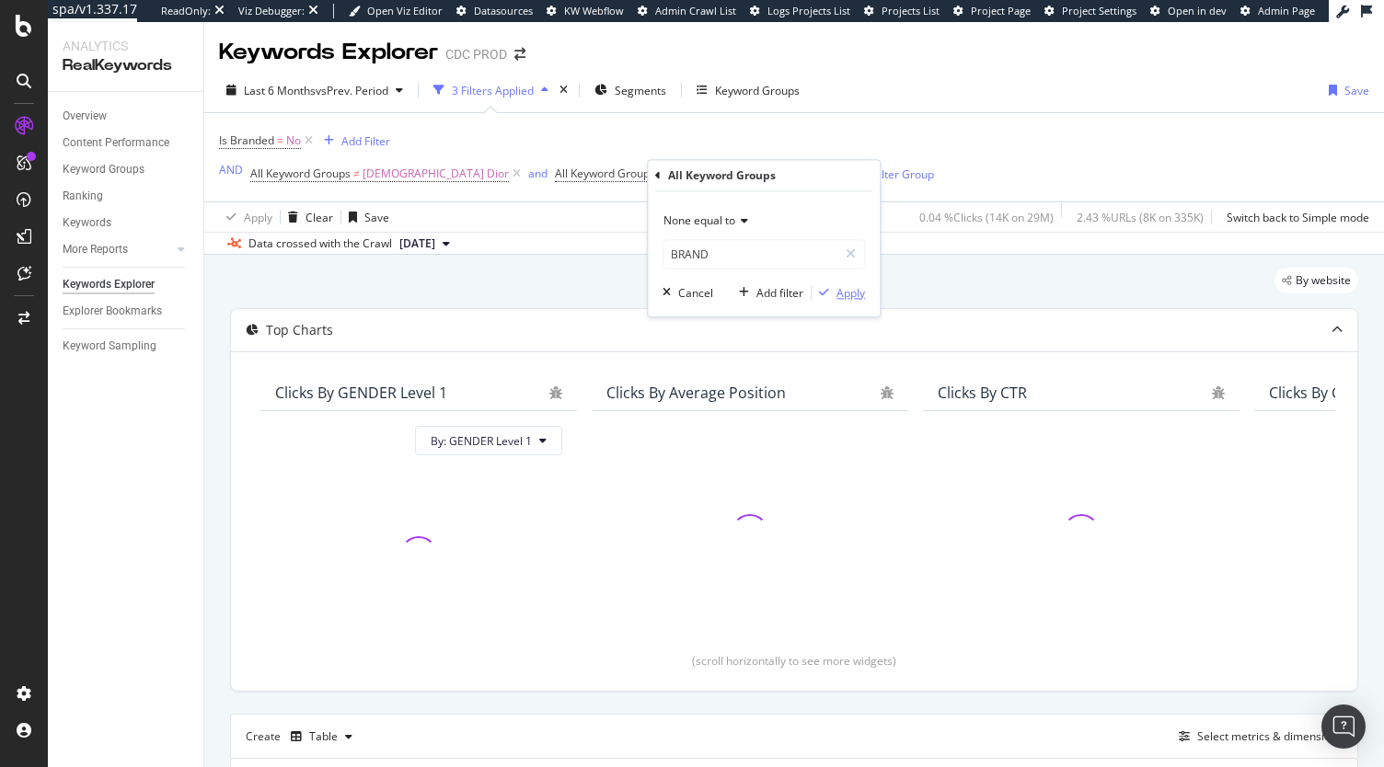
click at [836, 284] on div "Apply" at bounding box center [838, 292] width 53 height 17
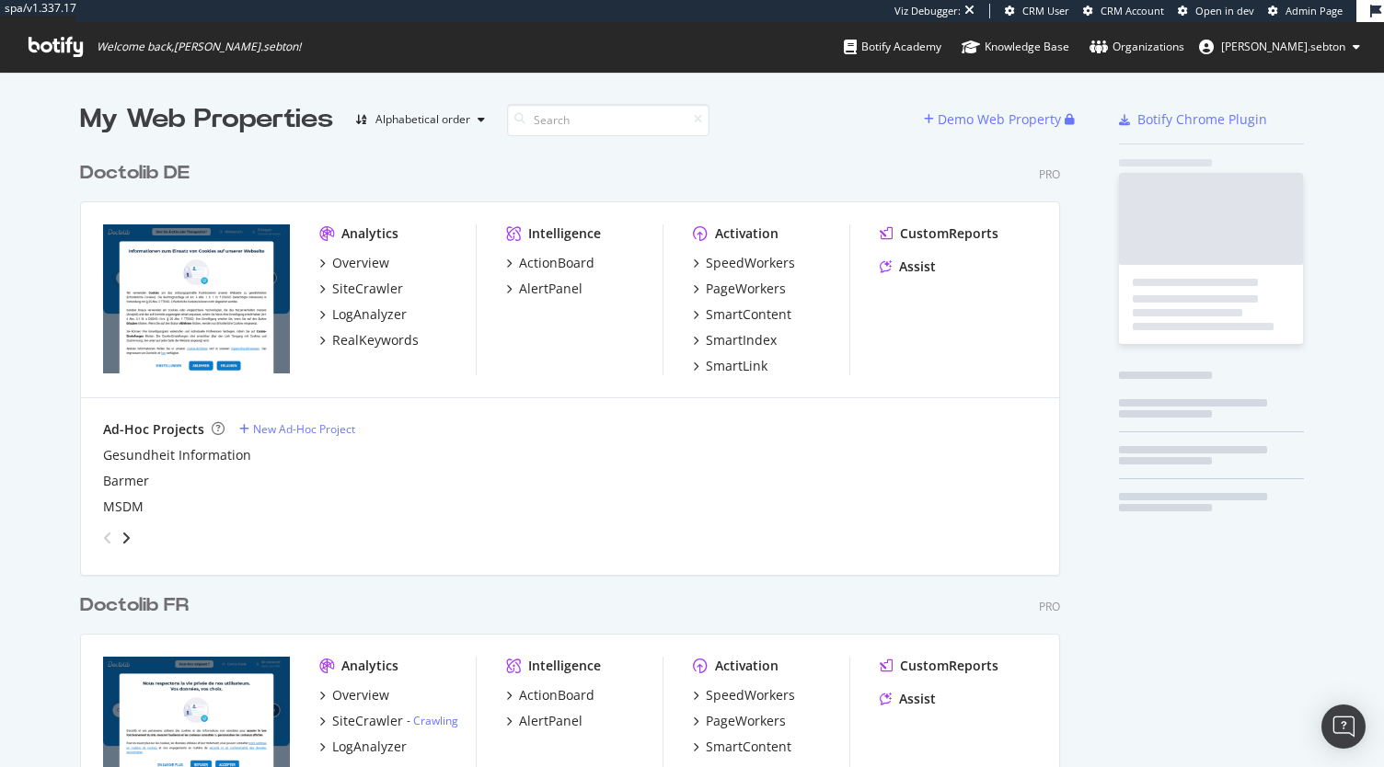
scroll to position [1483, 980]
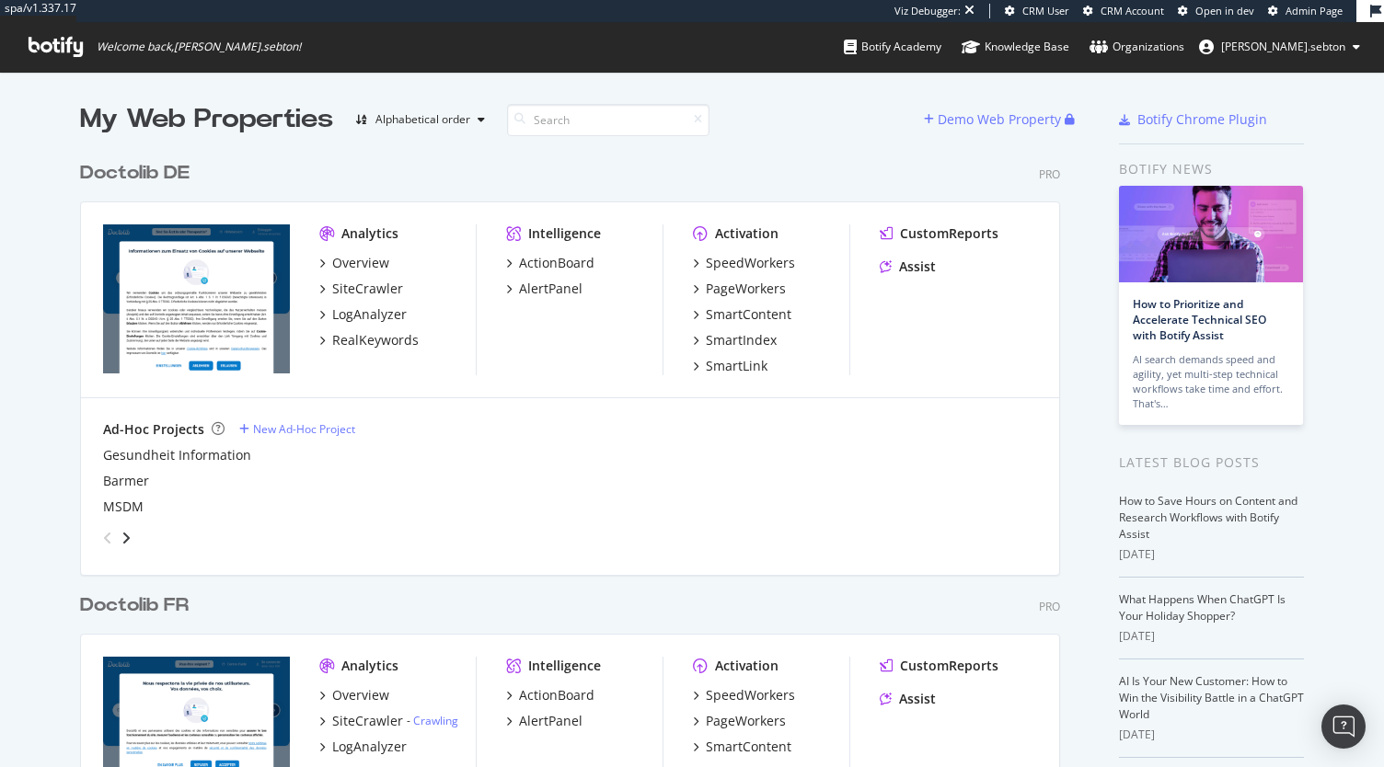
click at [112, 136] on div "My Web Properties" at bounding box center [206, 119] width 253 height 37
click at [104, 176] on div "Doctolib DE" at bounding box center [135, 173] width 110 height 27
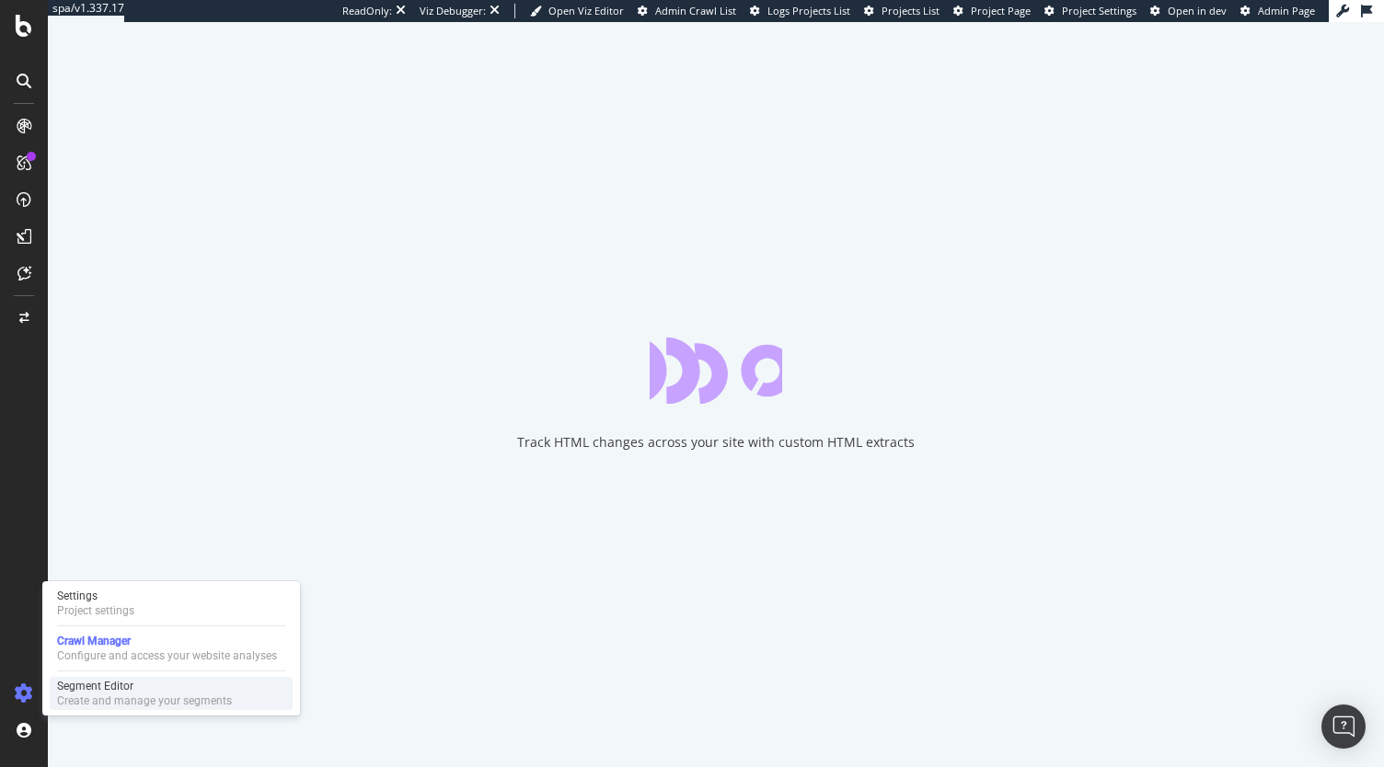
click at [107, 697] on div "Create and manage your segments" at bounding box center [144, 701] width 175 height 15
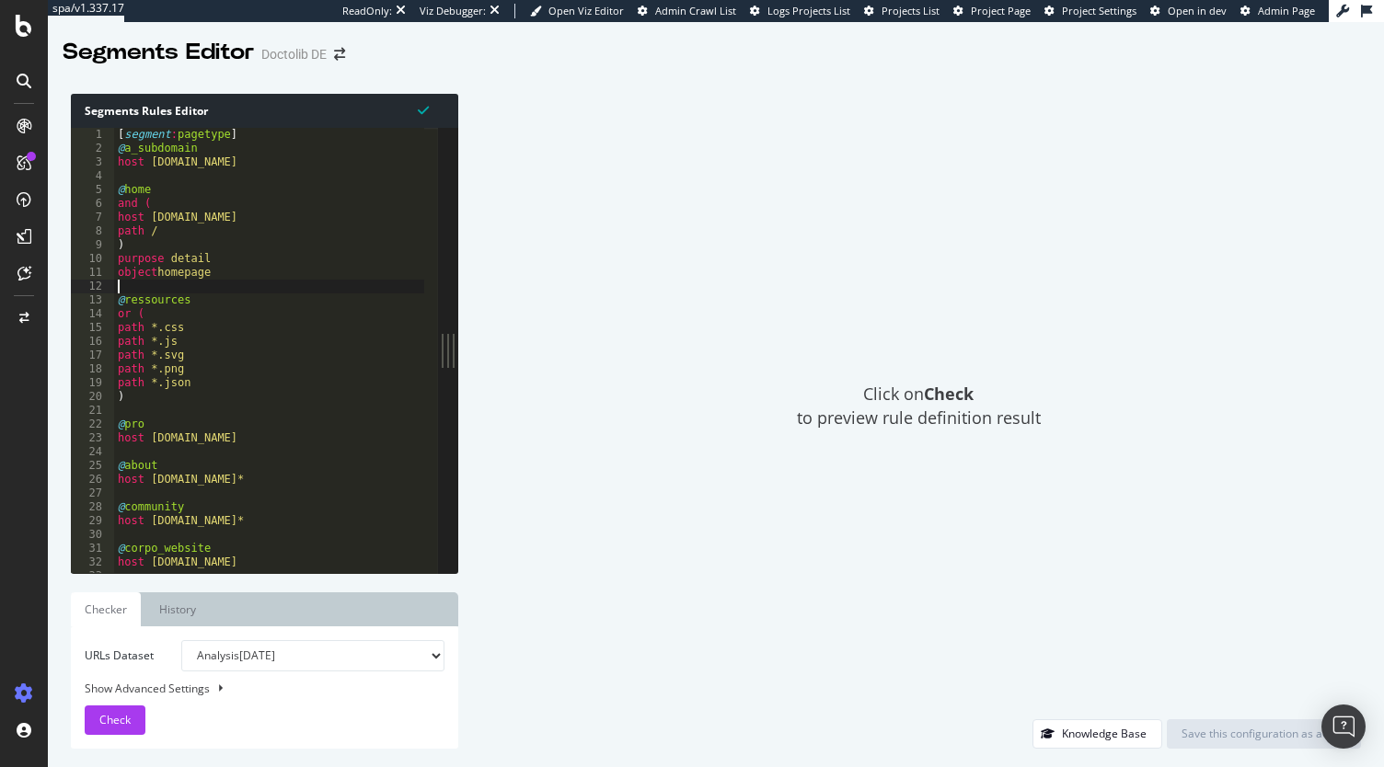
click at [271, 290] on div "[ segment : pagetype ] @ a_subdomain host a.doctolib.de @ home and ( host www.d…" at bounding box center [406, 357] width 584 height 459
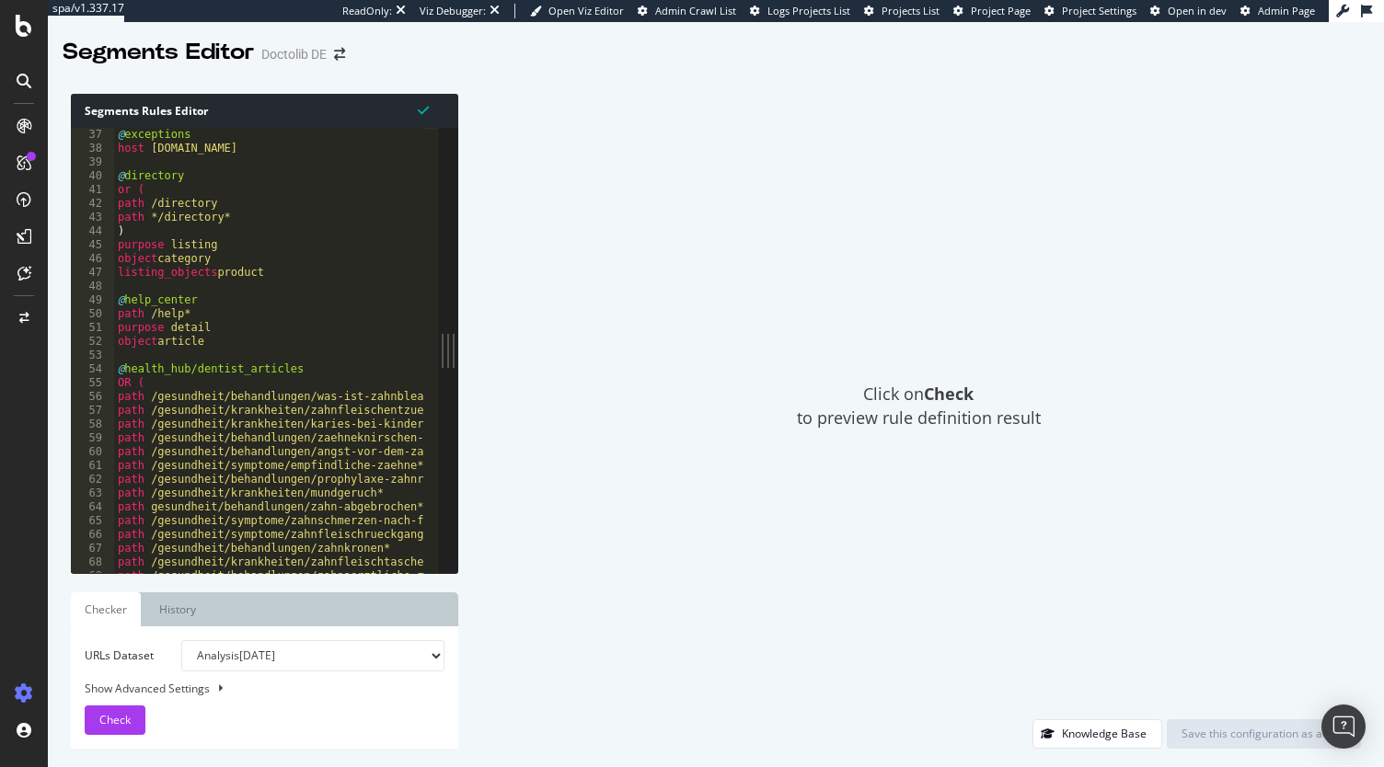
scroll to position [355, 0]
click at [271, 290] on div "@ exceptions host exceptions.doctolib.de @ directory or ( path /directory path …" at bounding box center [406, 356] width 584 height 459
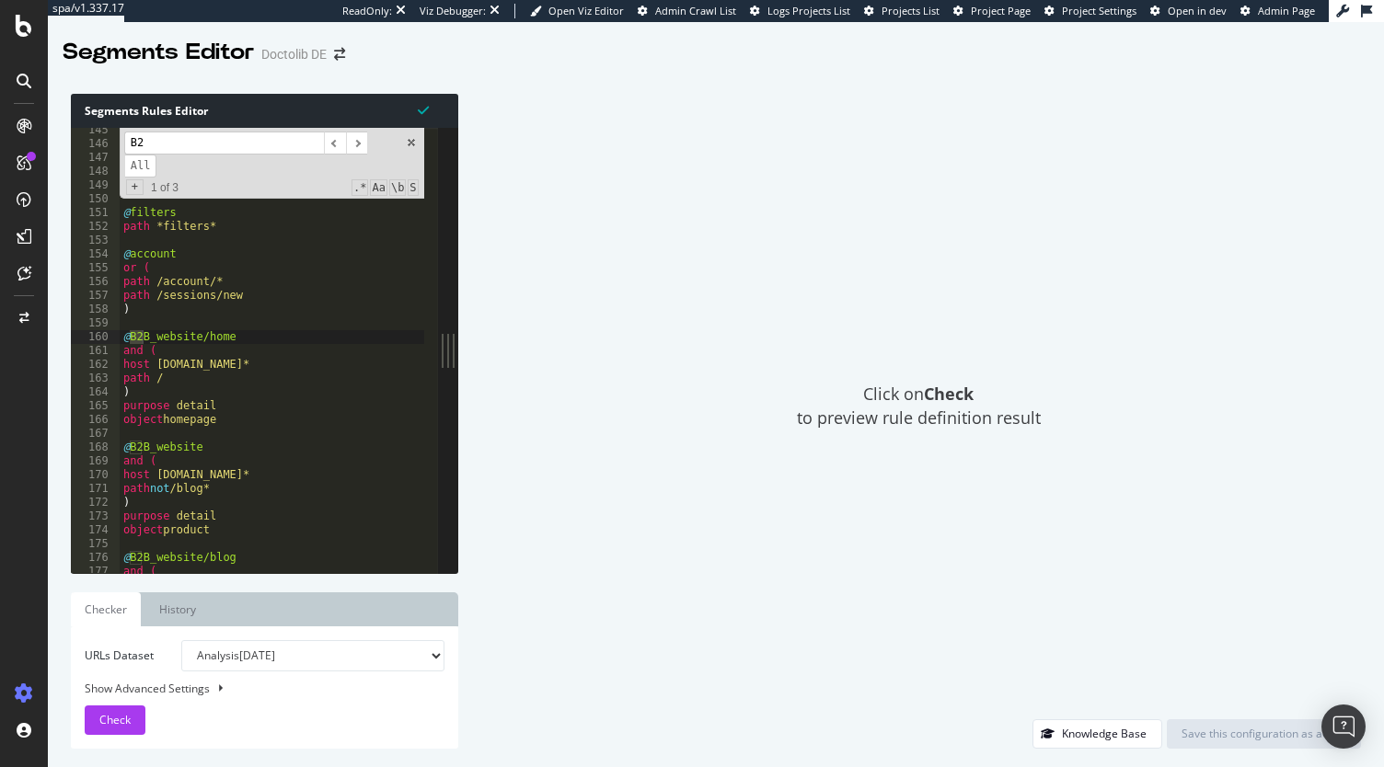
scroll to position [1423, 0]
type input "B2B"
click at [309, 352] on div "path /gesundheit/* path /video_consultation ) purpose detail object article @ f…" at bounding box center [412, 352] width 584 height 459
click at [260, 420] on div "path /gesundheit/* path /video_consultation ) purpose detail object article @ f…" at bounding box center [412, 352] width 584 height 459
type textarea "object homepage"
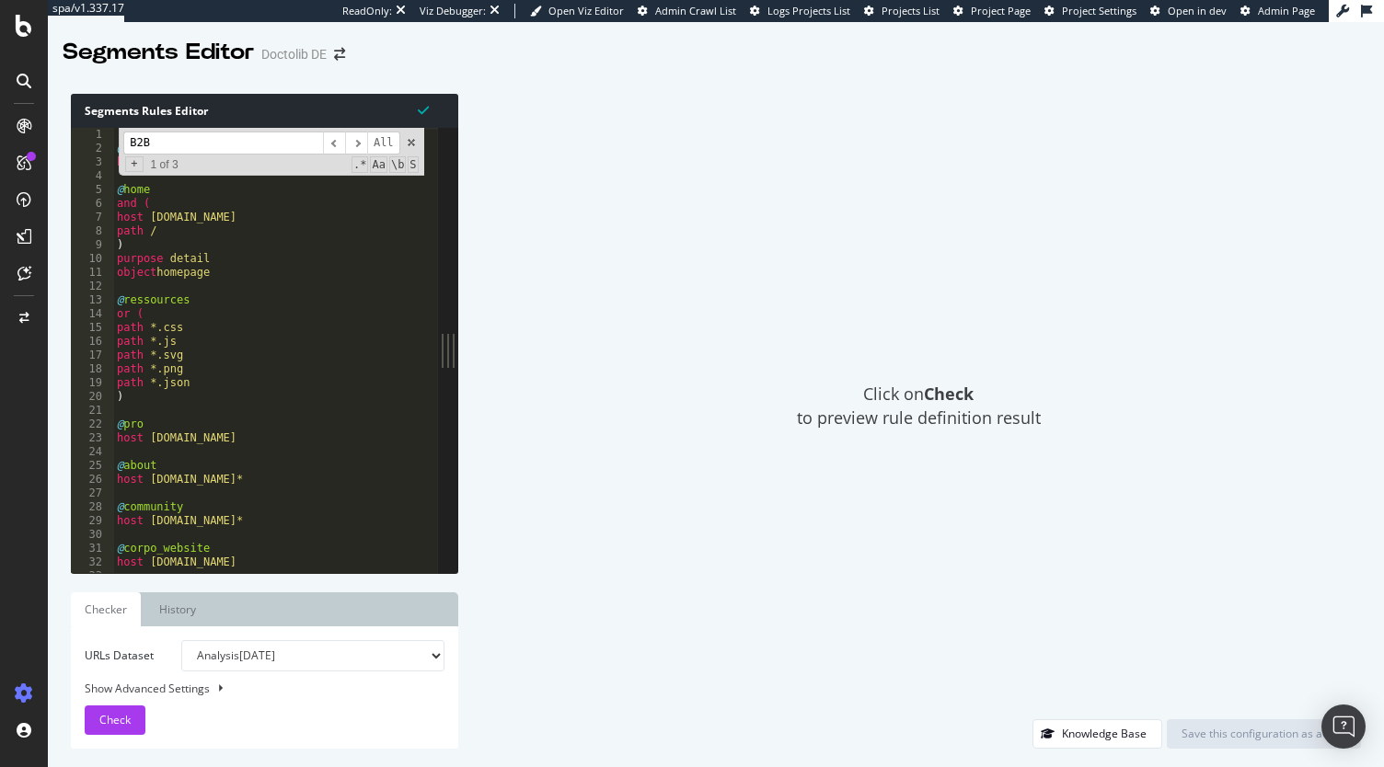
scroll to position [0, 0]
click at [223, 278] on div "[ segment : pagetype ] @ a_subdomain host a.doctolib.de @ home and ( host www.d…" at bounding box center [405, 357] width 584 height 459
click at [239, 282] on div "[ segment : pagetype ] @ a_subdomain host a.doctolib.de @ home and ( host www.d…" at bounding box center [405, 357] width 584 height 459
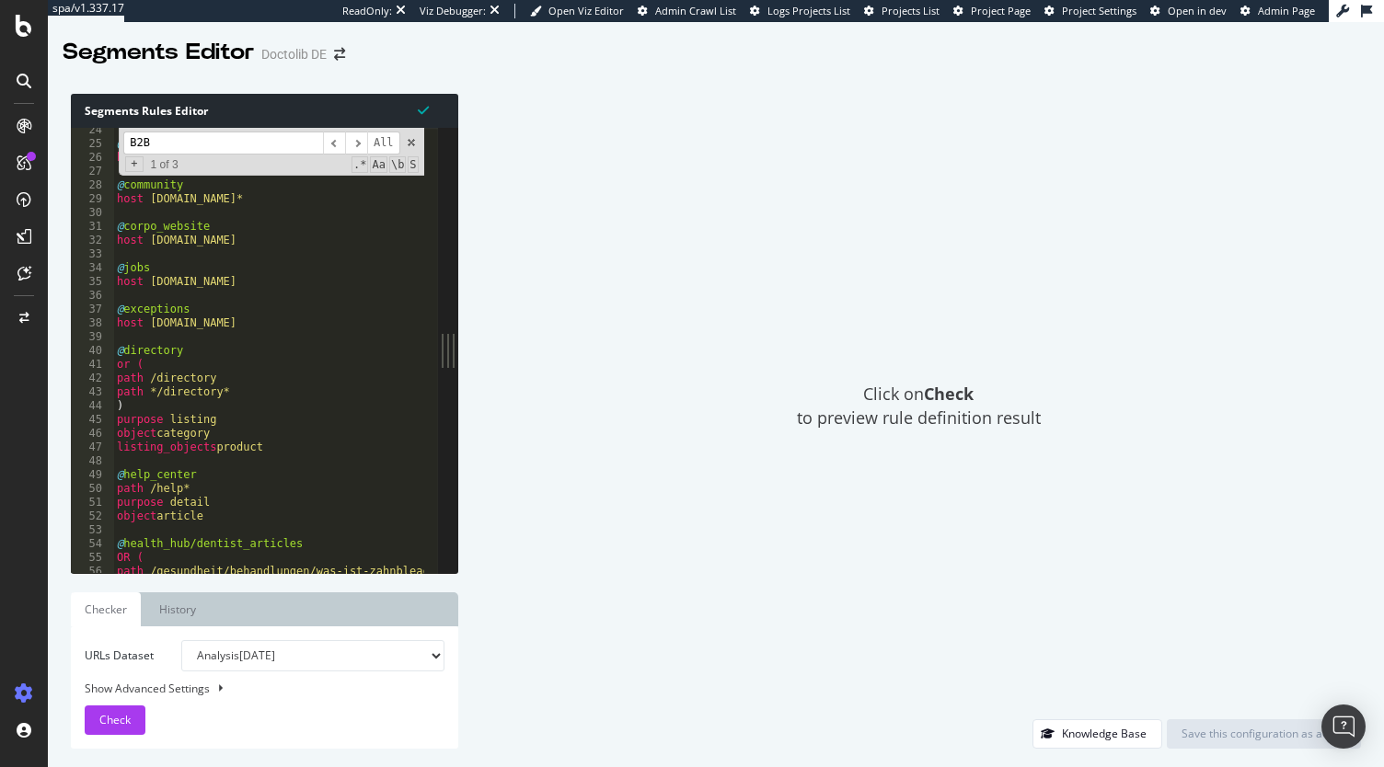
scroll to position [230, 0]
click at [215, 140] on input "B2B" at bounding box center [223, 143] width 200 height 23
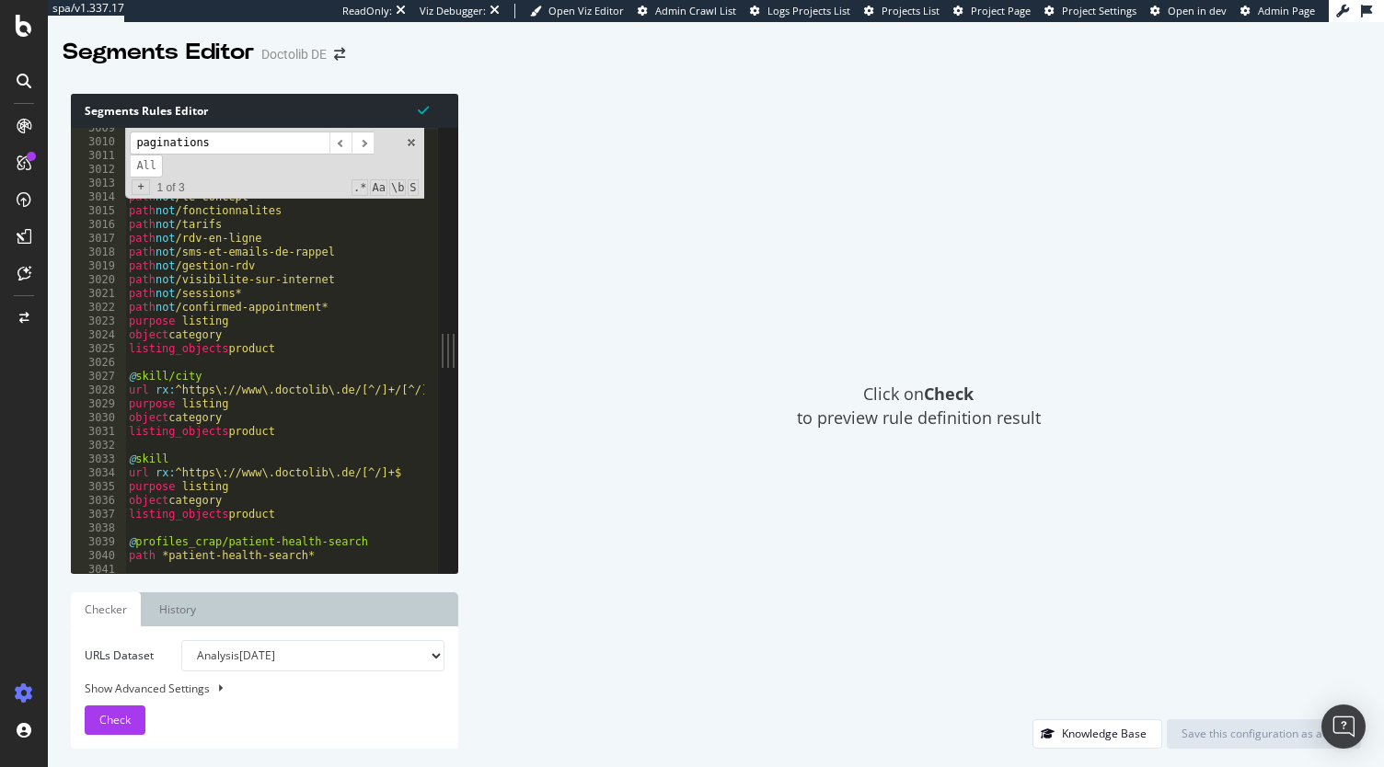
scroll to position [29662, 0]
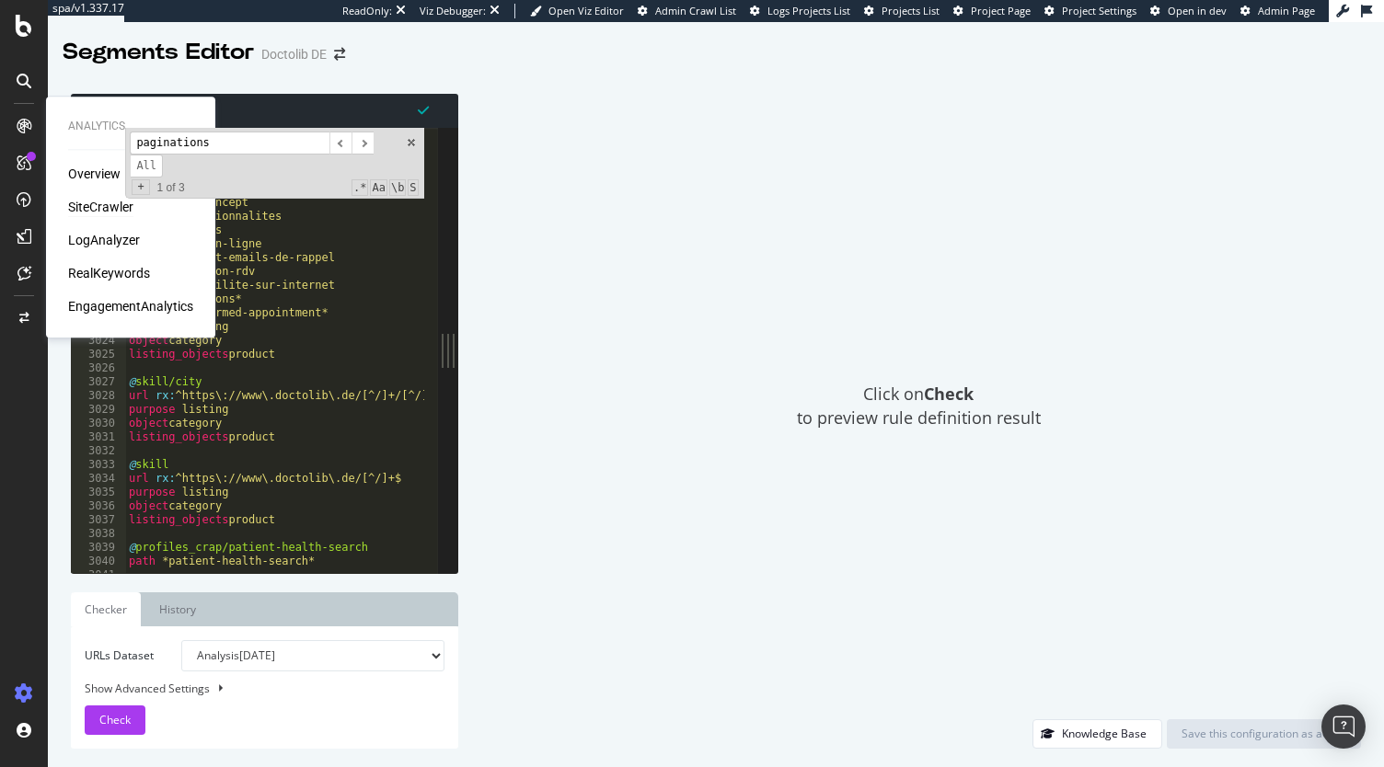
type input "paginations"
click at [81, 202] on div "SiteCrawler" at bounding box center [100, 207] width 65 height 18
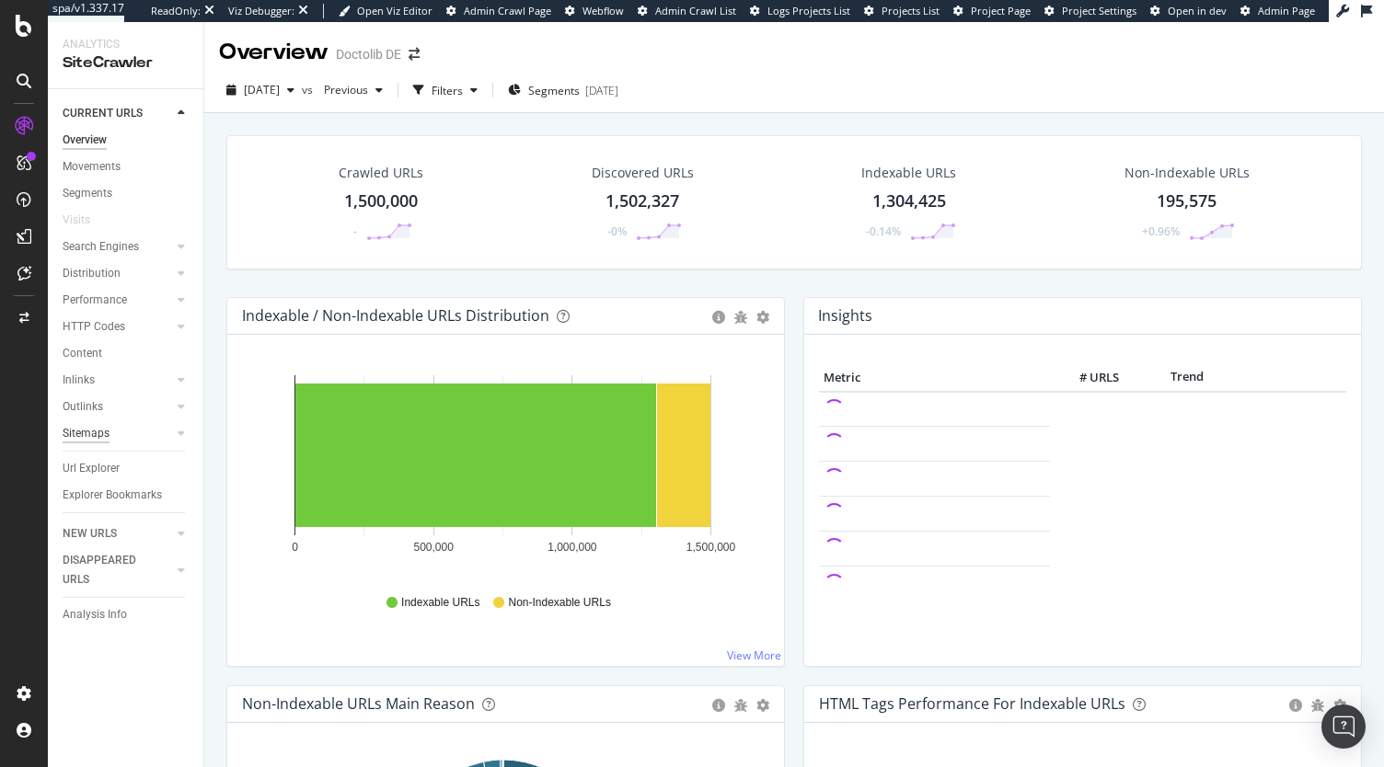
click at [82, 432] on div "Sitemaps" at bounding box center [86, 433] width 47 height 19
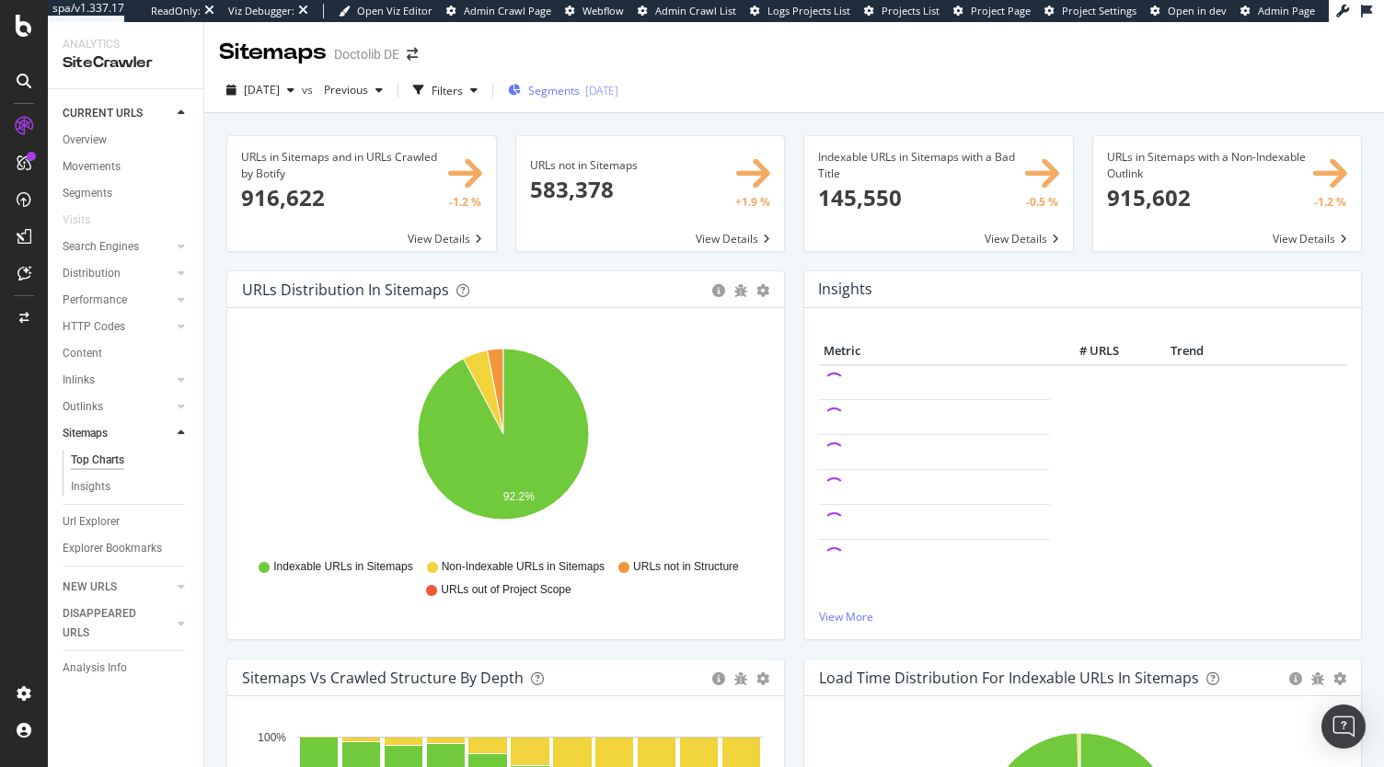
click at [580, 92] on span "Segments" at bounding box center [554, 91] width 52 height 16
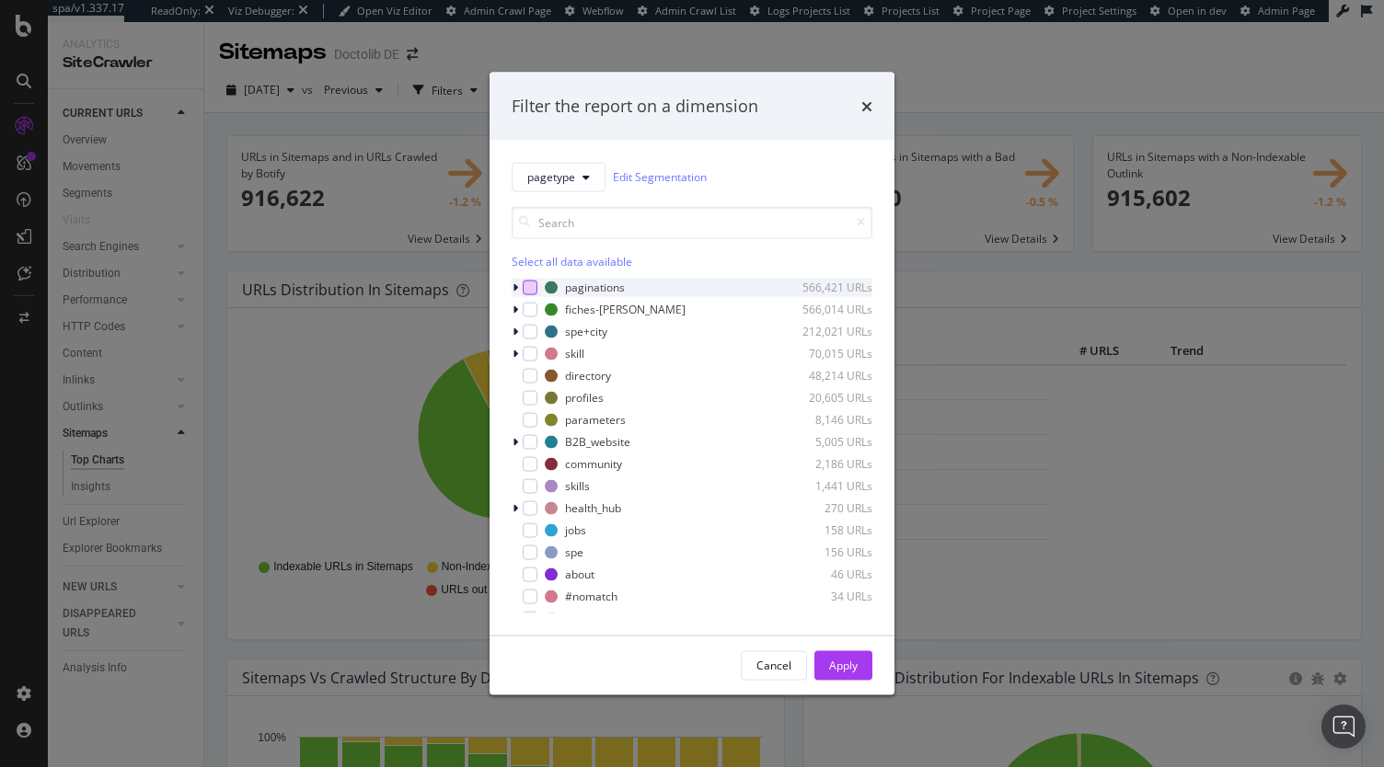
click at [530, 286] on div "modal" at bounding box center [530, 287] width 15 height 15
click at [847, 661] on div "Apply" at bounding box center [843, 666] width 29 height 16
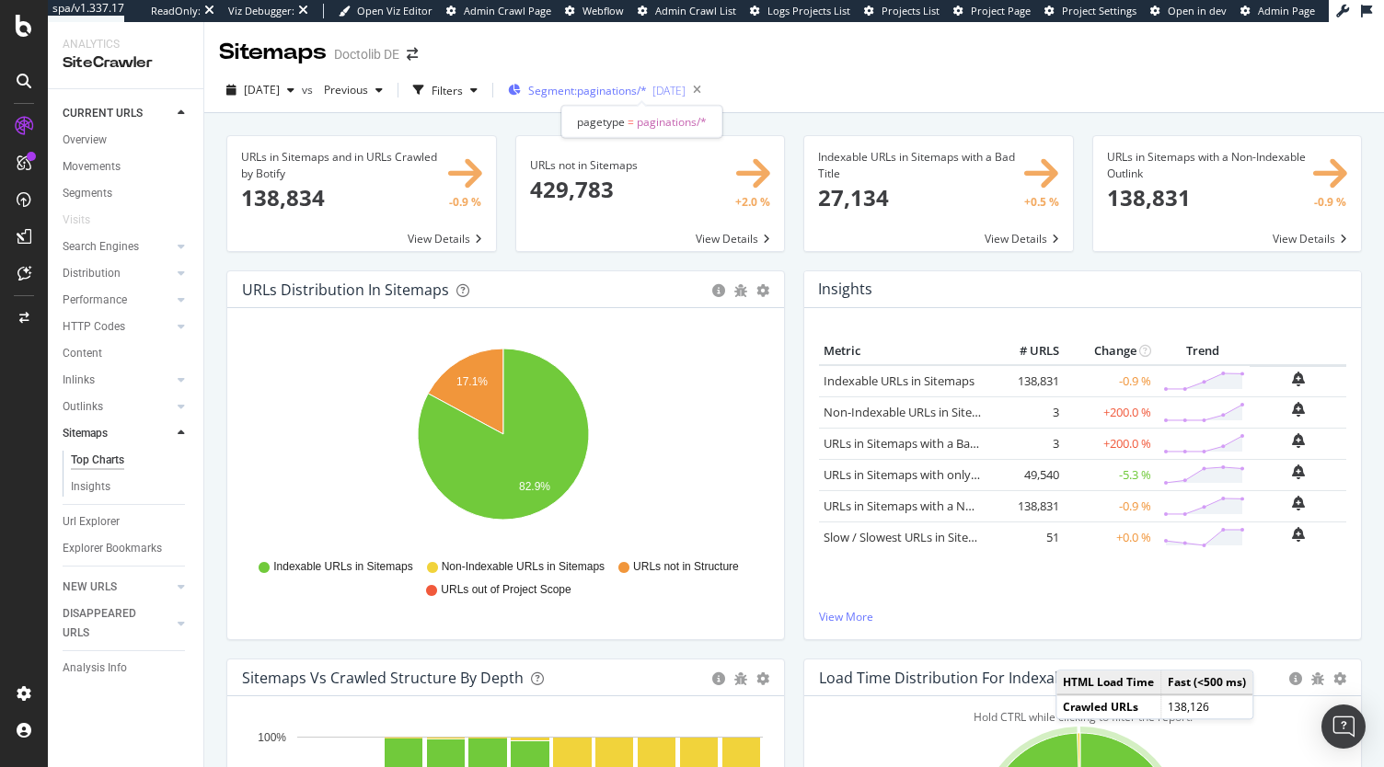
click at [593, 98] on div "Segment: paginations/* 2025-08-18" at bounding box center [597, 90] width 178 height 28
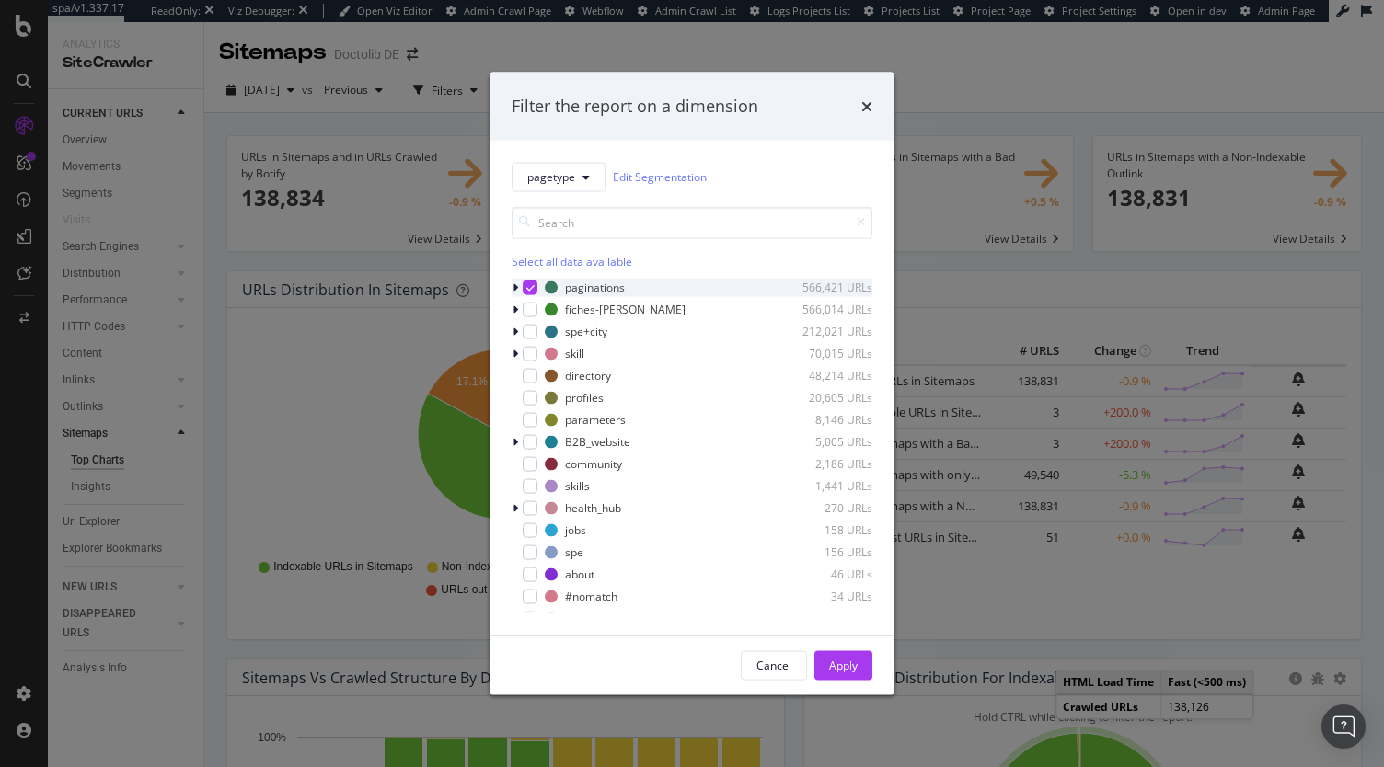
click at [517, 285] on icon "modal" at bounding box center [516, 287] width 6 height 11
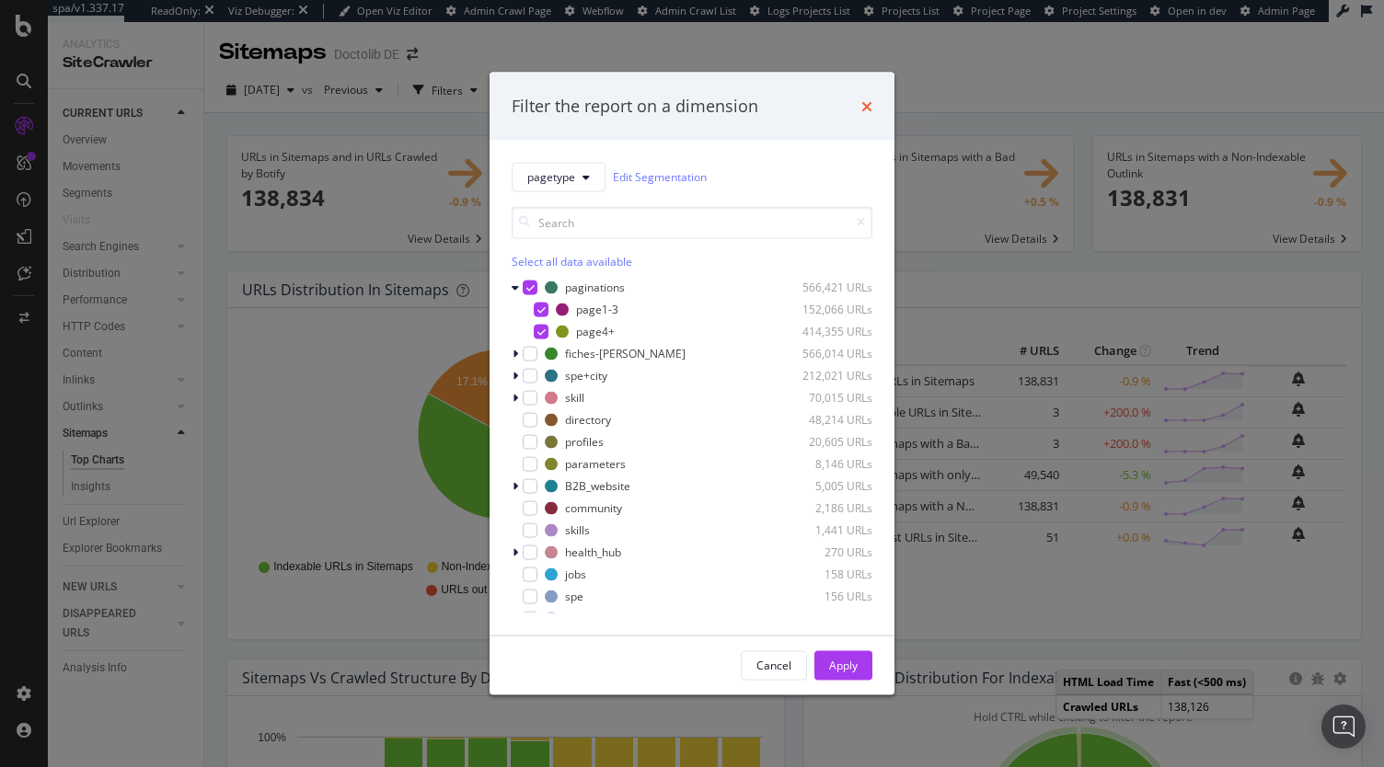
click at [865, 104] on icon "times" at bounding box center [866, 105] width 11 height 15
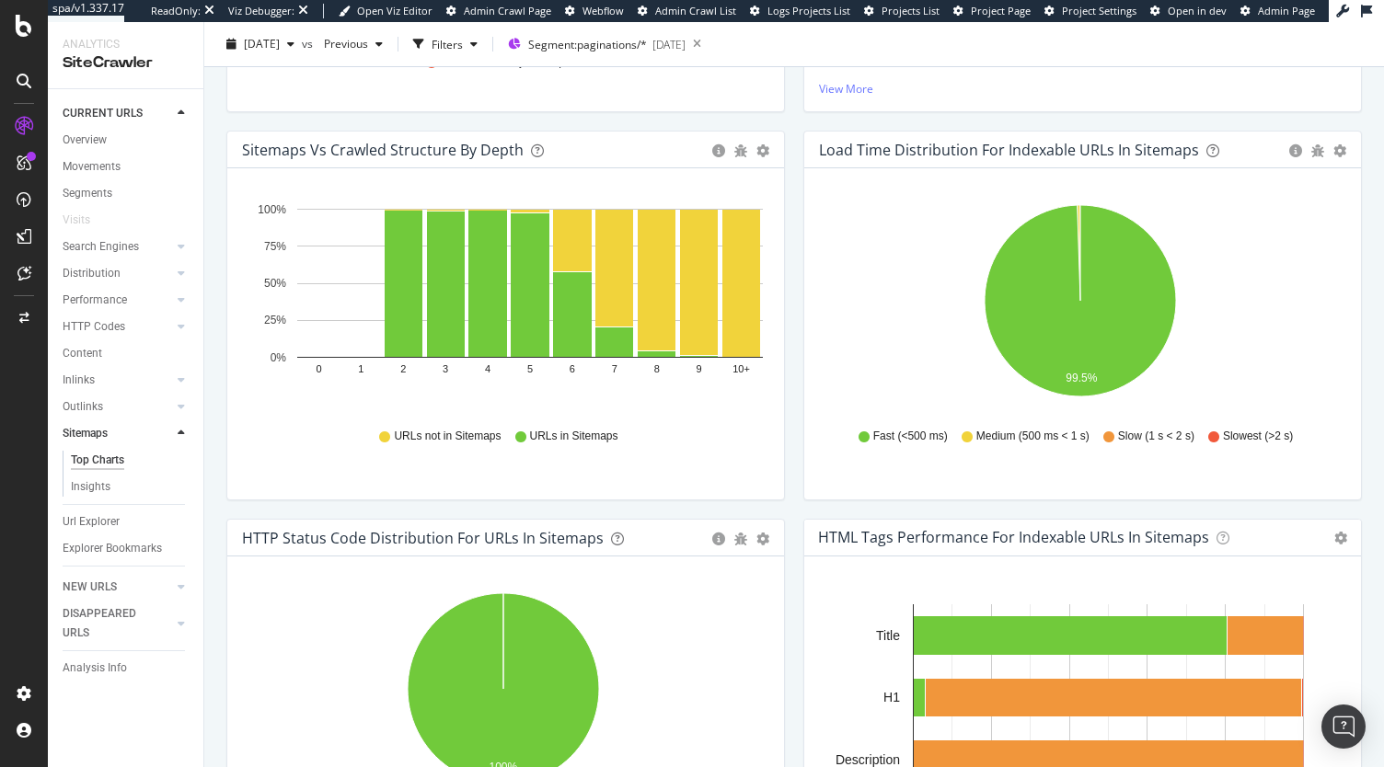
scroll to position [529, 0]
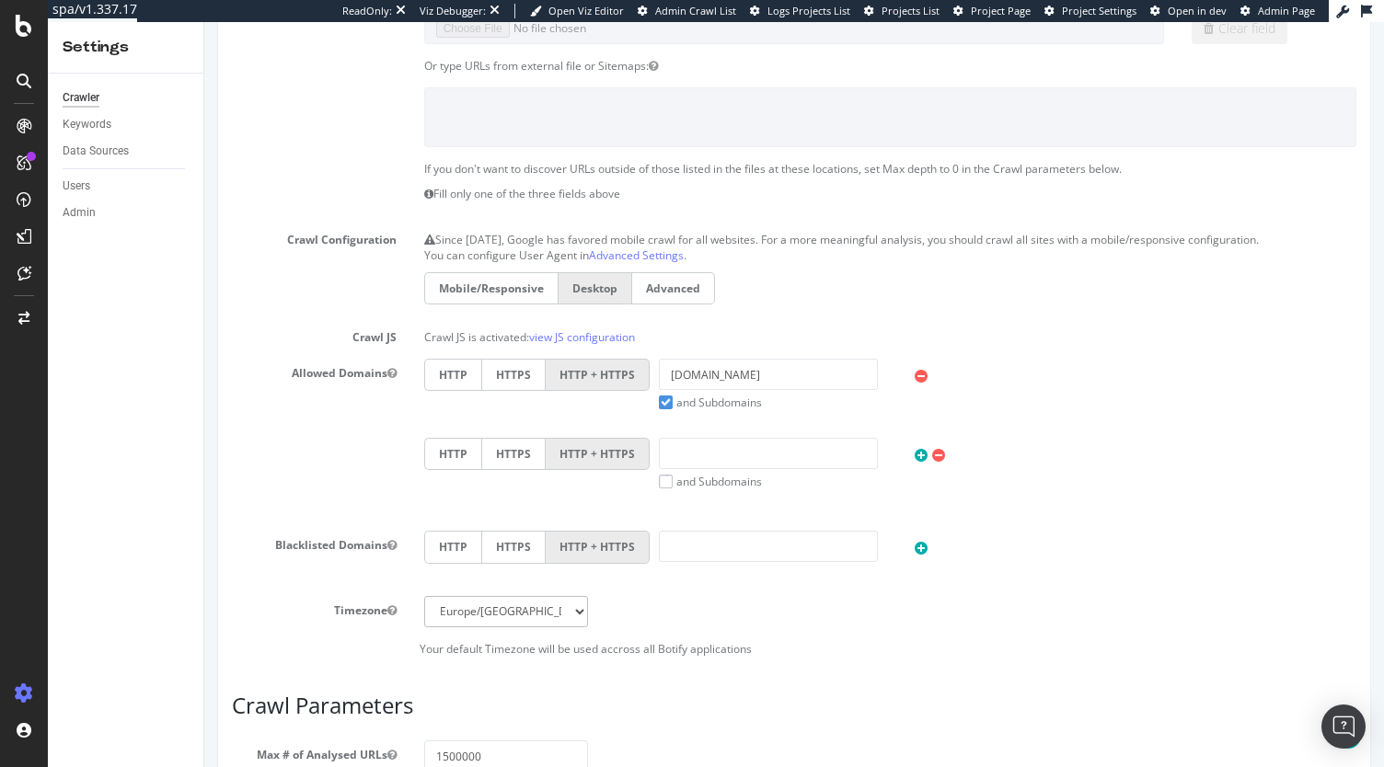
scroll to position [846, 0]
